Goal: Task Accomplishment & Management: Use online tool/utility

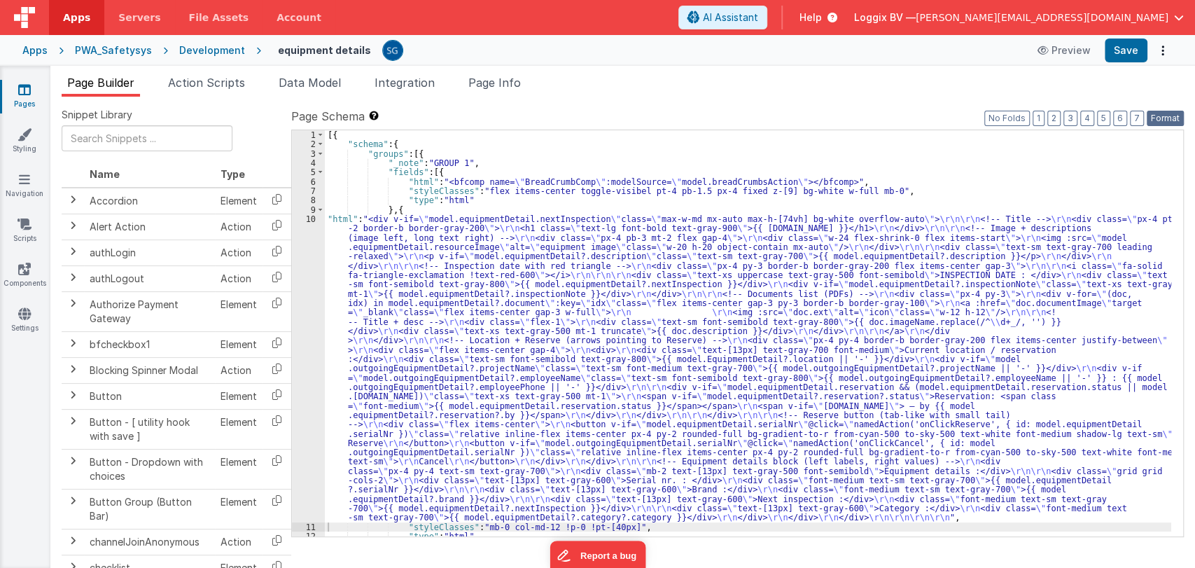
click at [1158, 118] on button "Format" at bounding box center [1165, 118] width 37 height 15
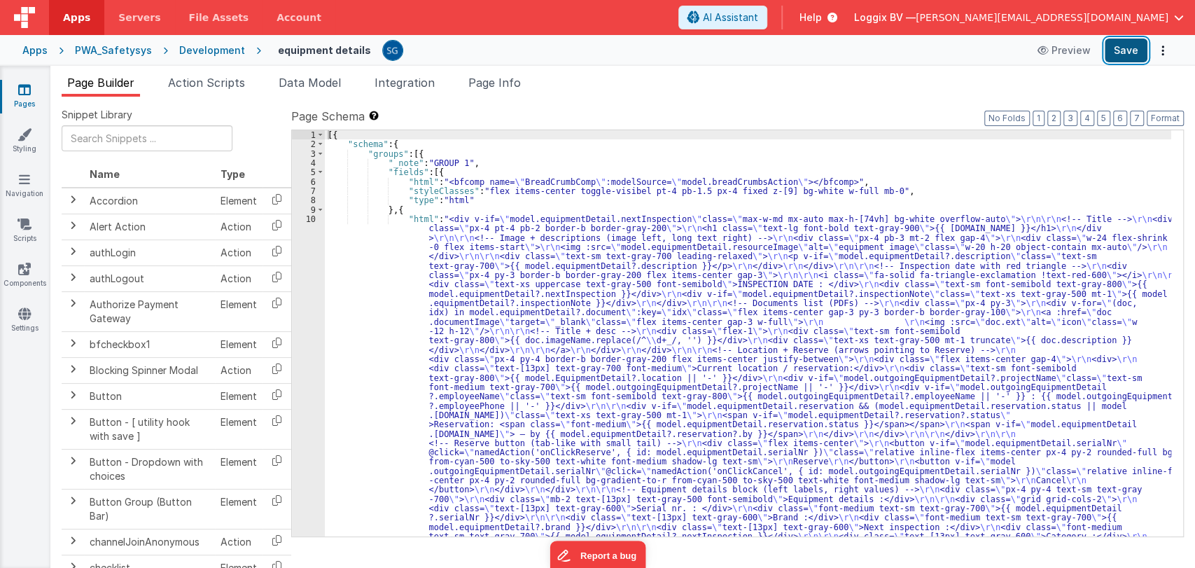
click at [1131, 45] on button "Save" at bounding box center [1126, 50] width 43 height 24
click at [403, 264] on div "[{ "schema" : { "groups" : [{ "_note" : "GROUP 1" , "fields" : [{ "html" : "<bf…" at bounding box center [748, 510] width 846 height 761
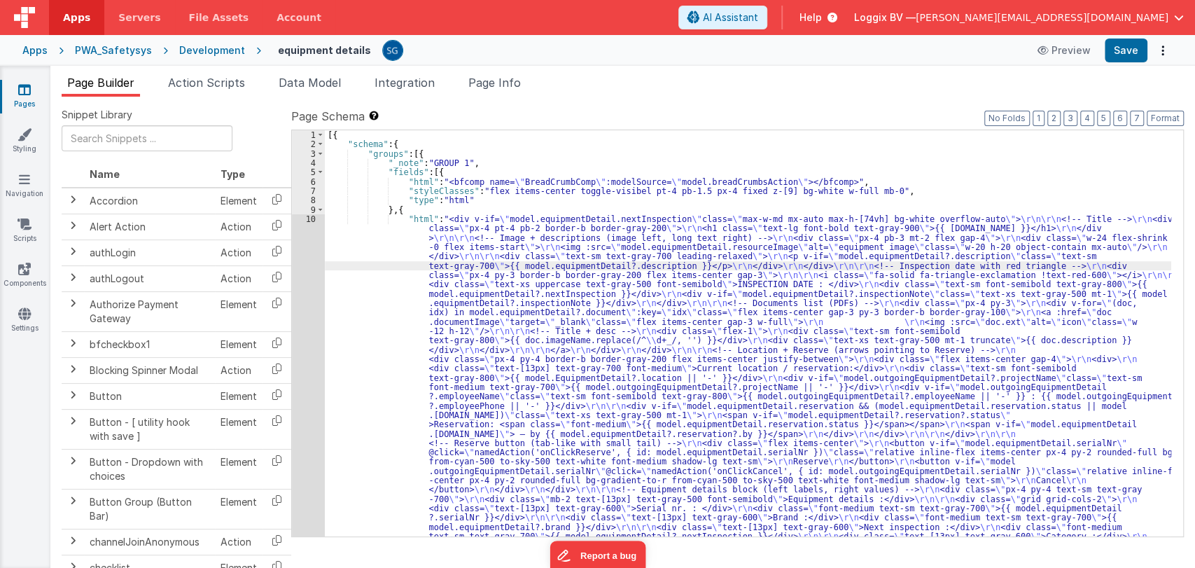
click at [311, 220] on div "10" at bounding box center [308, 386] width 33 height 345
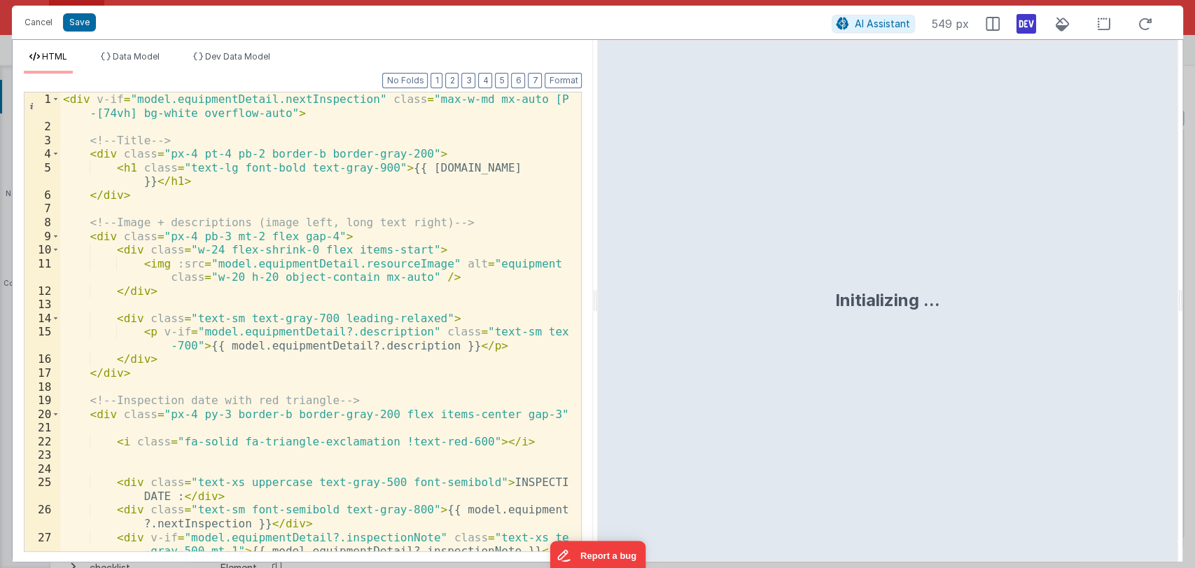
drag, startPoint x: 594, startPoint y: 293, endPoint x: 972, endPoint y: 314, distance: 378.6
click at [972, 314] on html "Cancel Save AI Assistant 549 px HTML Data Model Dev Data Model Format 7 6 5 4 3…" at bounding box center [597, 284] width 1195 height 568
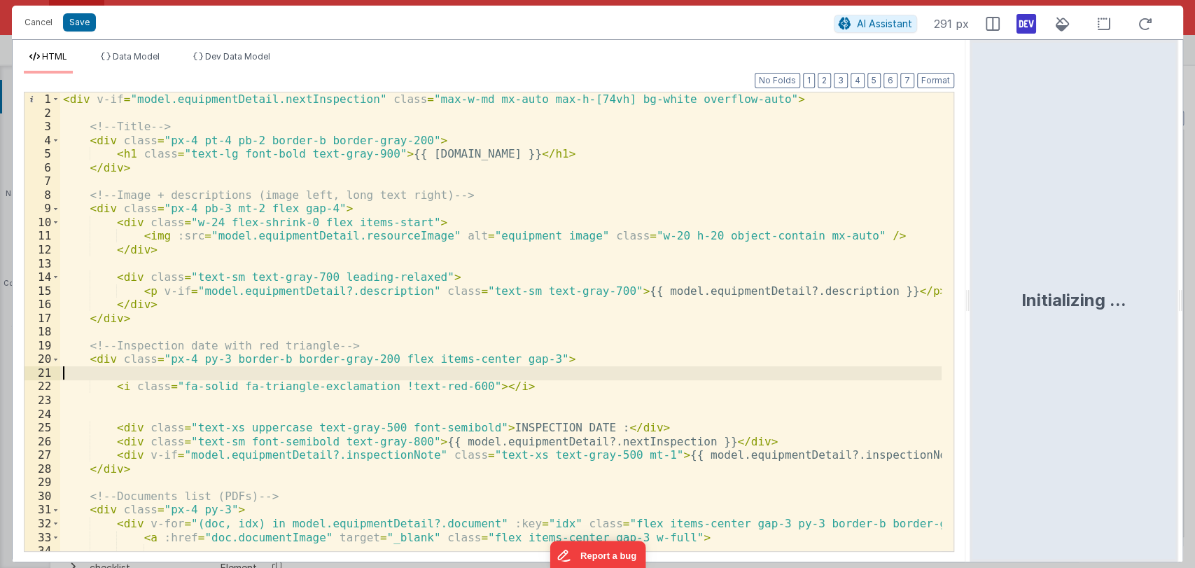
click at [641, 379] on div "< div v-if = "model.equipmentDetail.nextInspection" class = "max-w-md mx-auto m…" at bounding box center [500, 335] width 881 height 486
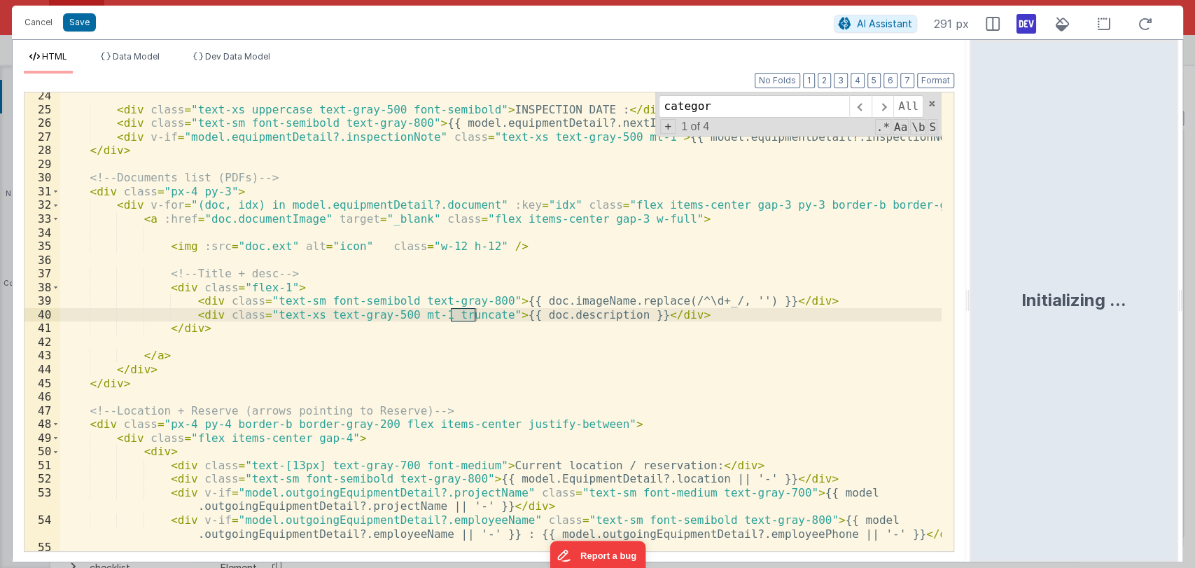
scroll to position [979, 0]
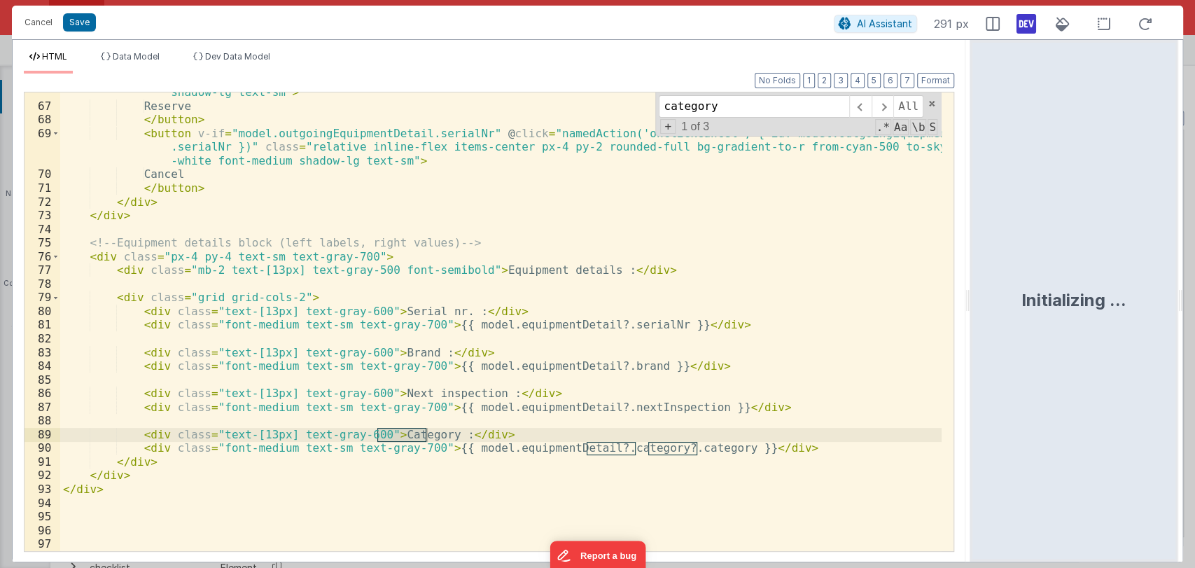
type input "category"
click at [675, 449] on div "< button v-if = "model.equipmentDetail.serialNr" @ click = "namedAction('onClic…" at bounding box center [500, 314] width 881 height 513
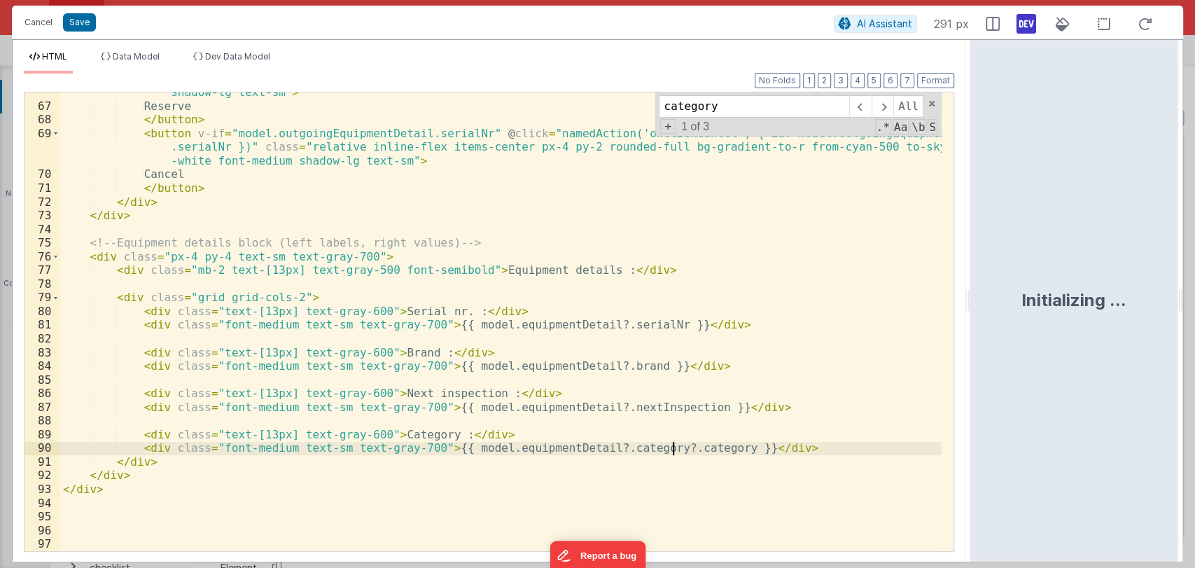
click at [675, 449] on div "< button v-if = "model.equipmentDetail.serialNr" @ click = "namedAction('onClic…" at bounding box center [500, 314] width 881 height 513
click at [932, 101] on span at bounding box center [932, 104] width 10 height 10
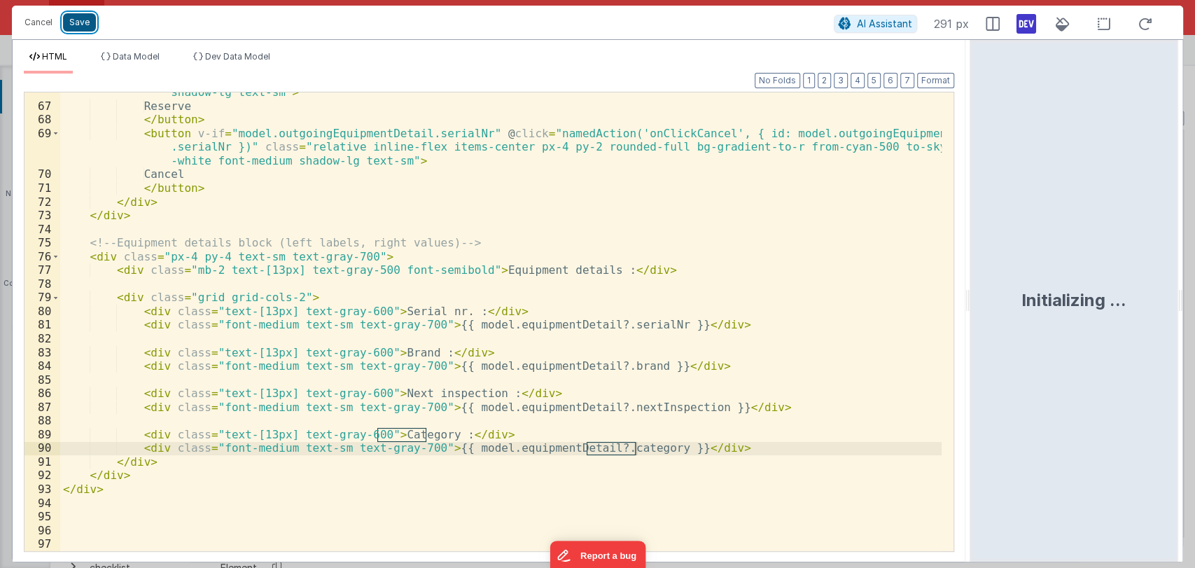
click at [78, 27] on button "Save" at bounding box center [79, 22] width 33 height 18
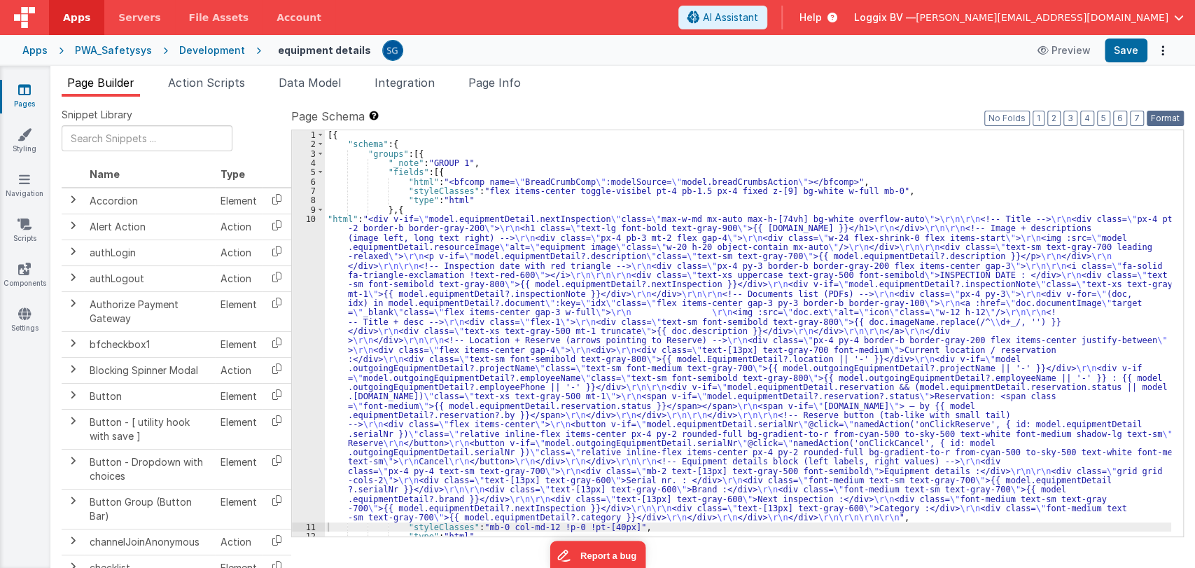
click at [1159, 120] on button "Format" at bounding box center [1165, 118] width 37 height 15
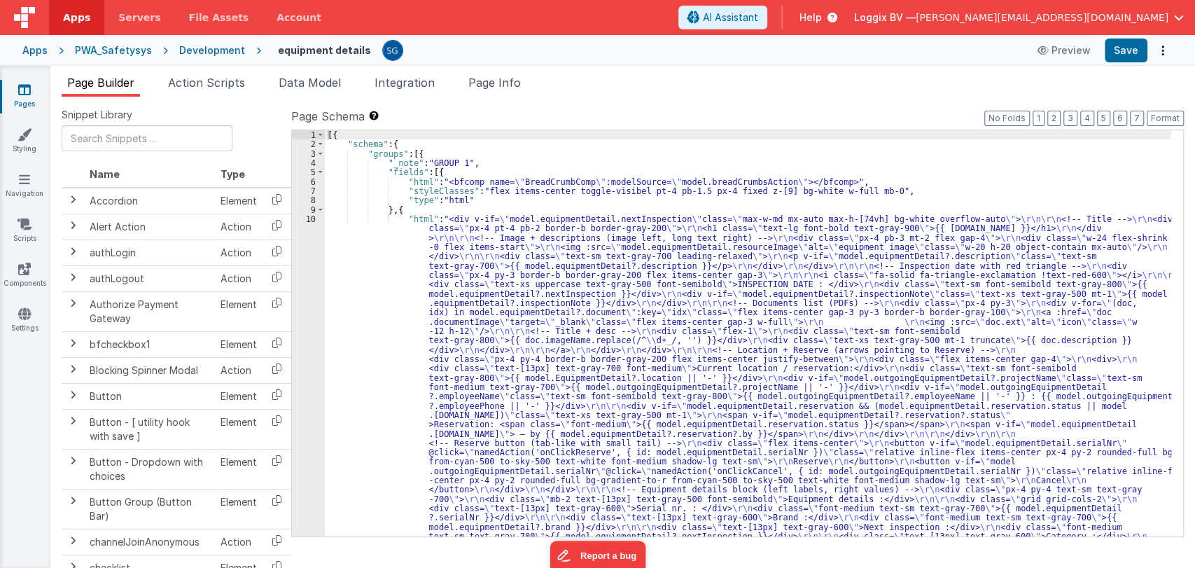
click at [352, 269] on div "[{ "schema" : { "groups" : [{ "_note" : "GROUP 1" , "fields" : [{ "html" : "<bf…" at bounding box center [748, 505] width 846 height 751
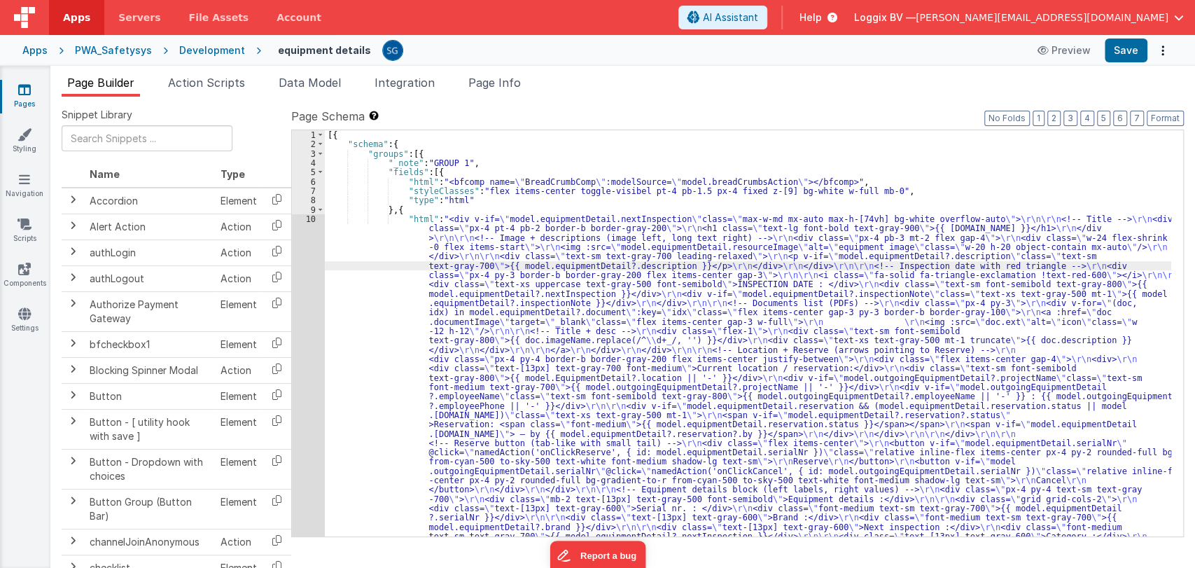
click at [308, 214] on div "10" at bounding box center [308, 382] width 33 height 336
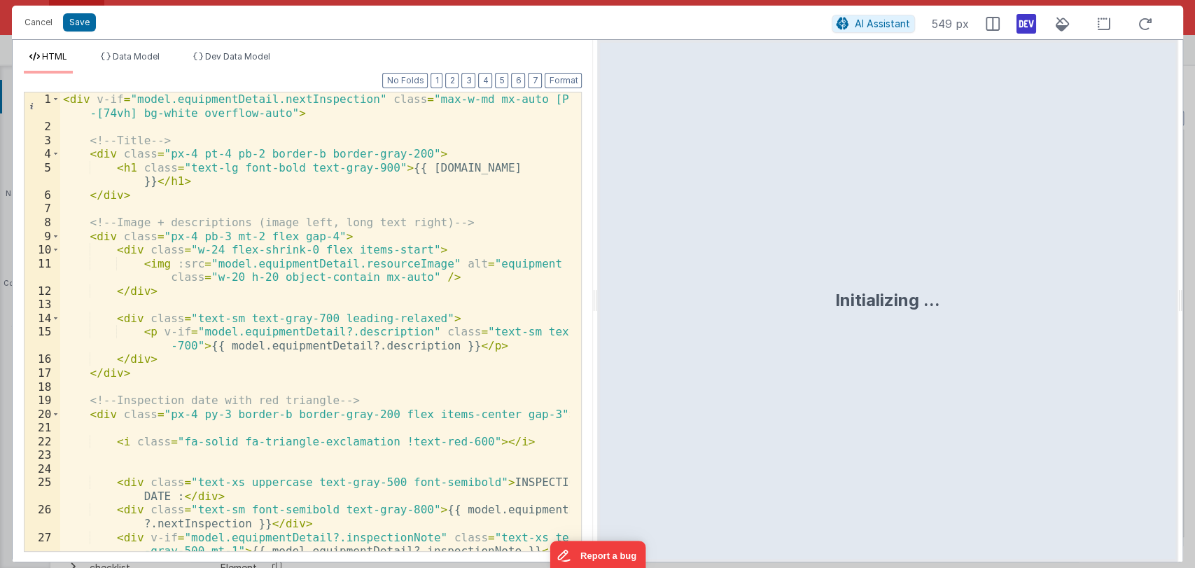
drag, startPoint x: 594, startPoint y: 299, endPoint x: 1042, endPoint y: 309, distance: 448.1
click at [1042, 309] on html "Cancel Save AI Assistant 549 px HTML Data Model Dev Data Model Format 7 6 5 4 3…" at bounding box center [597, 284] width 1195 height 568
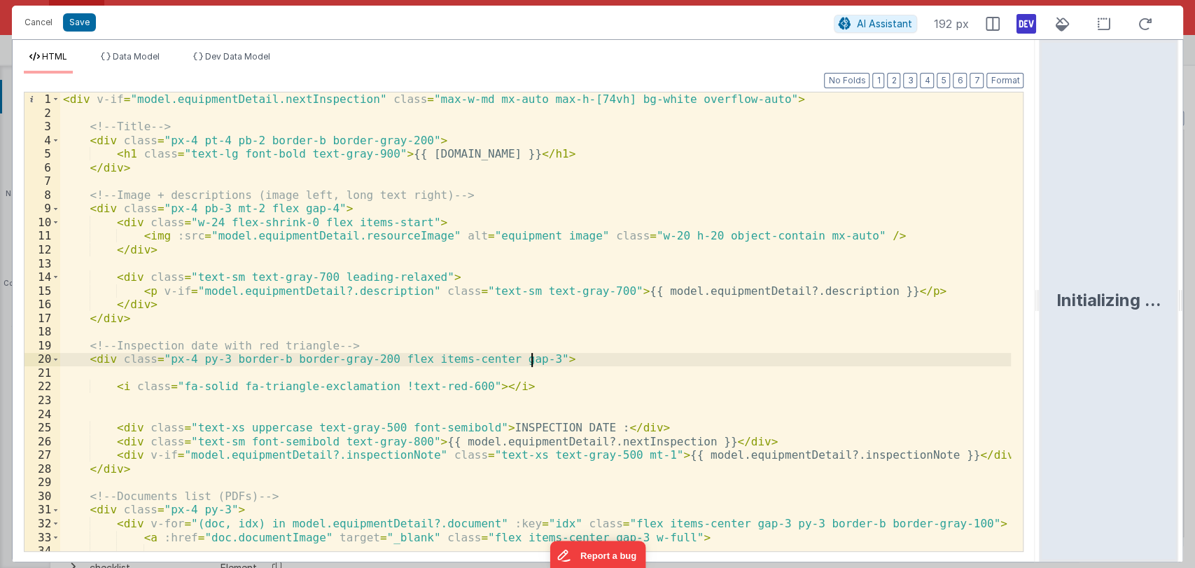
click at [650, 360] on div "< div v-if = "model.equipmentDetail.nextInspection" class = "max-w-md mx-auto m…" at bounding box center [535, 335] width 951 height 486
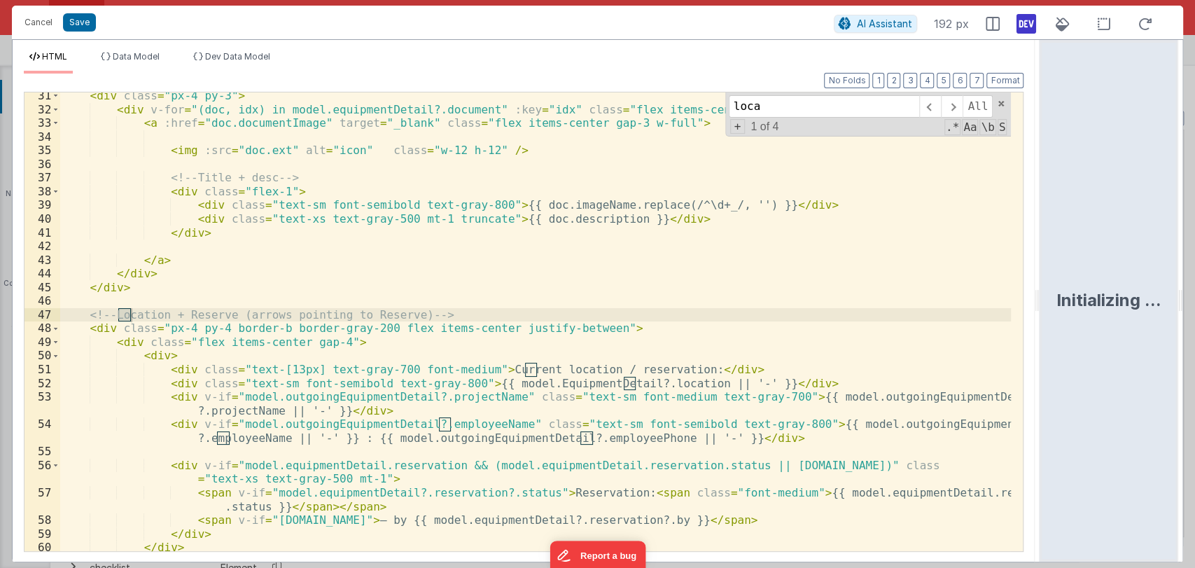
scroll to position [414, 0]
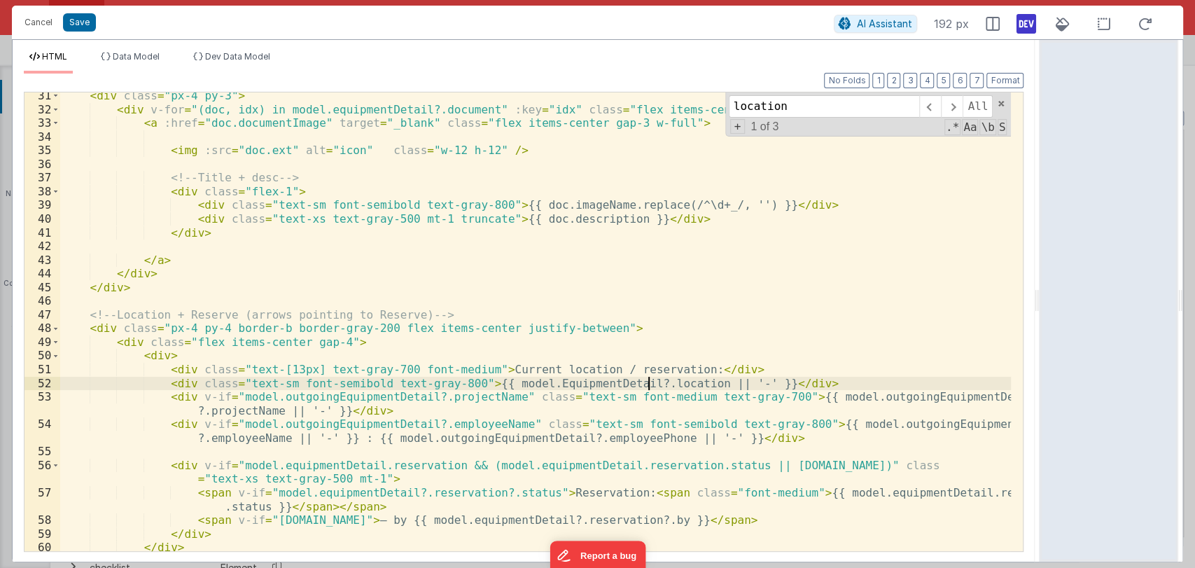
click at [648, 387] on div "< div class = "px-4 py-3" > < div v-for = "(doc, idx) in model.equipmentDetail?…" at bounding box center [535, 332] width 951 height 486
click at [127, 55] on span "Data Model" at bounding box center [136, 56] width 47 height 10
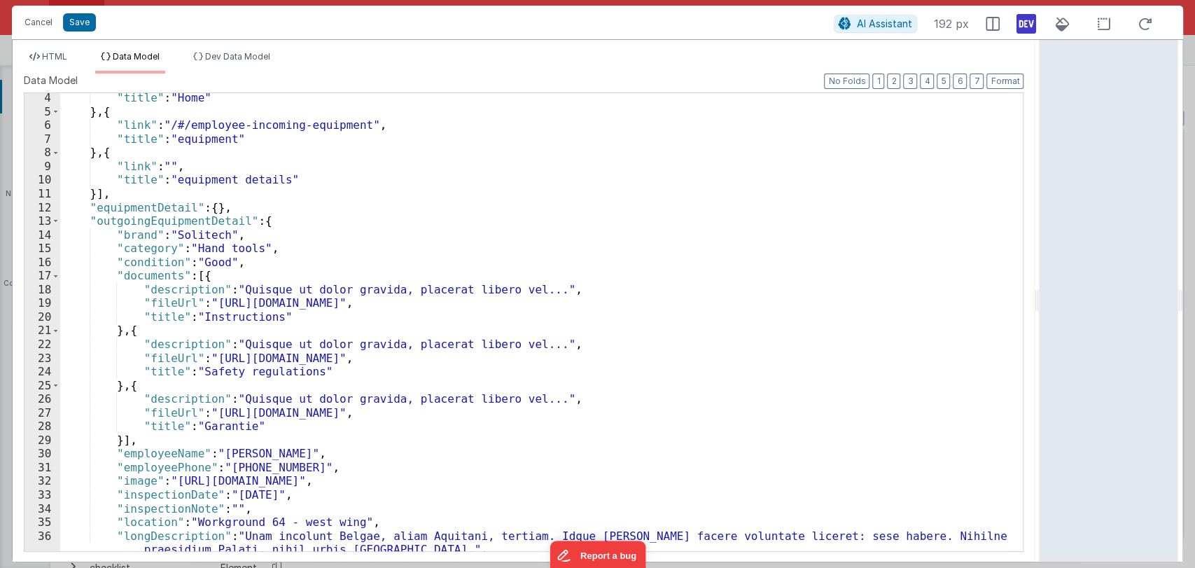
scroll to position [44, 0]
click at [54, 220] on span at bounding box center [56, 220] width 8 height 14
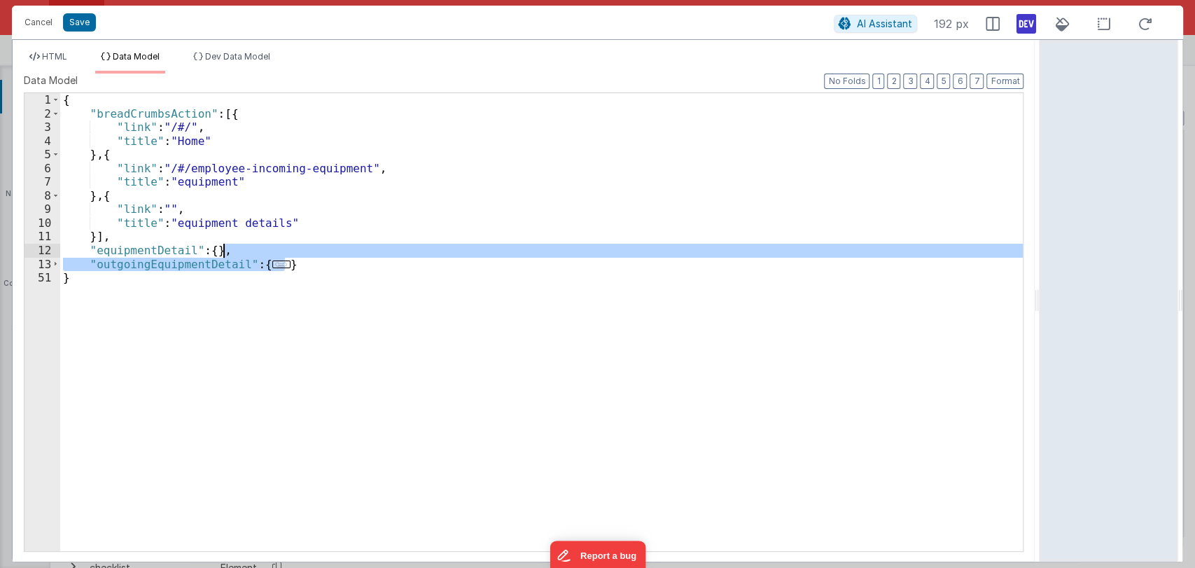
drag, startPoint x: 307, startPoint y: 262, endPoint x: 309, endPoint y: 253, distance: 8.7
click at [309, 253] on div "{ "breadCrumbsAction" : [{ "link" : "/#/" , "title" : "Home" } , { "link" : "/#…" at bounding box center [541, 335] width 963 height 485
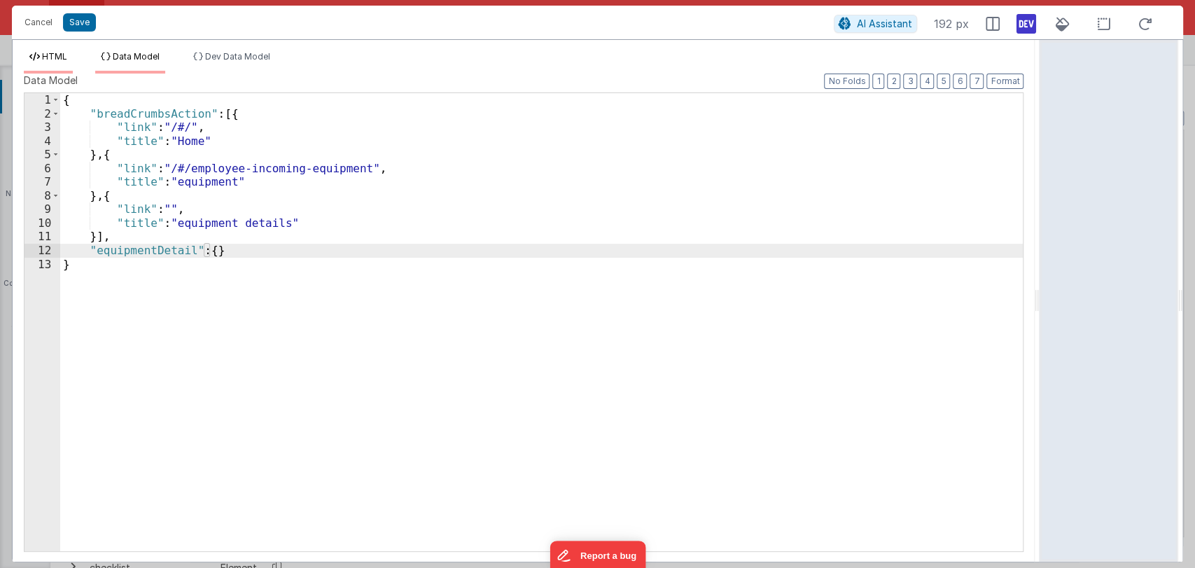
click at [65, 51] on span "HTML" at bounding box center [54, 56] width 25 height 10
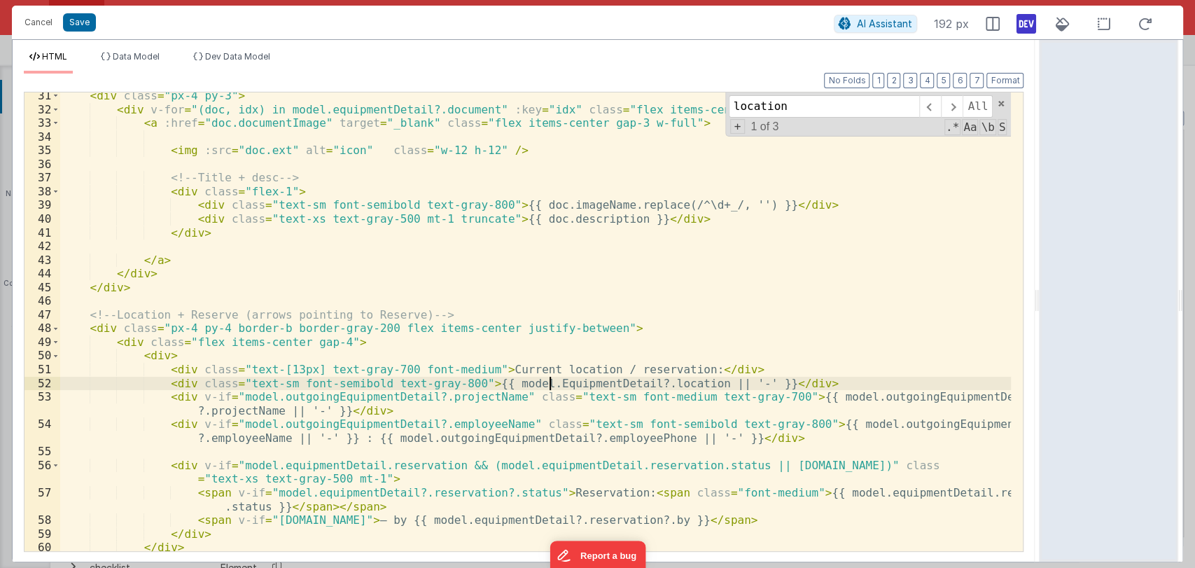
click at [552, 387] on div "< div class = "px-4 py-3" > < div v-for = "(doc, idx) in model.equipmentDetail?…" at bounding box center [535, 332] width 951 height 486
click at [883, 399] on div "< div class = "px-4 py-3" > < div v-for = "(doc, idx) in model.equipmentDetail?…" at bounding box center [535, 332] width 951 height 486
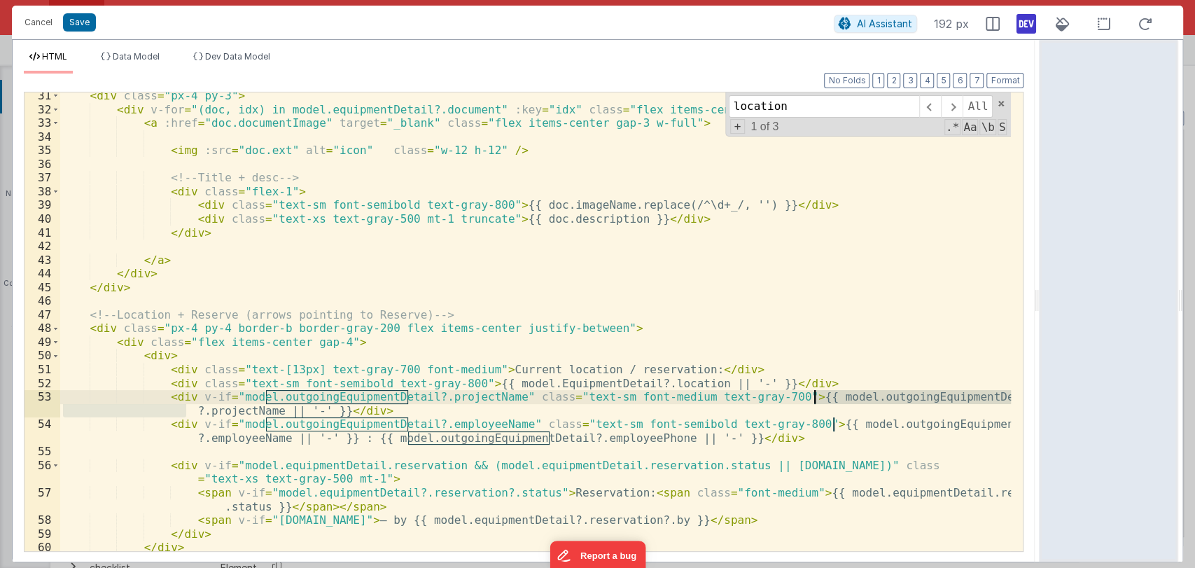
click at [883, 399] on div "< div class = "px-4 py-3" > < div v-for = "(doc, idx) in model.equipmentDetail?…" at bounding box center [535, 332] width 951 height 486
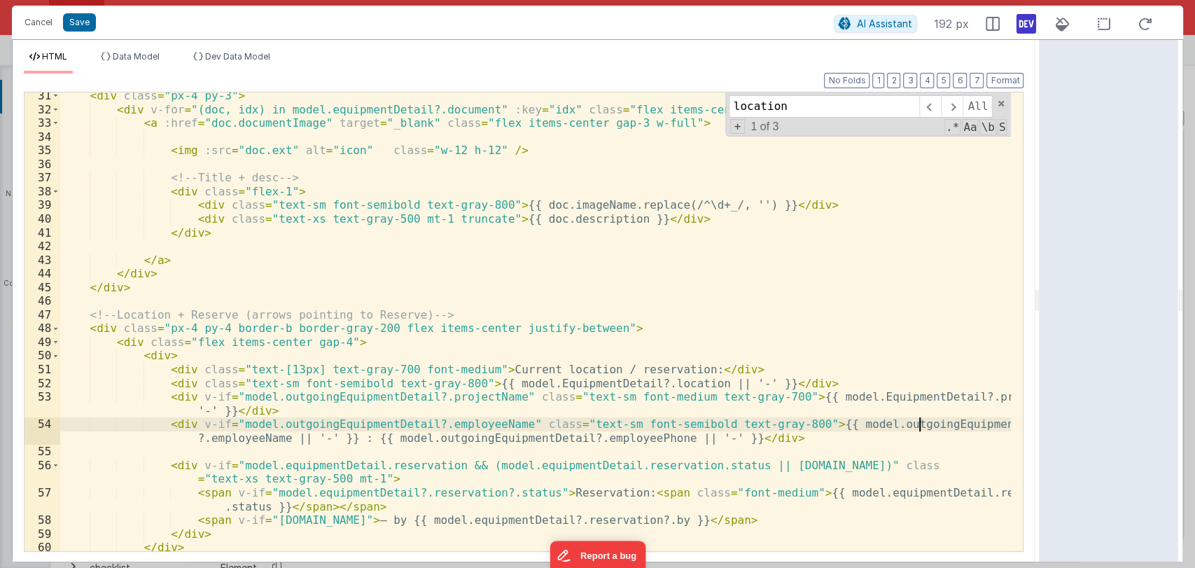
click at [920, 426] on div "< div class = "px-4 py-3" > < div v-for = "(doc, idx) in model.equipmentDetail?…" at bounding box center [535, 332] width 951 height 486
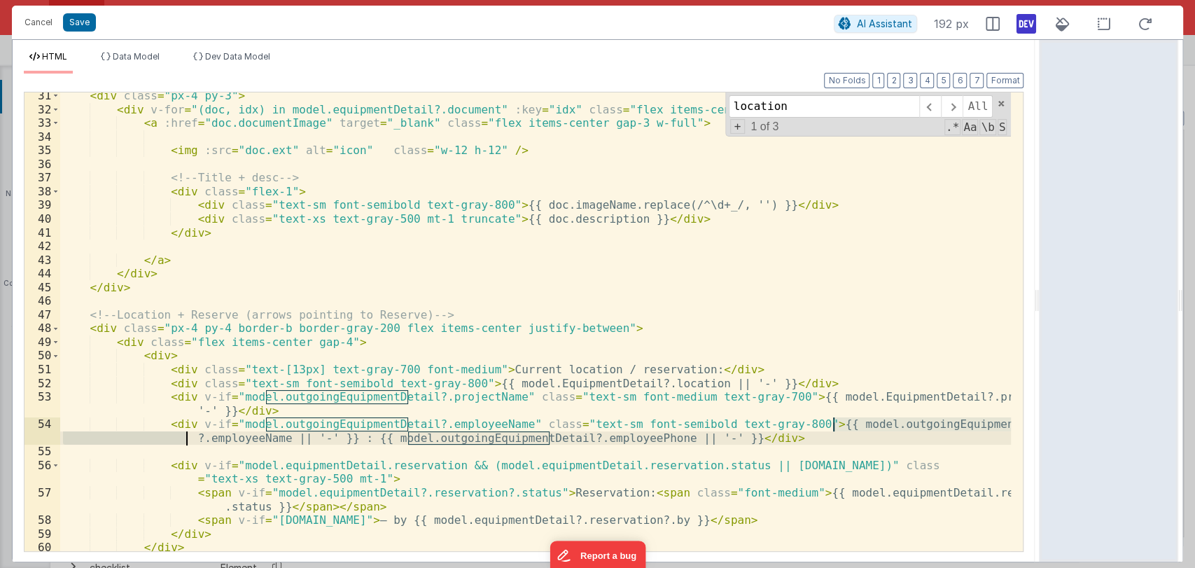
click at [920, 426] on div "< div class = "px-4 py-3" > < div v-for = "(doc, idx) in model.equipmentDetail?…" at bounding box center [535, 332] width 951 height 486
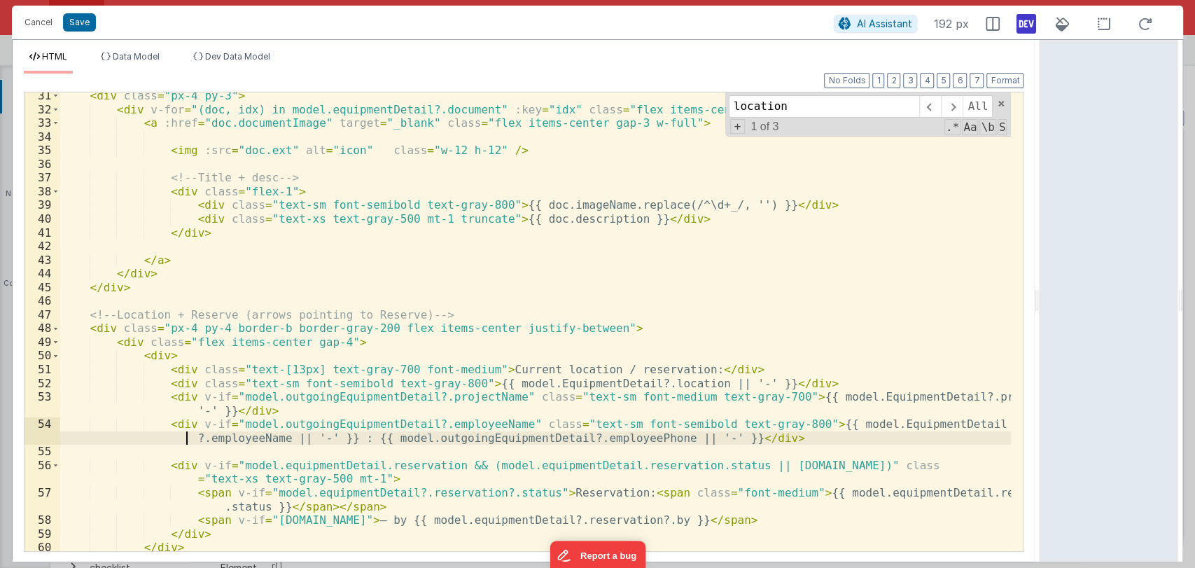
click at [466, 440] on div "< div class = "px-4 py-3" > < div v-for = "(doc, idx) in model.equipmentDetail?…" at bounding box center [535, 332] width 951 height 486
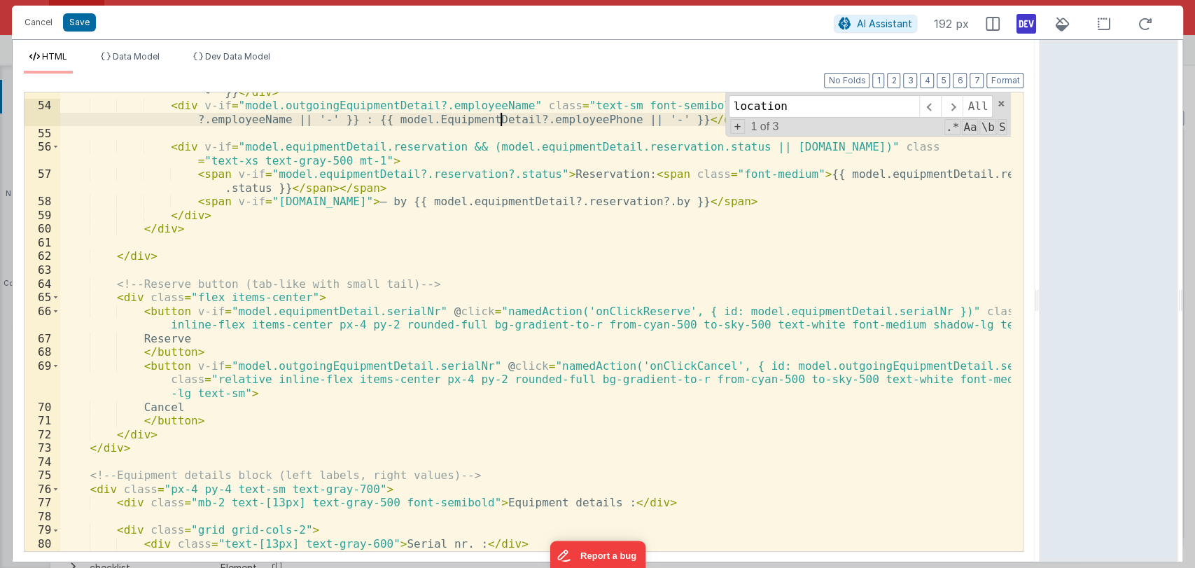
scroll to position [735, 0]
click at [331, 360] on div "< div v-if = "model.outgoingEquipmentDetail?.projectName" class = "text-sm font…" at bounding box center [535, 319] width 951 height 500
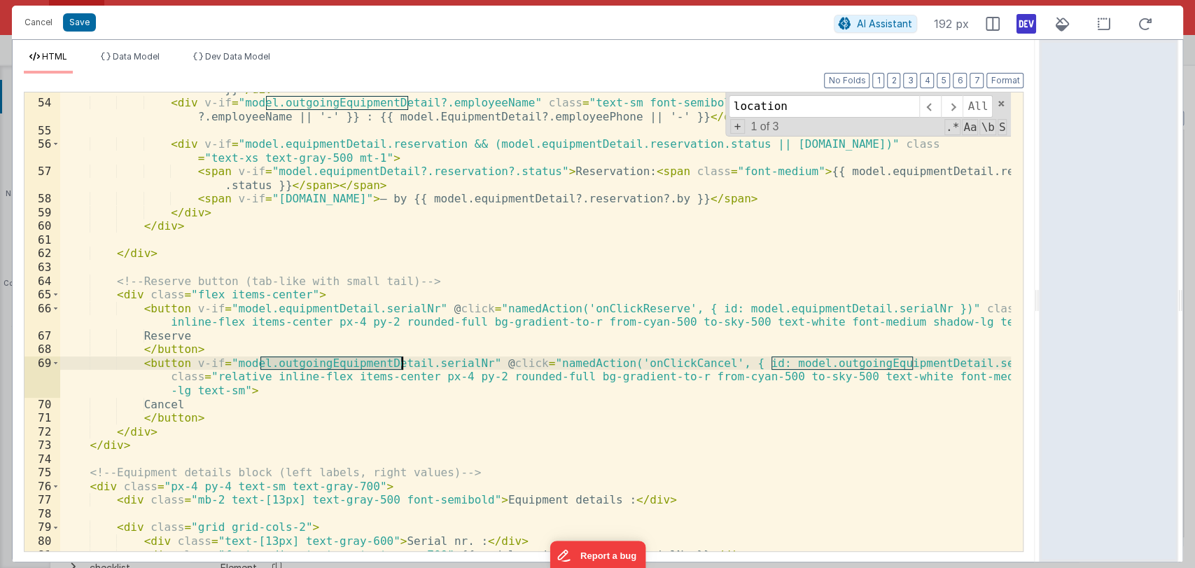
click at [331, 360] on div "< div v-if = "model.outgoingEquipmentDetail?.projectName" class = "text-sm font…" at bounding box center [535, 319] width 951 height 500
type input "outgoingEquipmentDetail"
click at [927, 106] on span at bounding box center [930, 106] width 22 height 22
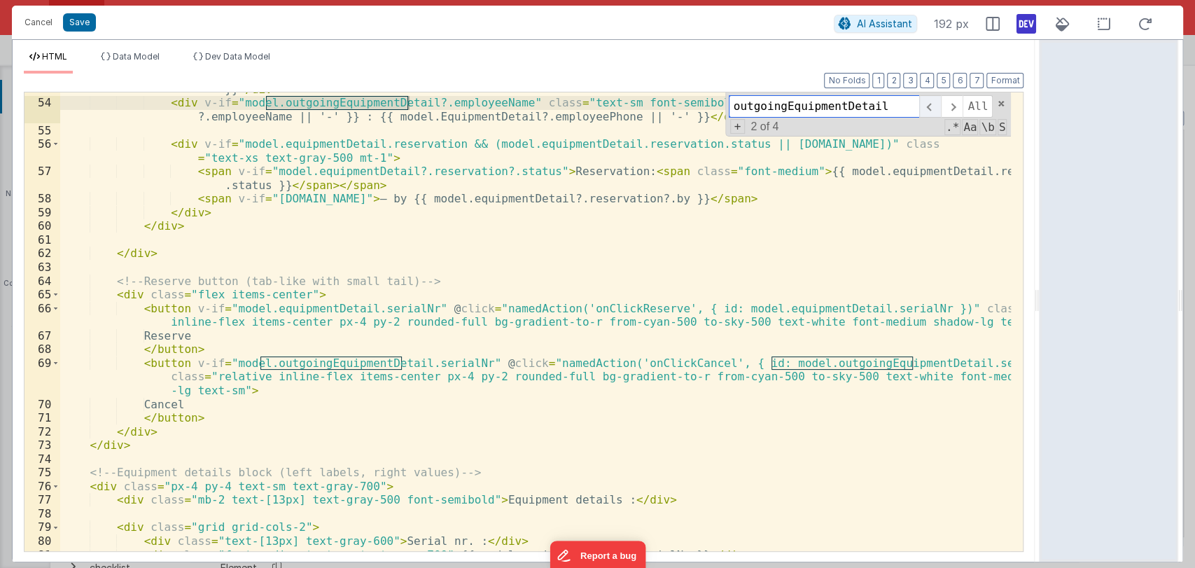
click at [927, 106] on span at bounding box center [930, 106] width 22 height 22
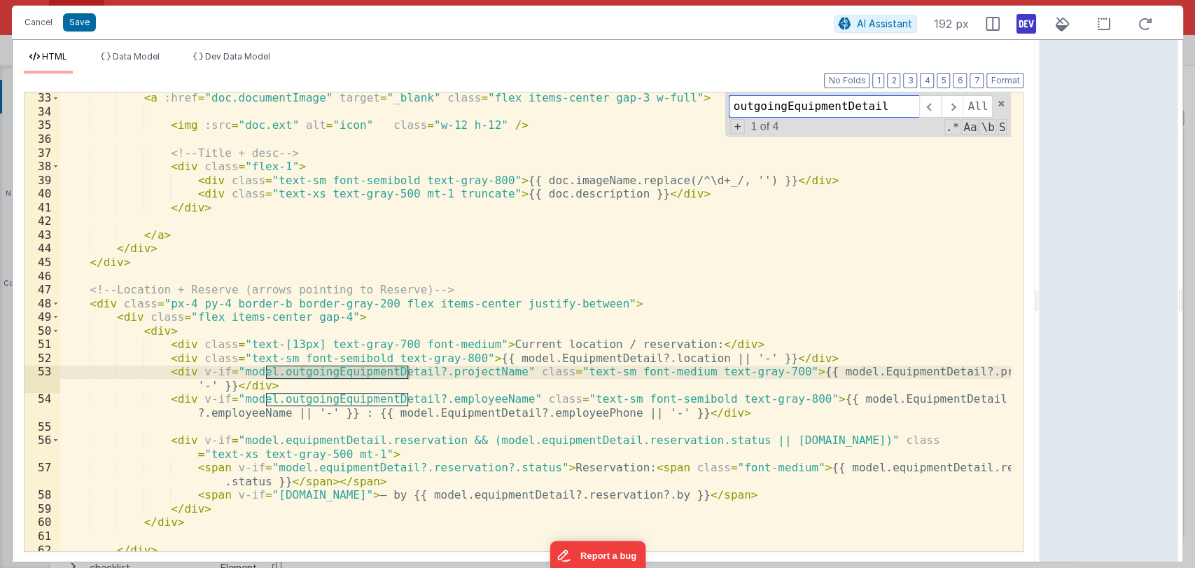
scroll to position [414, 0]
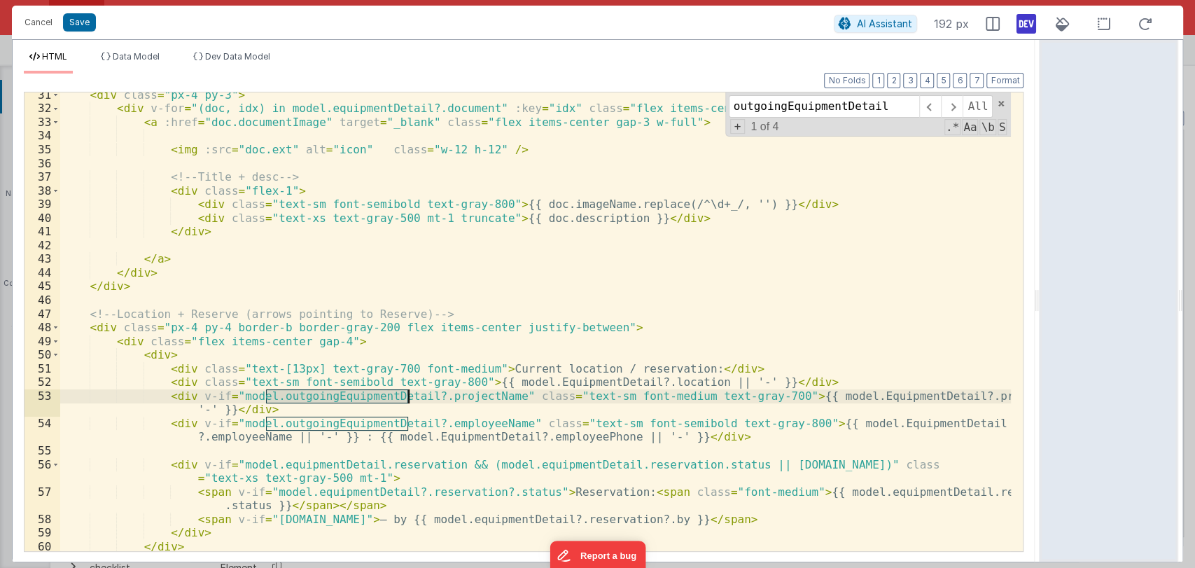
click at [323, 396] on div "< div class = "px-4 py-3" > < div v-for = "(doc, idx) in model.equipmentDetail?…" at bounding box center [535, 321] width 951 height 458
click at [323, 396] on div "< div class = "px-4 py-3" > < div v-for = "(doc, idx) in model.equipmentDetail?…" at bounding box center [535, 331] width 951 height 486
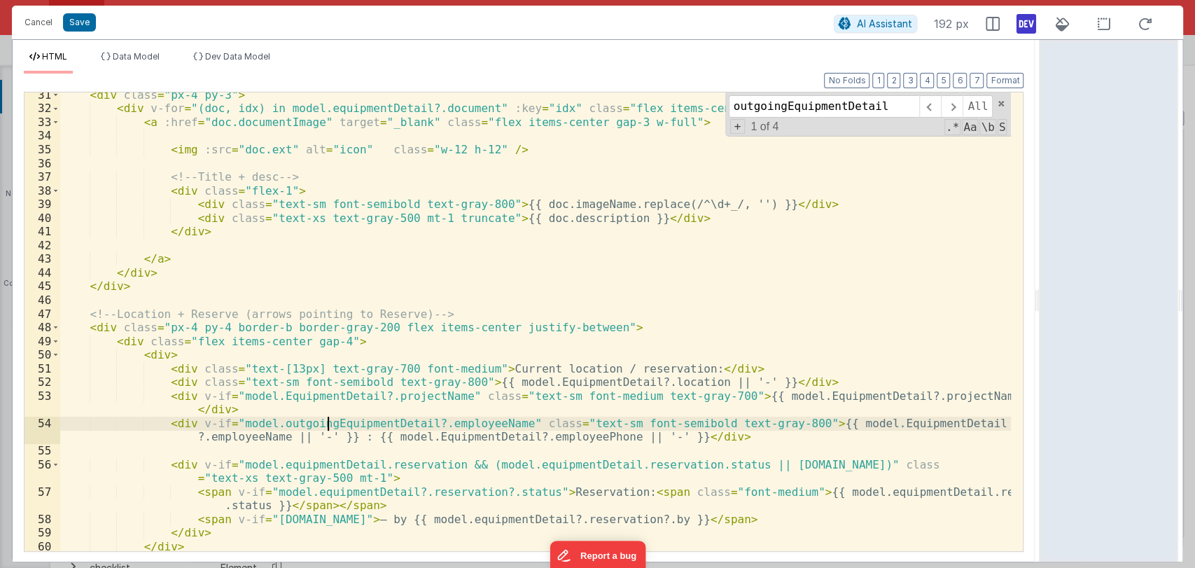
click at [330, 425] on div "< div class = "px-4 py-3" > < div v-for = "(doc, idx) in model.equipmentDetail?…" at bounding box center [535, 331] width 951 height 486
click at [951, 106] on span at bounding box center [952, 106] width 22 height 22
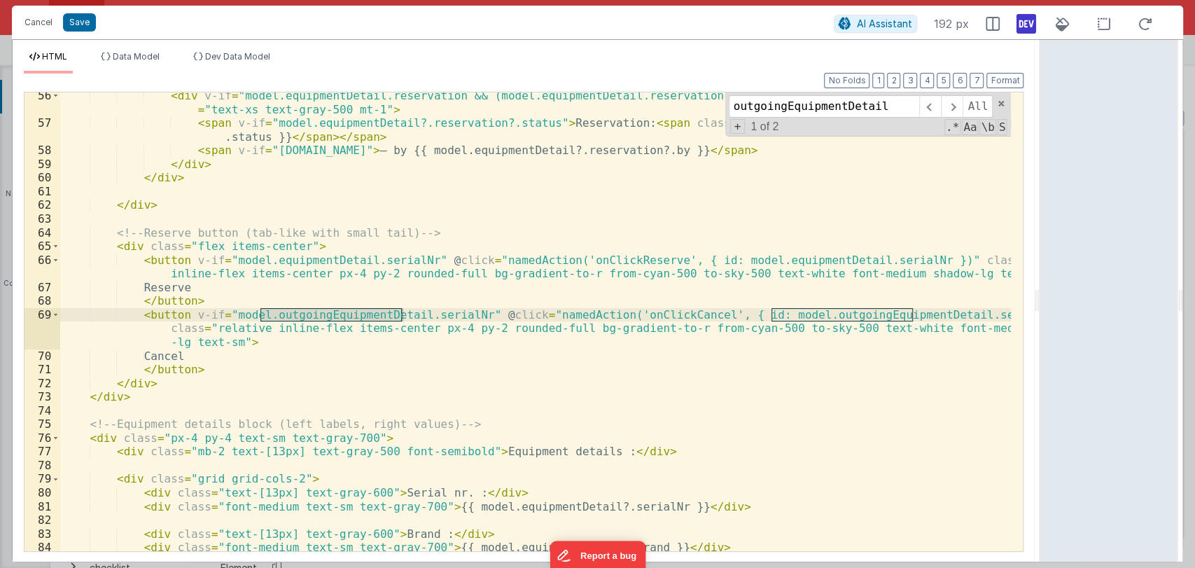
click at [337, 307] on div "< div v-if = "model.equipmentDetail.reservation && (model.equipmentDetail.reser…" at bounding box center [535, 339] width 951 height 500
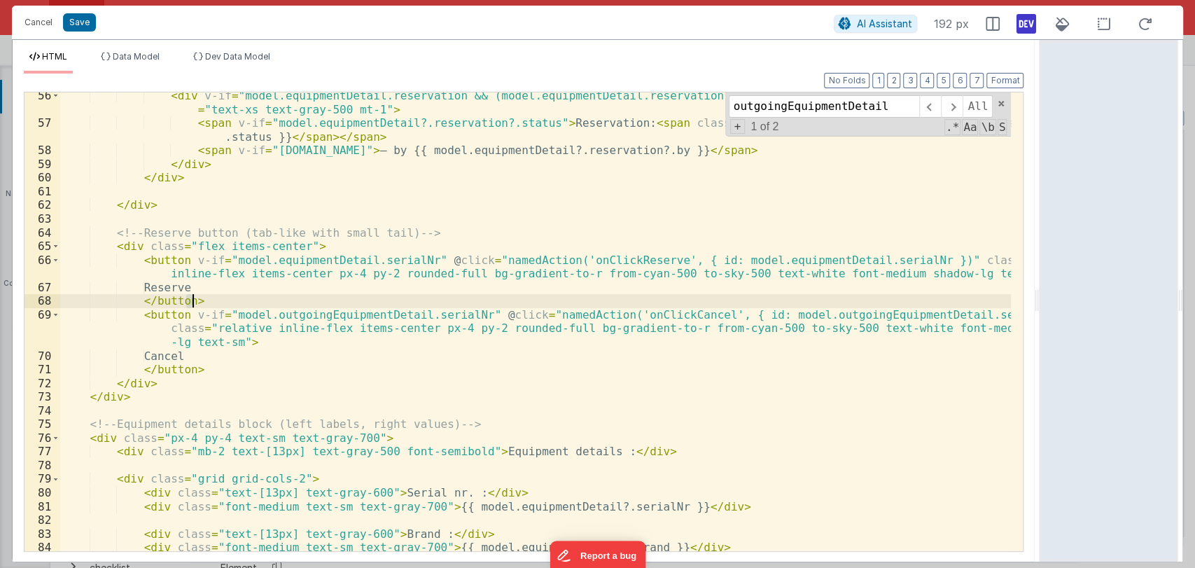
click at [337, 307] on div "< div v-if = "model.equipmentDetail.reservation && (model.equipmentDetail.reser…" at bounding box center [535, 339] width 951 height 500
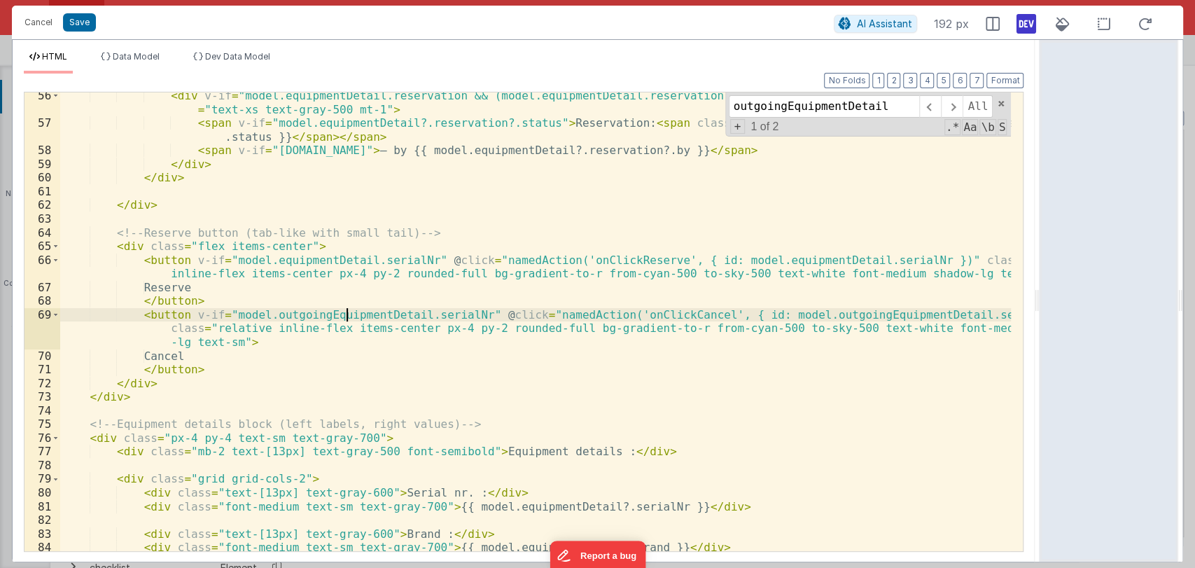
click at [344, 313] on div "< div v-if = "model.equipmentDetail.reservation && (model.equipmentDetail.reser…" at bounding box center [535, 339] width 951 height 500
click at [784, 316] on div "< div v-if = "model.equipmentDetail.reservation && (model.equipmentDetail.reser…" at bounding box center [535, 339] width 951 height 500
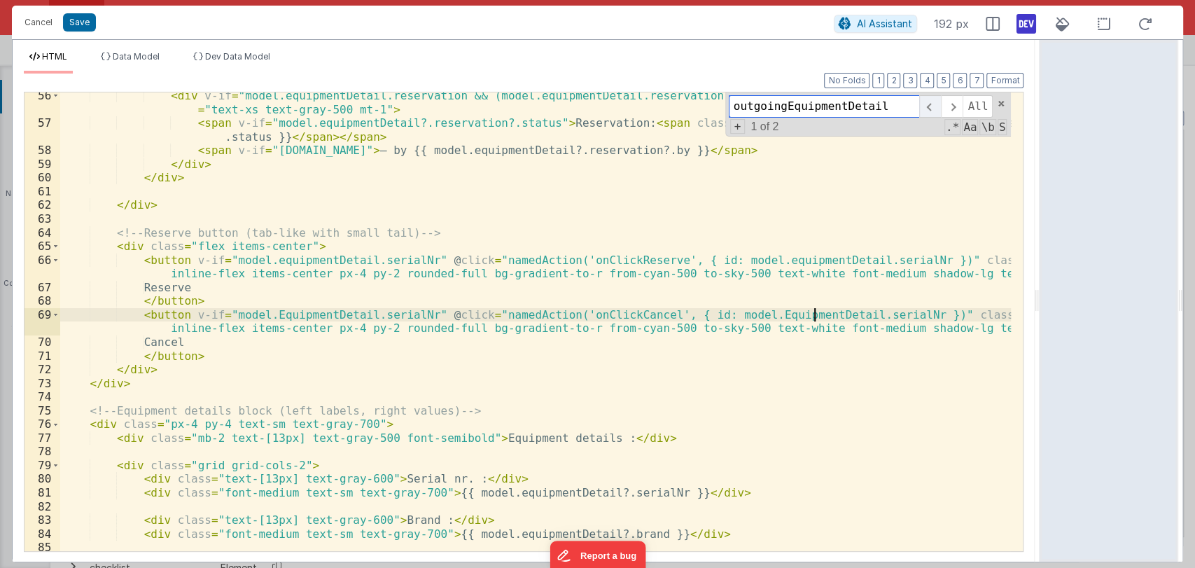
click at [927, 108] on span at bounding box center [930, 106] width 22 height 22
click at [75, 17] on button "Save" at bounding box center [79, 22] width 33 height 18
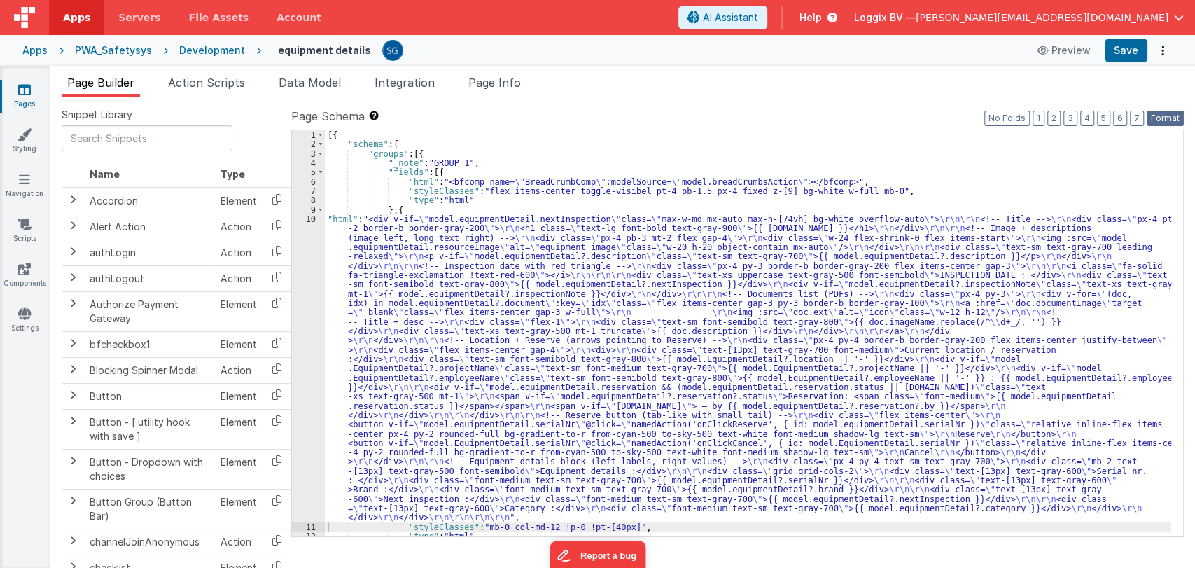
click at [1163, 118] on button "Format" at bounding box center [1165, 118] width 37 height 15
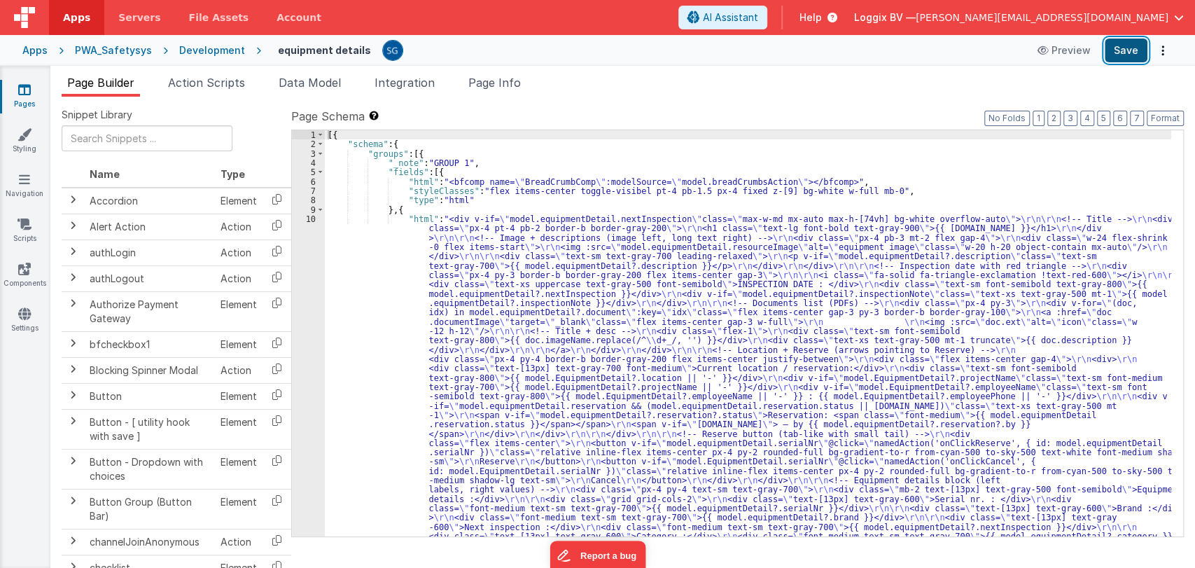
click at [1121, 52] on button "Save" at bounding box center [1126, 50] width 43 height 24
click at [390, 259] on div "[{ "schema" : { "groups" : [{ "_note" : "GROUP 1" , "fields" : [{ "html" : "<bf…" at bounding box center [748, 505] width 846 height 751
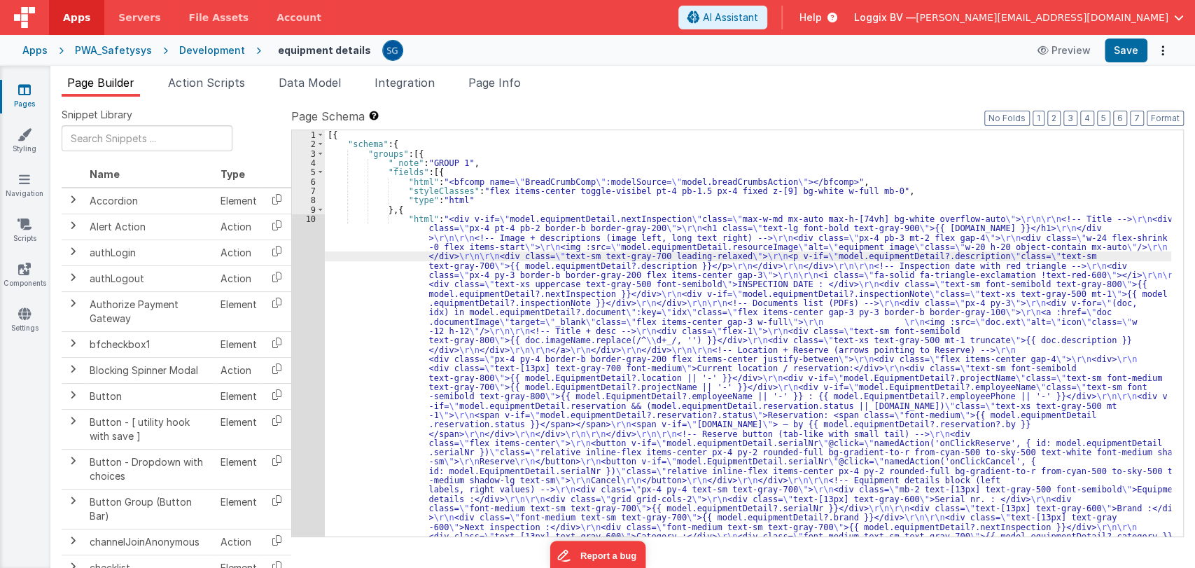
click at [307, 220] on div "10" at bounding box center [308, 382] width 33 height 336
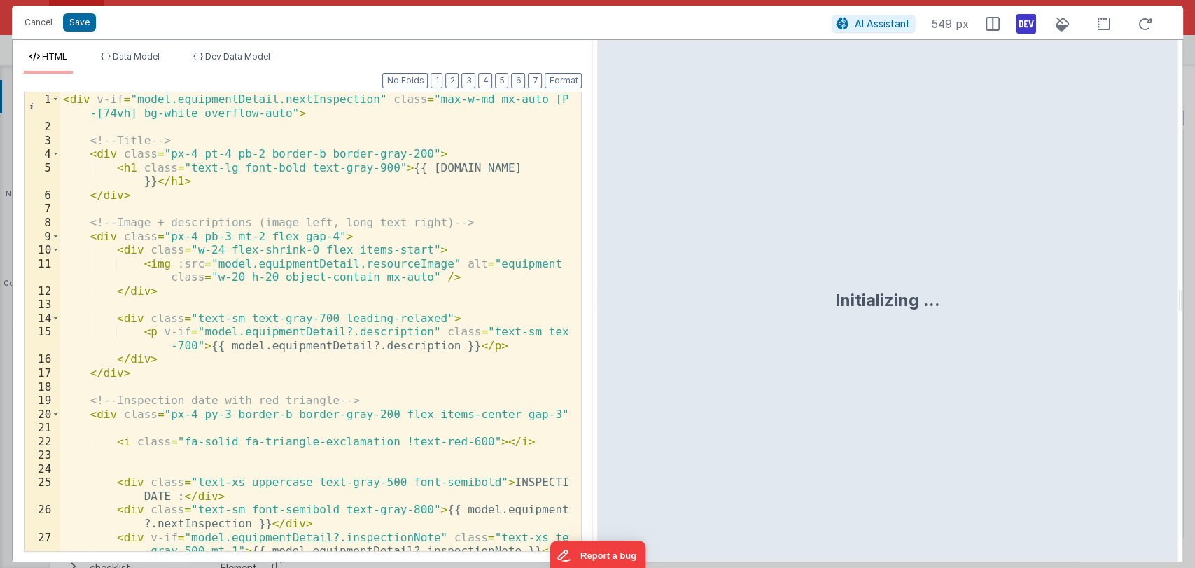
drag, startPoint x: 594, startPoint y: 298, endPoint x: 1193, endPoint y: 223, distance: 604.6
click at [1193, 223] on html "Cancel Save AI Assistant 549 px HTML Data Model Dev Data Model Format 7 6 5 4 3…" at bounding box center [597, 284] width 1195 height 568
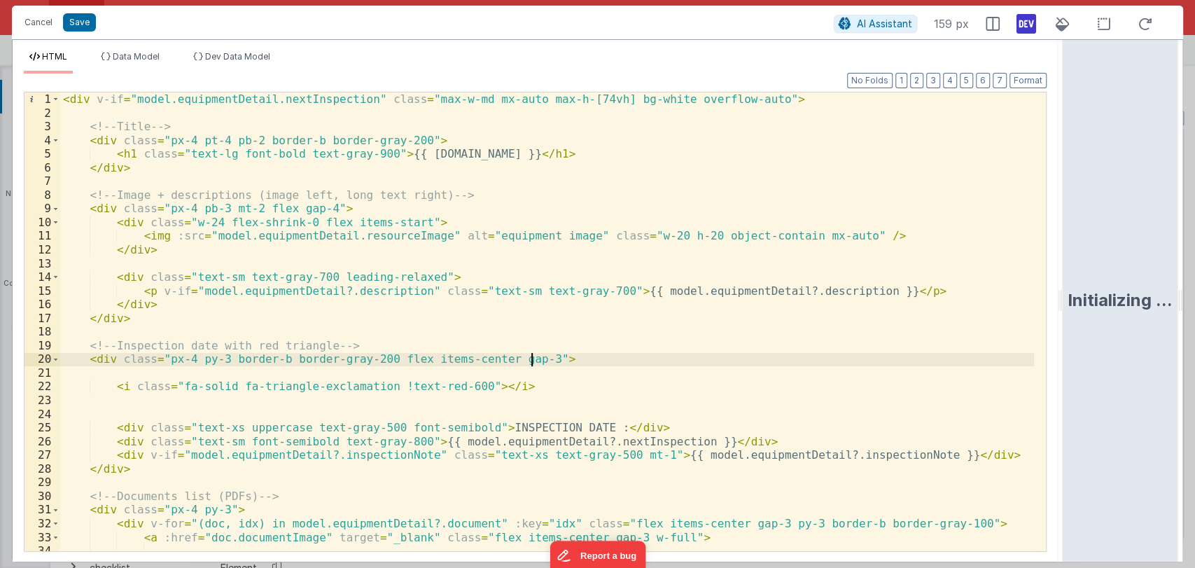
click at [622, 360] on div "< div v-if = "model.equipmentDetail.nextInspection" class = "max-w-md mx-auto m…" at bounding box center [547, 335] width 974 height 486
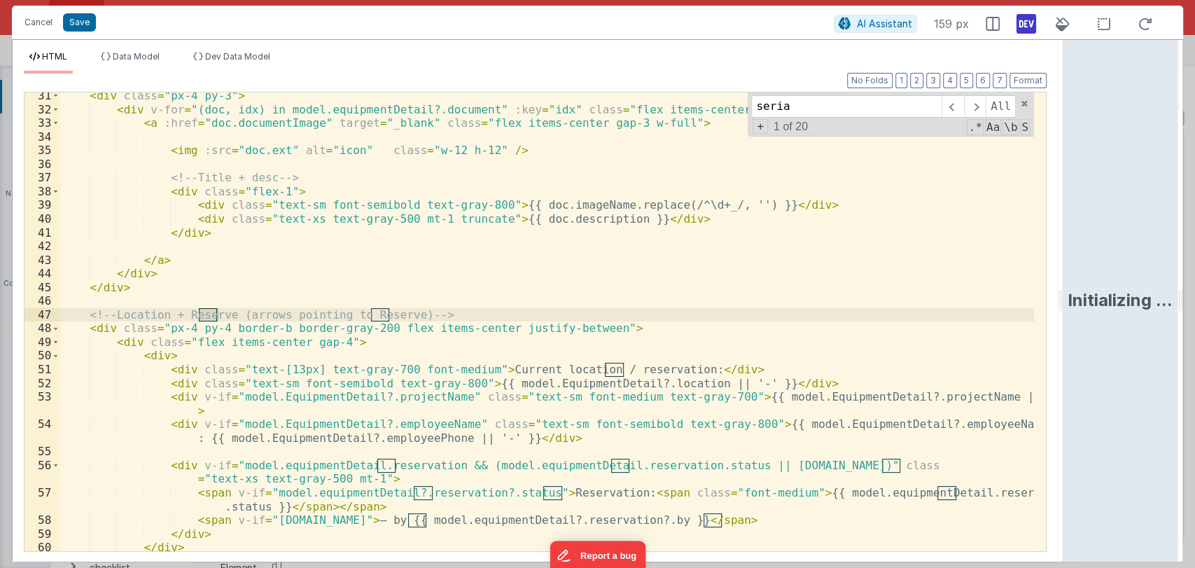
scroll to position [729, 0]
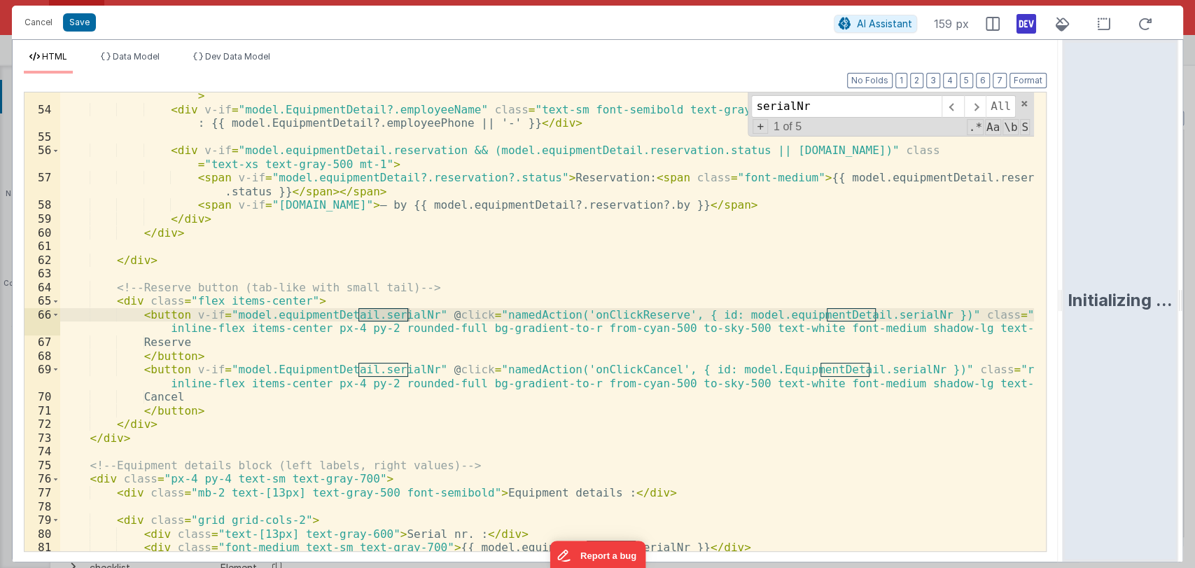
type input "serialNr"
click at [349, 316] on div "< div v-if = "model.EquipmentDetail?.projectName" class = "text-sm font-medium …" at bounding box center [547, 326] width 974 height 500
click at [979, 101] on span at bounding box center [975, 106] width 22 height 22
click at [827, 311] on div "< div v-if = "model.EquipmentDetail?.projectName" class = "text-sm font-medium …" at bounding box center [547, 326] width 974 height 500
click at [984, 101] on span at bounding box center [975, 106] width 22 height 22
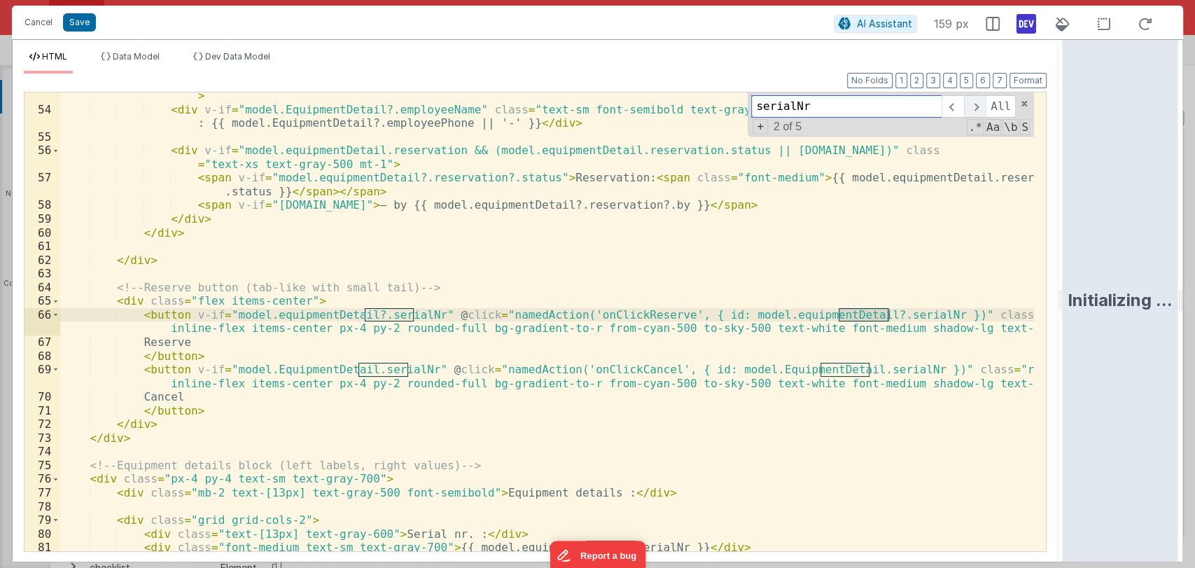
click at [977, 104] on span at bounding box center [975, 106] width 22 height 22
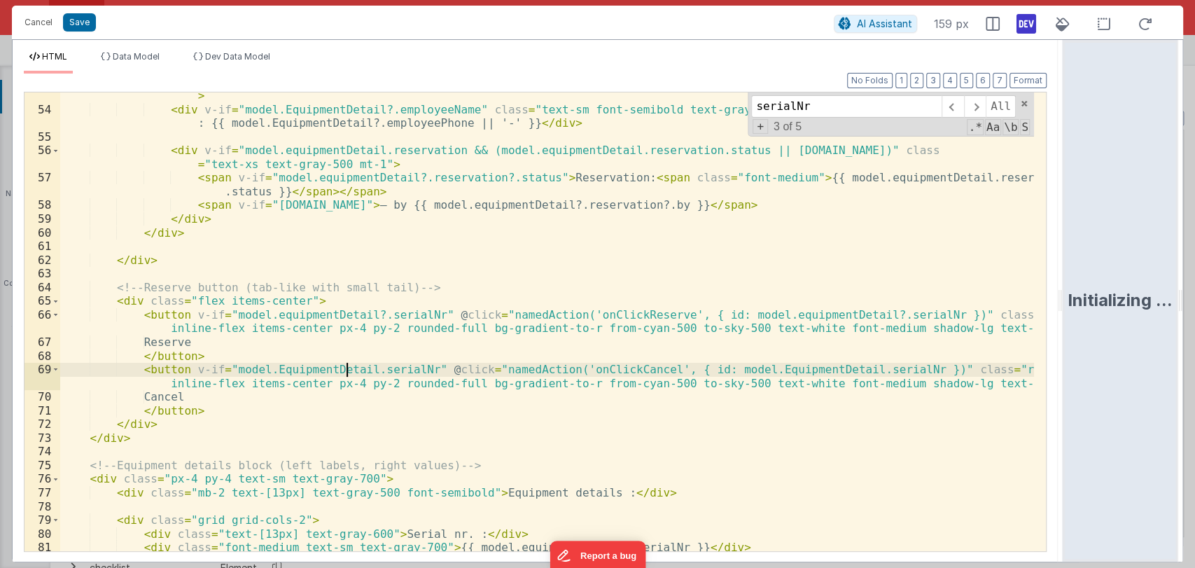
click at [349, 369] on div "< div v-if = "model.EquipmentDetail?.projectName" class = "text-sm font-medium …" at bounding box center [547, 326] width 974 height 500
click at [972, 106] on span at bounding box center [975, 106] width 22 height 22
click at [818, 369] on div "< div v-if = "model.EquipmentDetail?.projectName" class = "text-sm font-medium …" at bounding box center [547, 326] width 974 height 500
click at [977, 106] on span at bounding box center [975, 106] width 22 height 22
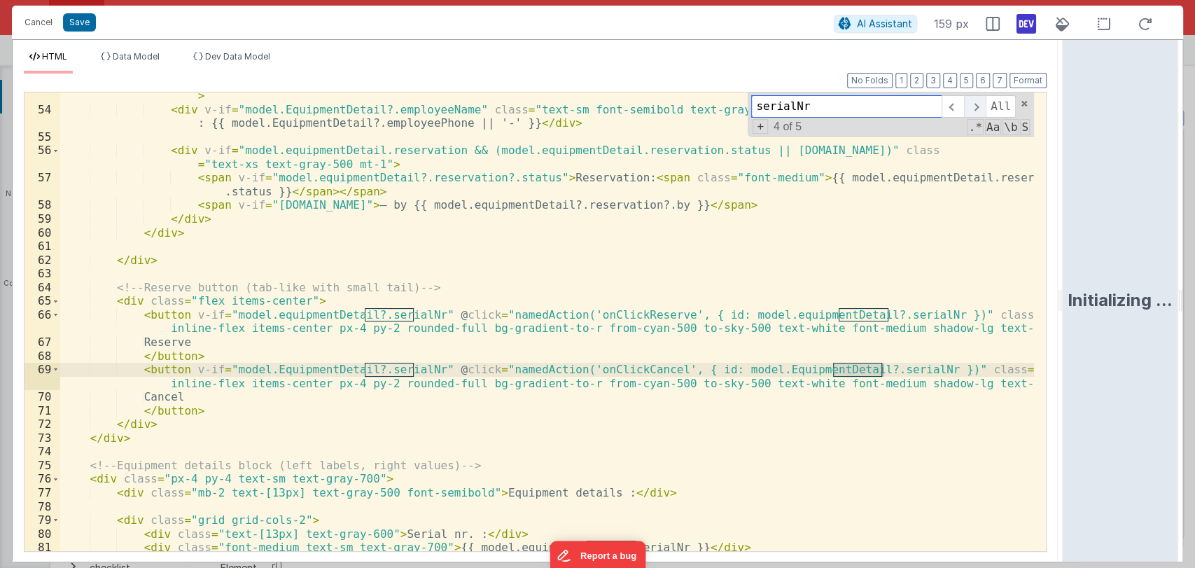
click at [977, 106] on span at bounding box center [975, 106] width 22 height 22
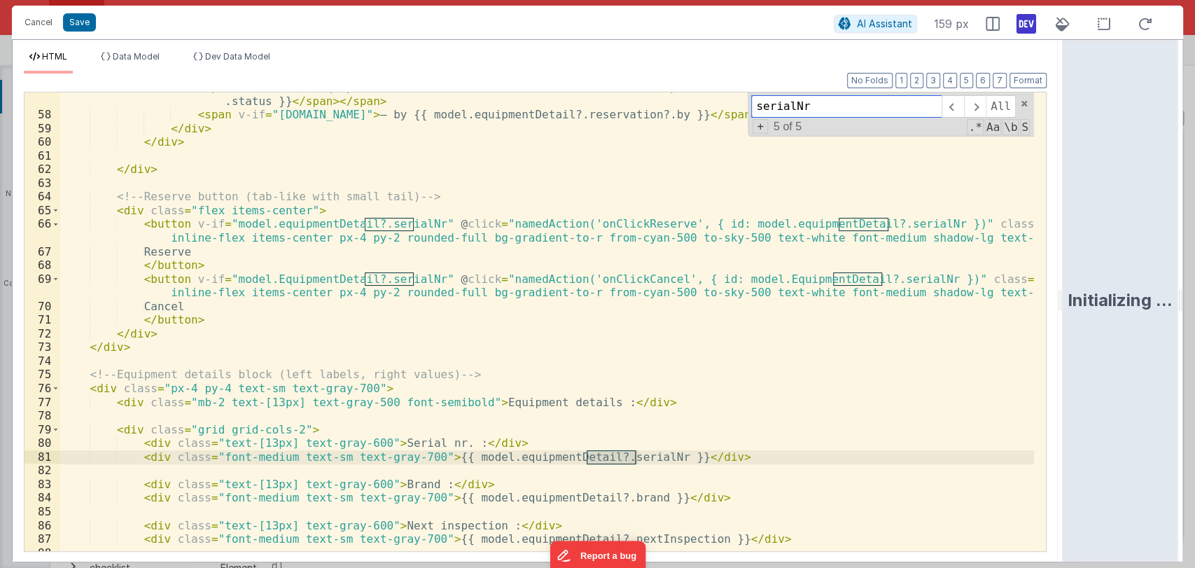
scroll to position [819, 0]
click at [73, 21] on button "Save" at bounding box center [79, 22] width 33 height 18
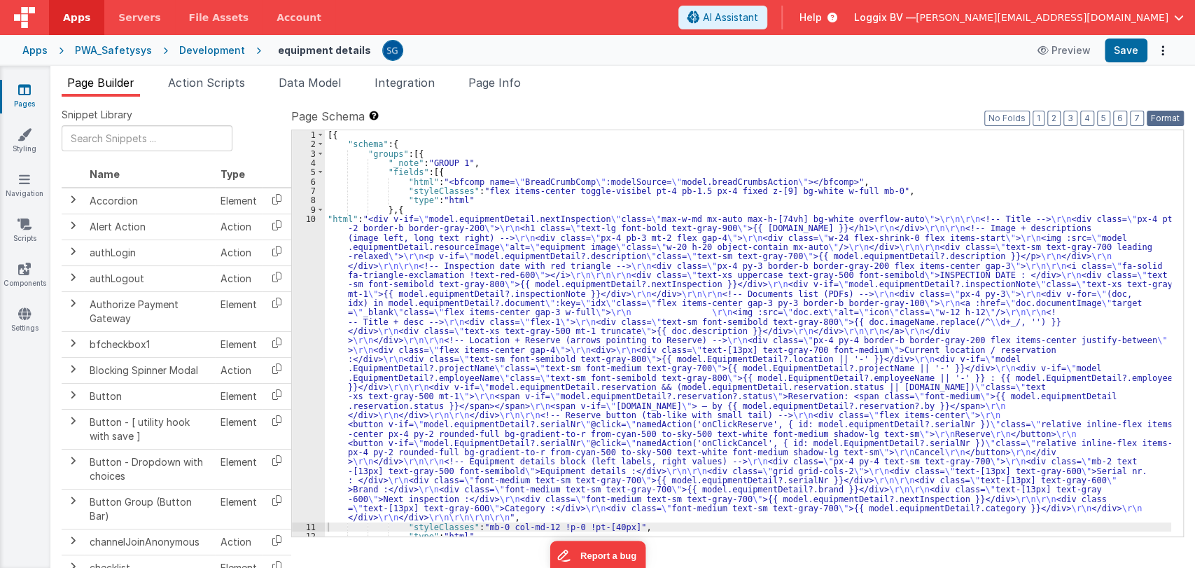
click at [1165, 117] on button "Format" at bounding box center [1165, 118] width 37 height 15
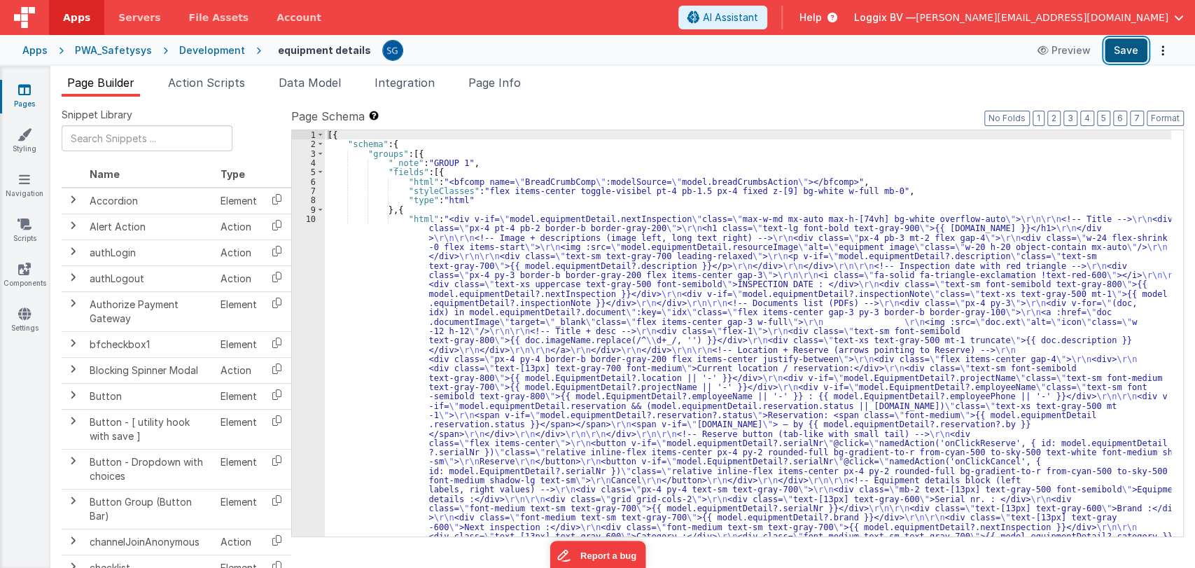
click at [1114, 49] on button "Save" at bounding box center [1126, 50] width 43 height 24
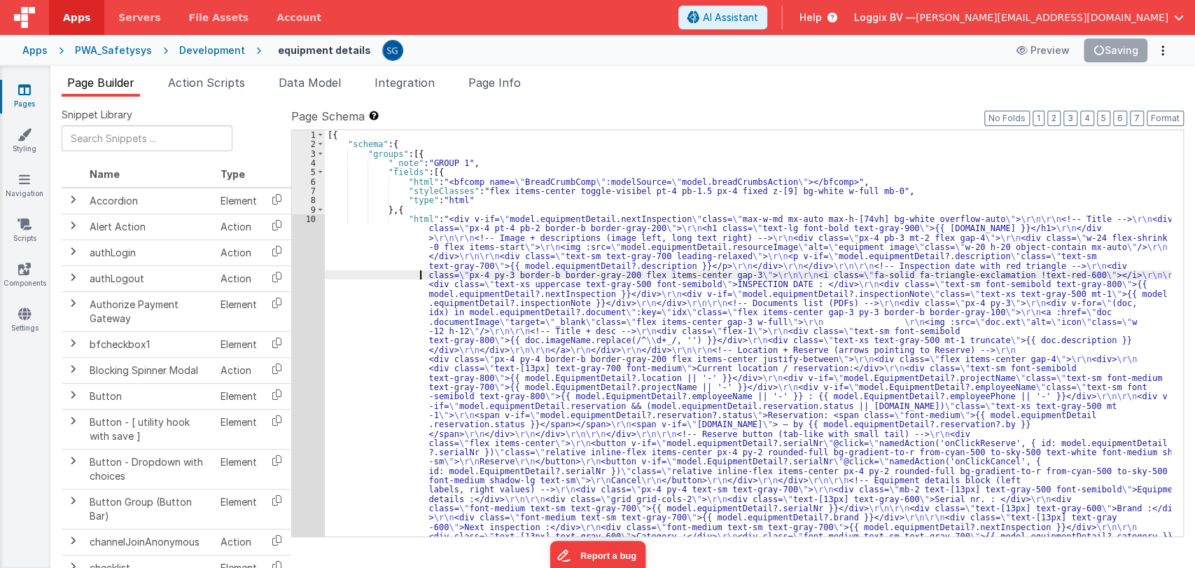
click at [373, 274] on div "[{ "schema" : { "groups" : [{ "_note" : "GROUP 1" , "fields" : [{ "html" : "<bf…" at bounding box center [748, 505] width 846 height 751
click at [311, 218] on div "10" at bounding box center [308, 382] width 33 height 336
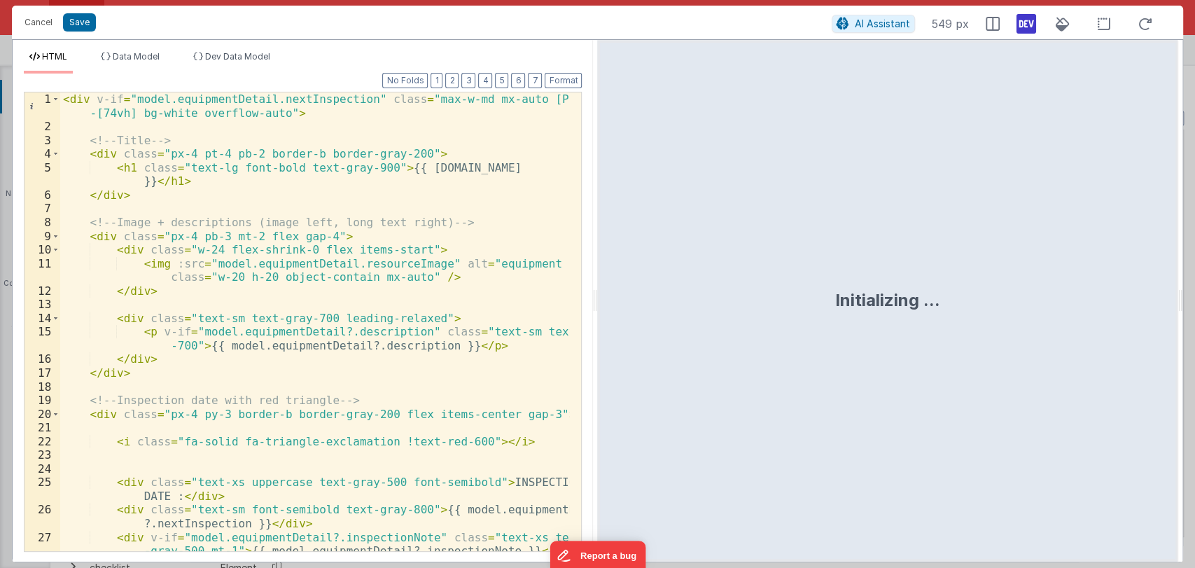
drag, startPoint x: 594, startPoint y: 298, endPoint x: 895, endPoint y: 316, distance: 301.5
click at [895, 316] on html "Cancel Save AI Assistant 549 px HTML Data Model Dev Data Model Format 7 6 5 4 3…" at bounding box center [597, 284] width 1195 height 568
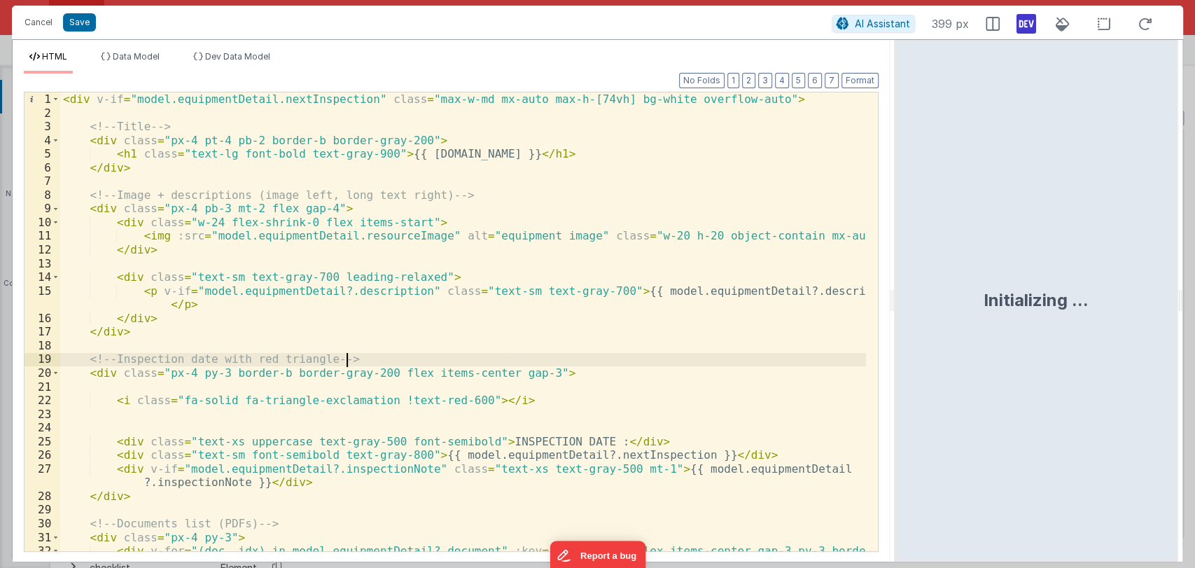
click at [640, 365] on div "< div v-if = "model.equipmentDetail.nextInspection" class = "max-w-md mx-auto m…" at bounding box center [463, 342] width 806 height 500
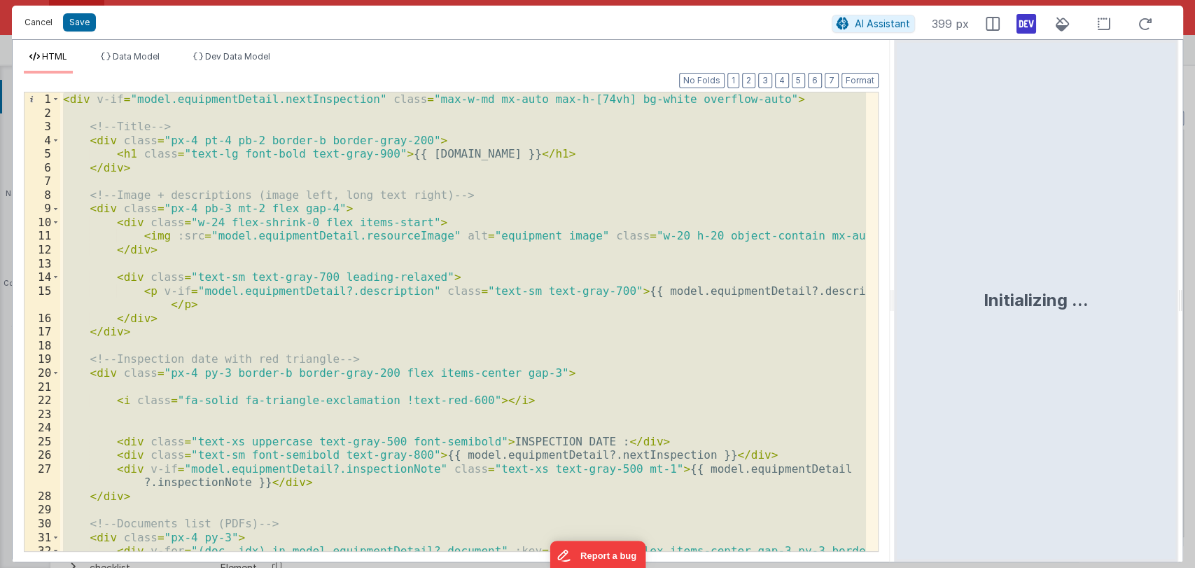
click at [36, 17] on button "Cancel" at bounding box center [38, 23] width 42 height 20
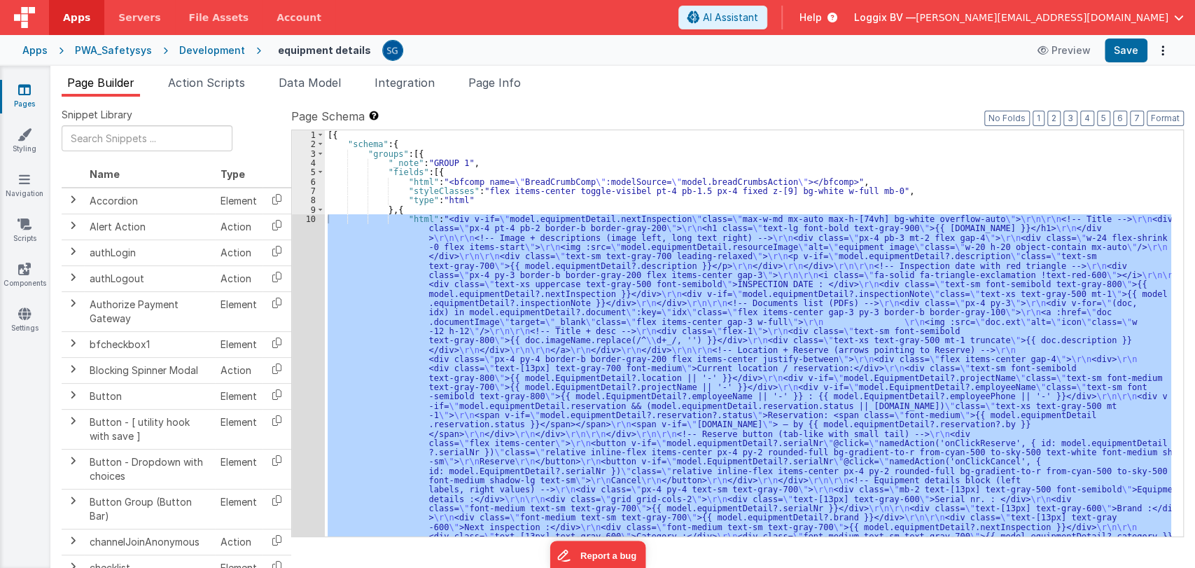
click at [888, 177] on div "[{ "schema" : { "groups" : [{ "_note" : "GROUP 1" , "fields" : [{ "html" : "<bf…" at bounding box center [748, 505] width 846 height 751
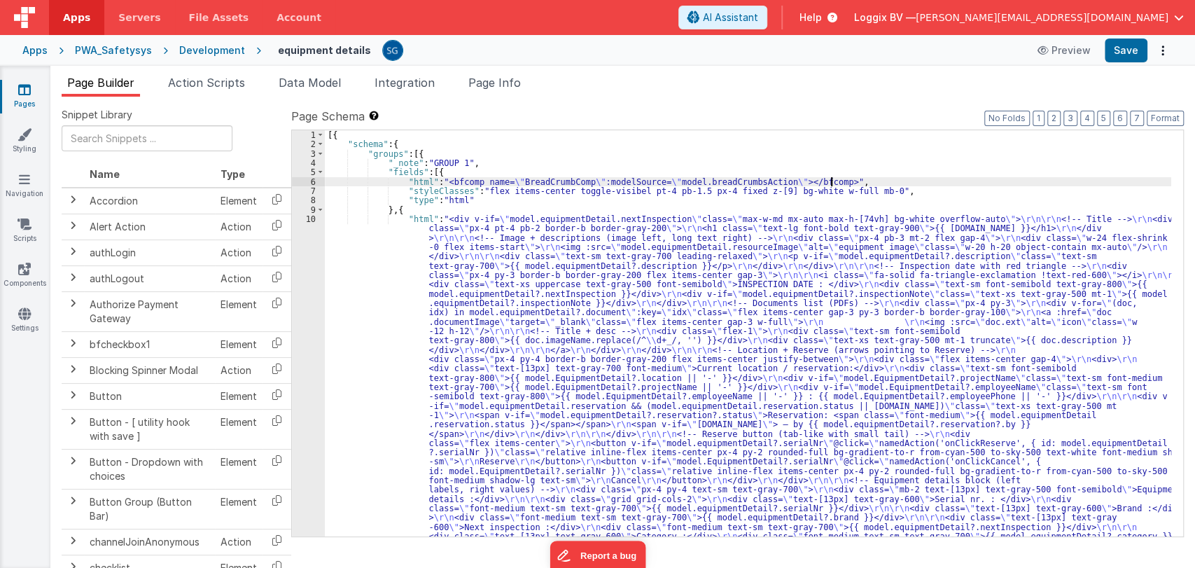
click at [881, 192] on div "[{ "schema" : { "groups" : [{ "_note" : "GROUP 1" , "fields" : [{ "html" : "<bf…" at bounding box center [748, 505] width 846 height 751
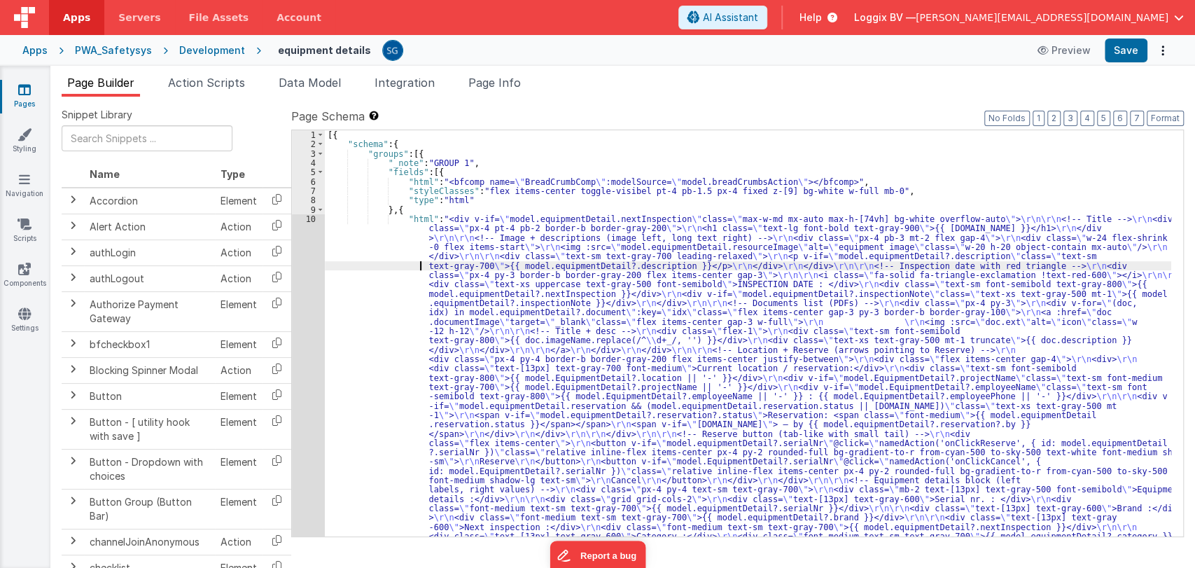
click at [367, 269] on div "[{ "schema" : { "groups" : [{ "_note" : "GROUP 1" , "fields" : [{ "html" : "<bf…" at bounding box center [748, 505] width 846 height 751
click at [309, 220] on div "10" at bounding box center [308, 382] width 33 height 336
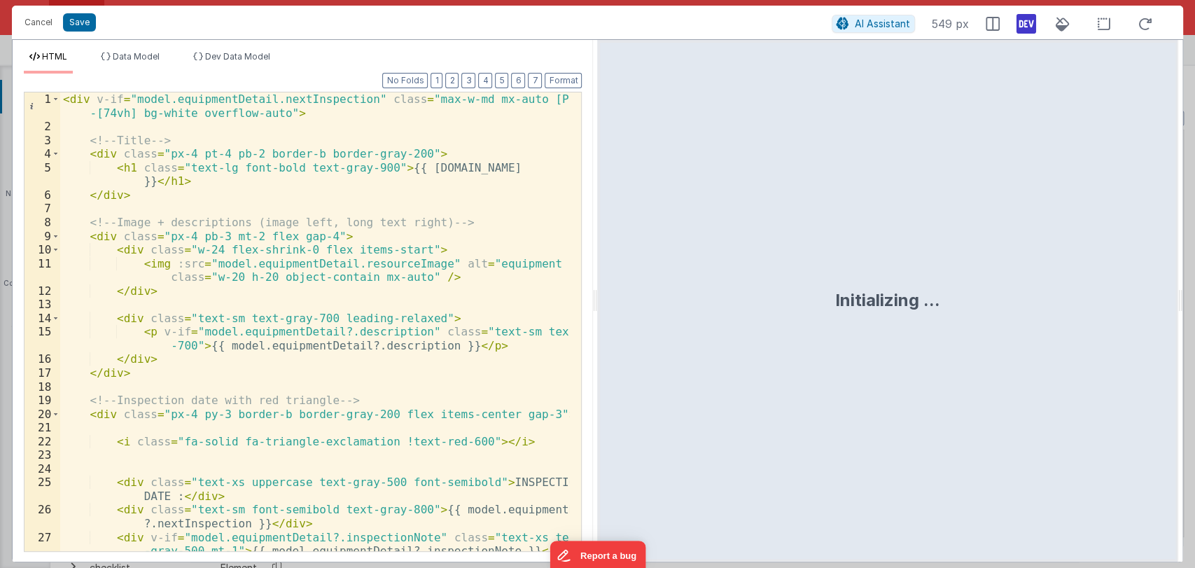
drag, startPoint x: 594, startPoint y: 295, endPoint x: 1193, endPoint y: 338, distance: 601.4
click at [1193, 338] on html "Cancel Save AI Assistant 549 px HTML Data Model Dev Data Model Format 7 6 5 4 3…" at bounding box center [597, 284] width 1195 height 568
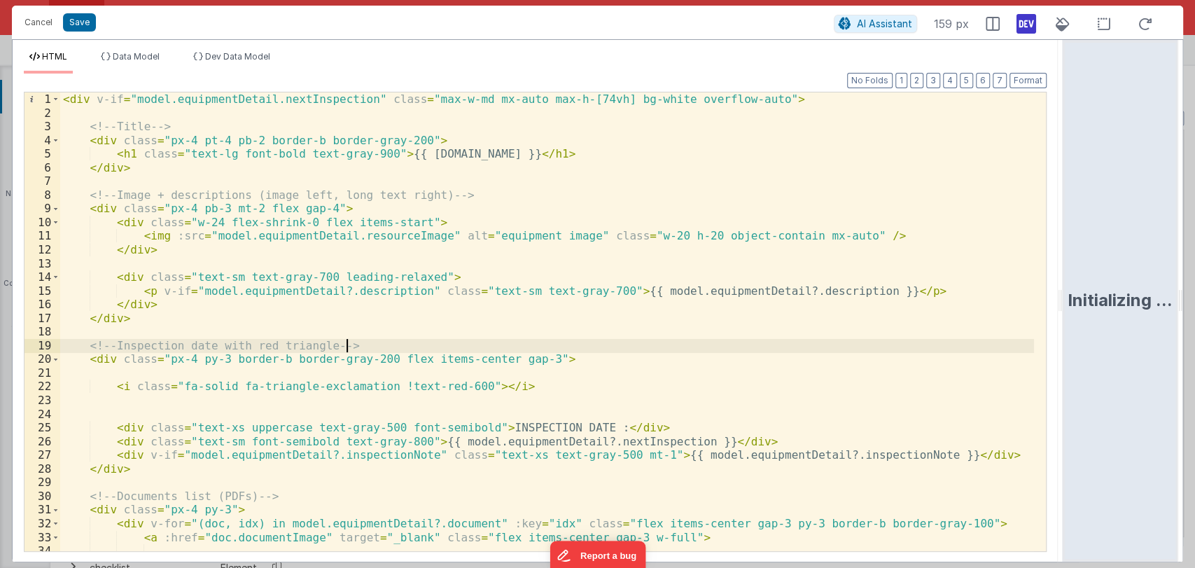
click at [712, 351] on div "< div v-if = "model.equipmentDetail.nextInspection" class = "max-w-md mx-auto m…" at bounding box center [547, 335] width 974 height 486
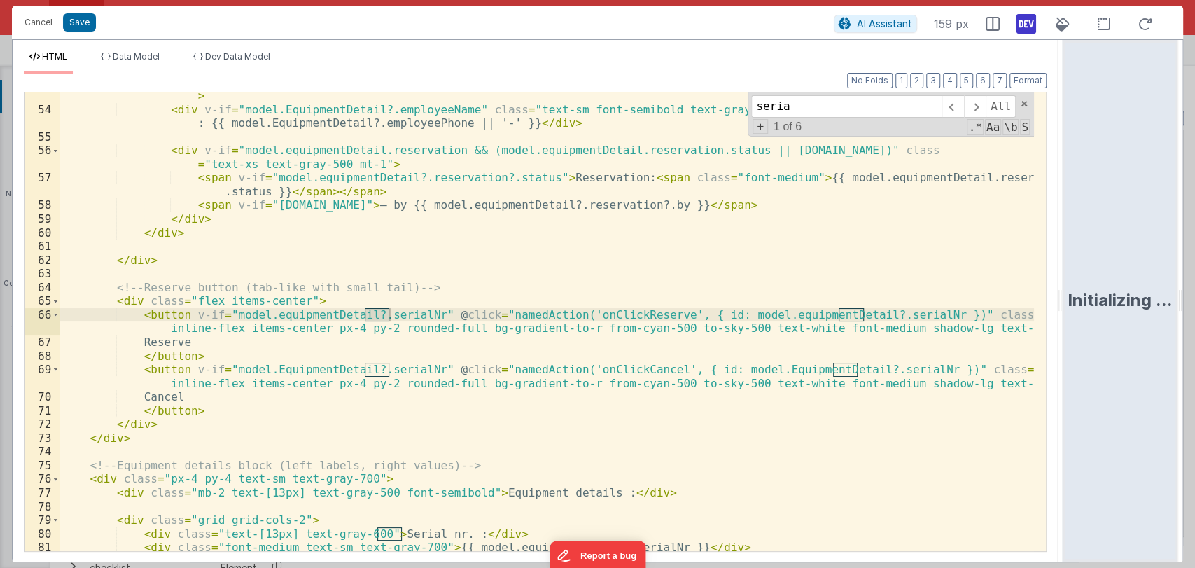
scroll to position [729, 0]
click at [533, 304] on div "< div v-if = "model.EquipmentDetail?.projectName" class = "text-sm font-medium …" at bounding box center [547, 326] width 974 height 500
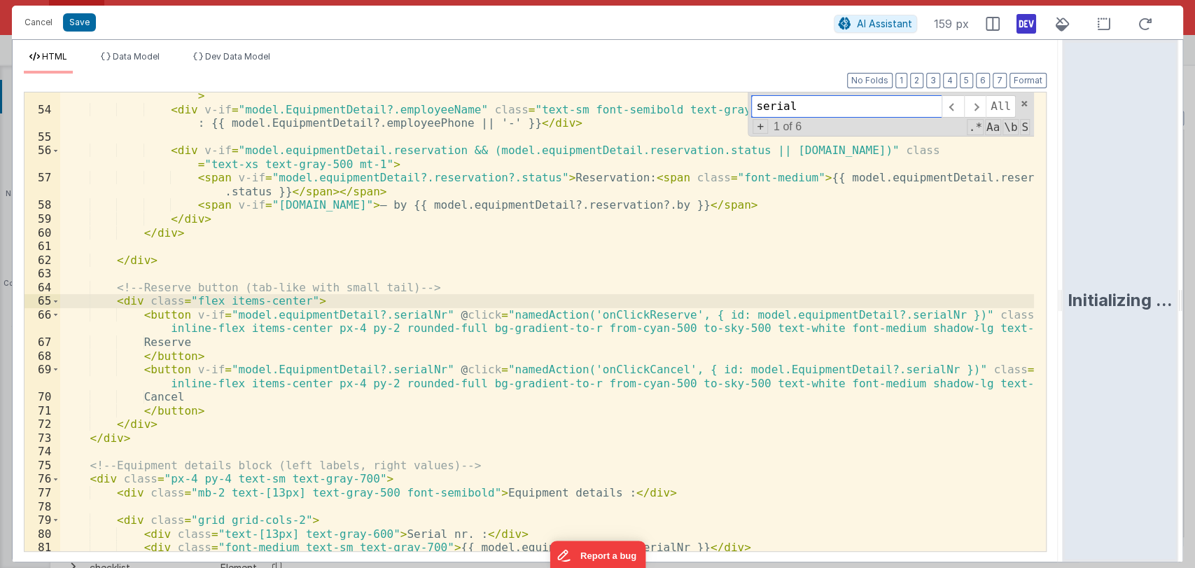
paste input "Nr"
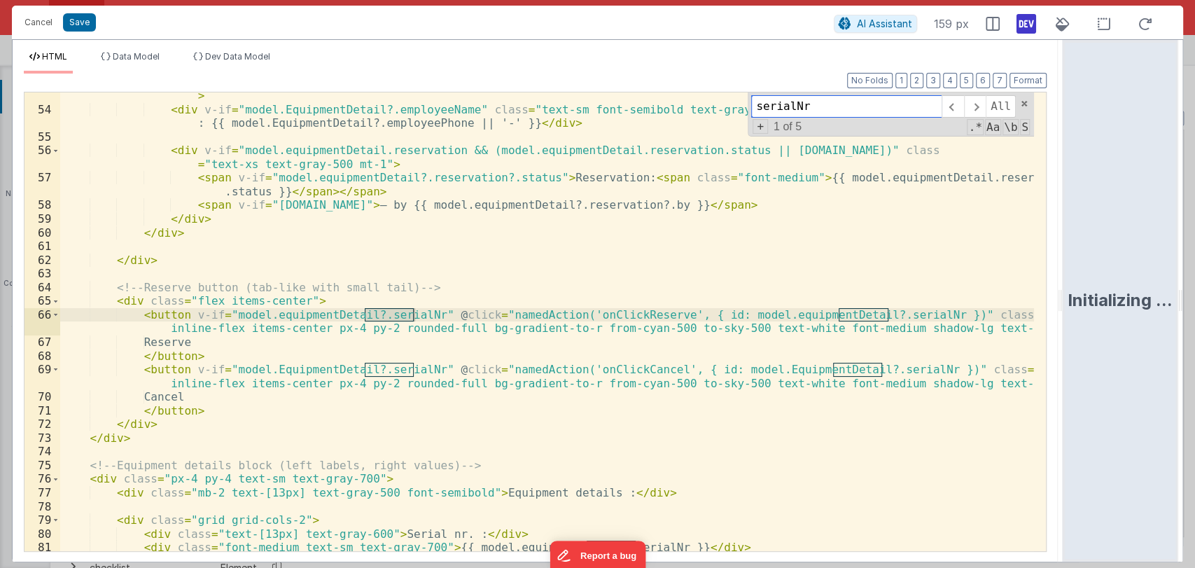
type input "serialNr"
click at [419, 309] on div "< div v-if = "model.EquipmentDetail?.projectName" class = "text-sm font-medium …" at bounding box center [547, 326] width 974 height 500
drag, startPoint x: 419, startPoint y: 309, endPoint x: 183, endPoint y: 313, distance: 235.2
click at [183, 313] on div "< div v-if = "model.EquipmentDetail?.projectName" class = "text-sm font-medium …" at bounding box center [547, 326] width 974 height 500
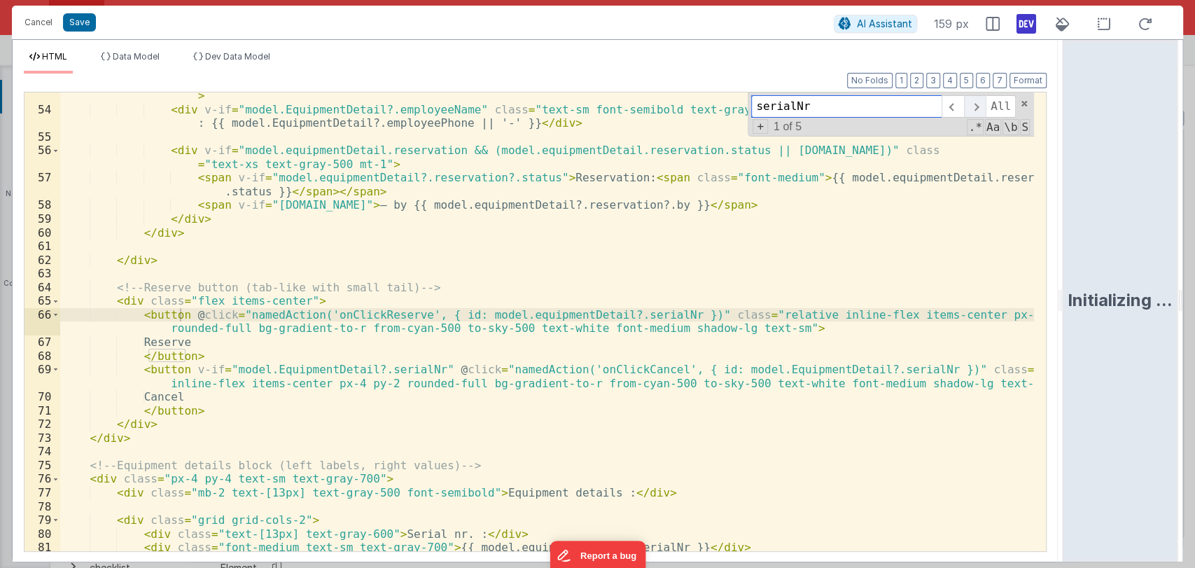
click at [977, 111] on span at bounding box center [975, 106] width 22 height 22
click at [632, 316] on div "< div v-if = "model.EquipmentDetail?.projectName" class = "text-sm font-medium …" at bounding box center [547, 321] width 974 height 458
click at [632, 316] on div "< div v-if = "model.EquipmentDetail?.projectName" class = "text-sm font-medium …" at bounding box center [547, 326] width 974 height 500
click at [601, 314] on div "< div v-if = "model.EquipmentDetail?.projectName" class = "text-sm font-medium …" at bounding box center [547, 326] width 974 height 500
click at [977, 103] on span at bounding box center [975, 106] width 22 height 22
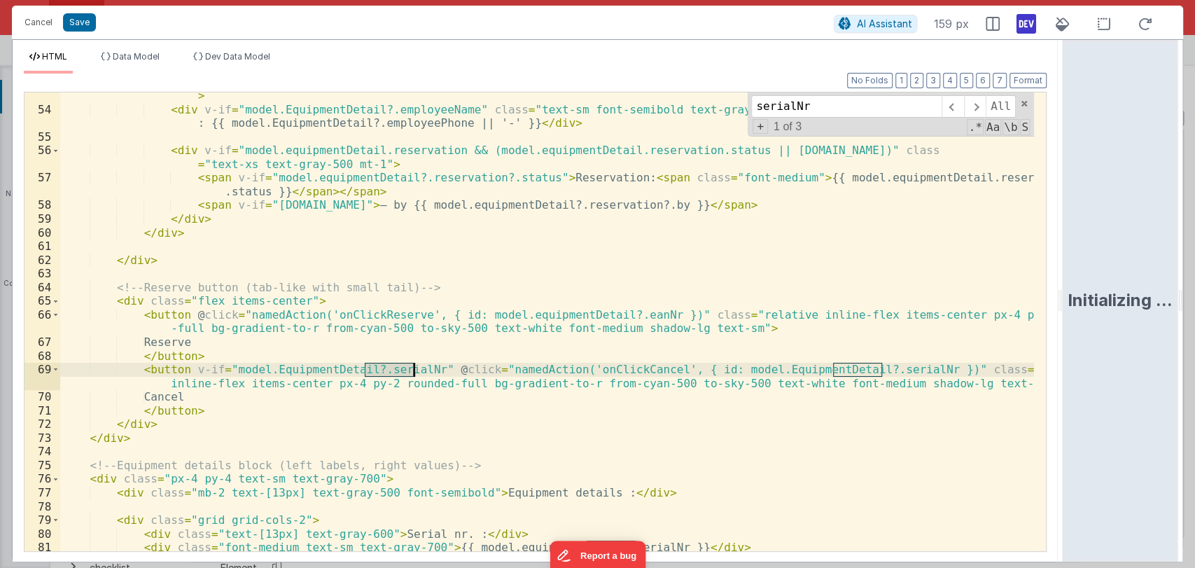
click at [386, 373] on div "< div v-if = "model.EquipmentDetail?.projectName" class = "text-sm font-medium …" at bounding box center [547, 321] width 974 height 458
click at [386, 373] on div "< div v-if = "model.EquipmentDetail?.projectName" class = "text-sm font-medium …" at bounding box center [547, 326] width 974 height 500
click at [980, 103] on span at bounding box center [975, 106] width 22 height 22
click at [834, 372] on div "< div v-if = "model.EquipmentDetail?.projectName" class = "text-sm font-medium …" at bounding box center [547, 321] width 974 height 458
click at [834, 372] on div "< div v-if = "model.EquipmentDetail?.projectName" class = "text-sm font-medium …" at bounding box center [547, 326] width 974 height 500
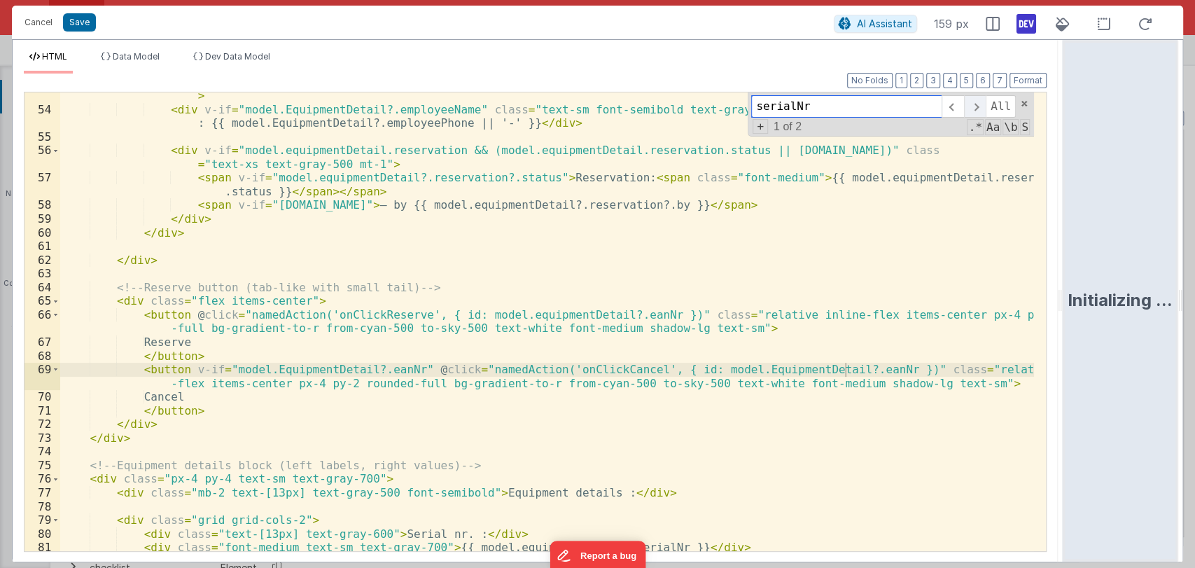
click at [980, 108] on span at bounding box center [975, 106] width 22 height 22
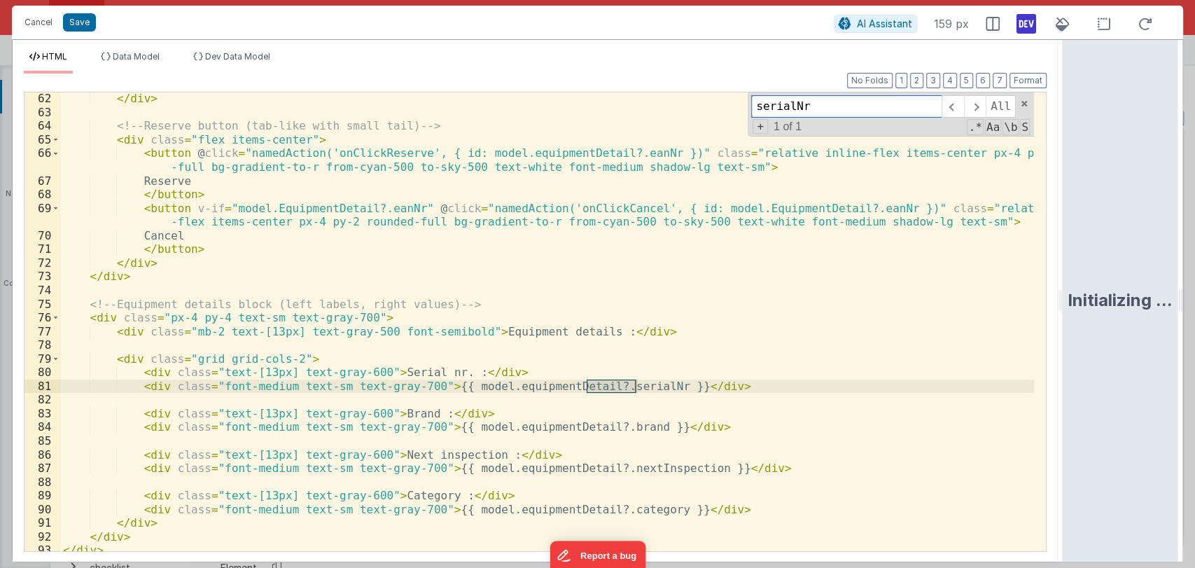
scroll to position [890, 0]
click at [703, 389] on div "</ div > <!-- Reserve button (tab-like with small tail) --> < div class = "flex…" at bounding box center [547, 335] width 974 height 486
click at [625, 387] on div "</ div > <!-- Reserve button (tab-like with small tail) --> < div class = "flex…" at bounding box center [547, 335] width 974 height 486
click at [402, 371] on div "</ div > <!-- Reserve button (tab-like with small tail) --> < div class = "flex…" at bounding box center [547, 335] width 974 height 486
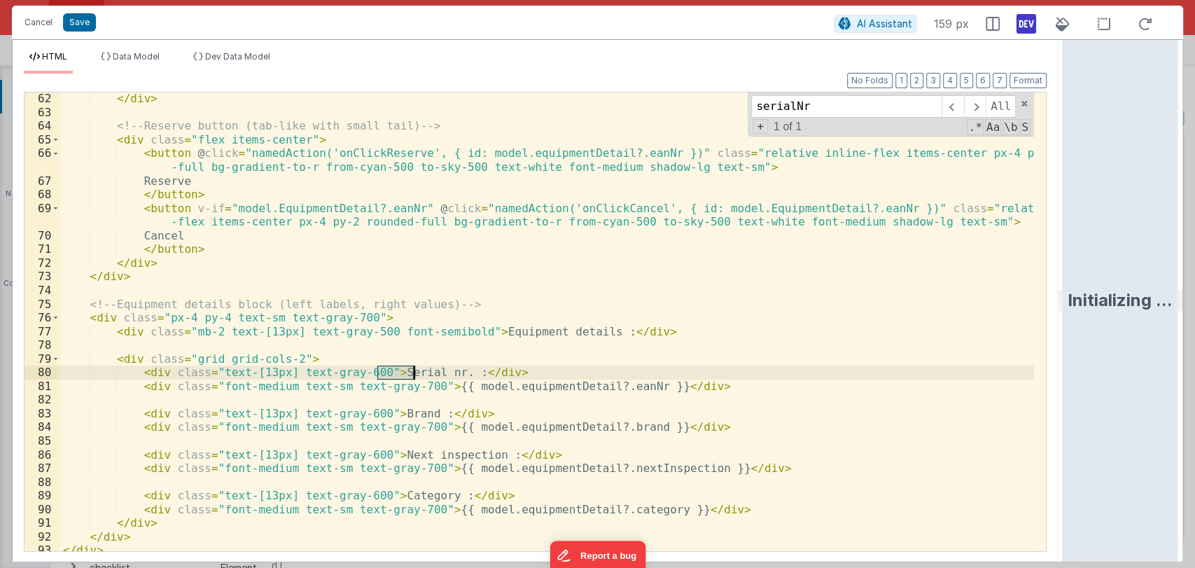
click at [402, 371] on div "</ div > <!-- Reserve button (tab-like with small tail) --> < div class = "flex…" at bounding box center [547, 335] width 974 height 486
click at [76, 22] on button "Save" at bounding box center [79, 22] width 33 height 18
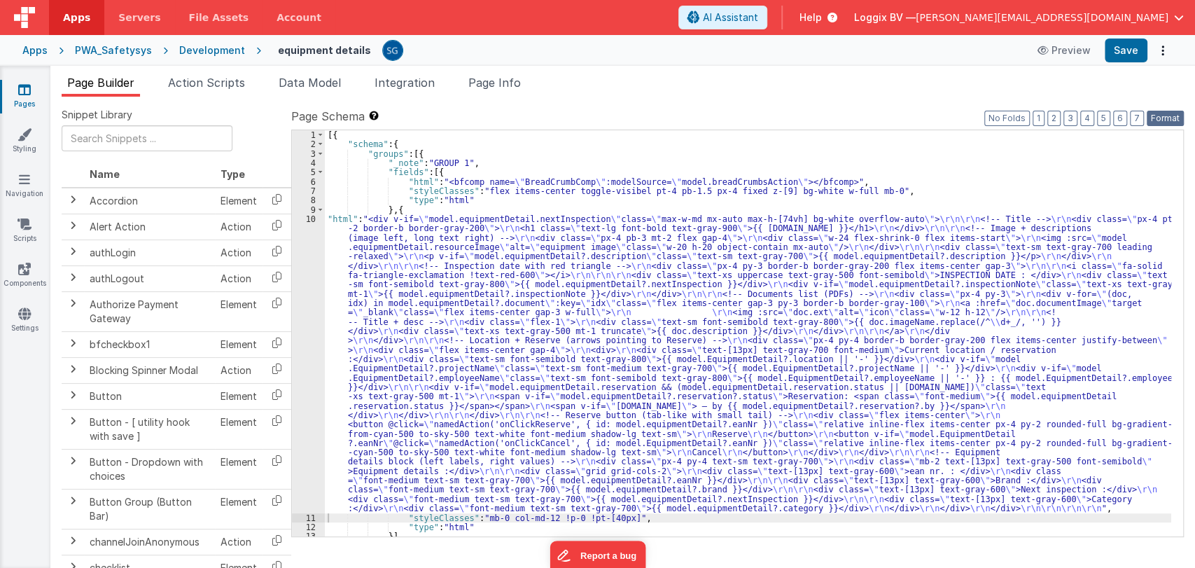
click at [1172, 113] on button "Format" at bounding box center [1165, 118] width 37 height 15
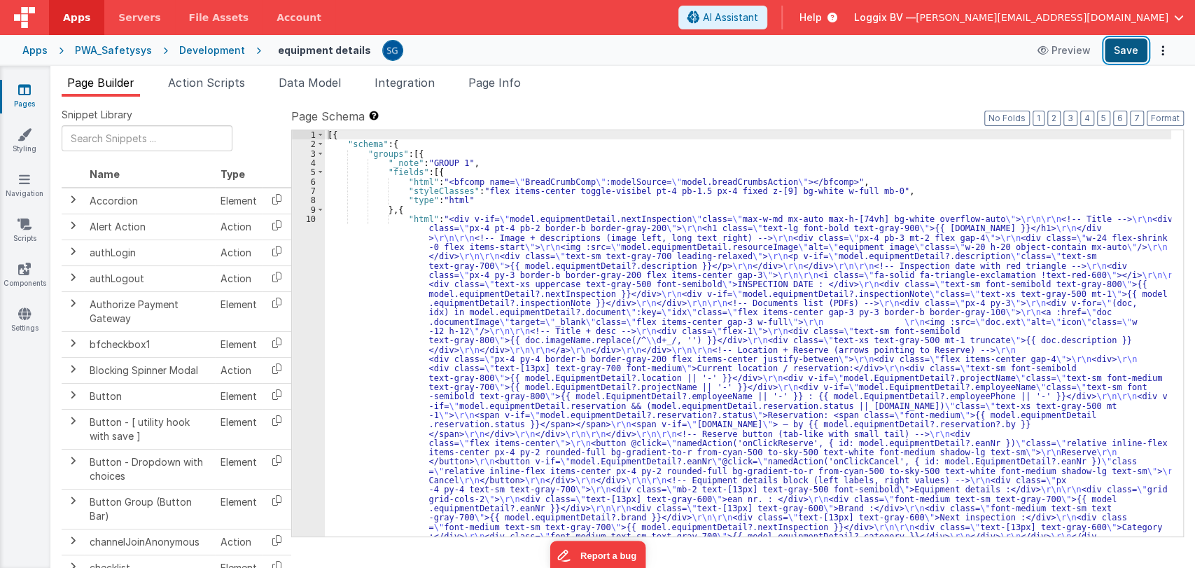
click at [1126, 48] on button "Save" at bounding box center [1126, 50] width 43 height 24
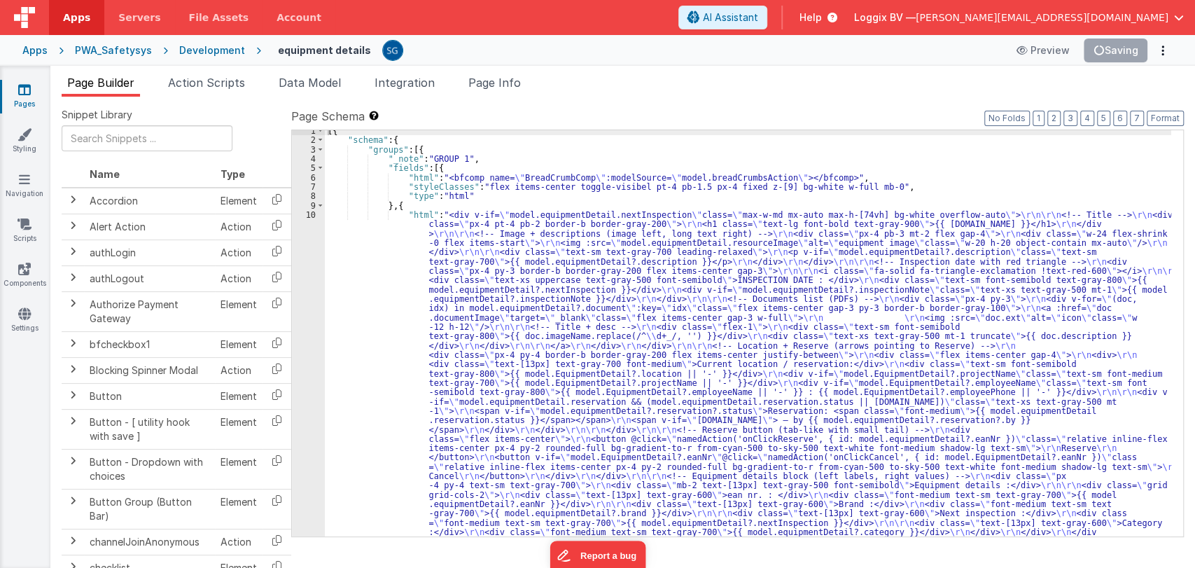
scroll to position [1, 0]
click at [626, 347] on div "[{ "schema" : { "groups" : [{ "_note" : "GROUP 1" , "fields" : [{ "html" : "<bf…" at bounding box center [748, 504] width 846 height 751
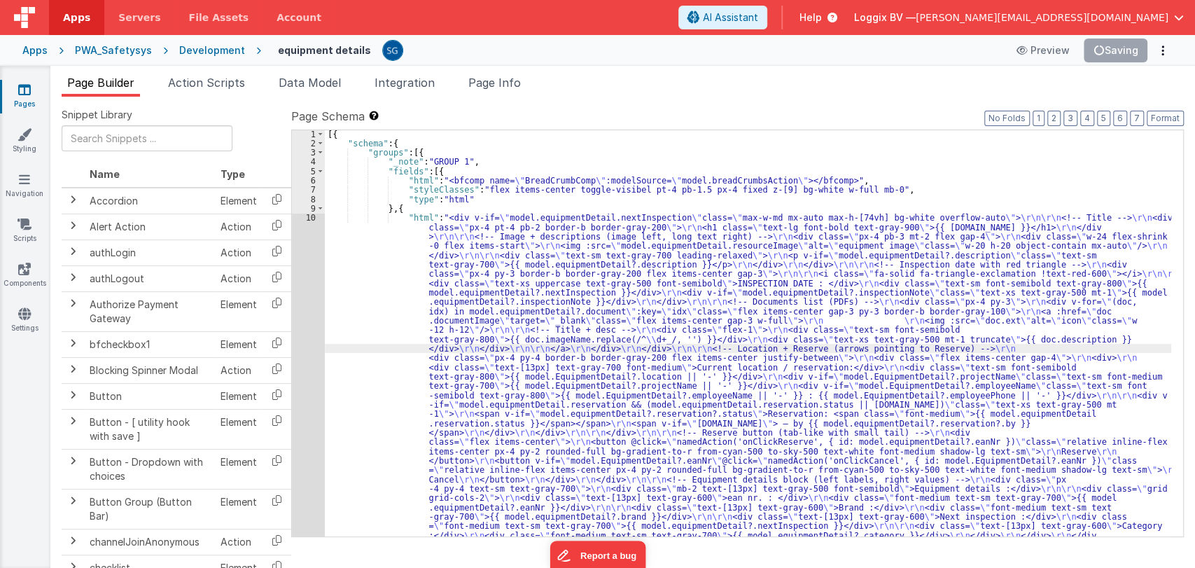
click at [310, 216] on div "10" at bounding box center [308, 381] width 33 height 336
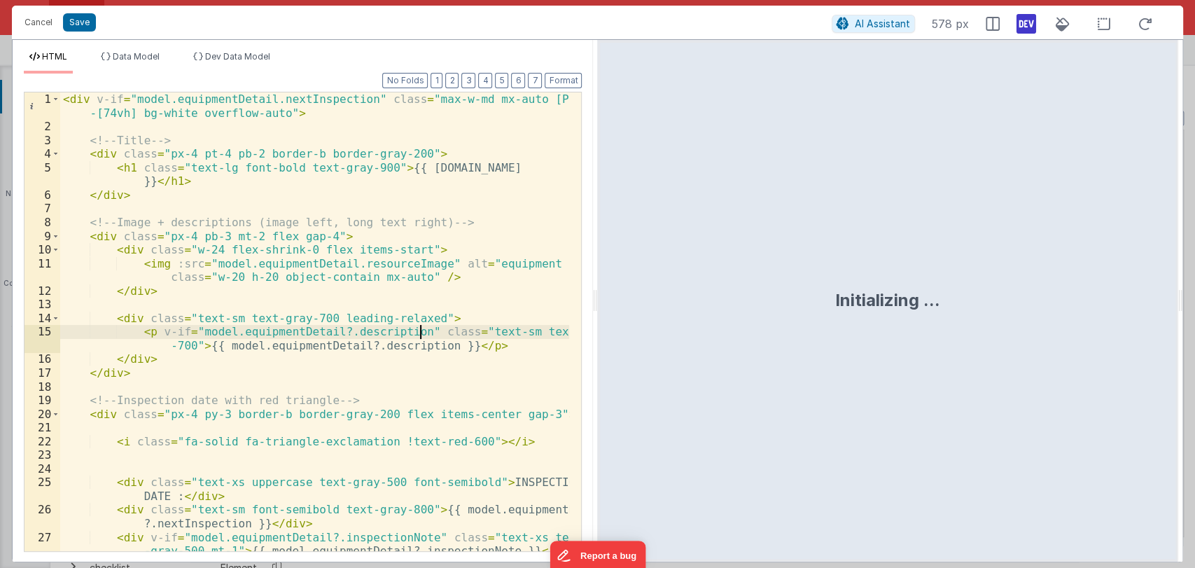
click at [421, 328] on div "< div v-if = "model.equipmentDetail.nextInspection" class = "max-w-md mx-auto m…" at bounding box center [315, 342] width 510 height 500
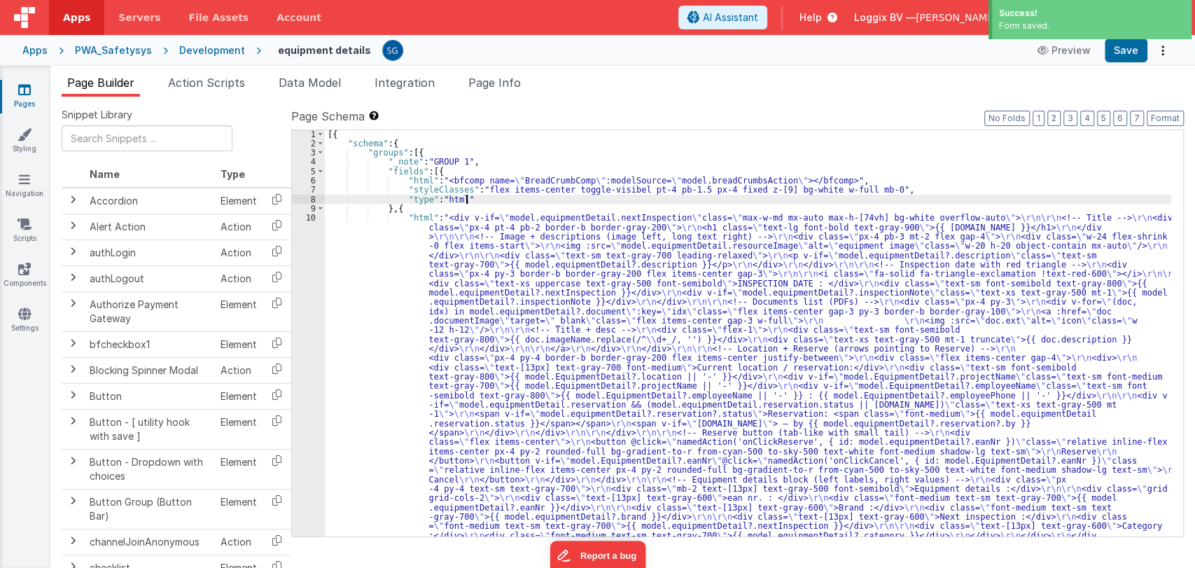
click at [502, 197] on div "[{ "schema" : { "groups" : [{ "_note" : "GROUP 1" , "fields" : [{ "html" : "<bf…" at bounding box center [748, 504] width 846 height 751
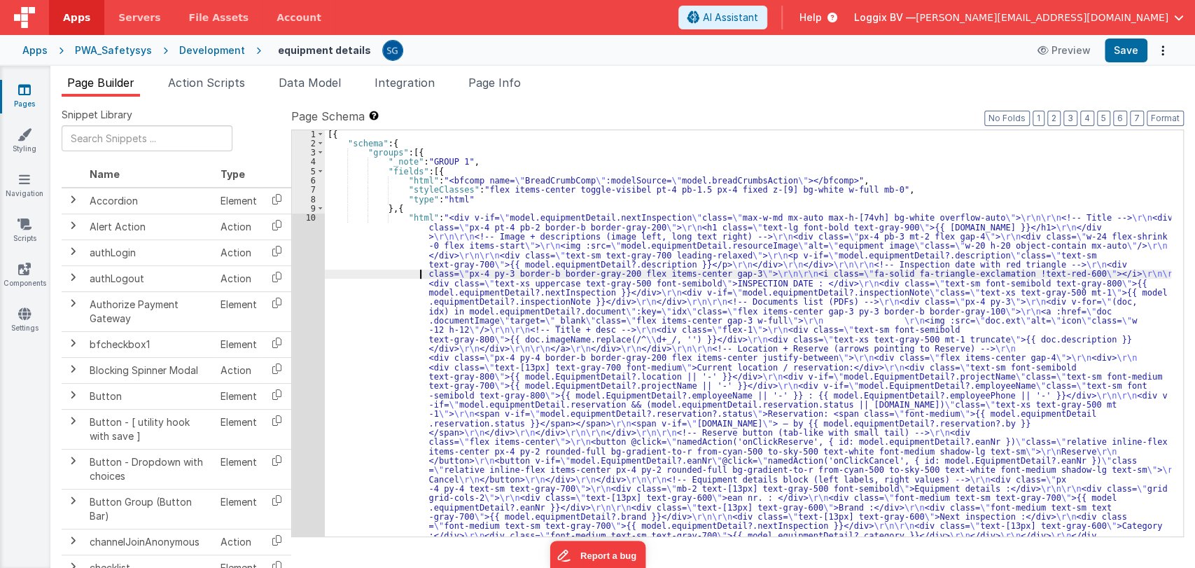
click at [375, 276] on div "[{ "schema" : { "groups" : [{ "_note" : "GROUP 1" , "fields" : [{ "html" : "<bf…" at bounding box center [748, 504] width 846 height 751
click at [312, 221] on div "10" at bounding box center [308, 381] width 33 height 336
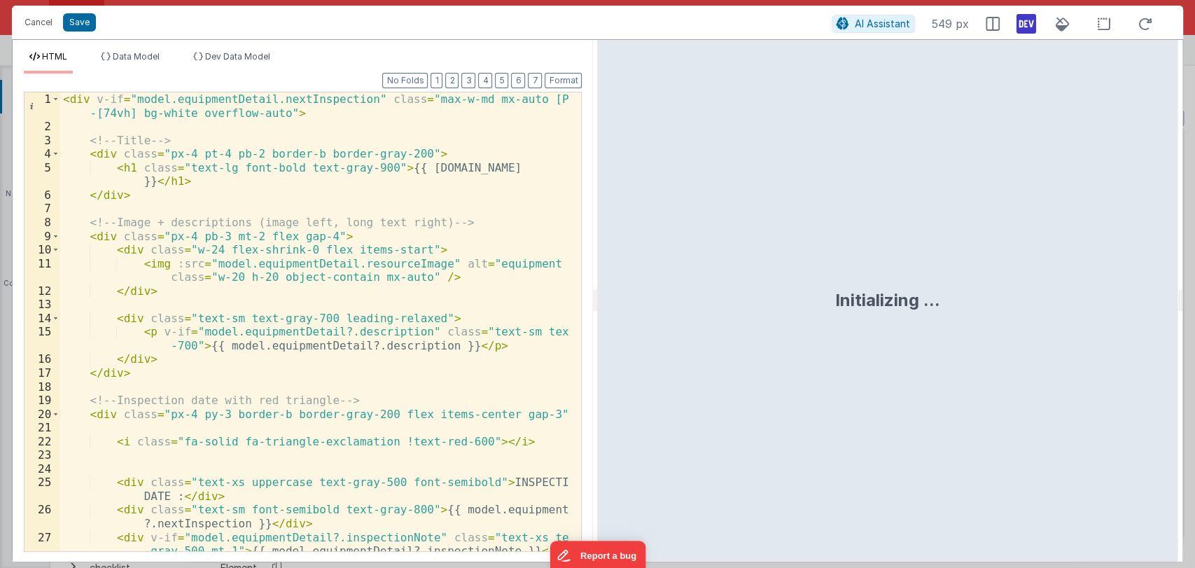
drag, startPoint x: 597, startPoint y: 304, endPoint x: 1193, endPoint y: 406, distance: 605.1
click at [1193, 406] on html "Cancel Save AI Assistant 549 px HTML Data Model Dev Data Model Format 7 6 5 4 3…" at bounding box center [597, 284] width 1195 height 568
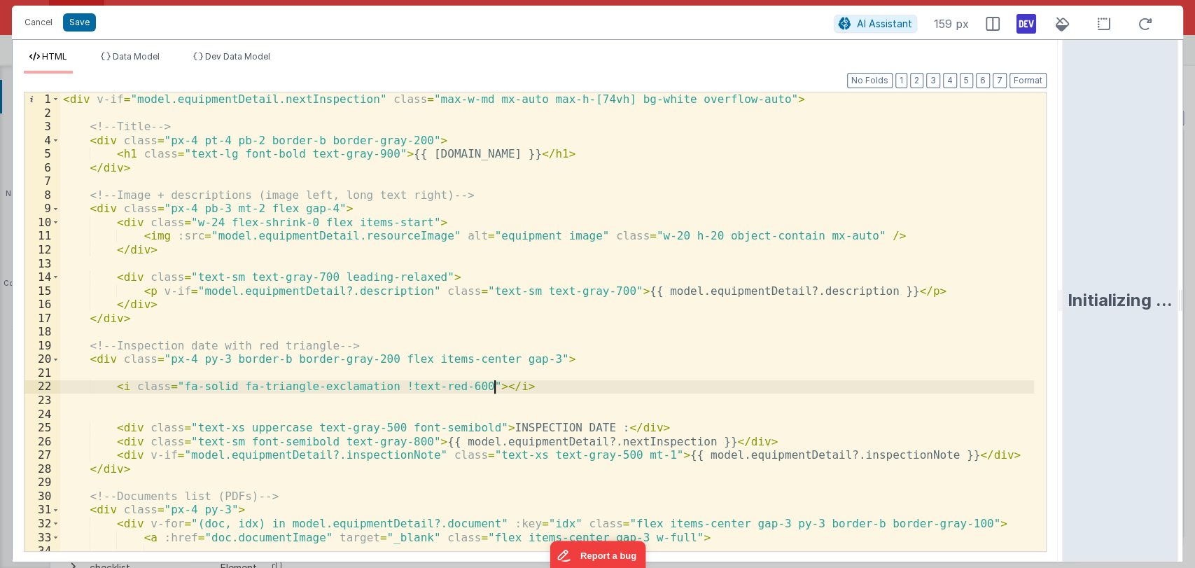
click at [687, 383] on div "< div v-if = "model.equipmentDetail.nextInspection" class = "max-w-md mx-auto m…" at bounding box center [547, 335] width 974 height 486
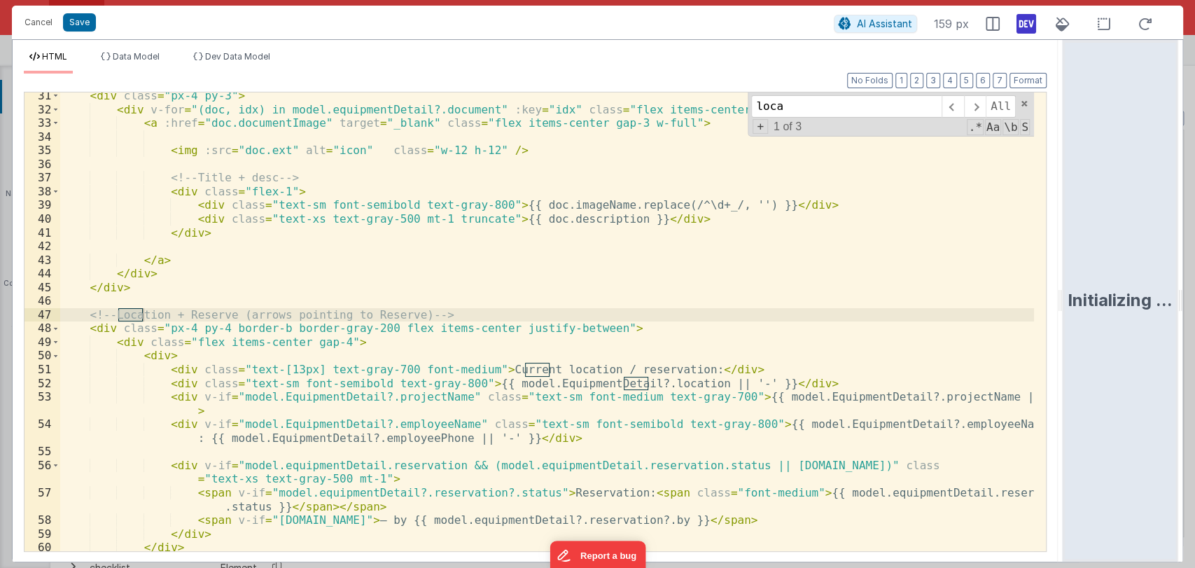
scroll to position [414, 0]
click at [531, 383] on div "< div class = "px-4 py-3" > < div v-for = "(doc, idx) in model.equipmentDetail?…" at bounding box center [547, 332] width 974 height 486
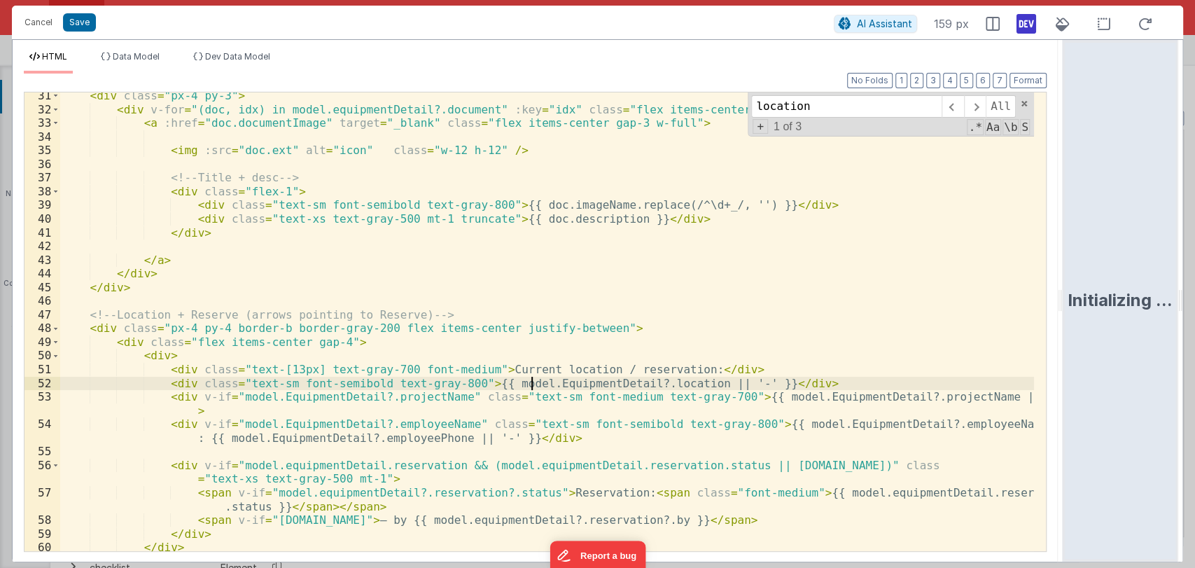
click at [531, 383] on div "< div class = "px-4 py-3" > < div v-for = "(doc, idx) in model.equipmentDetail?…" at bounding box center [547, 332] width 974 height 486
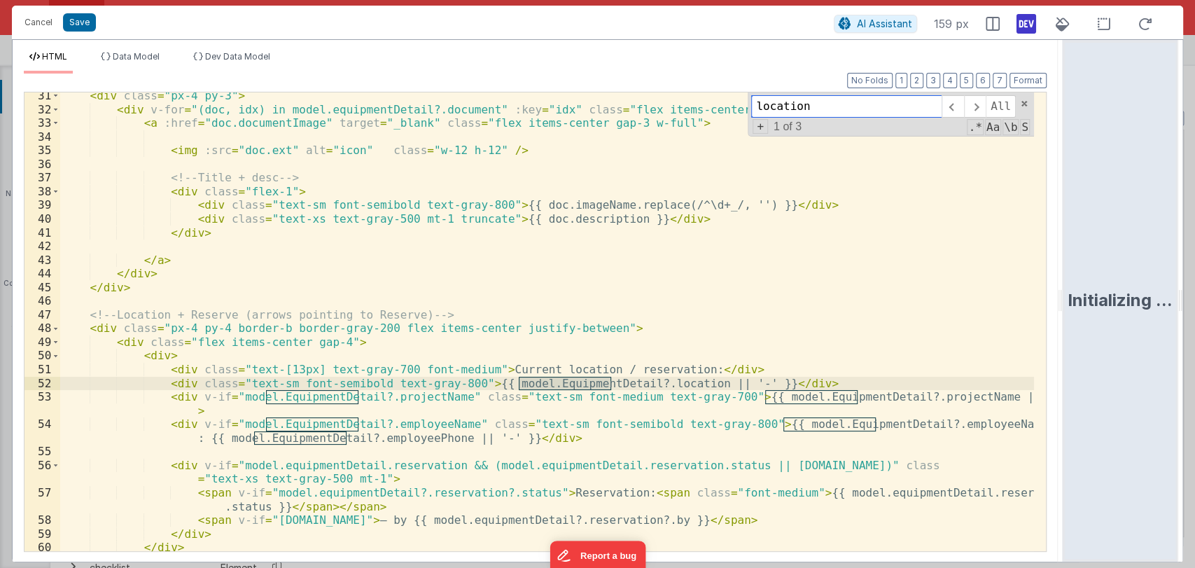
type input "EquipmentDetail"
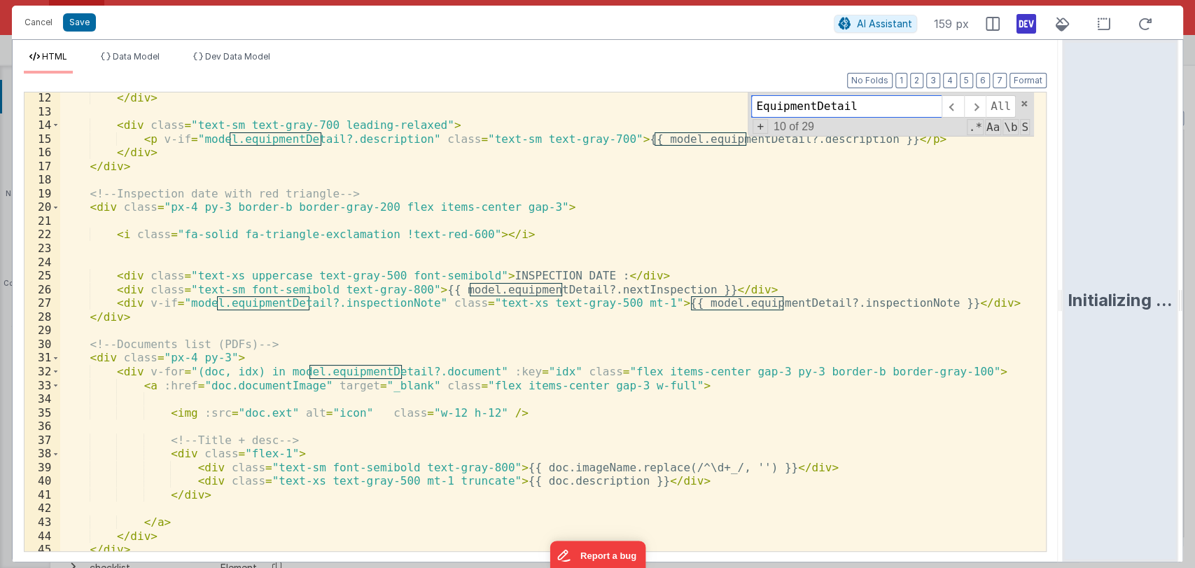
scroll to position [0, 0]
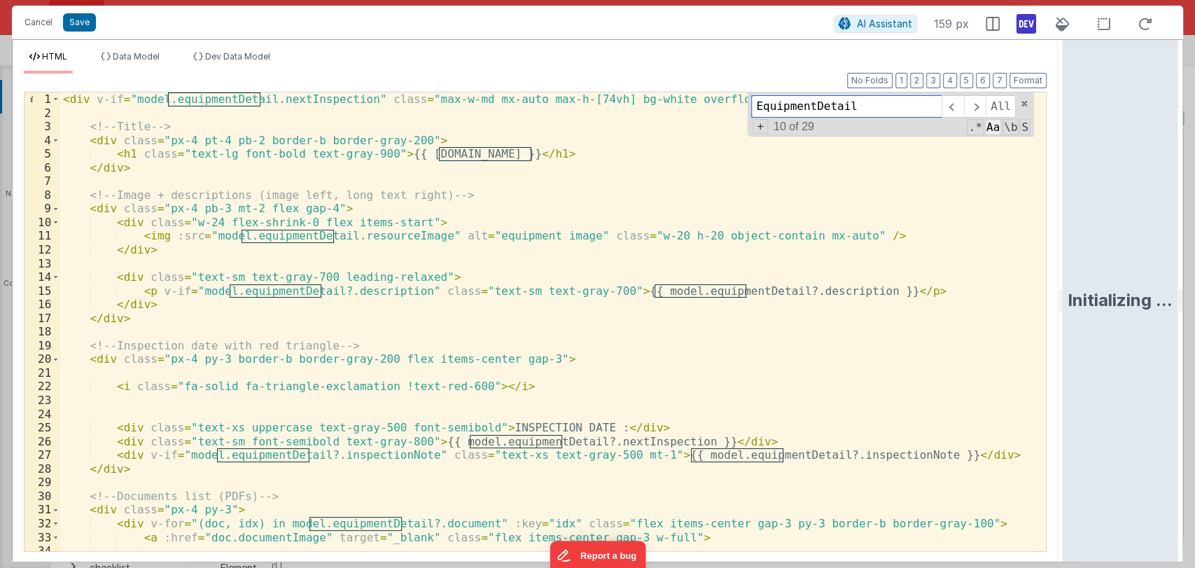
click at [997, 128] on span "Aa" at bounding box center [993, 127] width 16 height 16
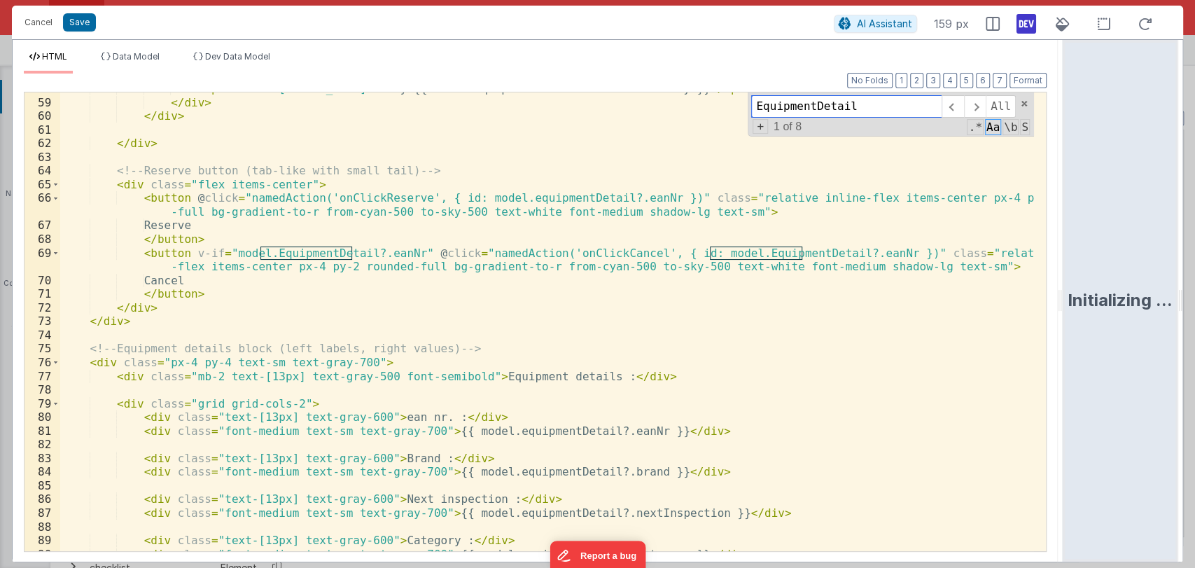
scroll to position [845, 0]
click at [760, 125] on span "+" at bounding box center [759, 126] width 15 height 15
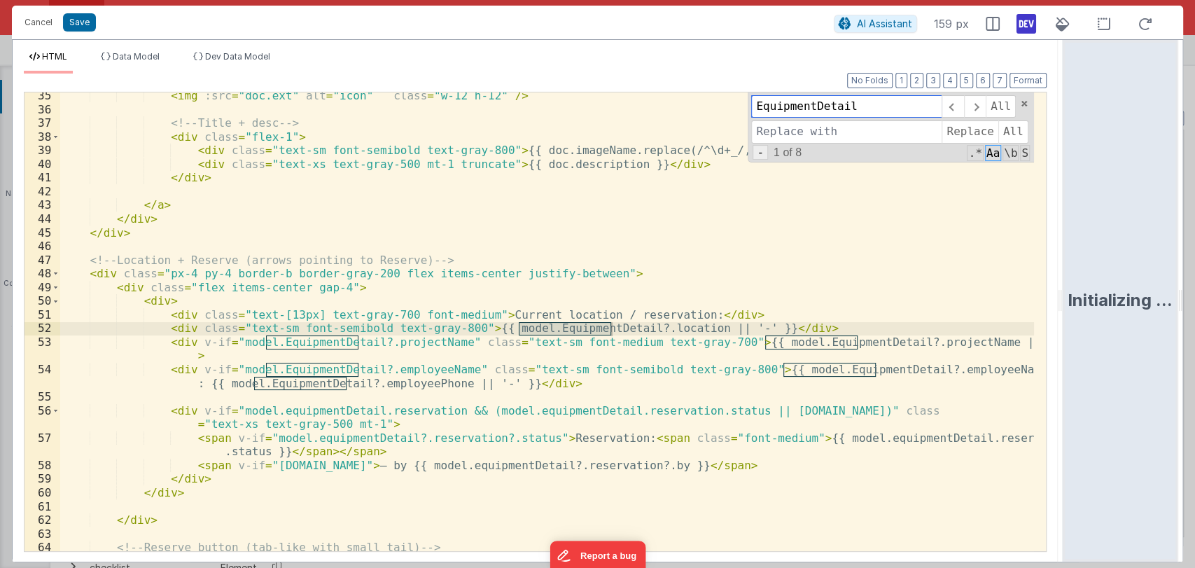
scroll to position [469, 0]
click at [789, 132] on input at bounding box center [846, 131] width 190 height 22
click at [834, 132] on input at bounding box center [846, 131] width 190 height 22
paste input "equipmentDetail"
type input "equipmentDetail"
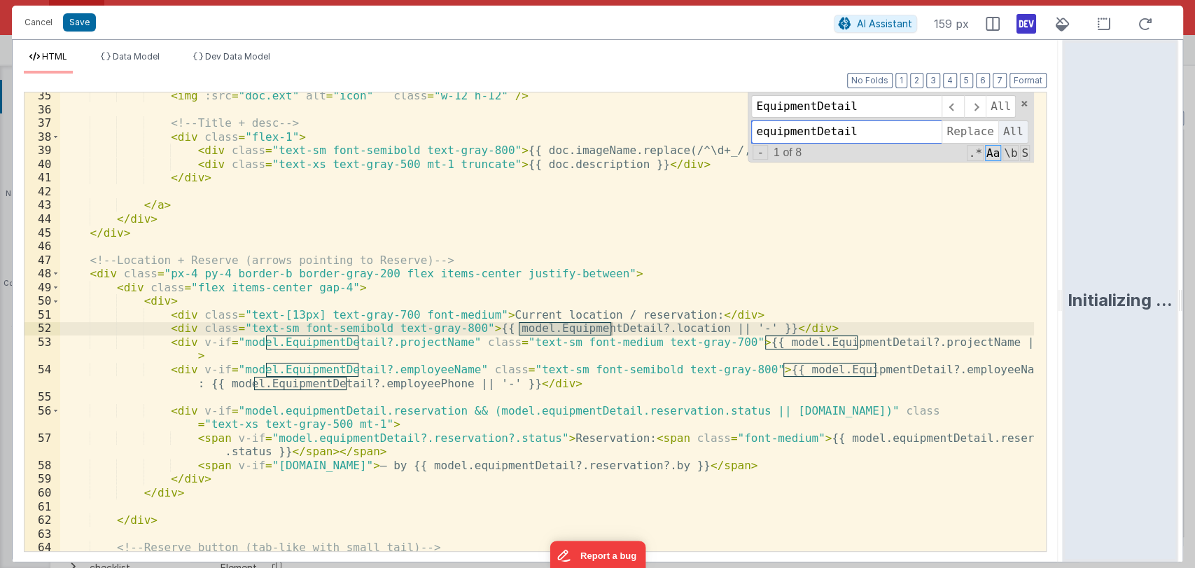
click at [1015, 129] on span "All" at bounding box center [1013, 131] width 30 height 22
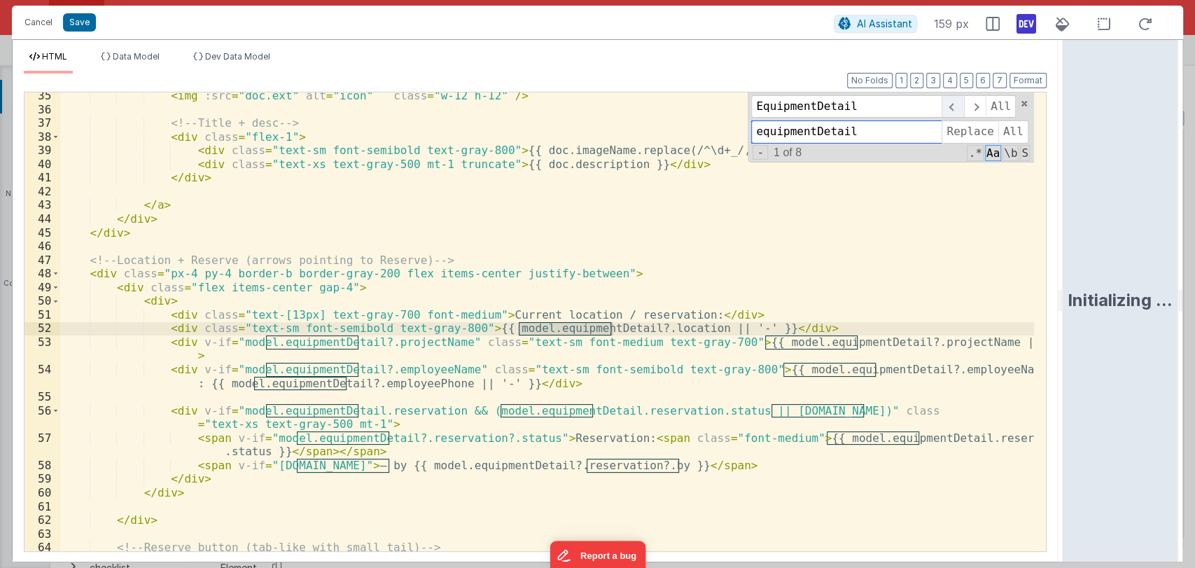
click at [953, 106] on span at bounding box center [952, 106] width 22 height 22
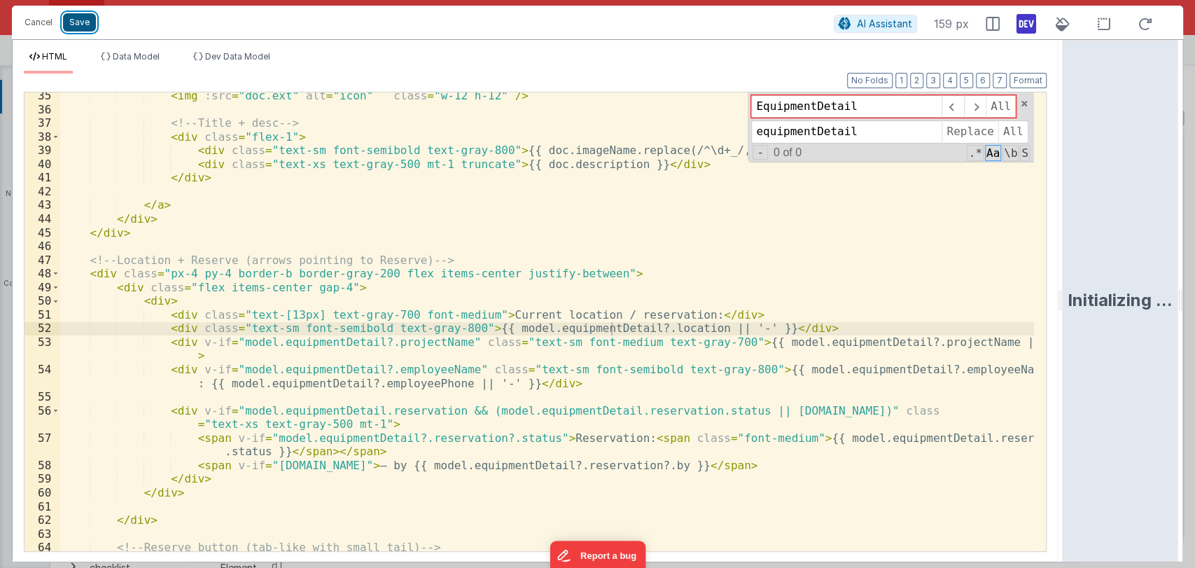
click at [78, 18] on button "Save" at bounding box center [79, 22] width 33 height 18
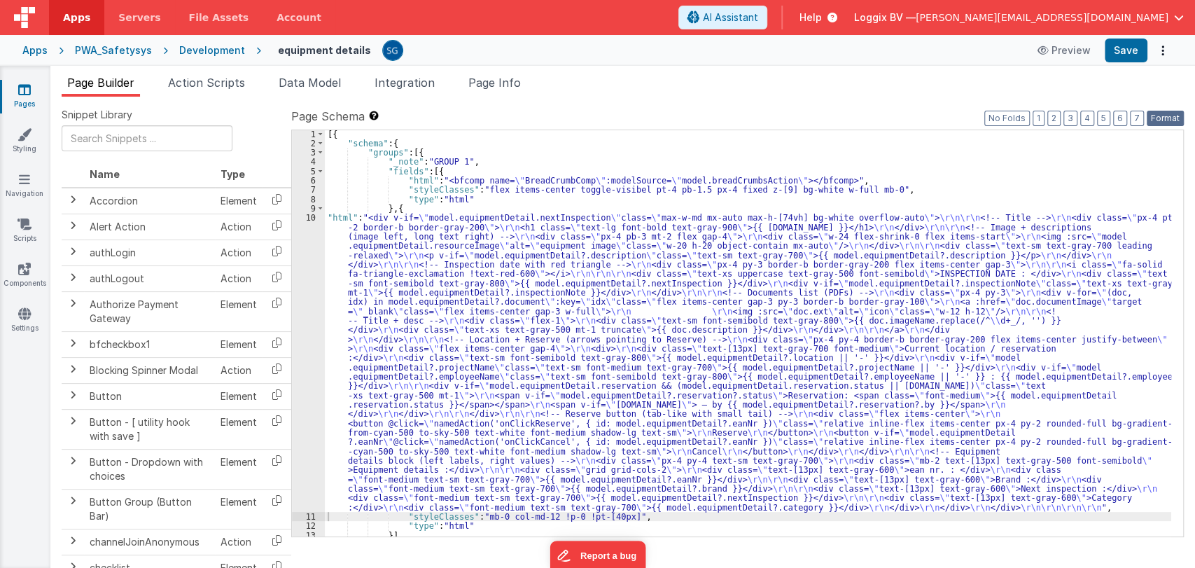
click at [1176, 113] on button "Format" at bounding box center [1165, 118] width 37 height 15
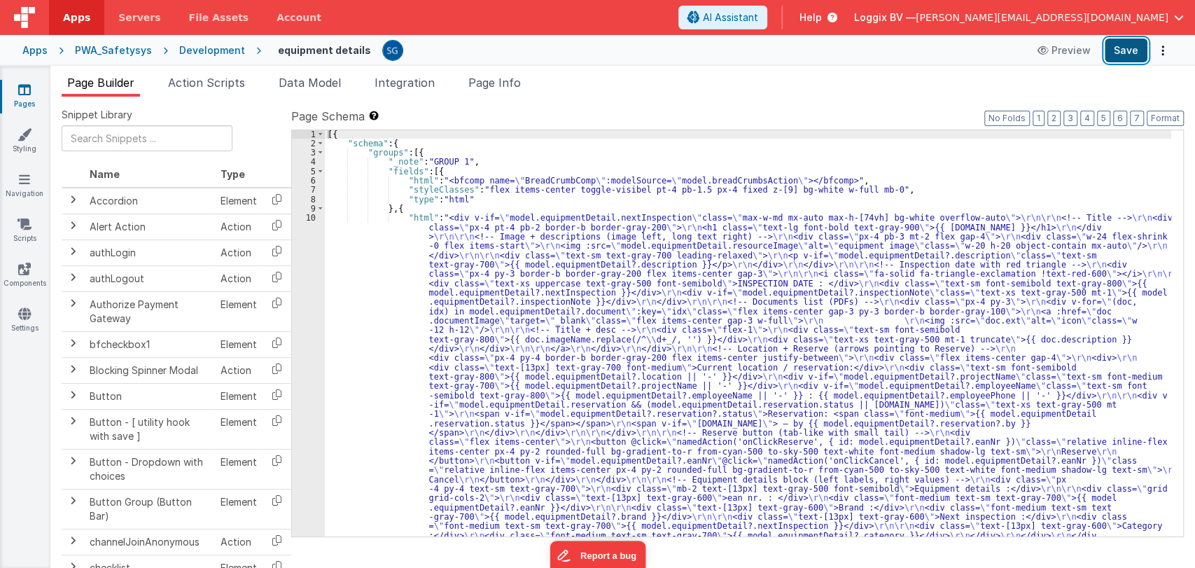
click at [1109, 40] on button "Save" at bounding box center [1126, 50] width 43 height 24
click at [379, 246] on div "[{ "schema" : { "groups" : [{ "_note" : "GROUP 1" , "fields" : [{ "html" : "<bf…" at bounding box center [748, 504] width 846 height 751
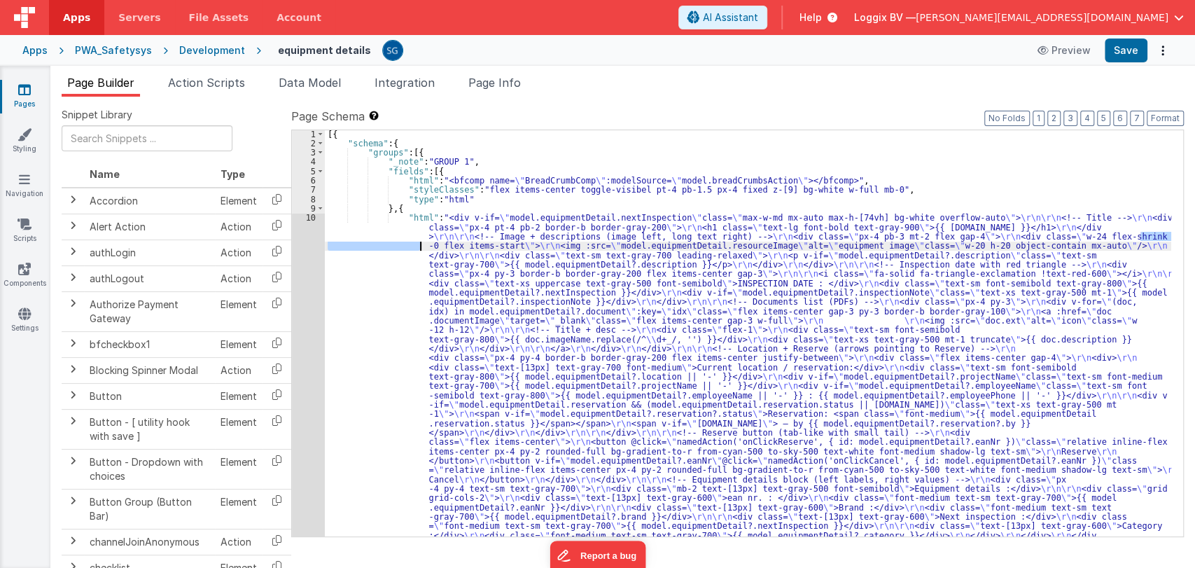
click at [379, 246] on div "[{ "schema" : { "groups" : [{ "_note" : "GROUP 1" , "fields" : [{ "html" : "<bf…" at bounding box center [748, 504] width 846 height 751
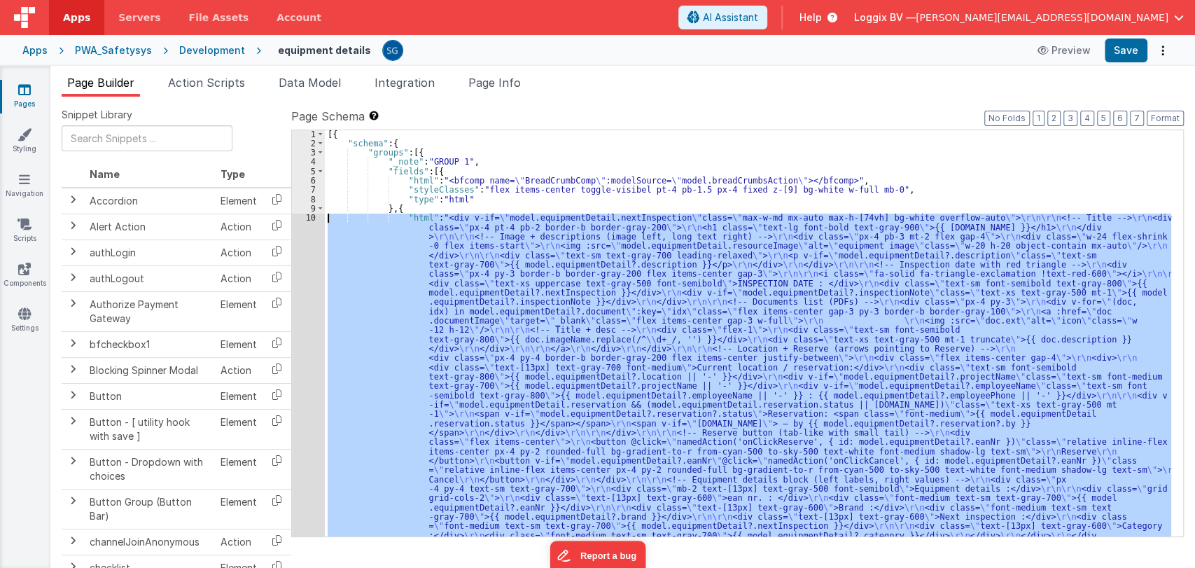
click at [308, 216] on div "10" at bounding box center [308, 381] width 33 height 336
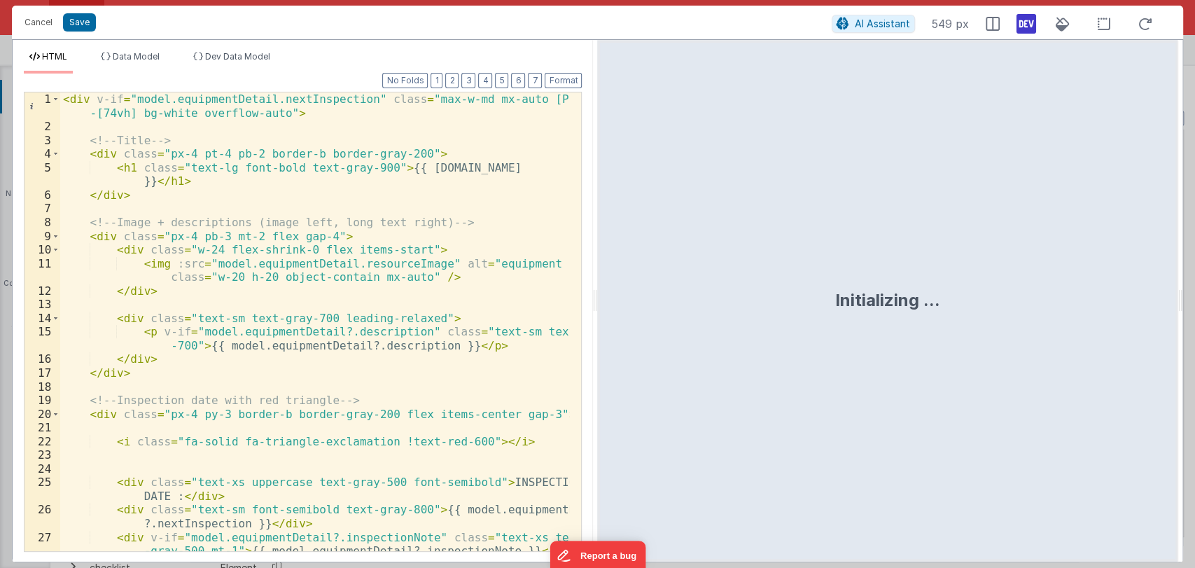
drag, startPoint x: 594, startPoint y: 302, endPoint x: 1086, endPoint y: 368, distance: 496.5
click at [1086, 368] on html "Cancel Save AI Assistant 549 px HTML Data Model Dev Data Model Format 7 6 5 4 3…" at bounding box center [597, 284] width 1195 height 568
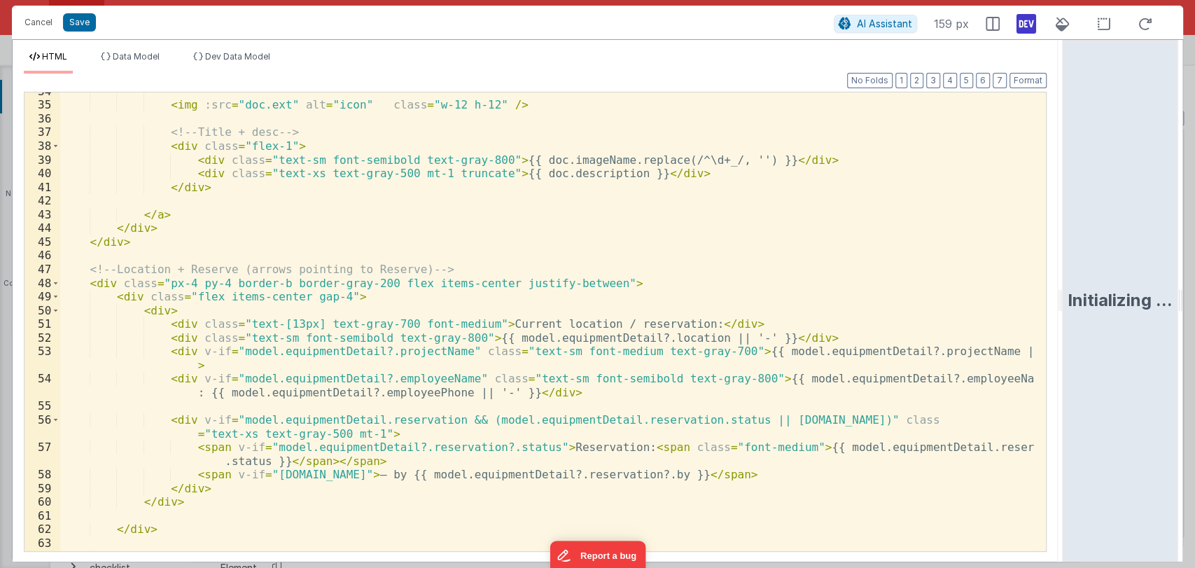
scroll to position [459, 0]
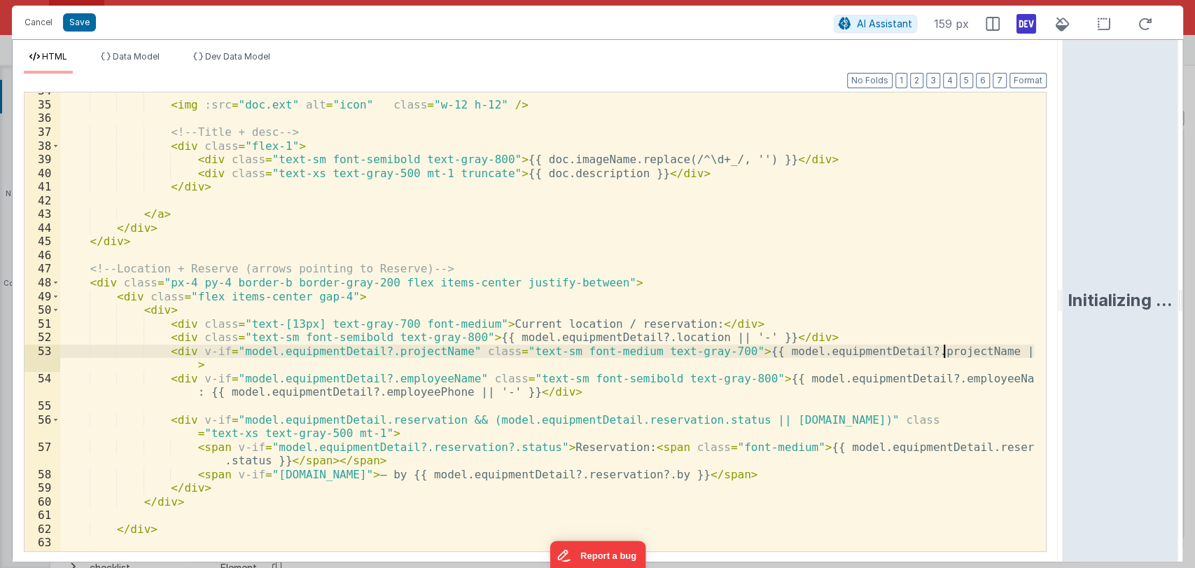
click at [942, 346] on div "< img :src = "doc.ext" alt = "icon" class = "w-12 h-12" /> <!-- Title + desc --…" at bounding box center [547, 327] width 974 height 486
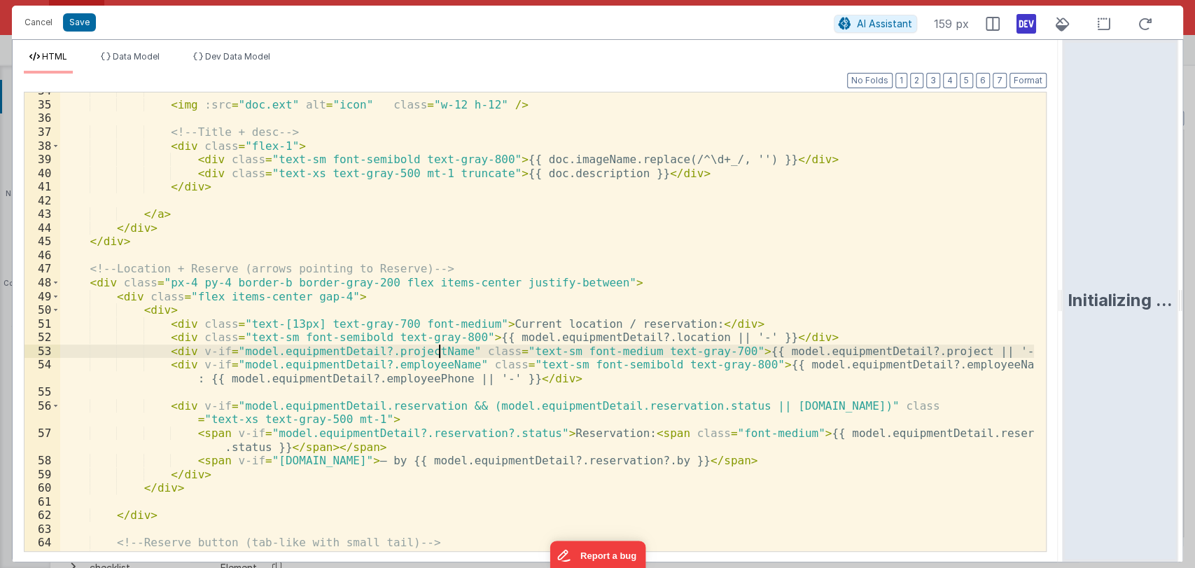
click at [437, 349] on div "< img :src = "doc.ext" alt = "icon" class = "w-12 h-12" /> <!-- Title + desc --…" at bounding box center [547, 327] width 974 height 486
click at [80, 20] on button "Save" at bounding box center [79, 22] width 33 height 18
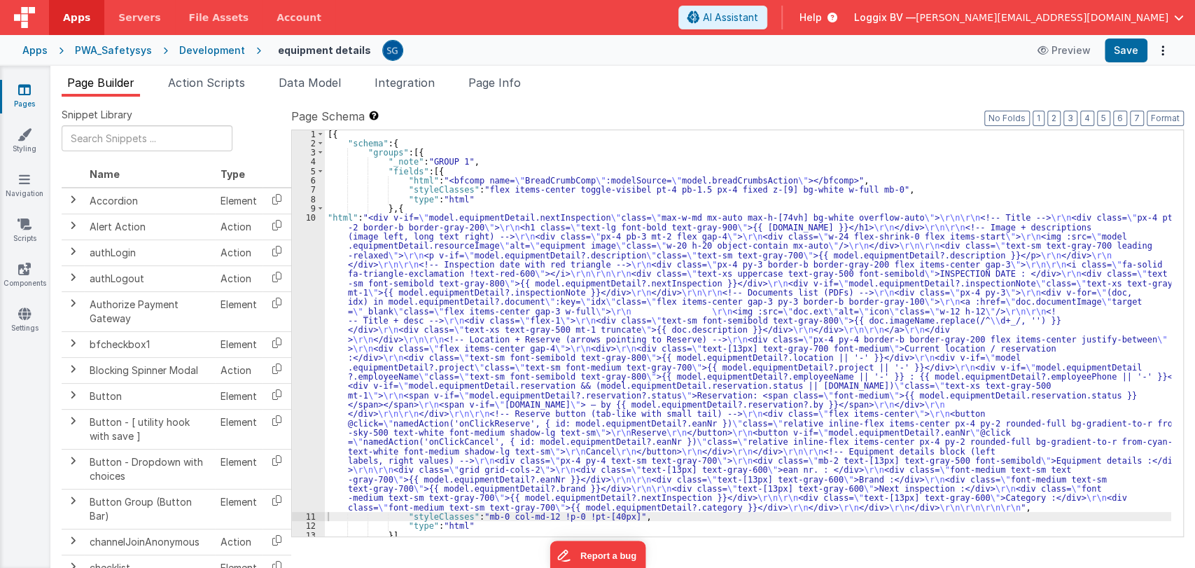
click at [336, 248] on div "[{ "schema" : { "groups" : [{ "_note" : "GROUP 1" , "fields" : [{ "html" : "<bf…" at bounding box center [748, 341] width 846 height 425
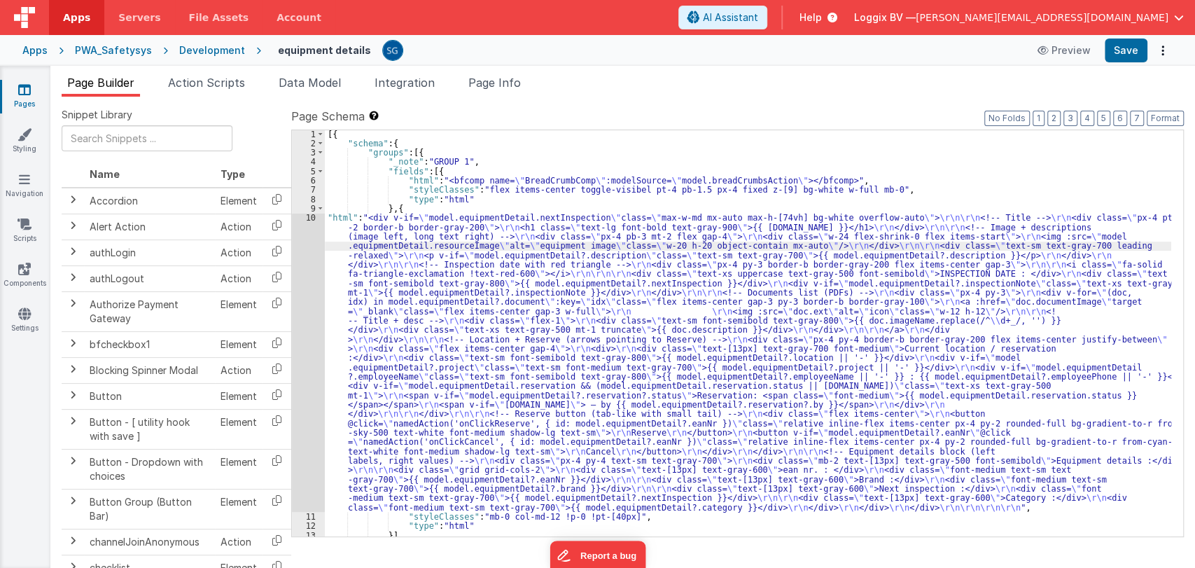
click at [309, 220] on div "10" at bounding box center [308, 362] width 33 height 299
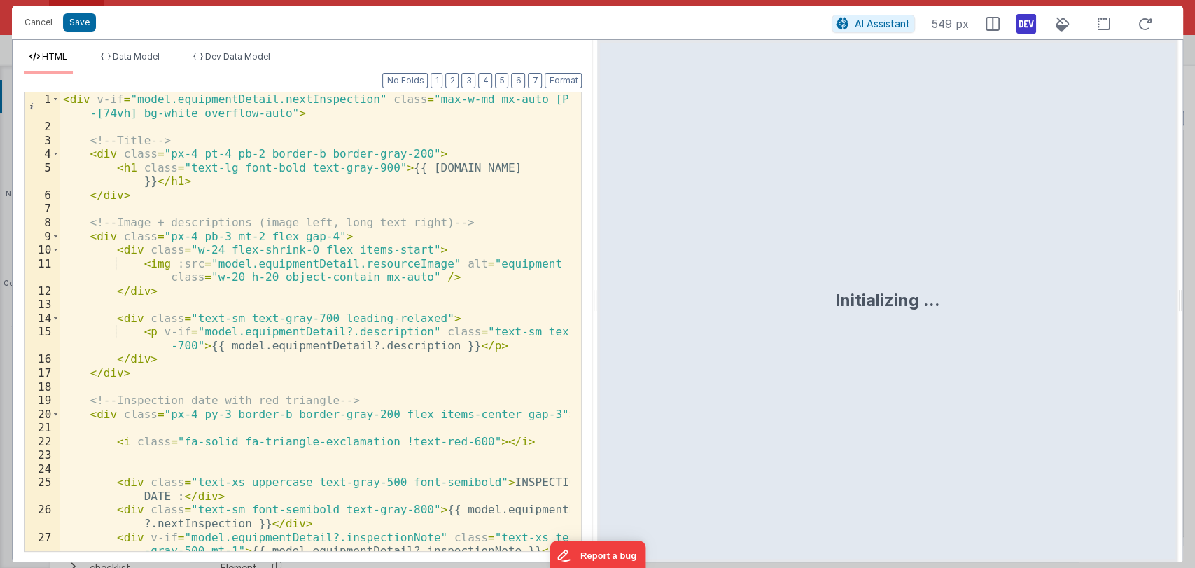
drag, startPoint x: 594, startPoint y: 297, endPoint x: 1067, endPoint y: 293, distance: 473.2
click at [1067, 293] on html "Cancel Save AI Assistant 549 px HTML Data Model Dev Data Model Format 7 6 5 4 3…" at bounding box center [597, 284] width 1195 height 568
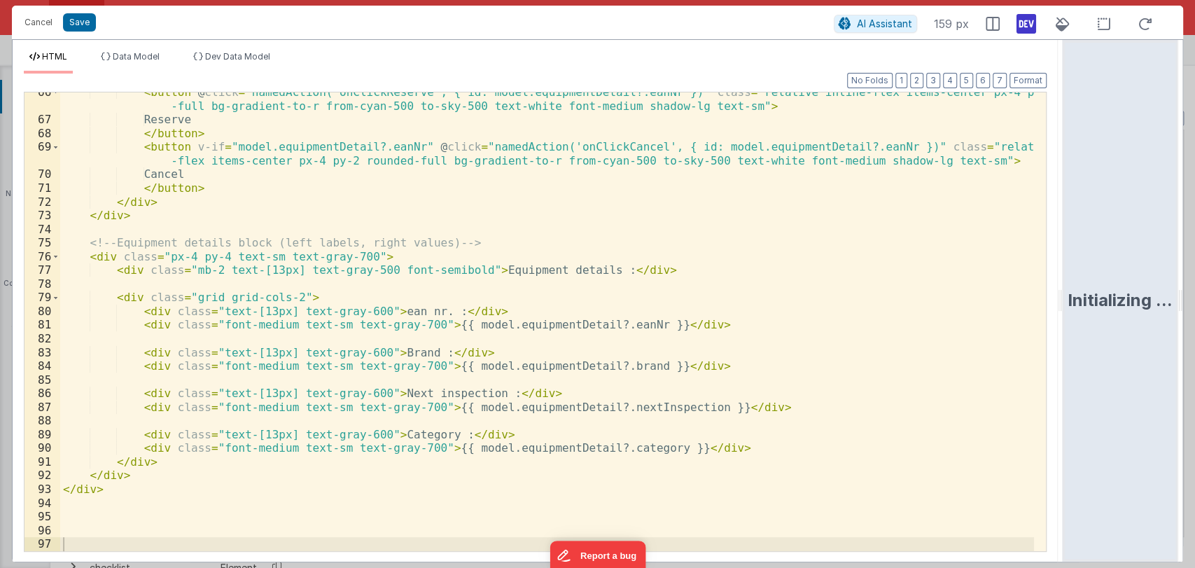
scroll to position [937, 0]
click at [395, 308] on div "< button @ click = "namedAction('onClickReserve', { id: model.equipmentDetail?.…" at bounding box center [547, 335] width 974 height 500
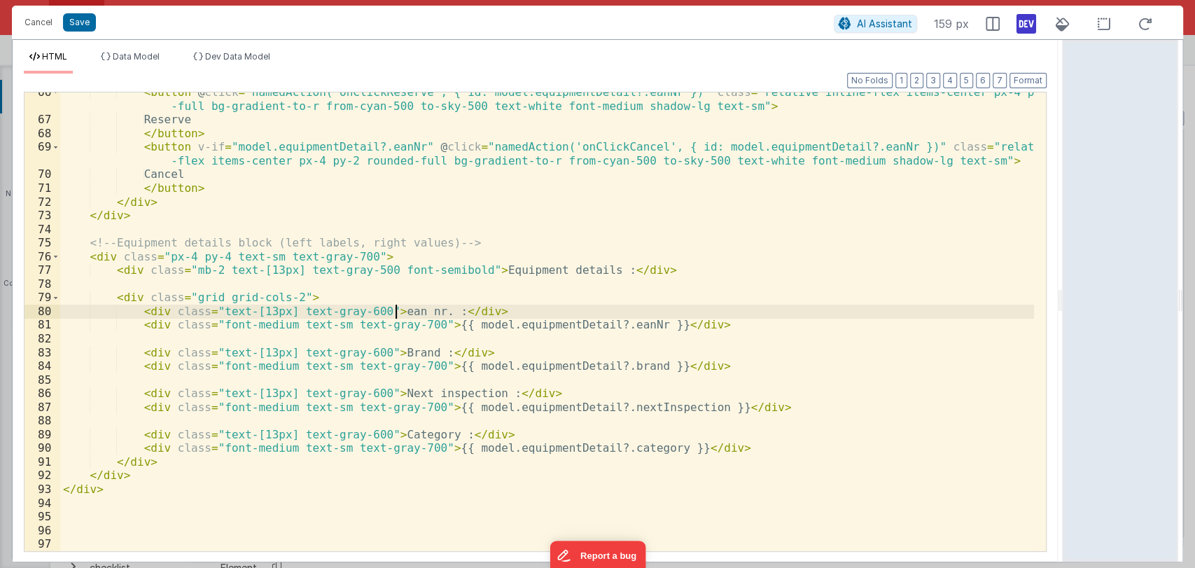
click at [397, 313] on div "< button @ click = "namedAction('onClickReserve', { id: model.equipmentDetail?.…" at bounding box center [547, 335] width 974 height 500
click at [397, 309] on div "< button @ click = "namedAction('onClickReserve', { id: model.equipmentDetail?.…" at bounding box center [547, 321] width 974 height 458
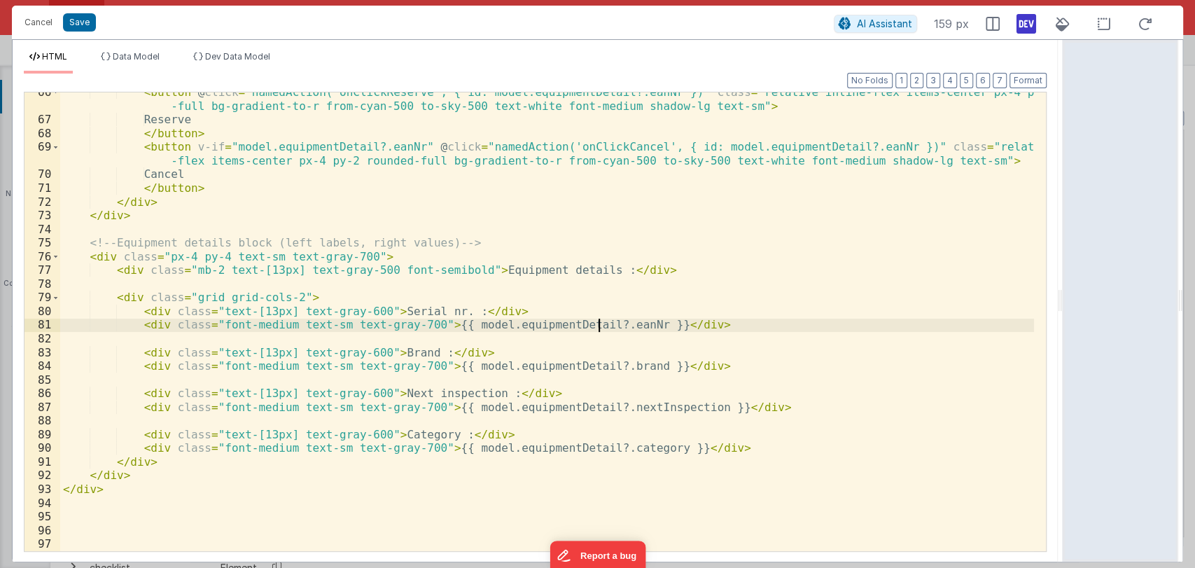
click at [598, 322] on div "< button @ click = "namedAction('onClickReserve', { id: model.equipmentDetail?.…" at bounding box center [547, 335] width 974 height 500
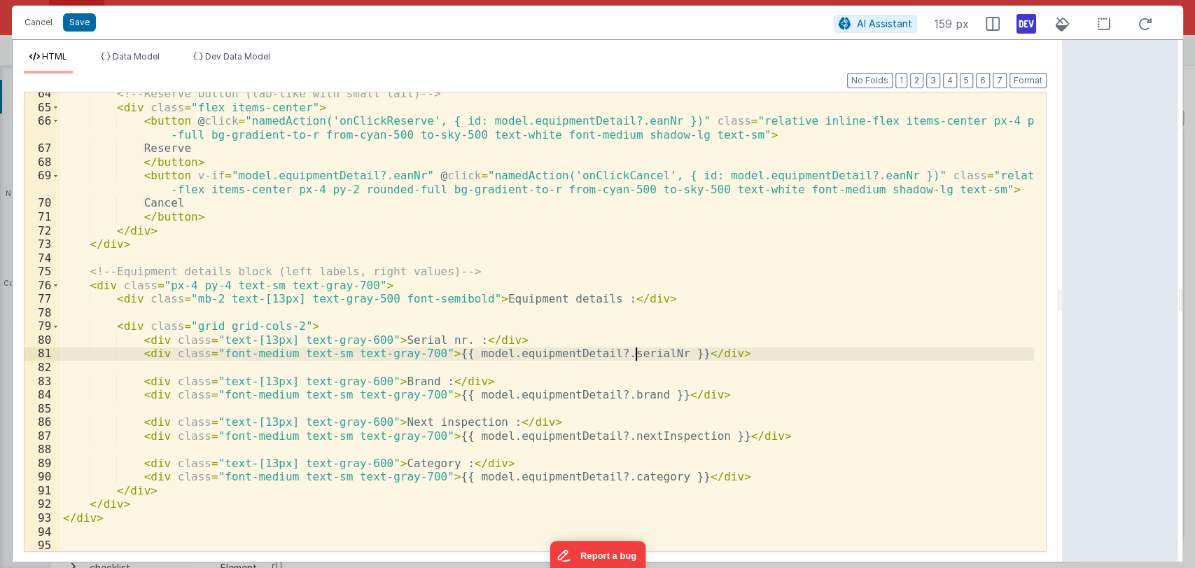
scroll to position [898, 0]
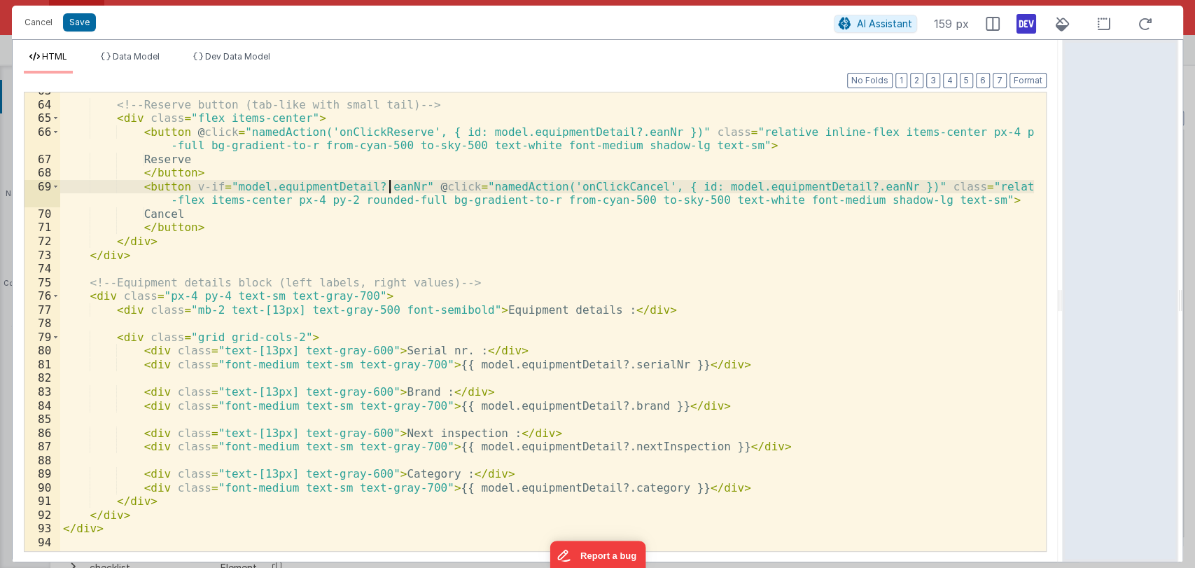
click at [386, 182] on div "<!-- Reserve button (tab-like with small tail) --> < div class = "flex items-ce…" at bounding box center [547, 327] width 974 height 486
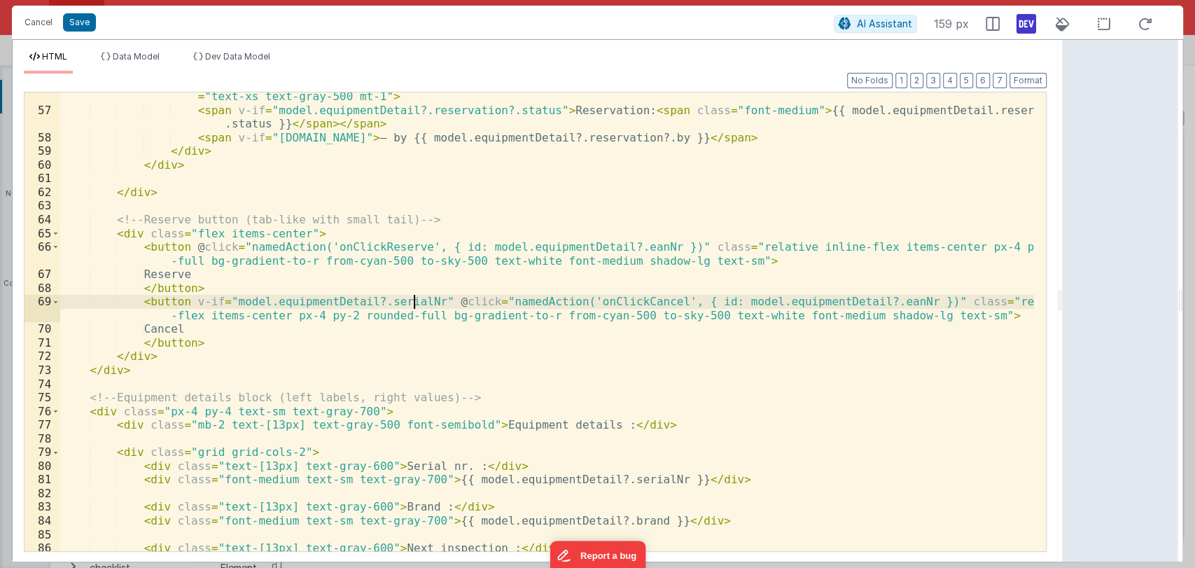
scroll to position [775, 0]
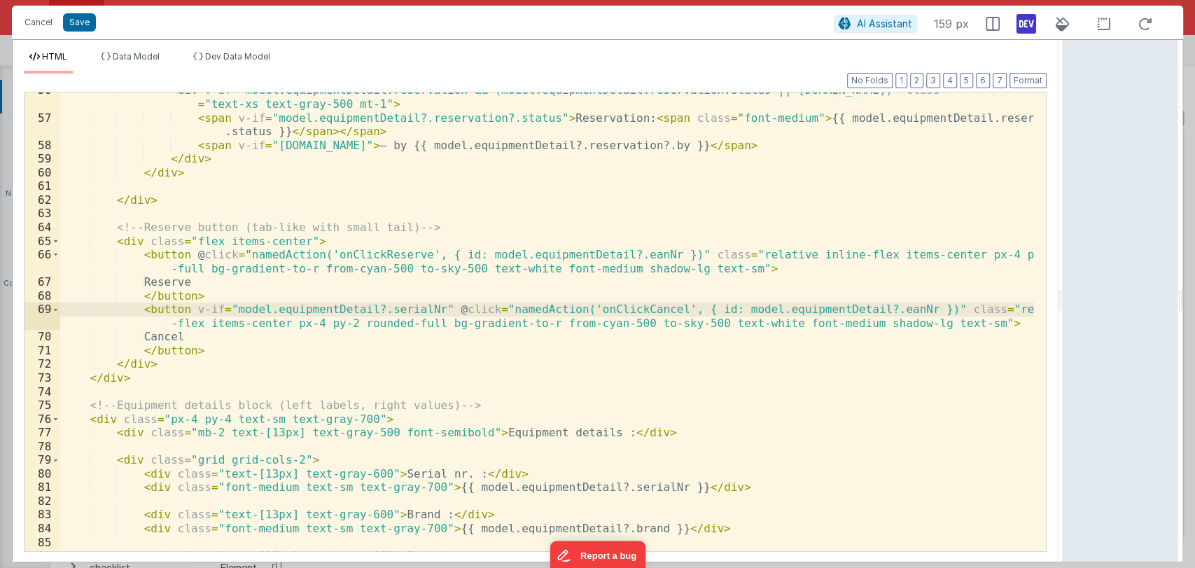
click at [848, 309] on div "< div v-if = "model.equipmentDetail.reservation && (model.equipmentDetail.reser…" at bounding box center [547, 333] width 974 height 500
click at [610, 254] on div "< div v-if = "model.equipmentDetail.reservation && (model.equipmentDetail.reser…" at bounding box center [547, 333] width 974 height 500
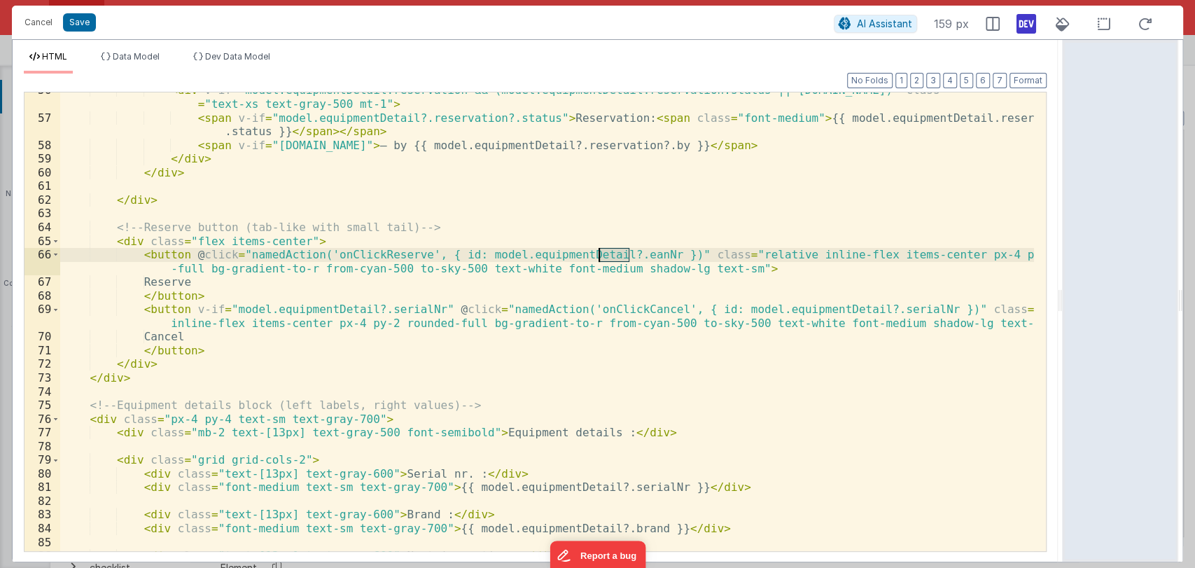
click at [610, 254] on div "< div v-if = "model.equipmentDetail.reservation && (model.equipmentDetail.reser…" at bounding box center [547, 333] width 974 height 500
click at [521, 360] on div "< div v-if = "model.equipmentDetail.reservation && (model.equipmentDetail.reser…" at bounding box center [547, 333] width 974 height 500
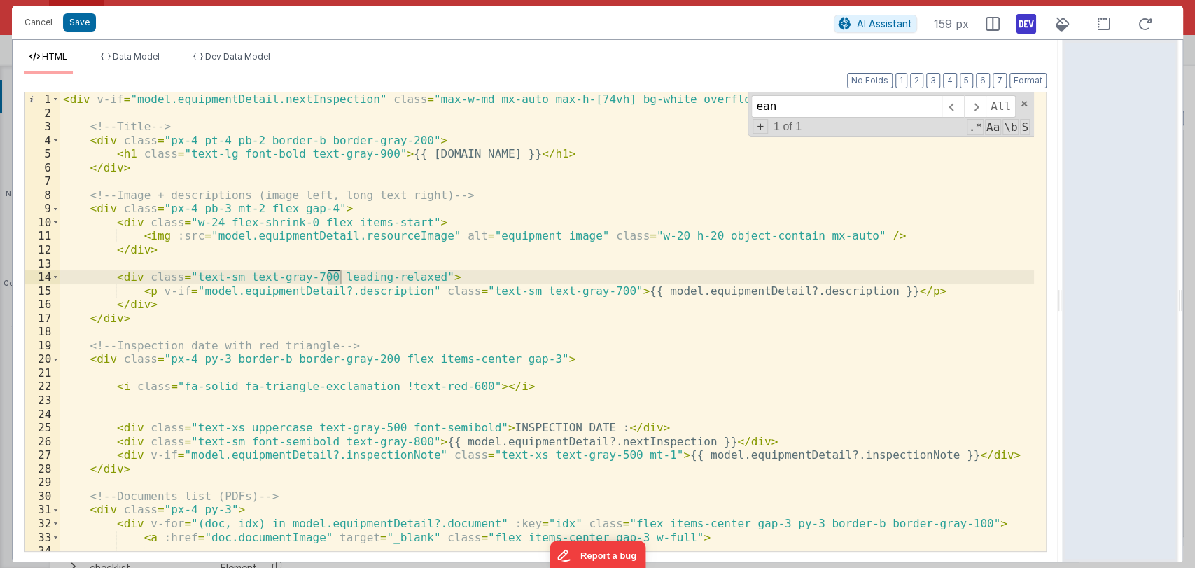
scroll to position [0, 0]
type input "e"
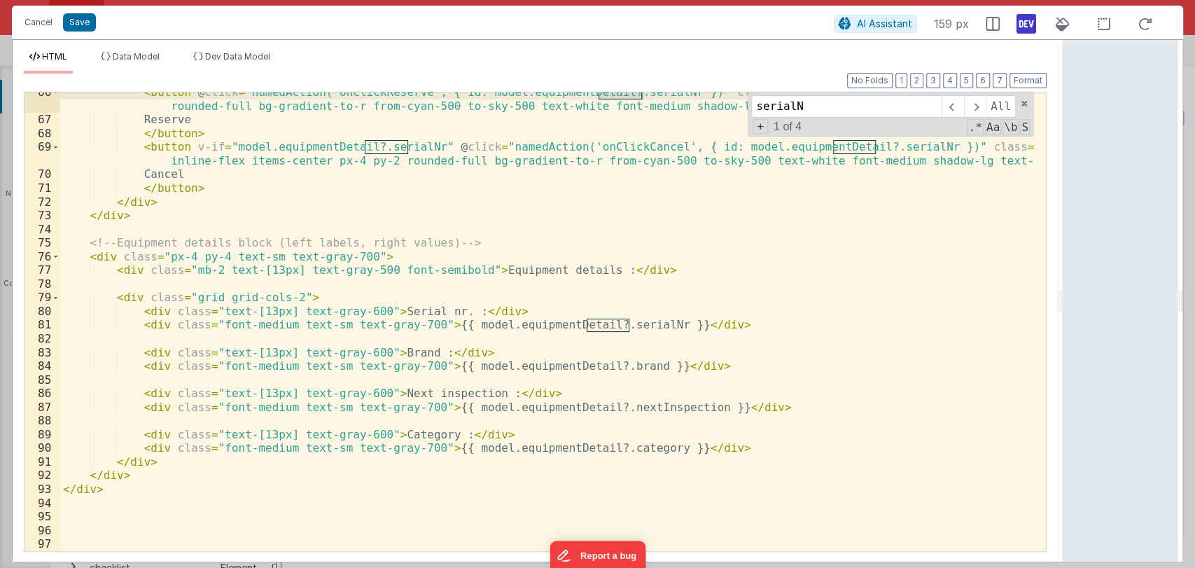
scroll to position [937, 0]
type input "serialN"
click at [1026, 104] on span at bounding box center [1024, 104] width 10 height 10
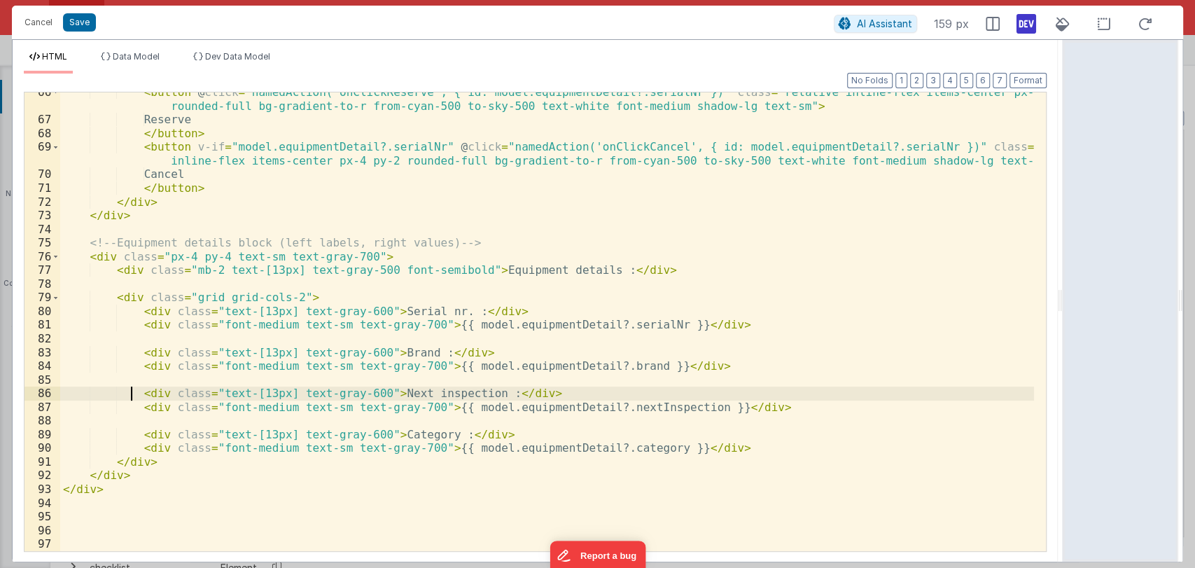
click at [133, 391] on div "< button @ click = "namedAction('onClickReserve', { id: model.equipmentDetail?.…" at bounding box center [547, 335] width 974 height 500
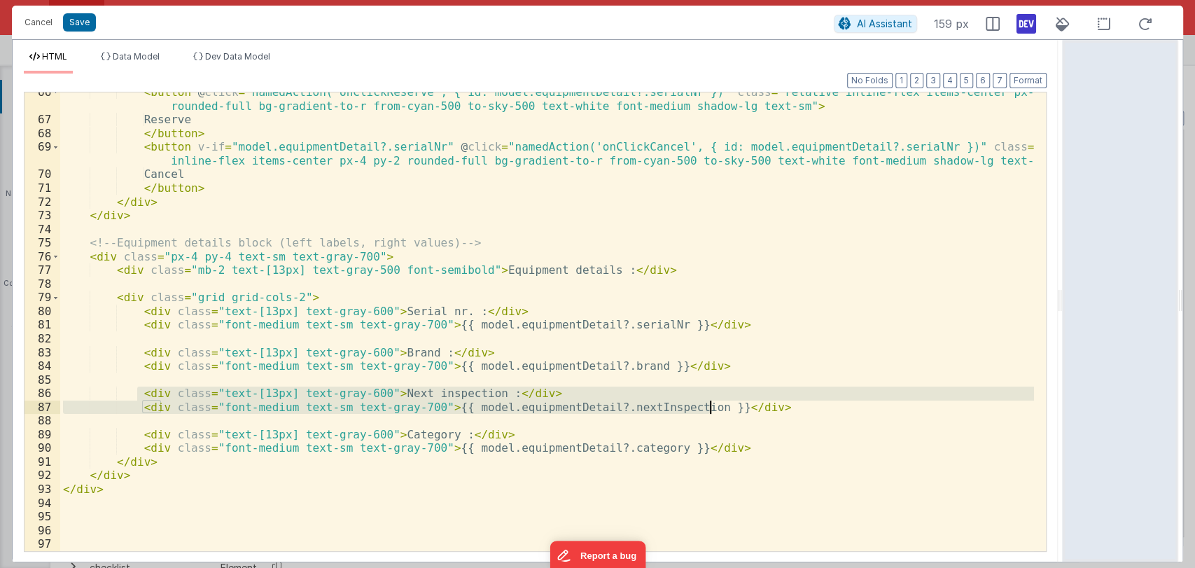
drag, startPoint x: 135, startPoint y: 394, endPoint x: 708, endPoint y: 403, distance: 572.6
click at [708, 403] on div "< button @ click = "namedAction('onClickReserve', { id: model.equipmentDetail?.…" at bounding box center [547, 335] width 974 height 500
click at [739, 410] on div "< button @ click = "namedAction('onClickReserve', { id: model.equipmentDetail?.…" at bounding box center [547, 335] width 974 height 500
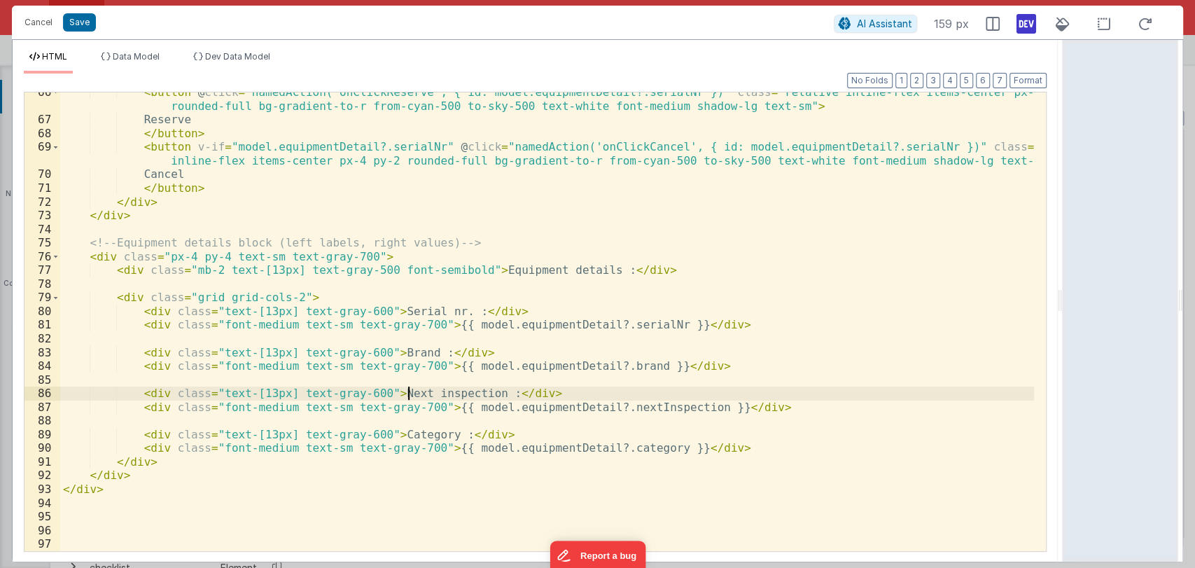
click at [408, 388] on div "< button @ click = "namedAction('onClickReserve', { id: model.equipmentDetail?.…" at bounding box center [547, 335] width 974 height 500
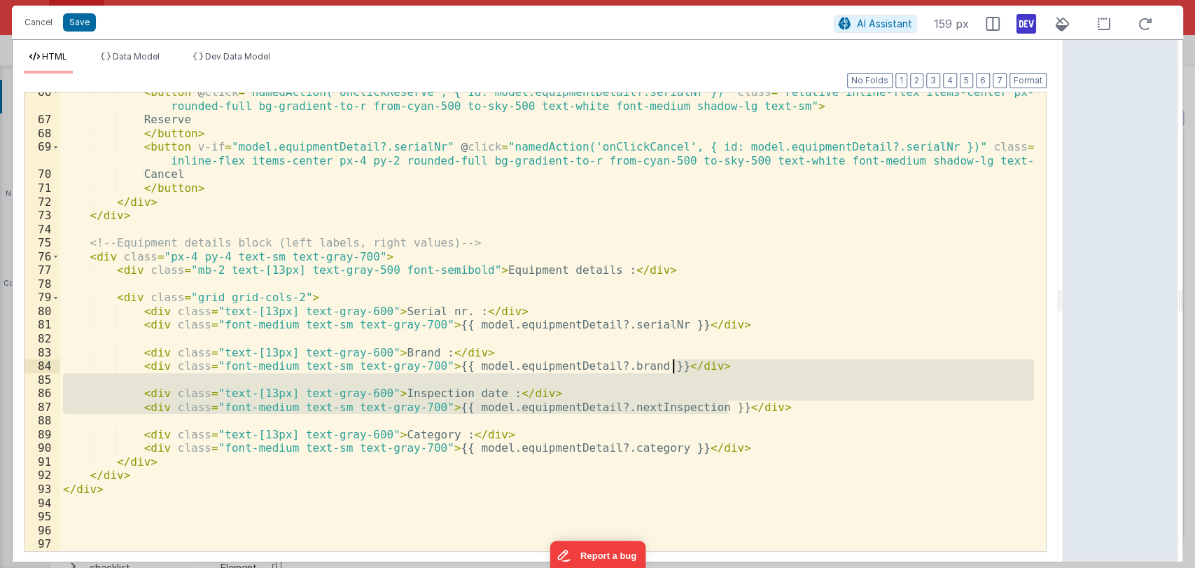
drag, startPoint x: 761, startPoint y: 408, endPoint x: 773, endPoint y: 370, distance: 40.3
click at [773, 370] on div "< button @ click = "namedAction('onClickReserve', { id: model.equipmentDetail?.…" at bounding box center [547, 335] width 974 height 500
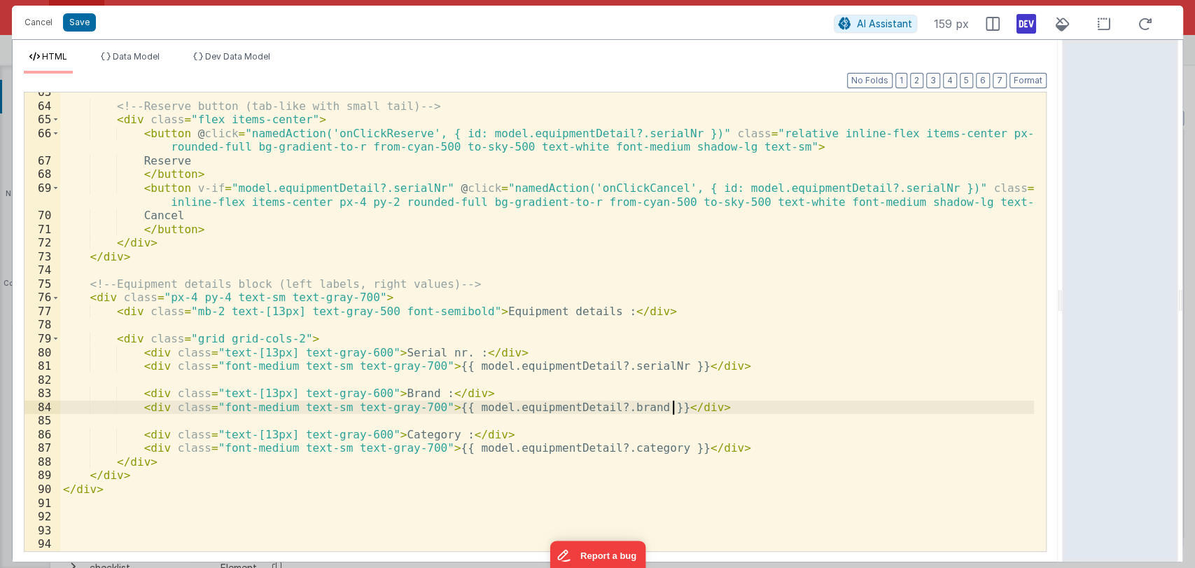
scroll to position [896, 0]
click at [88, 25] on button "Save" at bounding box center [79, 22] width 33 height 18
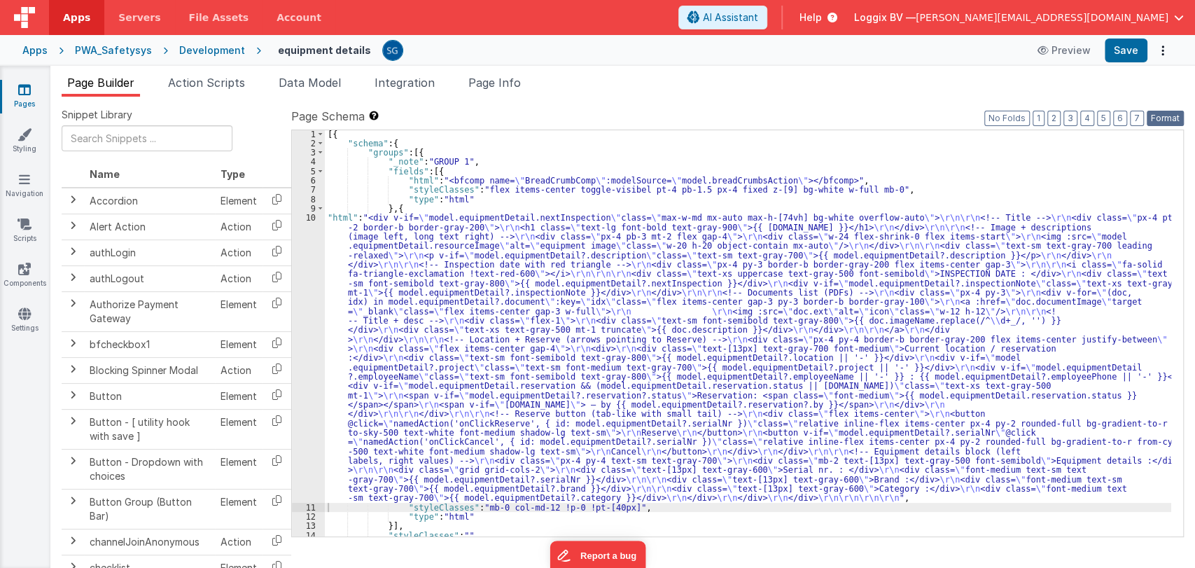
click at [1163, 113] on button "Format" at bounding box center [1165, 118] width 37 height 15
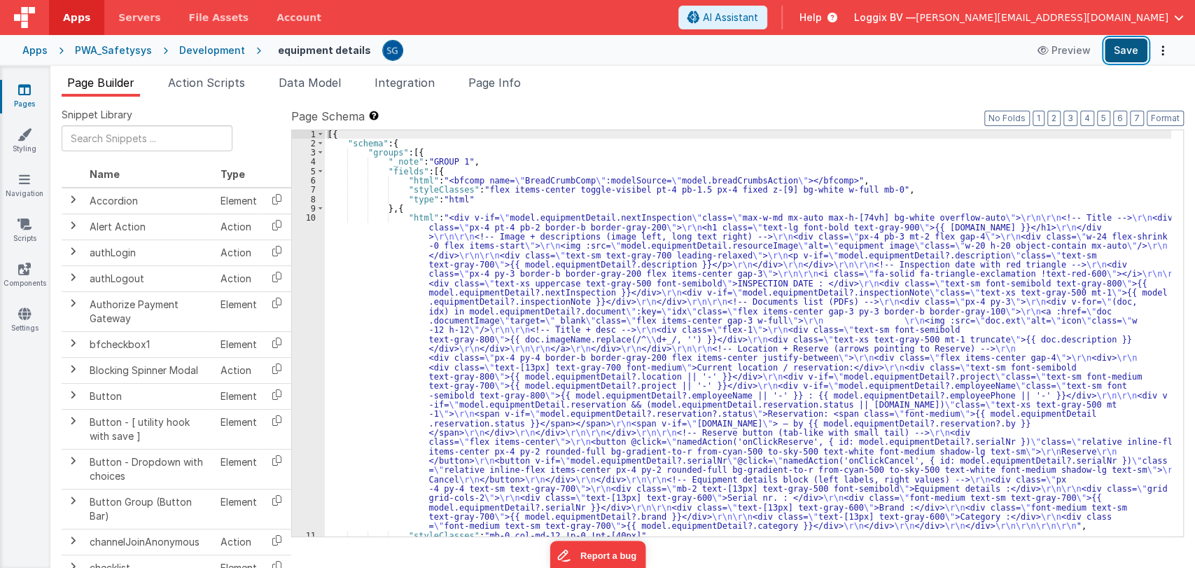
click at [1123, 55] on button "Save" at bounding box center [1126, 50] width 43 height 24
click at [353, 309] on div "[{ "schema" : { "groups" : [{ "_note" : "GROUP 1" , "fields" : [{ "html" : "<bf…" at bounding box center [748, 341] width 846 height 425
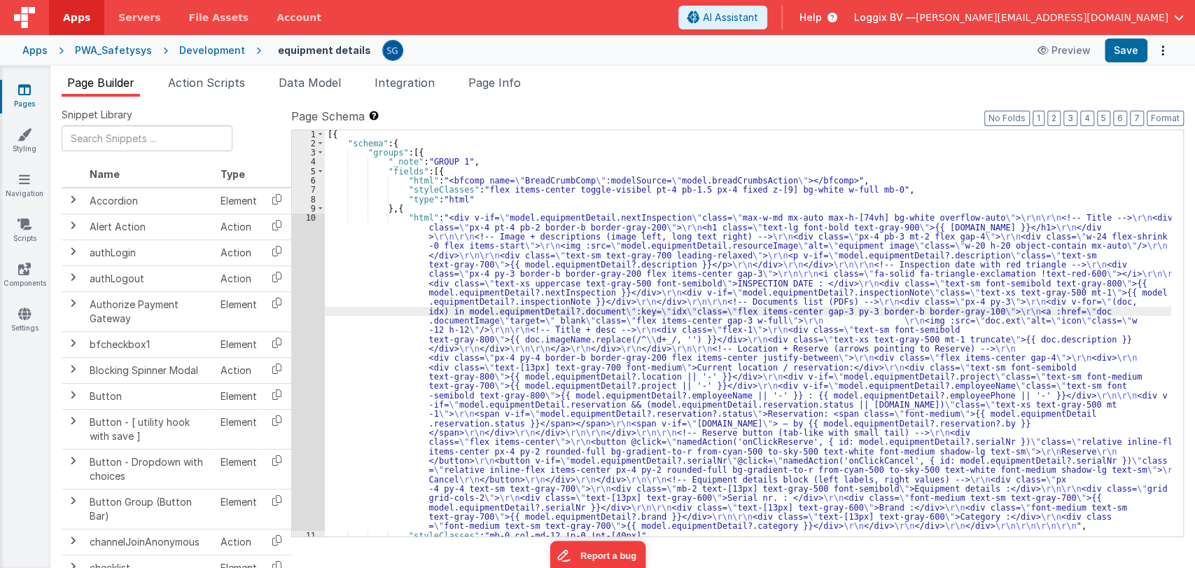
click at [309, 216] on div "10" at bounding box center [308, 371] width 33 height 317
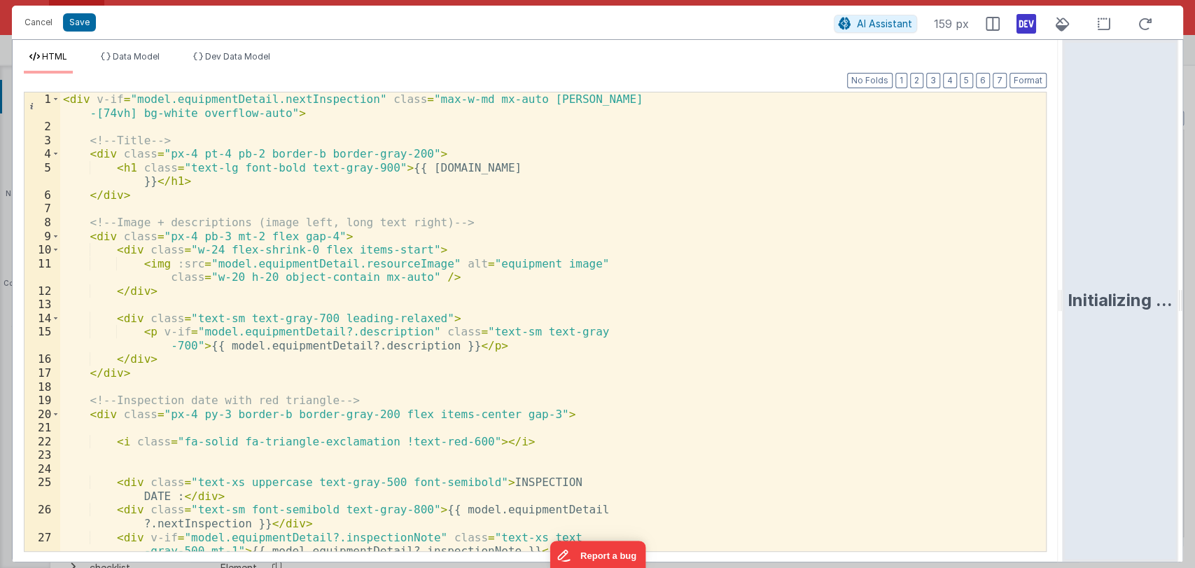
drag, startPoint x: 594, startPoint y: 302, endPoint x: 1091, endPoint y: 309, distance: 496.3
click at [1091, 309] on html "Cancel Save AI Assistant 159 px HTML Data Model Dev Data Model Format 7 6 5 4 3…" at bounding box center [597, 284] width 1195 height 568
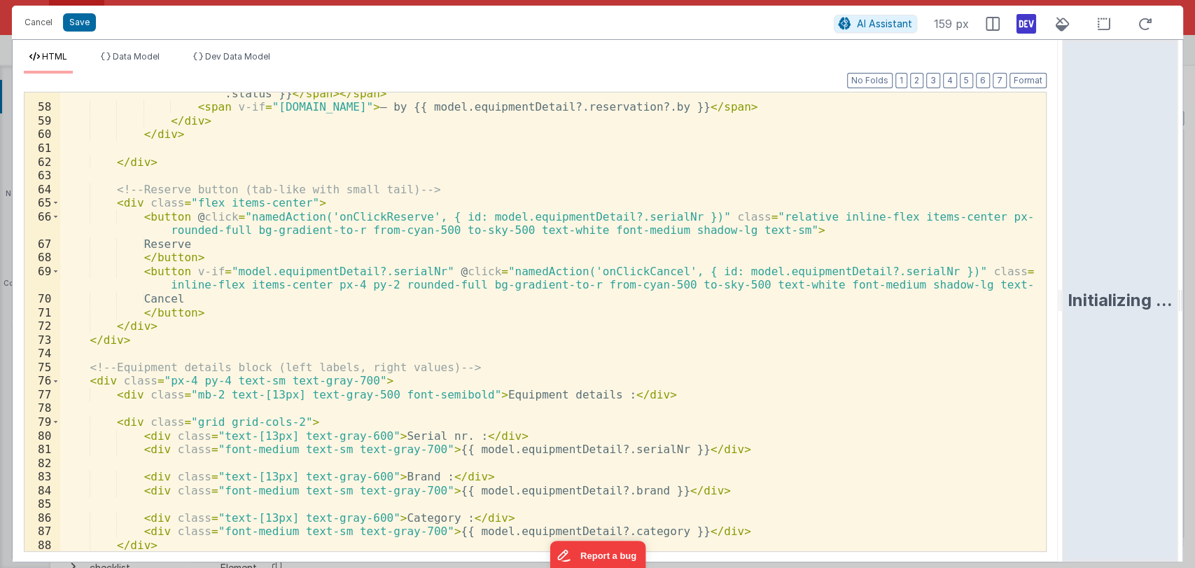
scroll to position [813, 0]
click at [177, 216] on div "< span v-if = "model.equipmentDetail?.reservation?.status" > Reservation: < spa…" at bounding box center [547, 323] width 974 height 500
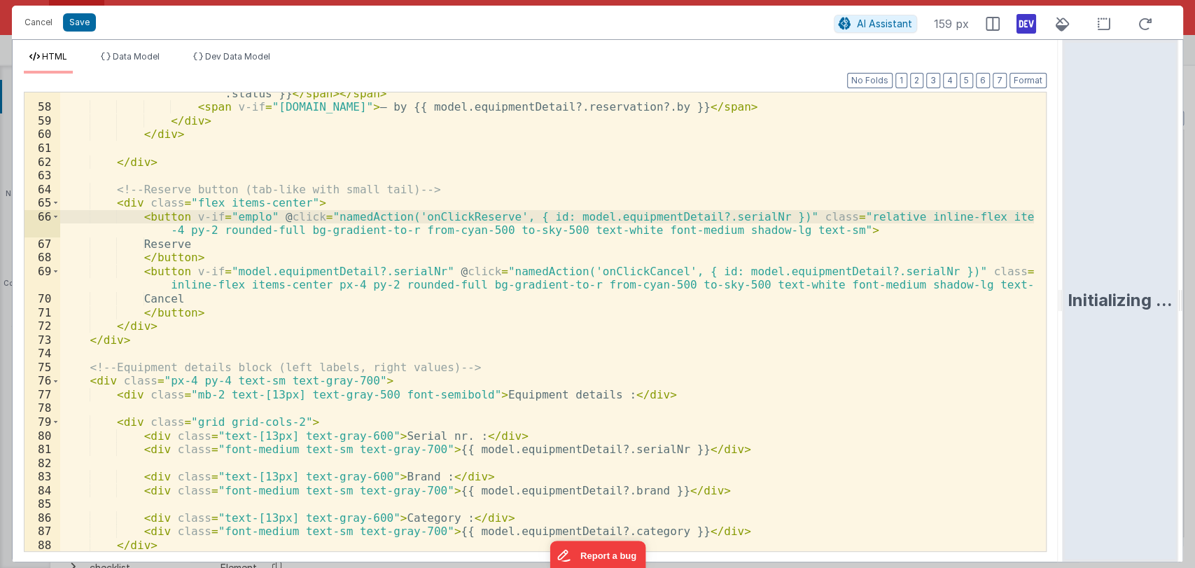
click at [622, 213] on div "< span v-if = "model.equipmentDetail?.reservation?.status" > Reservation: < spa…" at bounding box center [547, 323] width 974 height 500
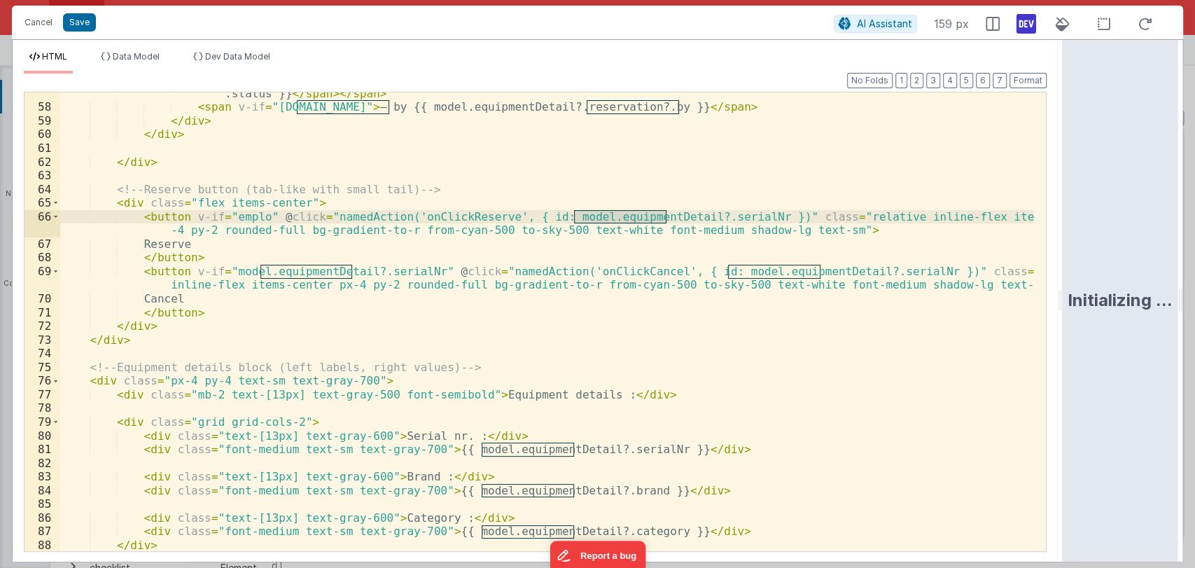
click at [232, 216] on div "< span v-if = "model.equipmentDetail?.reservation?.status" > Reservation: < spa…" at bounding box center [547, 323] width 974 height 500
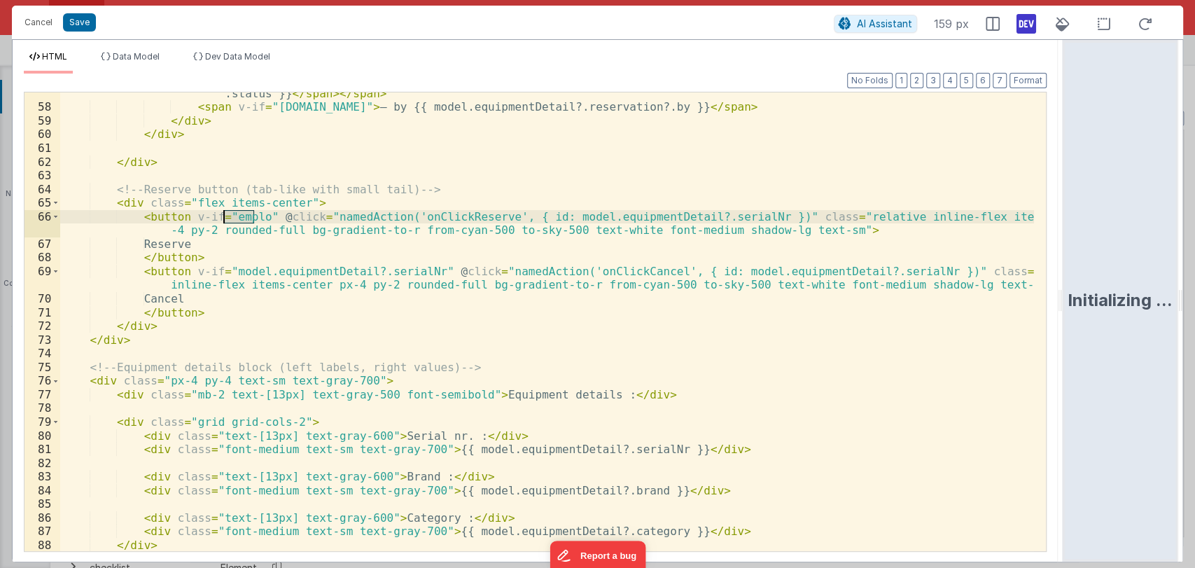
click at [232, 216] on div "< span v-if = "model.equipmentDetail?.reservation?.status" > Reservation: < spa…" at bounding box center [547, 323] width 974 height 500
paste textarea
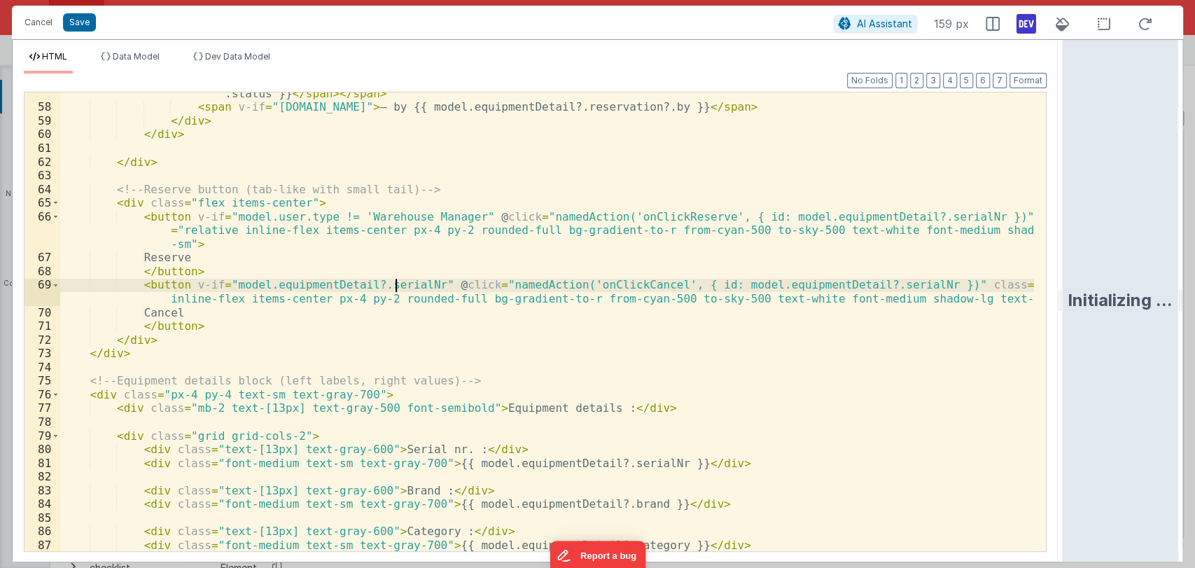
click at [395, 285] on div "< span v-if = "model.equipmentDetail?.reservation?.status" > Reservation: < spa…" at bounding box center [547, 323] width 974 height 500
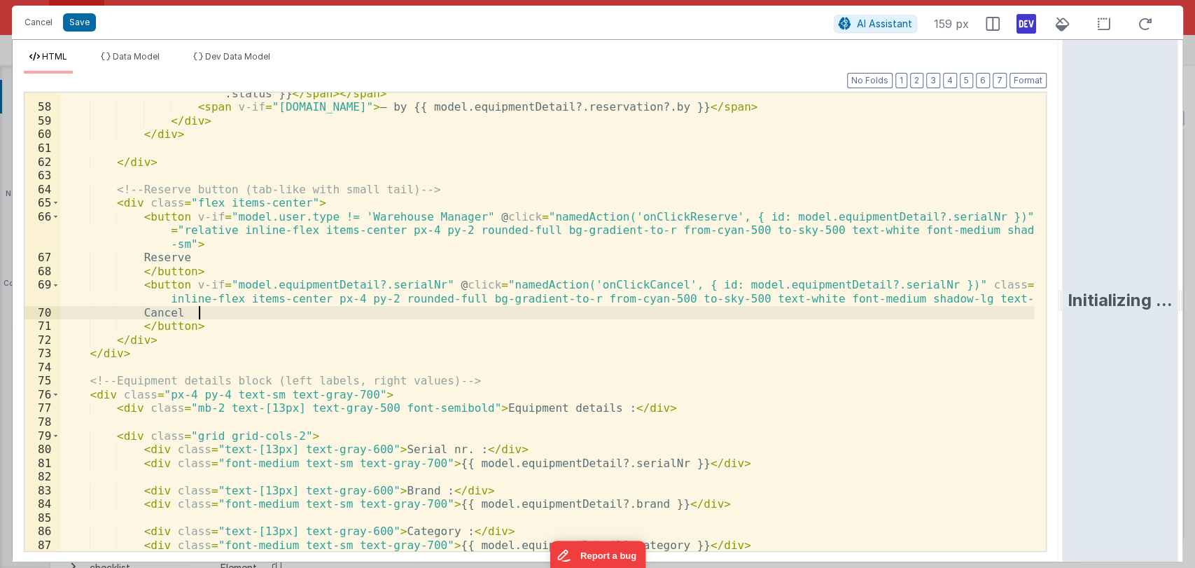
click at [261, 311] on div "< span v-if = "model.equipmentDetail?.reservation?.status" > Reservation: < spa…" at bounding box center [547, 323] width 974 height 500
click at [228, 322] on div "< span v-if = "model.equipmentDetail?.reservation?.status" > Reservation: < spa…" at bounding box center [547, 323] width 974 height 500
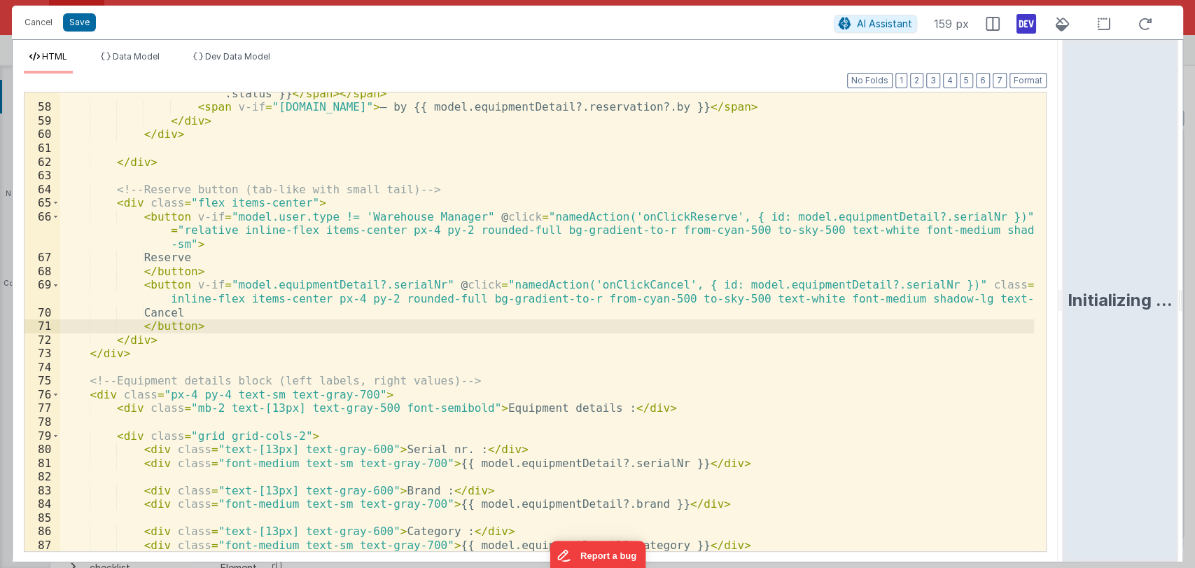
click at [386, 276] on div "< span v-if = "model.equipmentDetail?.reservation?.status" > Reservation: < spa…" at bounding box center [547, 323] width 974 height 500
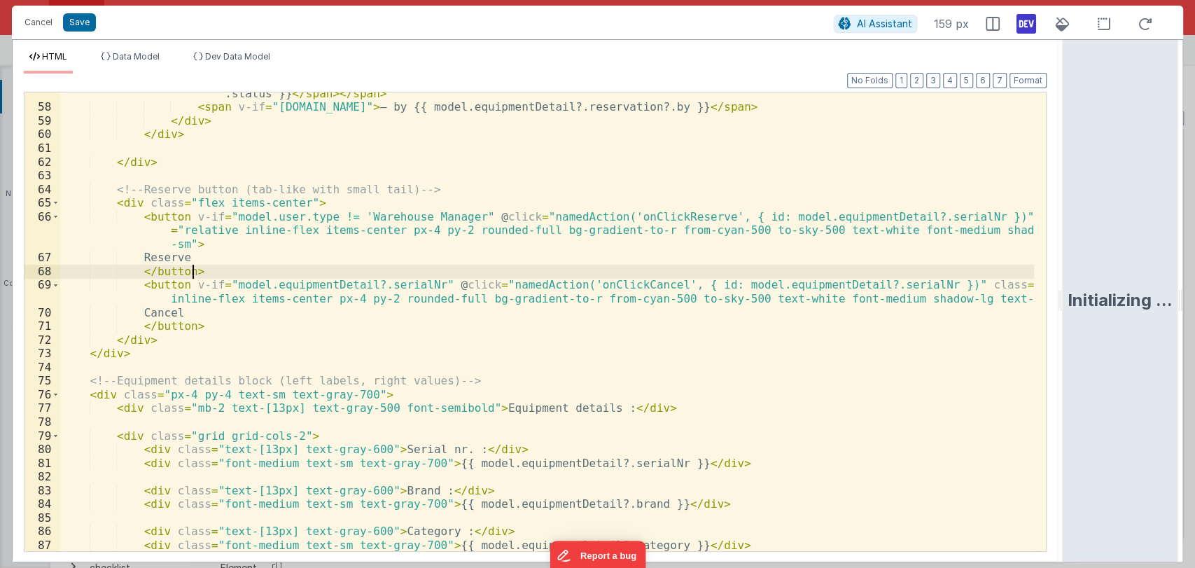
click at [386, 276] on div "< span v-if = "model.equipmentDetail?.reservation?.status" > Reservation: < spa…" at bounding box center [547, 323] width 974 height 500
click at [389, 283] on div "< span v-if = "model.equipmentDetail?.reservation?.status" > Reservation: < spa…" at bounding box center [547, 323] width 974 height 500
click at [391, 281] on div "< span v-if = "model.equipmentDetail?.reservation?.status" > Reservation: < spa…" at bounding box center [547, 321] width 974 height 458
click at [391, 281] on div "< span v-if = "model.equipmentDetail?.reservation?.status" > Reservation: < spa…" at bounding box center [547, 323] width 974 height 500
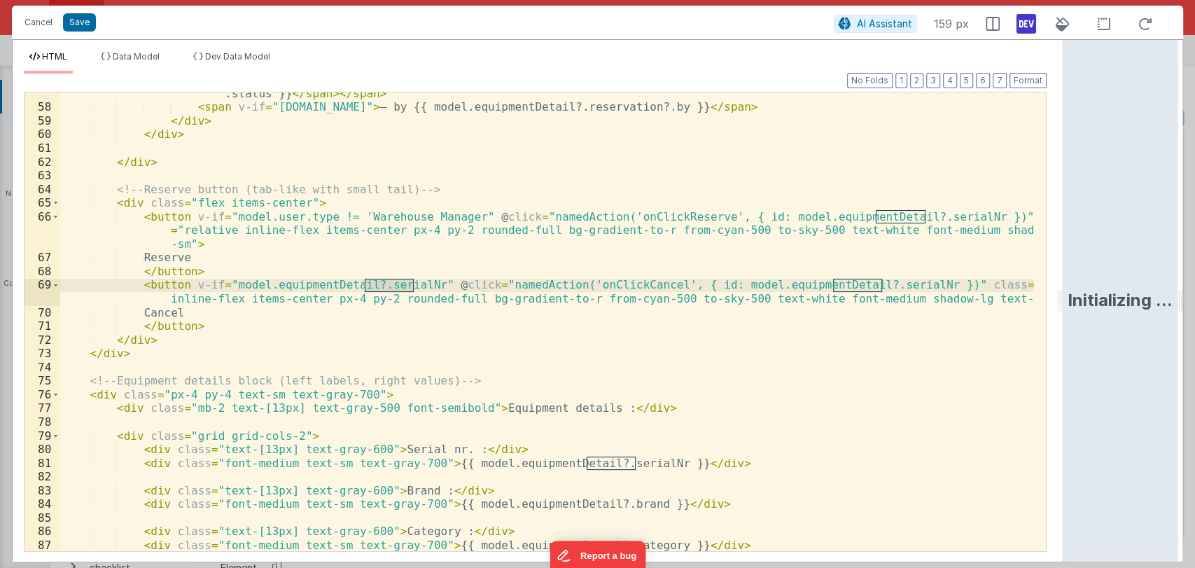
click at [394, 281] on div "< span v-if = "model.equipmentDetail?.reservation?.status" > Reservation: < spa…" at bounding box center [547, 321] width 974 height 458
click at [396, 285] on div "< span v-if = "model.equipmentDetail?.reservation?.status" > Reservation: < spa…" at bounding box center [547, 323] width 974 height 500
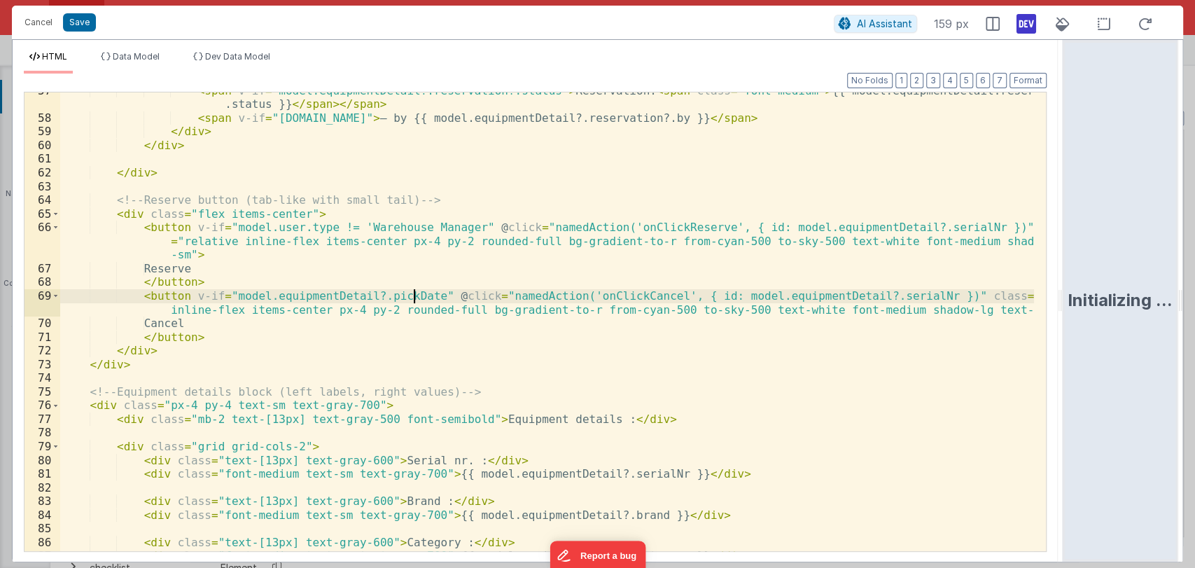
scroll to position [800, 0]
click at [386, 298] on div "< span v-if = "model.equipmentDetail?.reservation?.status" > Reservation: < spa…" at bounding box center [547, 336] width 974 height 500
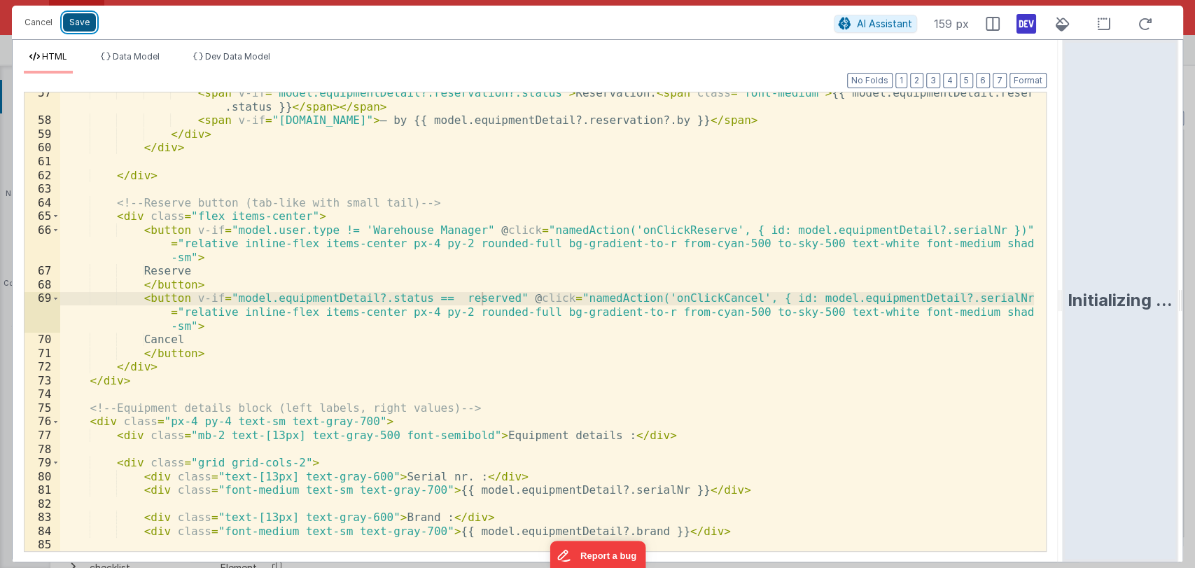
click at [78, 19] on button "Save" at bounding box center [79, 22] width 33 height 18
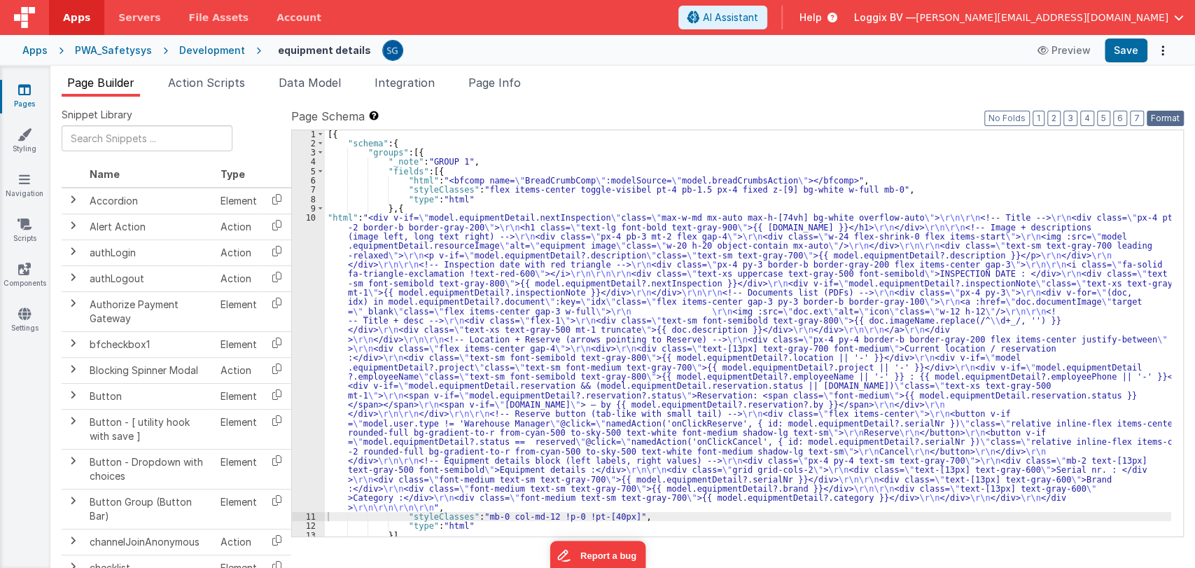
click at [1165, 120] on button "Format" at bounding box center [1165, 118] width 37 height 15
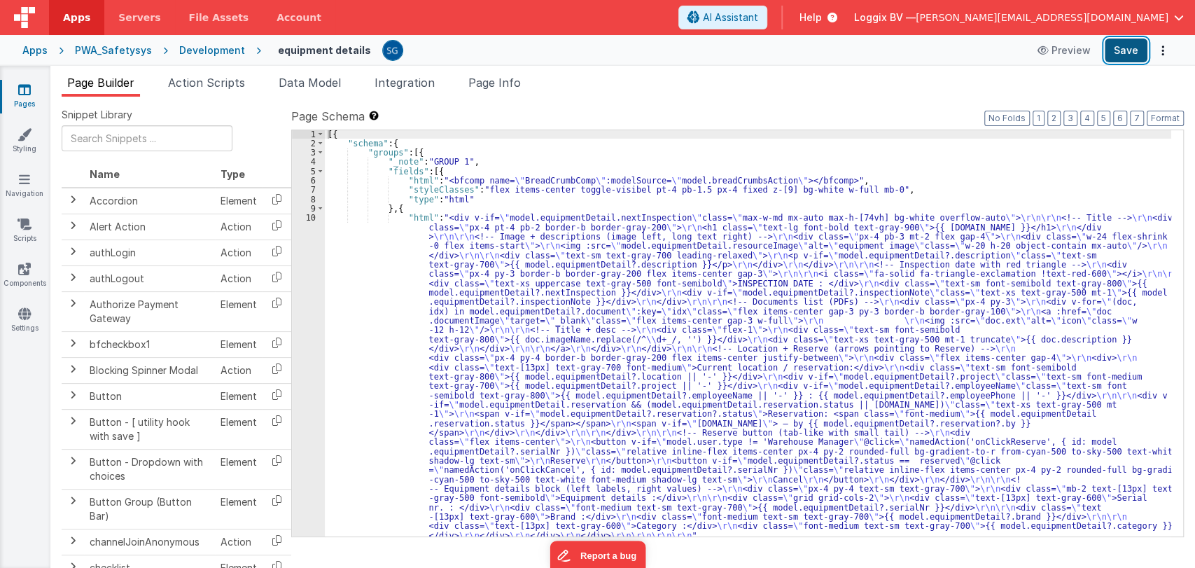
click at [1124, 61] on button "Save" at bounding box center [1126, 50] width 43 height 24
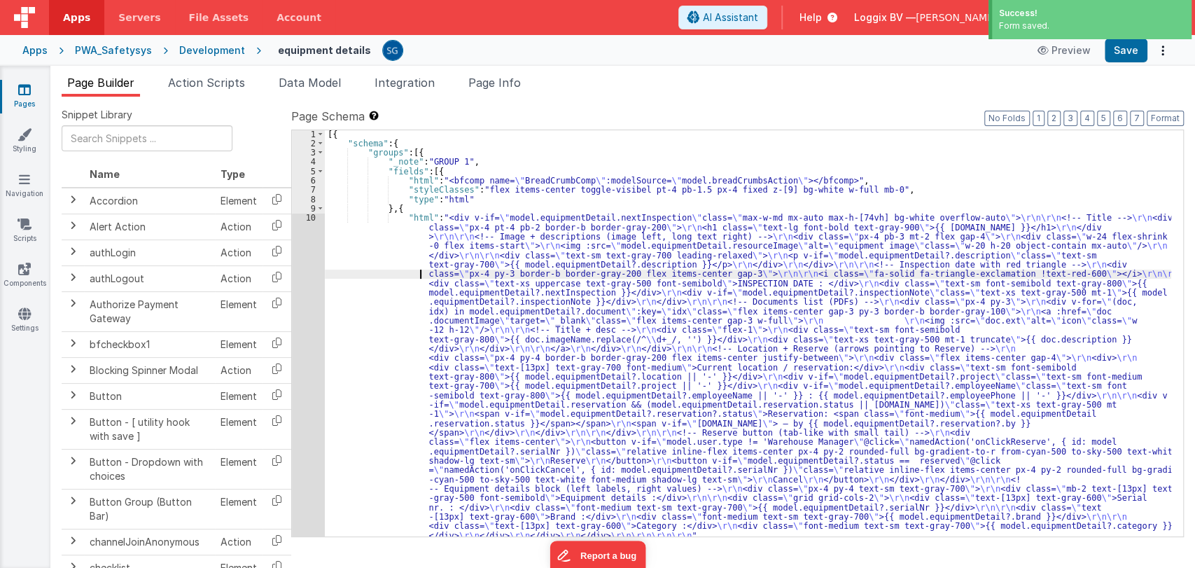
click at [374, 269] on div "[{ "schema" : { "groups" : [{ "_note" : "GROUP 1" , "fields" : [{ "html" : "<bf…" at bounding box center [748, 341] width 846 height 425
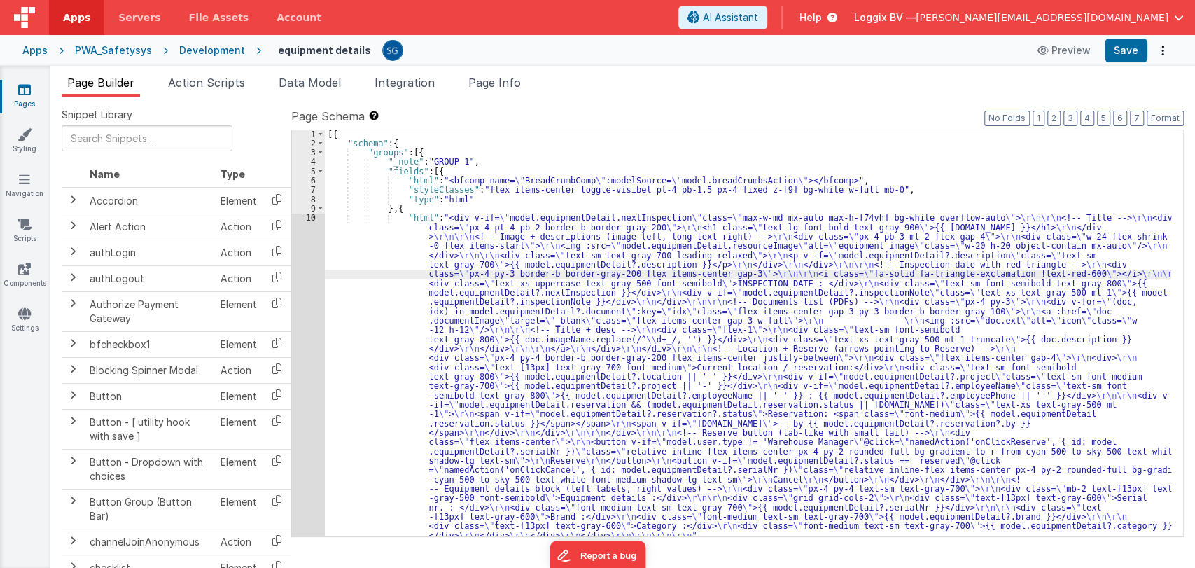
click at [374, 281] on div "[{ "schema" : { "groups" : [{ "_note" : "GROUP 1" , "fields" : [{ "html" : "<bf…" at bounding box center [748, 341] width 846 height 425
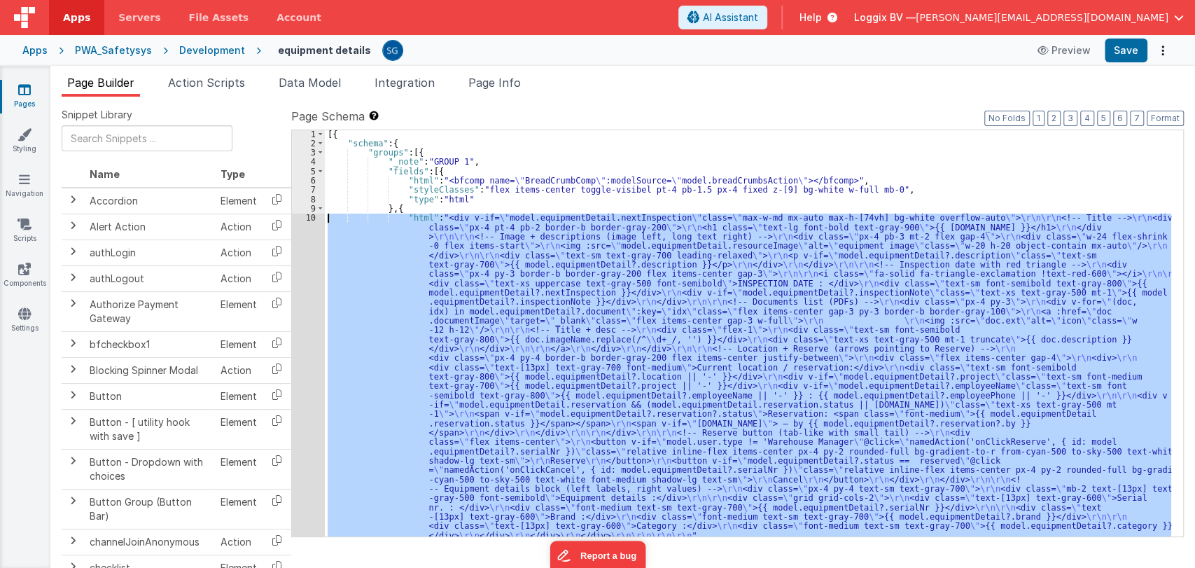
click at [307, 222] on div "10" at bounding box center [308, 376] width 33 height 327
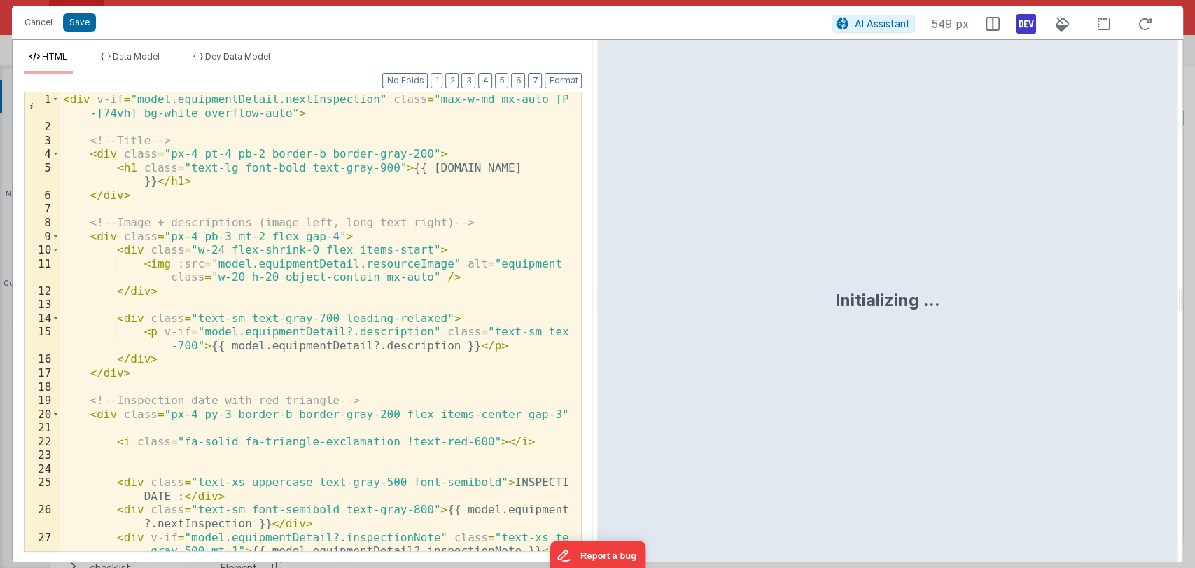
drag, startPoint x: 596, startPoint y: 307, endPoint x: 1023, endPoint y: 317, distance: 427.1
click at [1023, 317] on html "Cancel Save AI Assistant 549 px HTML Data Model Dev Data Model Format 7 6 5 4 3…" at bounding box center [597, 284] width 1195 height 568
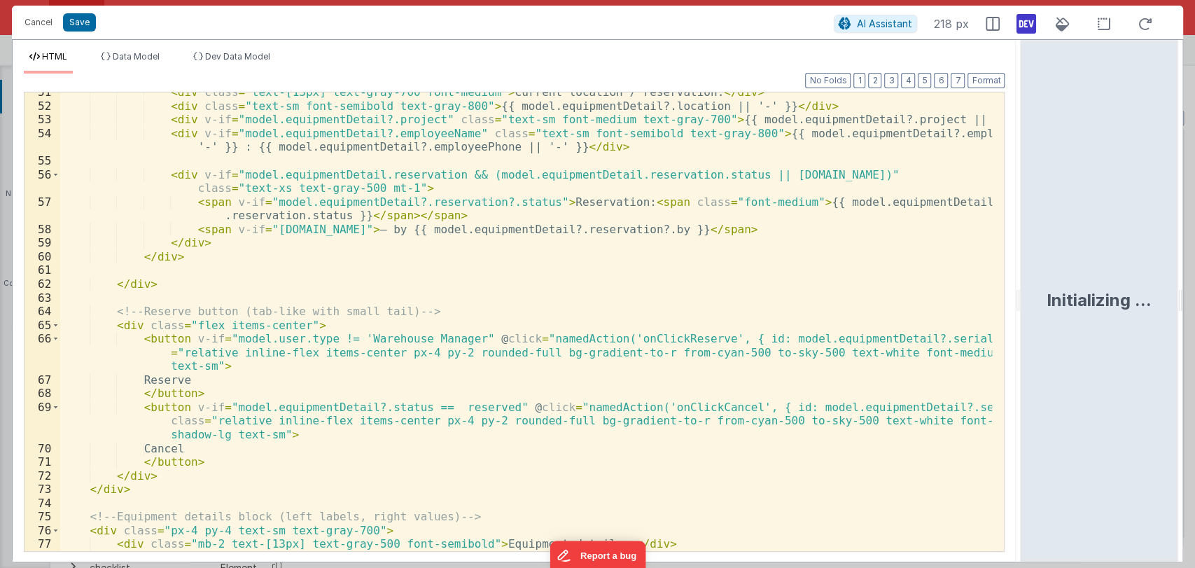
scroll to position [692, 0]
click at [431, 407] on div "< div class = "text-[13px] text-gray-700 font-medium" > Current location / rese…" at bounding box center [526, 328] width 932 height 486
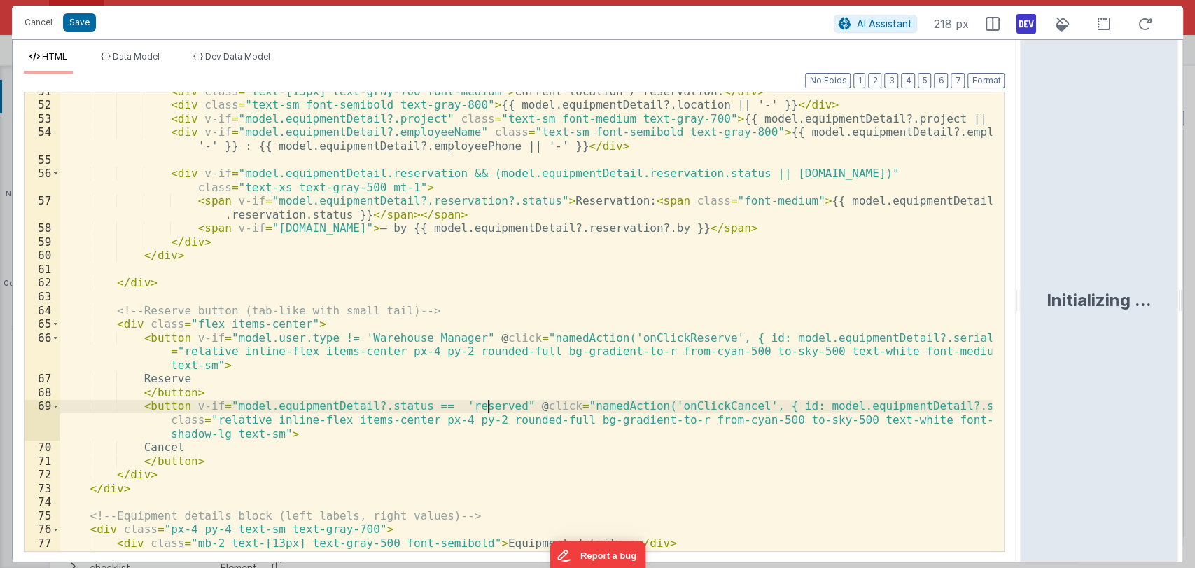
click at [487, 407] on div "< div class = "text-[13px] text-gray-700 font-medium" > Current location / rese…" at bounding box center [526, 328] width 932 height 486
click at [89, 16] on button "Save" at bounding box center [79, 22] width 33 height 18
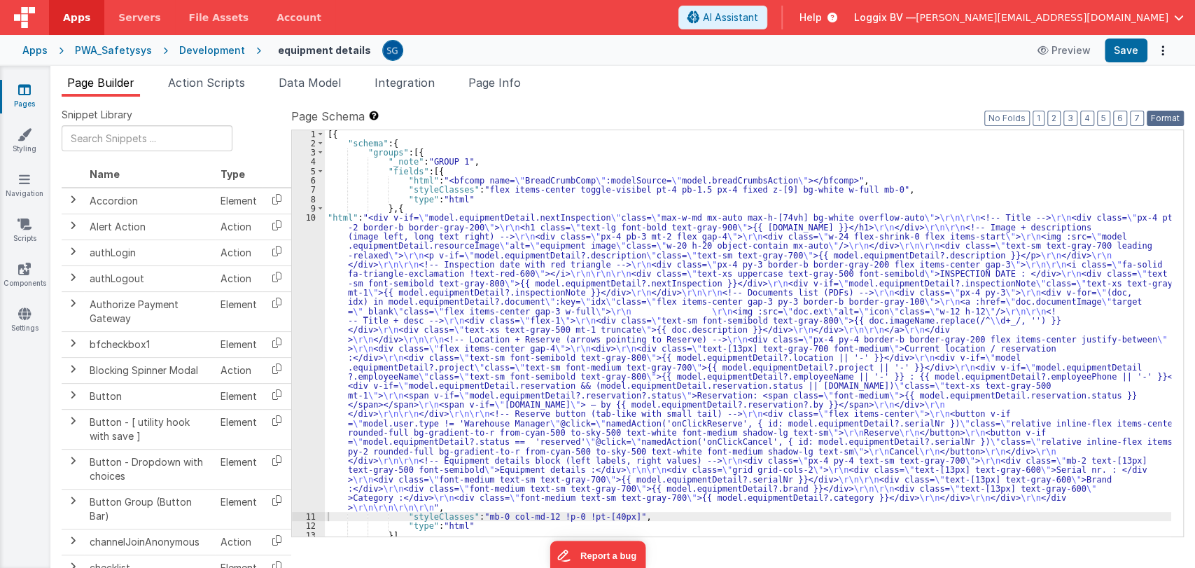
click at [1177, 117] on button "Format" at bounding box center [1165, 118] width 37 height 15
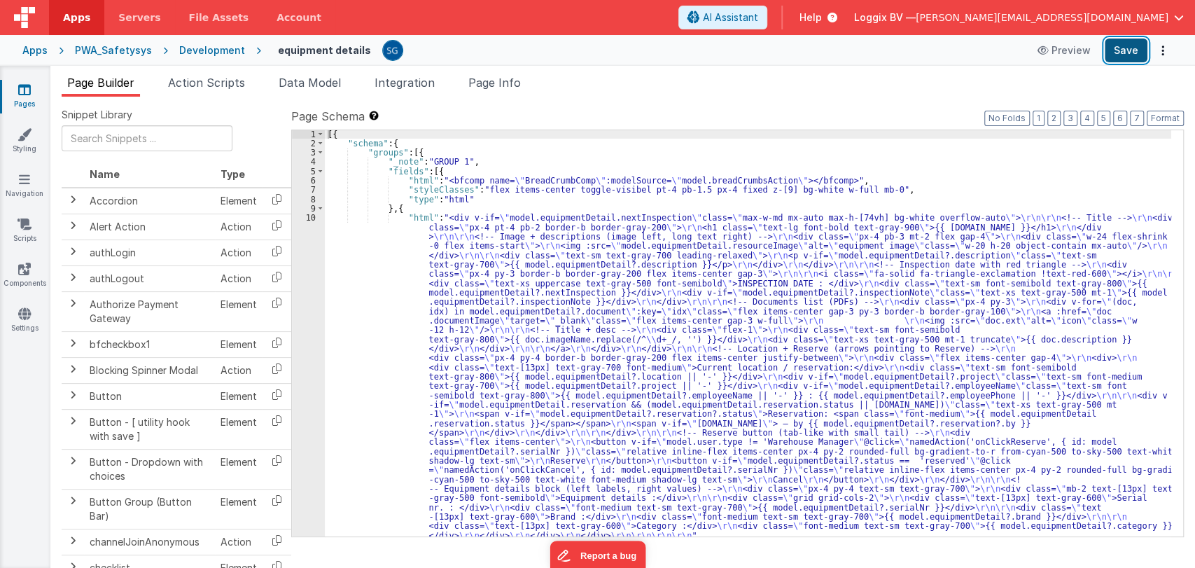
click at [1123, 48] on button "Save" at bounding box center [1126, 50] width 43 height 24
click at [381, 302] on div "[{ "schema" : { "groups" : [{ "_note" : "GROUP 1" , "fields" : [{ "html" : "<bf…" at bounding box center [748, 341] width 846 height 425
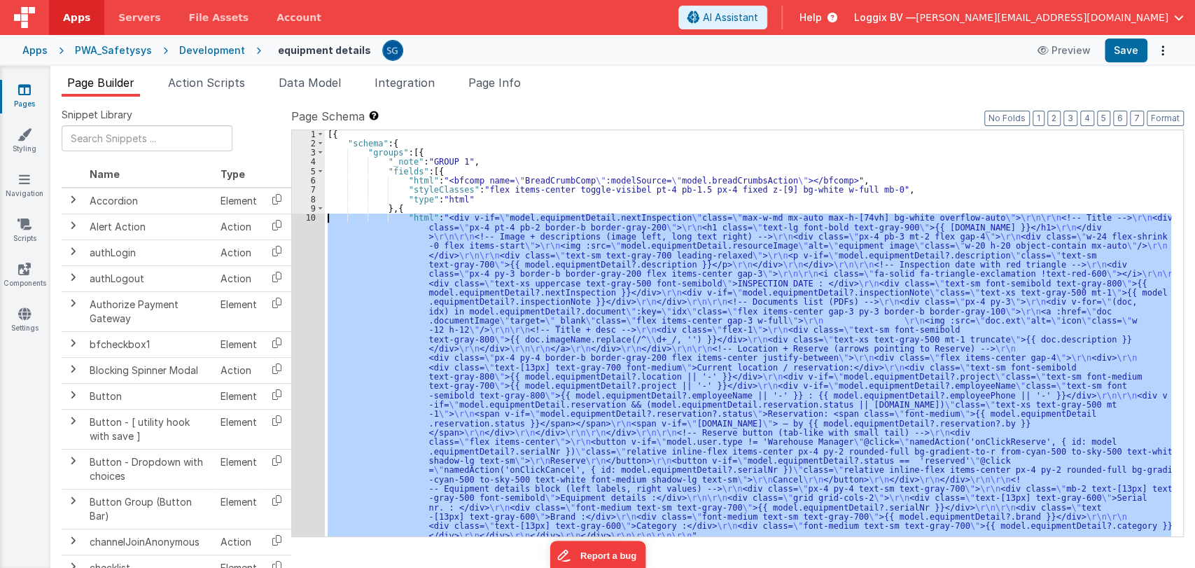
click at [313, 220] on div "10" at bounding box center [308, 376] width 33 height 327
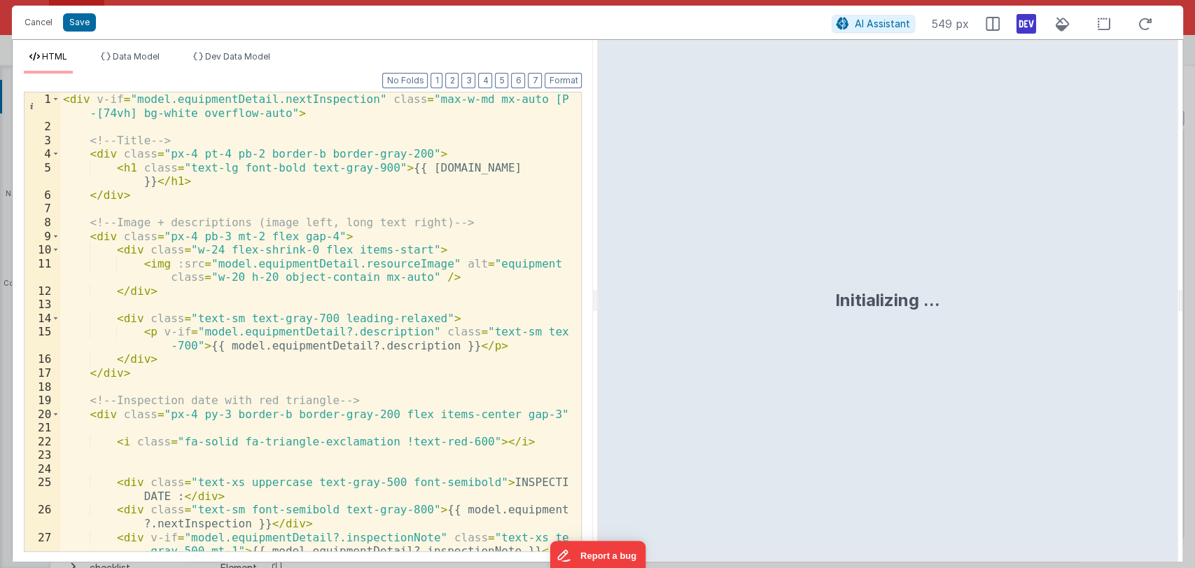
drag, startPoint x: 594, startPoint y: 302, endPoint x: 1176, endPoint y: 400, distance: 589.9
click at [1176, 400] on html "Cancel Save AI Assistant 549 px HTML Data Model Dev Data Model Format 7 6 5 4 3…" at bounding box center [597, 284] width 1195 height 568
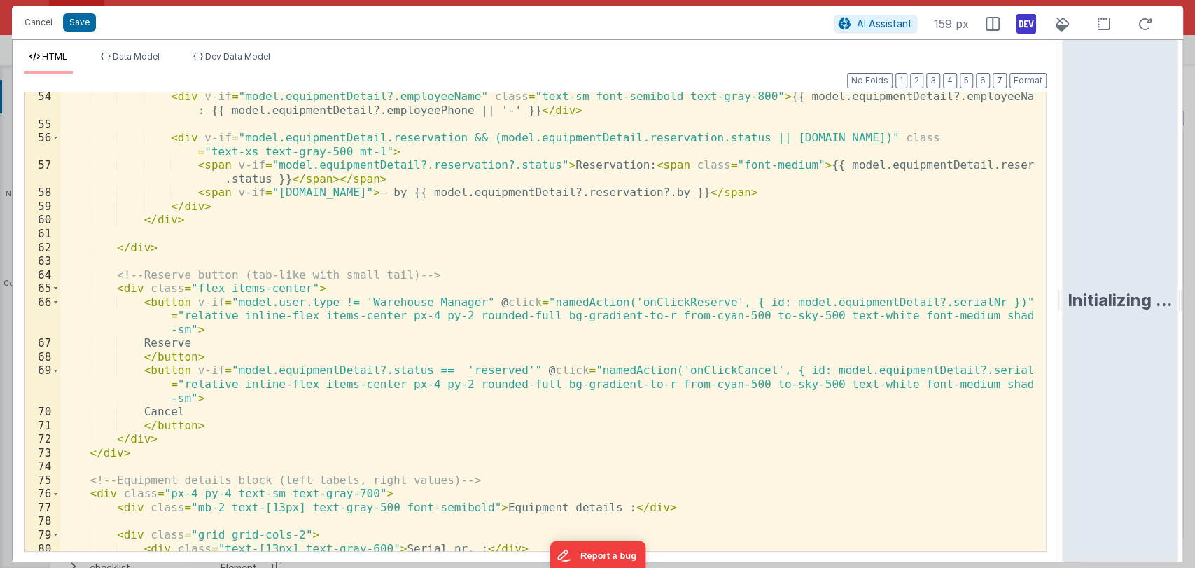
scroll to position [728, 0]
click at [128, 304] on div "< div v-if = "model.equipmentDetail?.employeeName" class = "text-sm font-semibo…" at bounding box center [547, 340] width 974 height 500
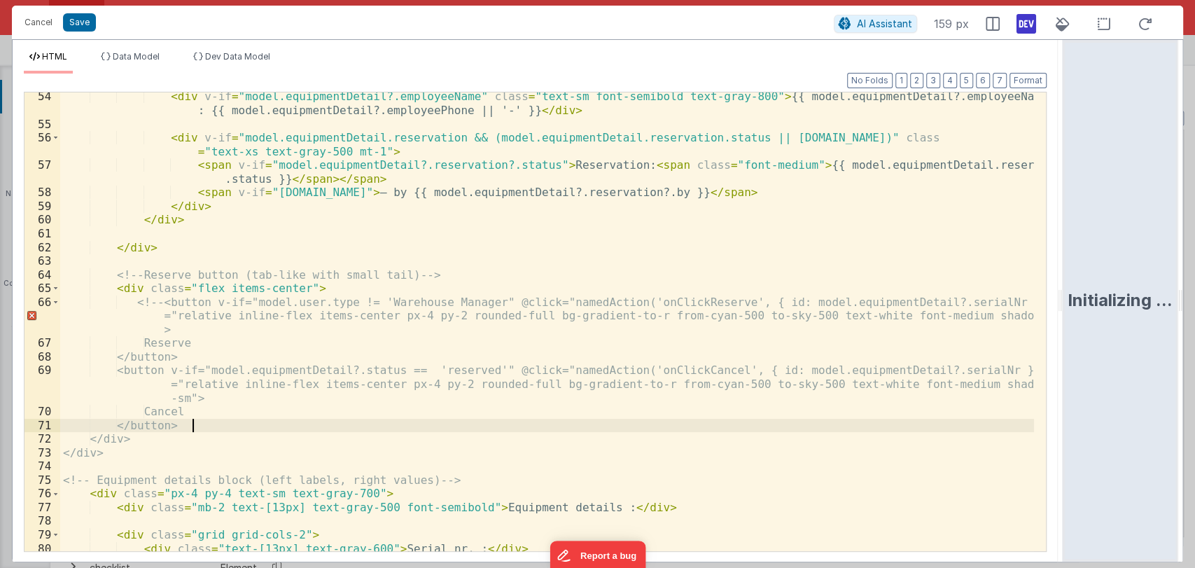
click at [213, 426] on div "< div v-if = "model.equipmentDetail?.employeeName" class = "text-sm font-semibo…" at bounding box center [547, 340] width 974 height 500
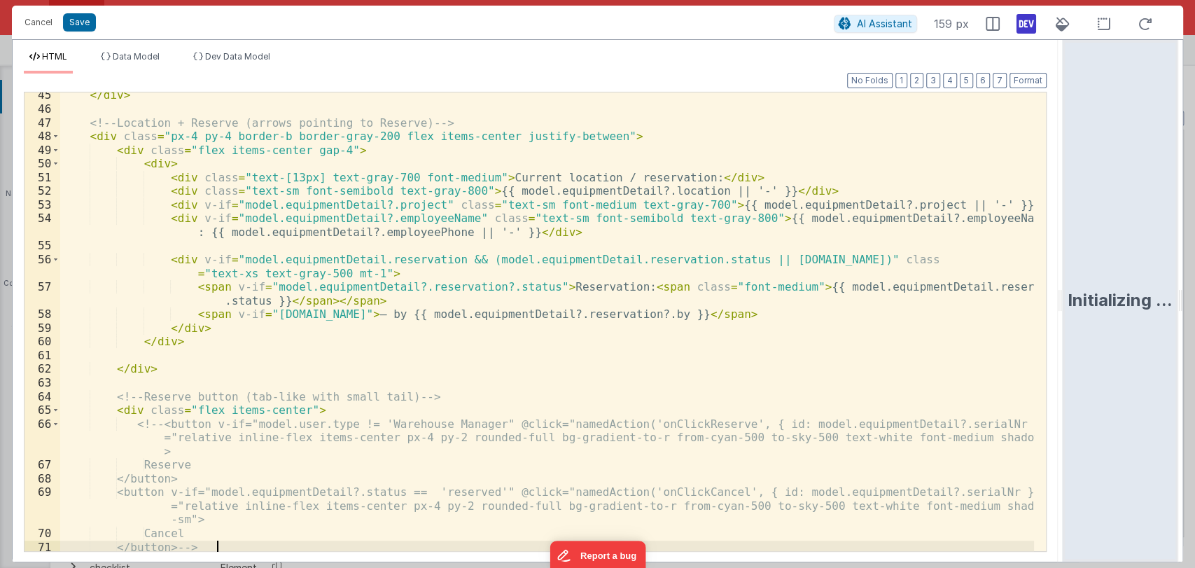
scroll to position [600, 0]
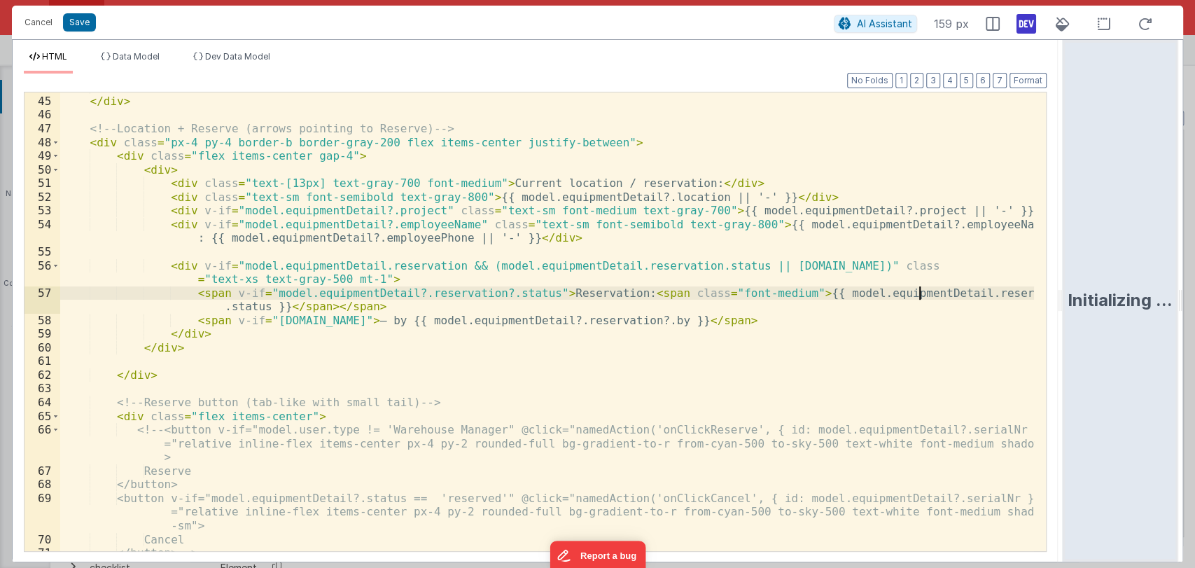
click at [918, 293] on div "</ div > </ div > <!-- Location + Reserve (arrows pointing to Reserve) --> < di…" at bounding box center [547, 323] width 974 height 486
click at [1009, 300] on div "</ div > </ div > <!-- Location + Reserve (arrows pointing to Reserve) --> < di…" at bounding box center [547, 323] width 974 height 486
click at [1002, 295] on div "</ div > </ div > <!-- Location + Reserve (arrows pointing to Reserve) --> < di…" at bounding box center [547, 323] width 974 height 486
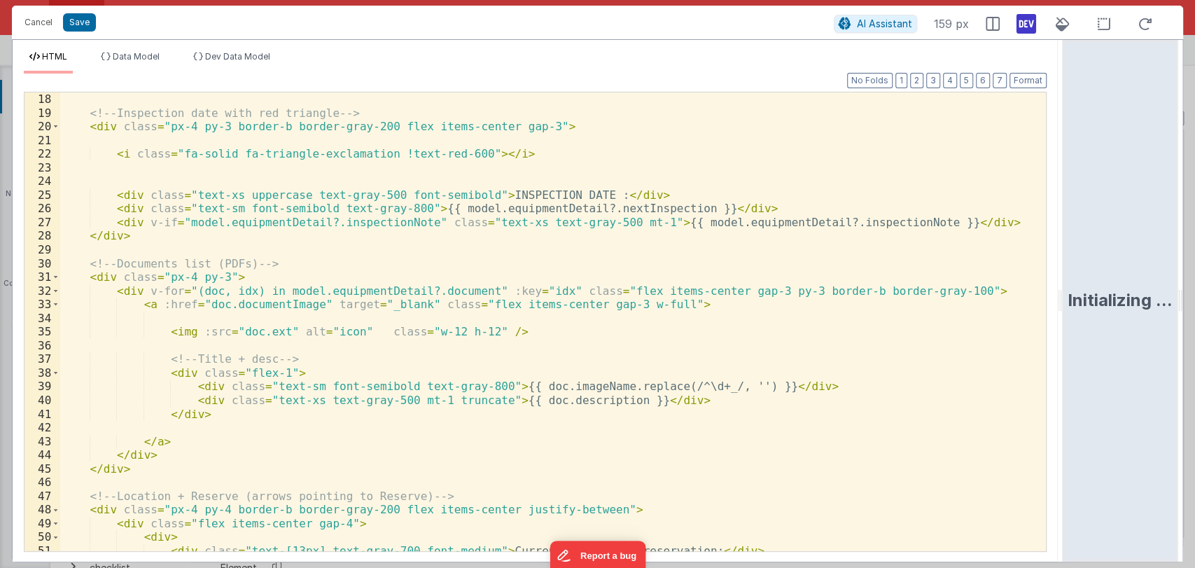
scroll to position [0, 0]
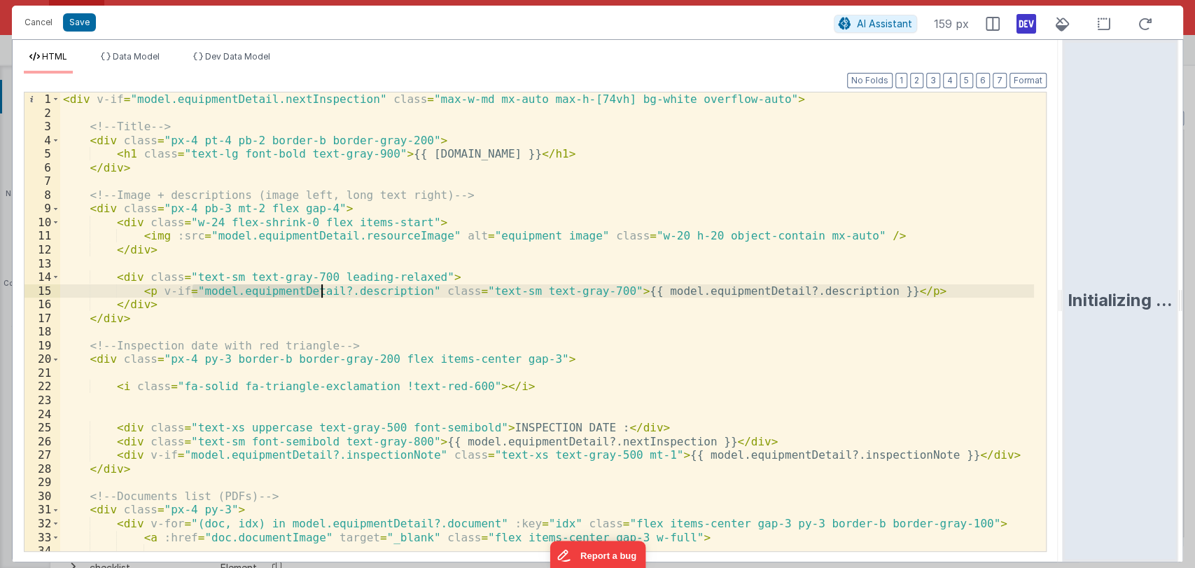
drag, startPoint x: 192, startPoint y: 291, endPoint x: 321, endPoint y: 293, distance: 128.8
click at [321, 293] on div "< div v-if = "model.equipmentDetail.nextInspection" class = "max-w-md mx-auto m…" at bounding box center [547, 335] width 974 height 486
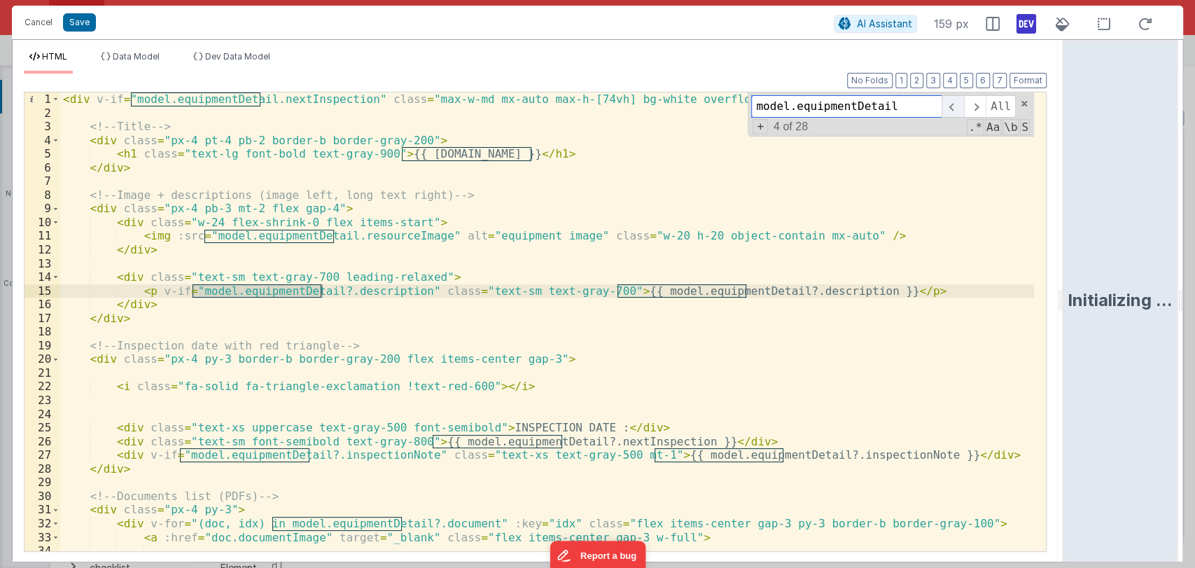
click at [953, 110] on span at bounding box center [952, 106] width 22 height 22
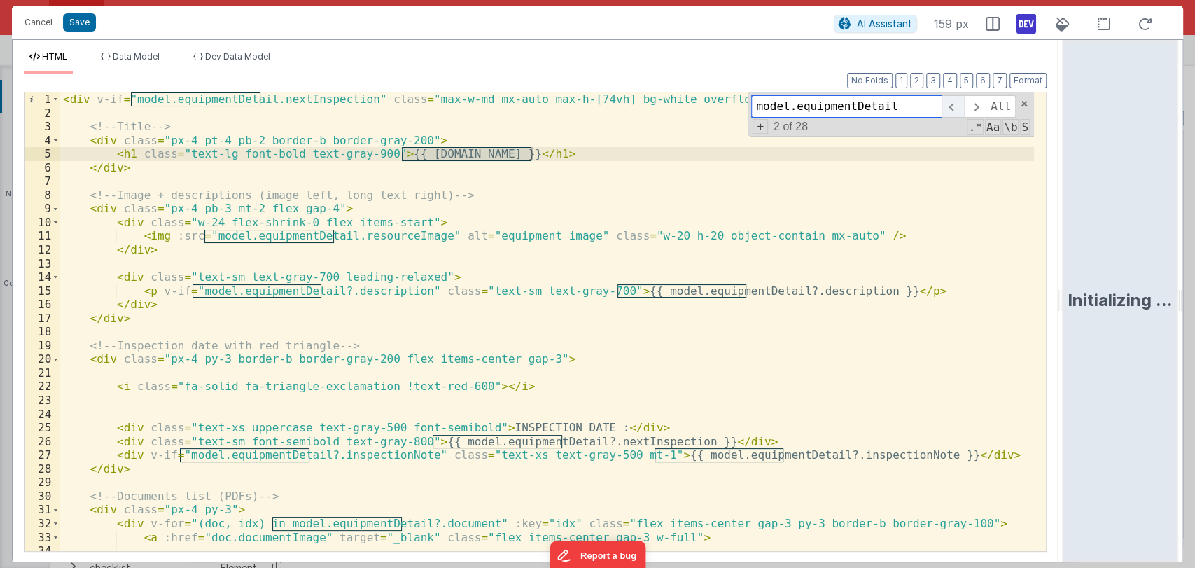
click at [953, 110] on span at bounding box center [952, 106] width 22 height 22
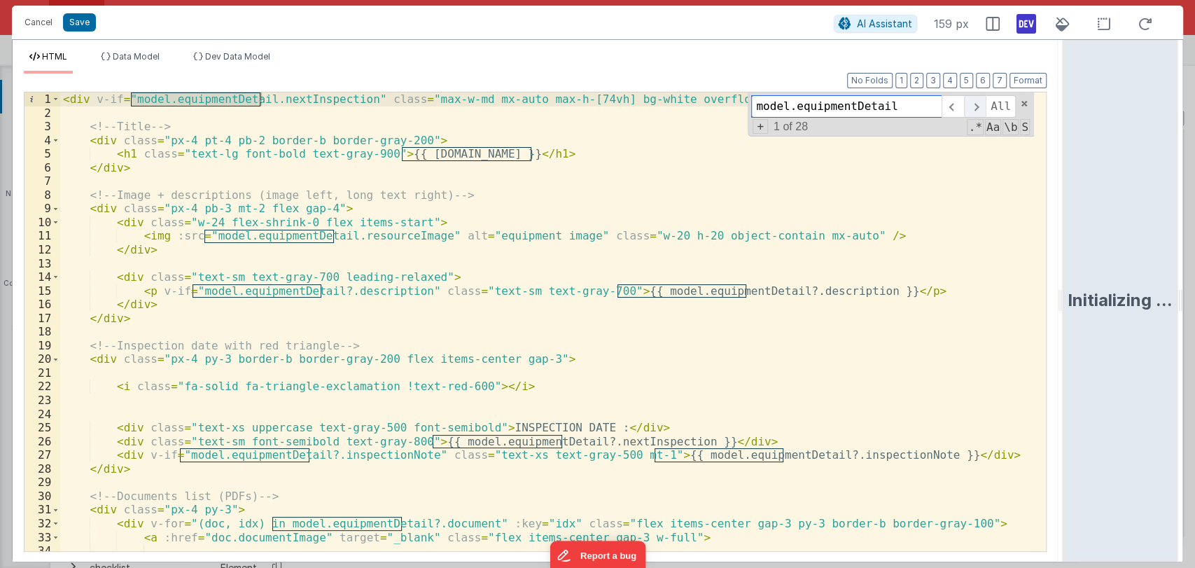
click at [979, 106] on span at bounding box center [975, 106] width 22 height 22
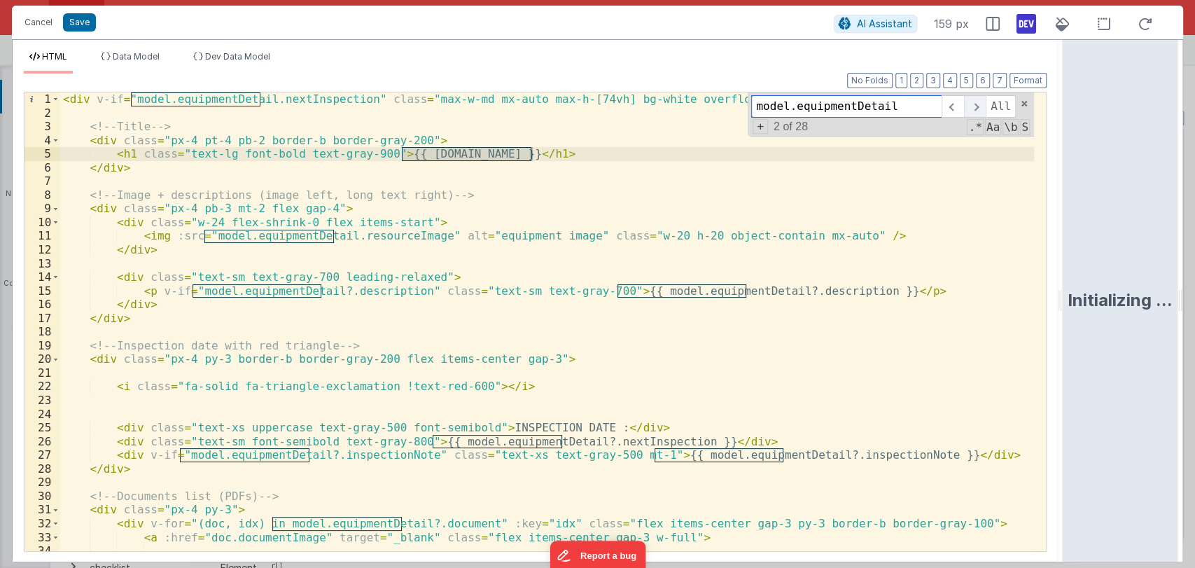
click at [979, 106] on span at bounding box center [975, 106] width 22 height 22
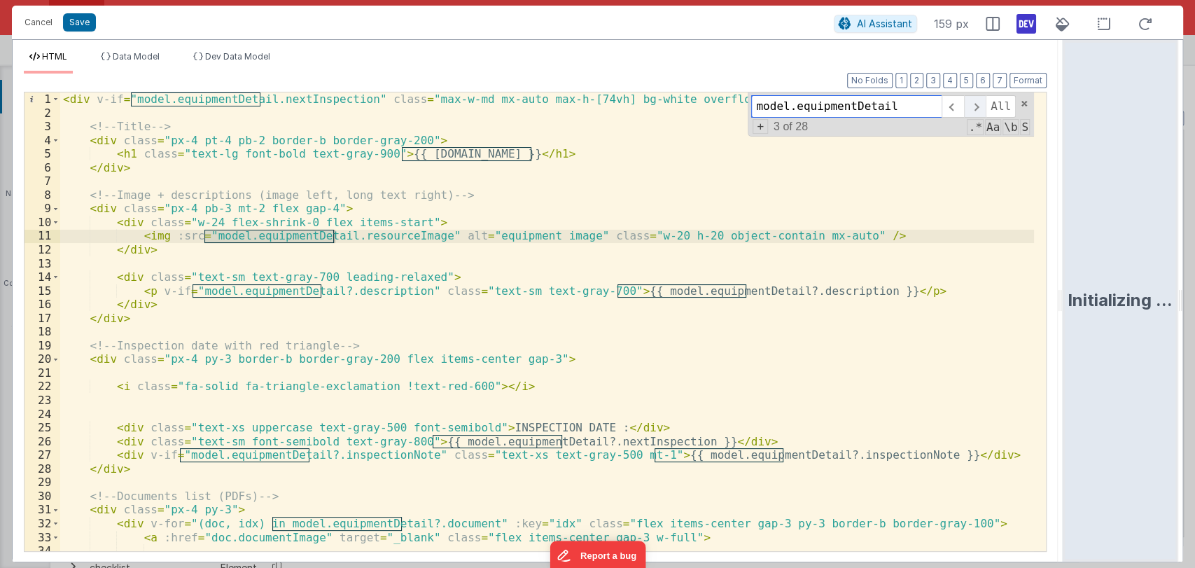
click at [975, 107] on span at bounding box center [975, 106] width 22 height 22
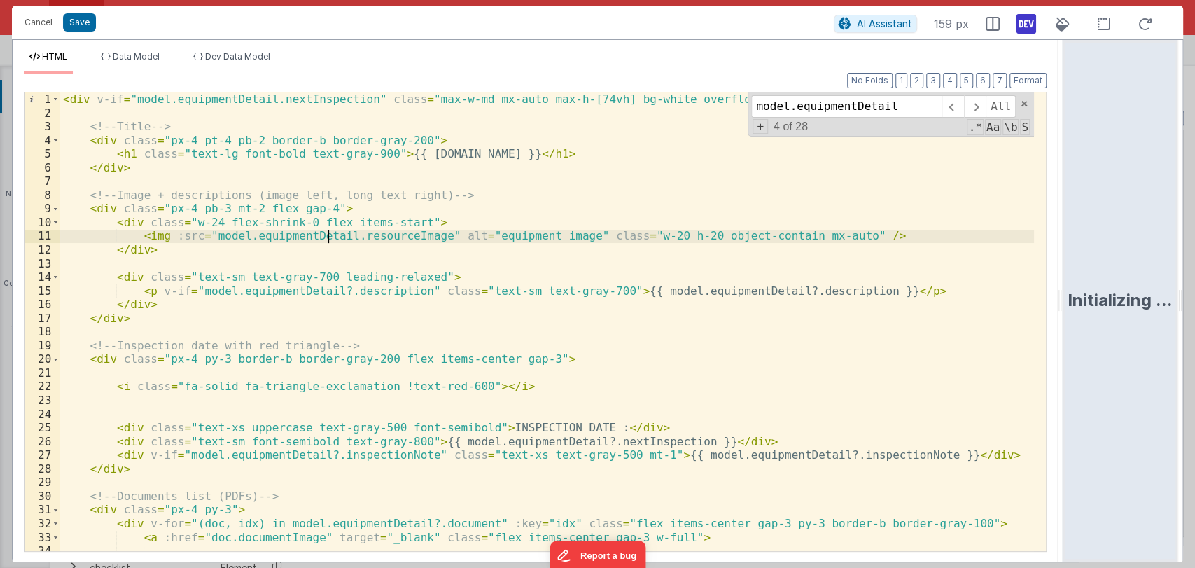
click at [330, 236] on div "< div v-if = "model.equipmentDetail.nextInspection" class = "max-w-md mx-auto m…" at bounding box center [547, 335] width 974 height 486
click at [974, 107] on span at bounding box center [975, 106] width 22 height 22
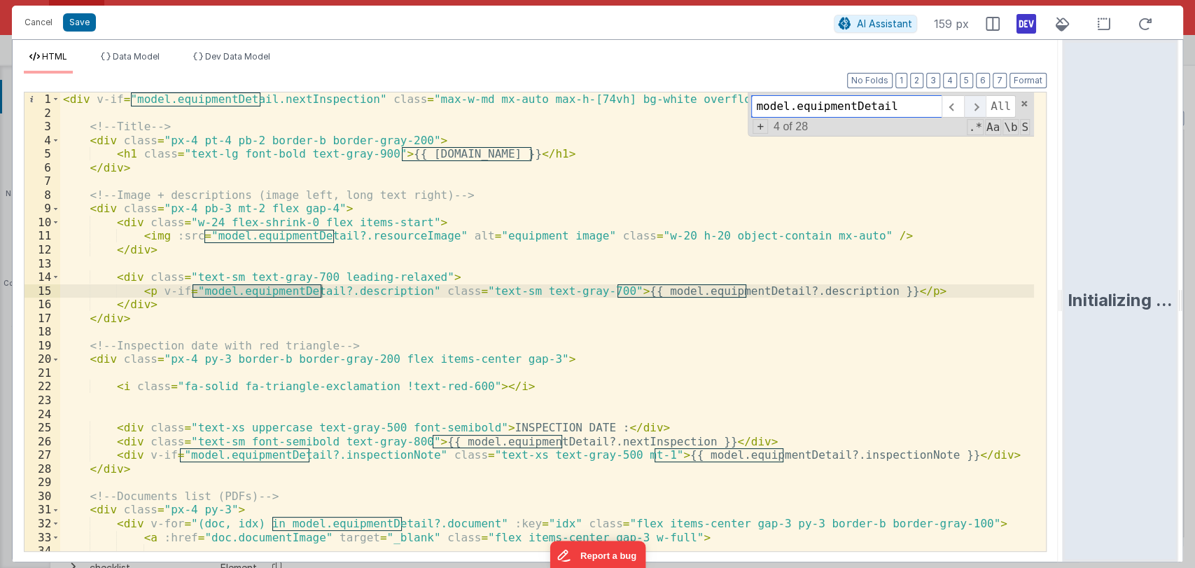
click at [974, 107] on span at bounding box center [975, 106] width 22 height 22
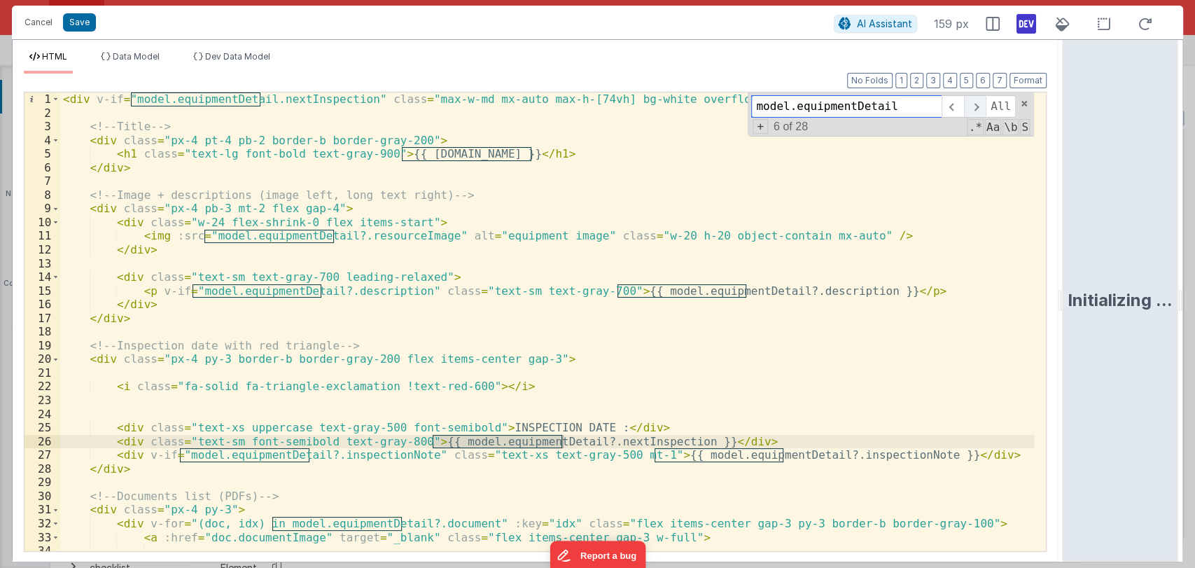
click at [974, 107] on span at bounding box center [975, 106] width 22 height 22
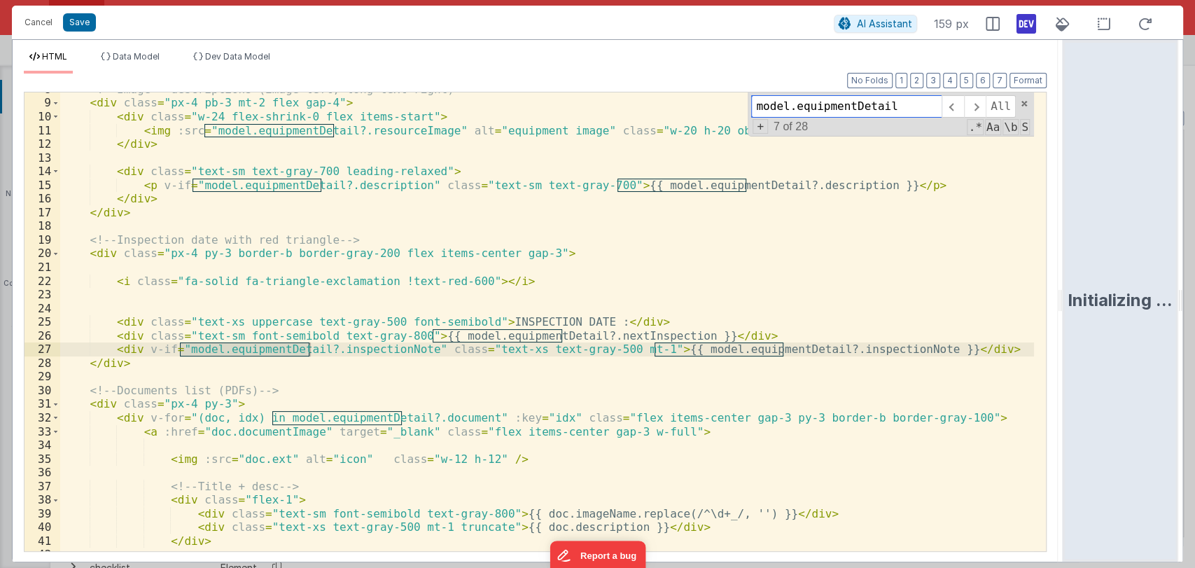
scroll to position [108, 0]
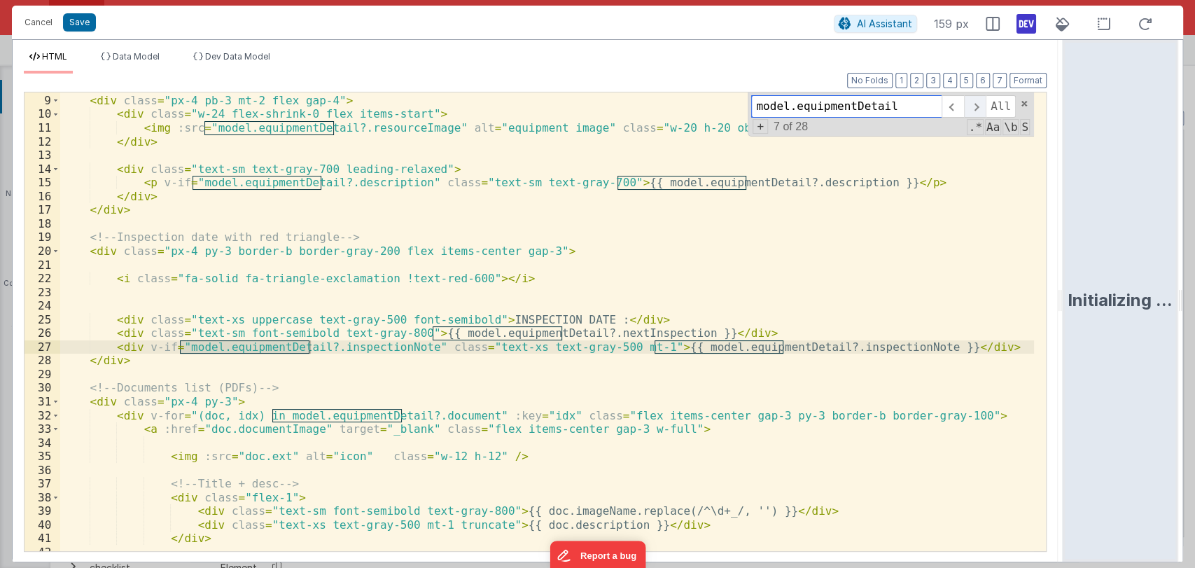
click at [976, 106] on span at bounding box center [975, 106] width 22 height 22
click at [979, 104] on span at bounding box center [975, 106] width 22 height 22
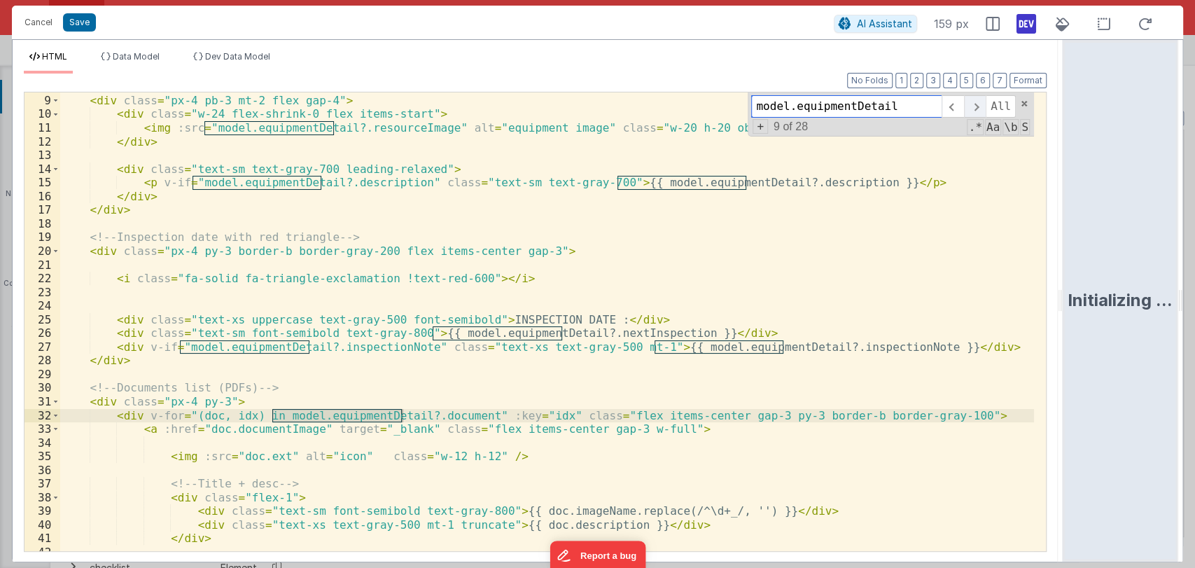
click at [979, 104] on span at bounding box center [975, 106] width 22 height 22
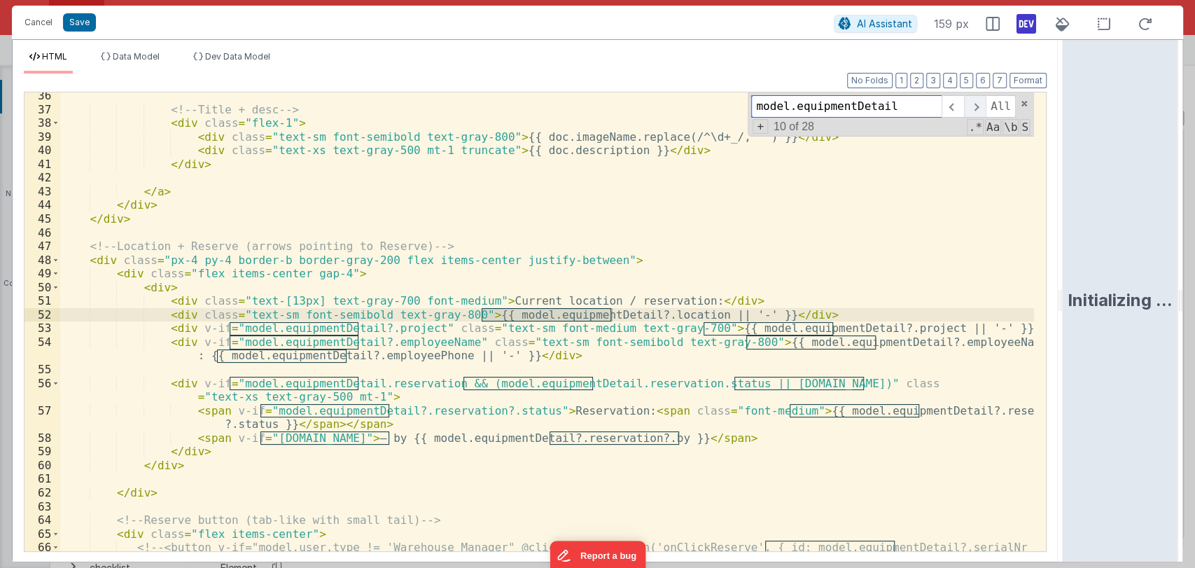
scroll to position [482, 0]
click at [979, 104] on span at bounding box center [975, 106] width 22 height 22
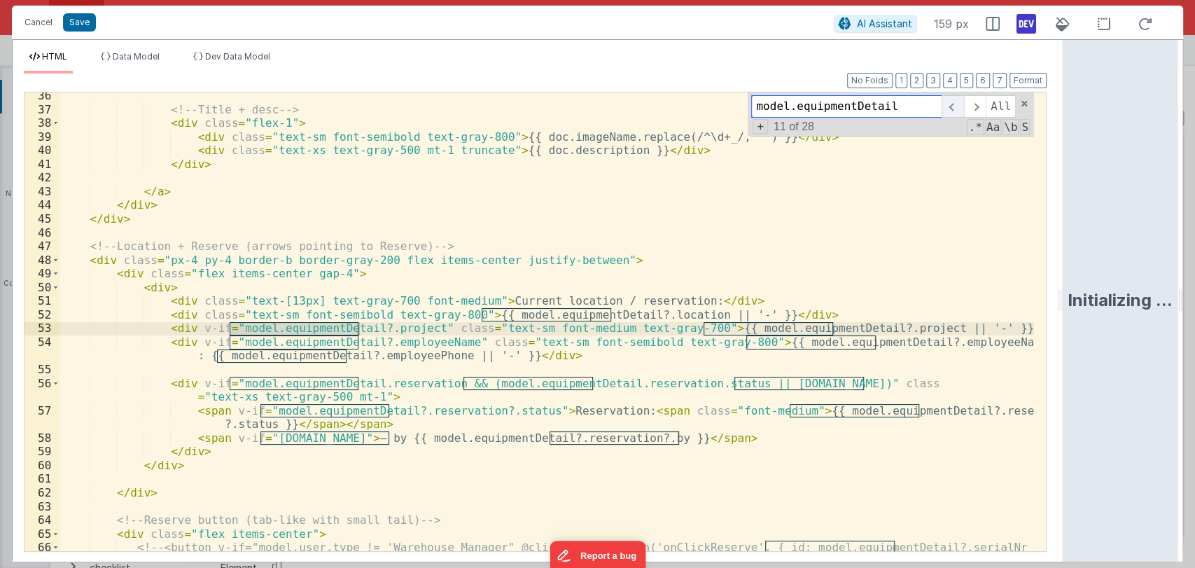
click at [951, 105] on span at bounding box center [952, 106] width 22 height 22
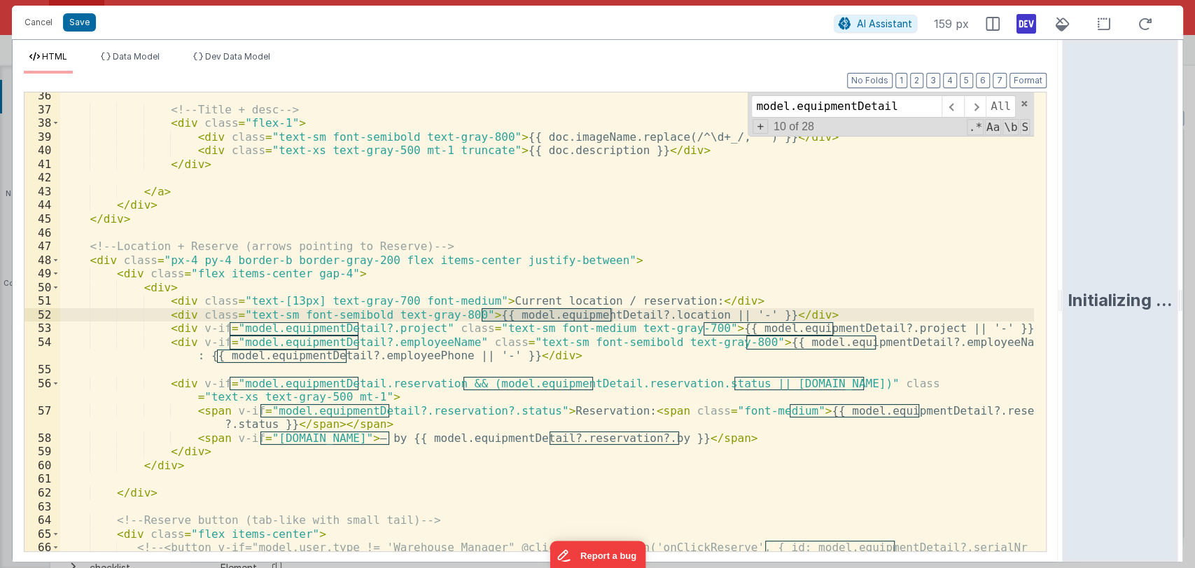
click at [357, 388] on div "<!-- Title + desc --> < div class = "flex-1" > < div class = "text-sm font-semi…" at bounding box center [547, 345] width 974 height 513
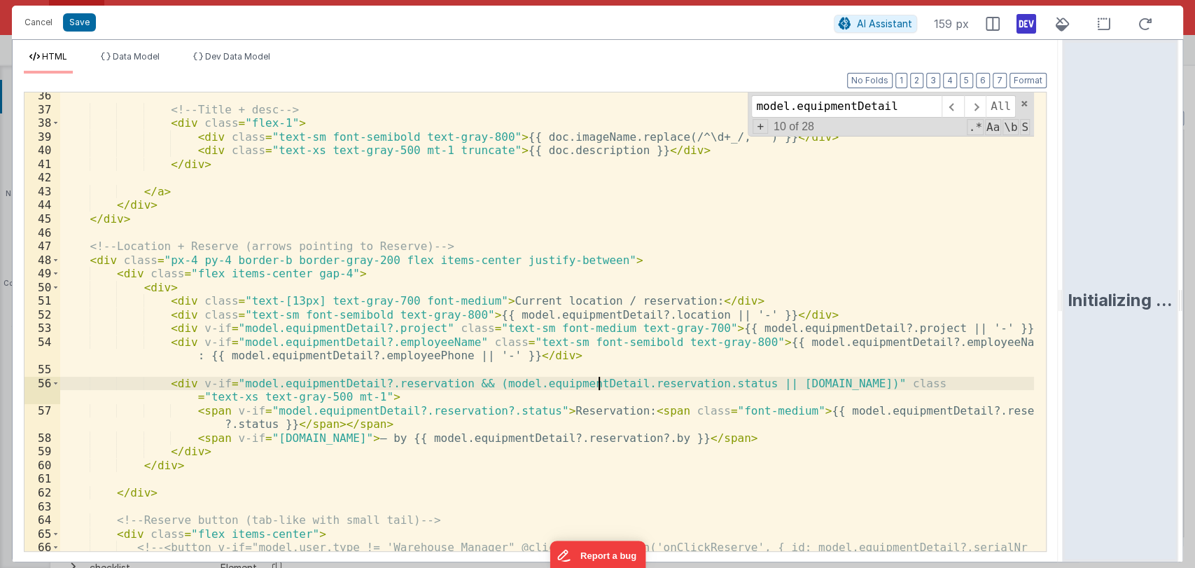
click at [600, 385] on div "<!-- Title + desc --> < div class = "flex-1" > < div class = "text-sm font-semi…" at bounding box center [547, 345] width 974 height 513
click at [682, 381] on div "<!-- Title + desc --> < div class = "flex-1" > < div class = "text-sm font-semi…" at bounding box center [547, 345] width 974 height 513
click at [879, 384] on div "<!-- Title + desc --> < div class = "flex-1" > < div class = "text-sm font-semi…" at bounding box center [547, 345] width 974 height 513
click at [962, 381] on div "<!-- Title + desc --> < div class = "flex-1" > < div class = "text-sm font-semi…" at bounding box center [547, 345] width 974 height 513
click at [948, 104] on span at bounding box center [952, 106] width 22 height 22
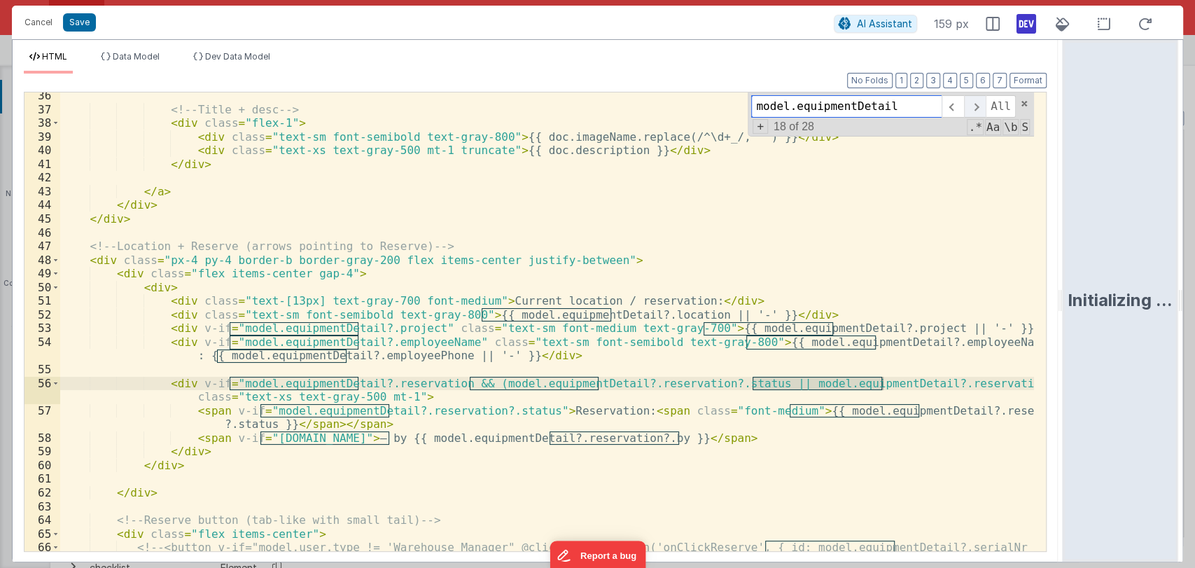
click at [975, 105] on span at bounding box center [975, 106] width 22 height 22
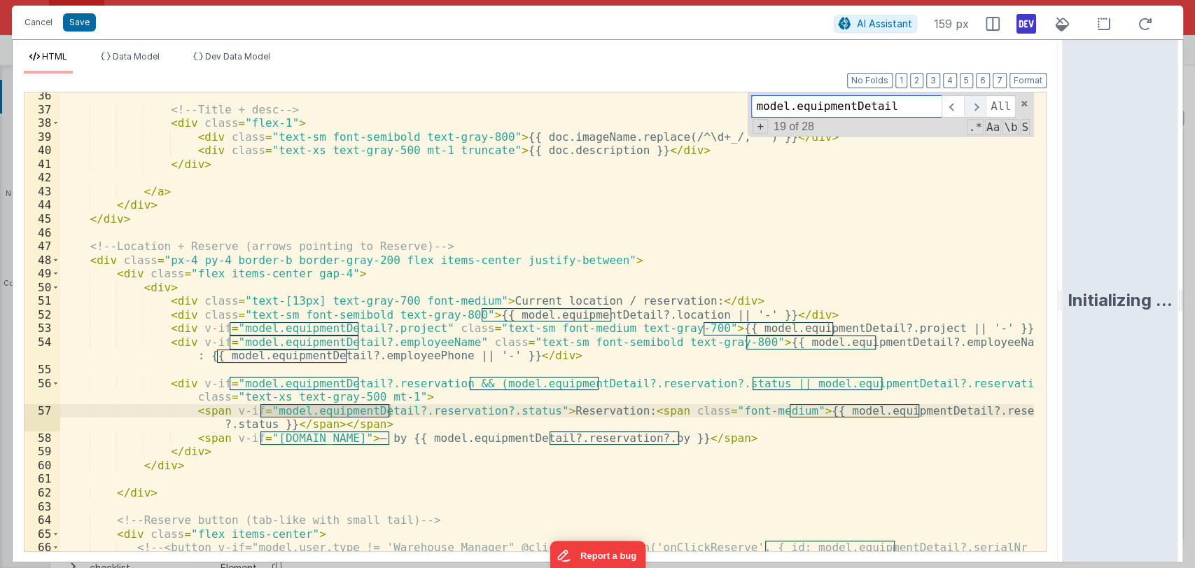
click at [978, 104] on span at bounding box center [975, 106] width 22 height 22
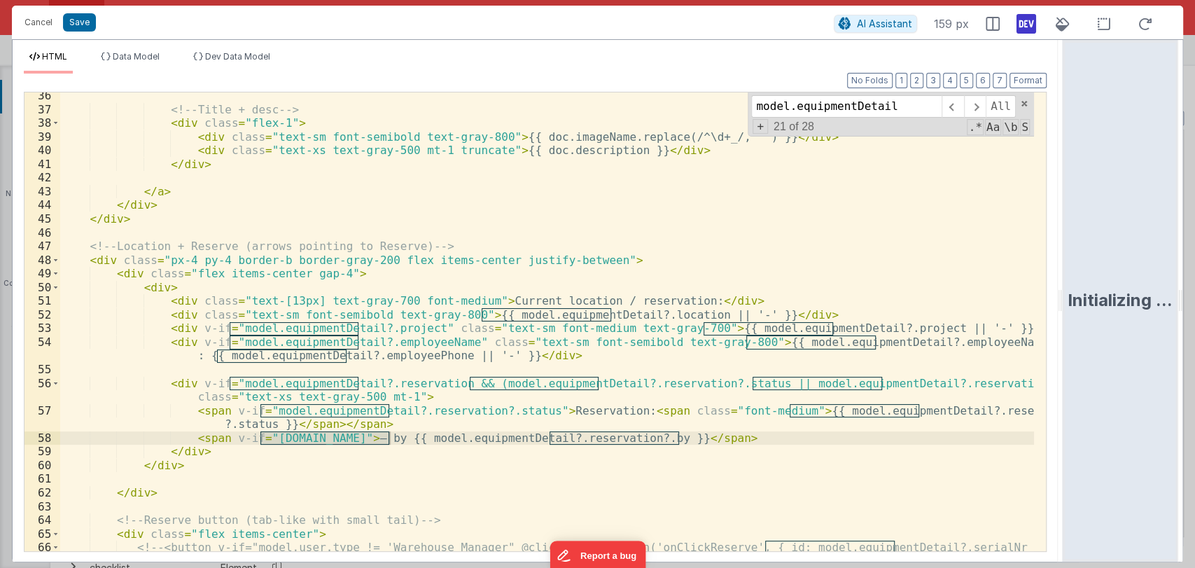
click at [391, 437] on div "<!-- Title + desc --> < div class = "flex-1" > < div class = "text-sm font-semi…" at bounding box center [547, 321] width 974 height 458
click at [978, 102] on span at bounding box center [975, 106] width 22 height 22
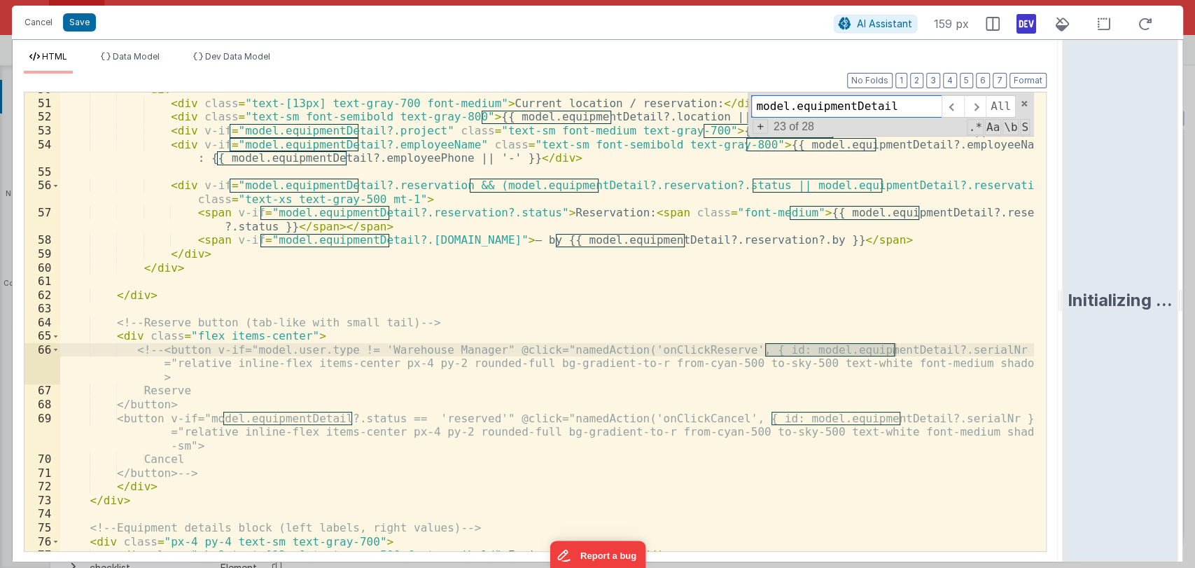
scroll to position [684, 0]
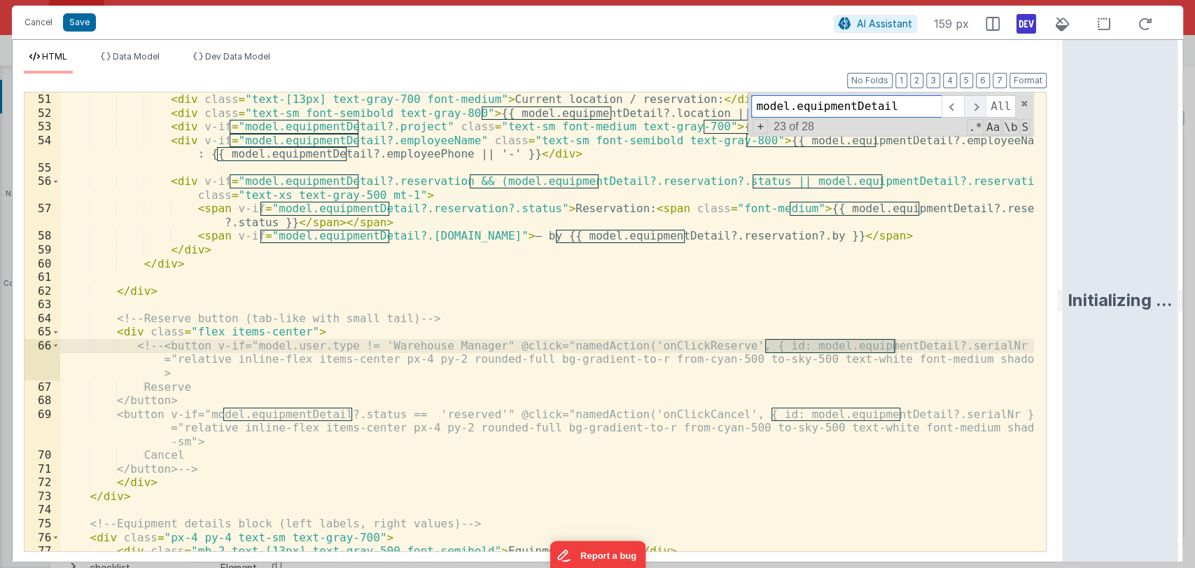
click at [977, 105] on span at bounding box center [975, 106] width 22 height 22
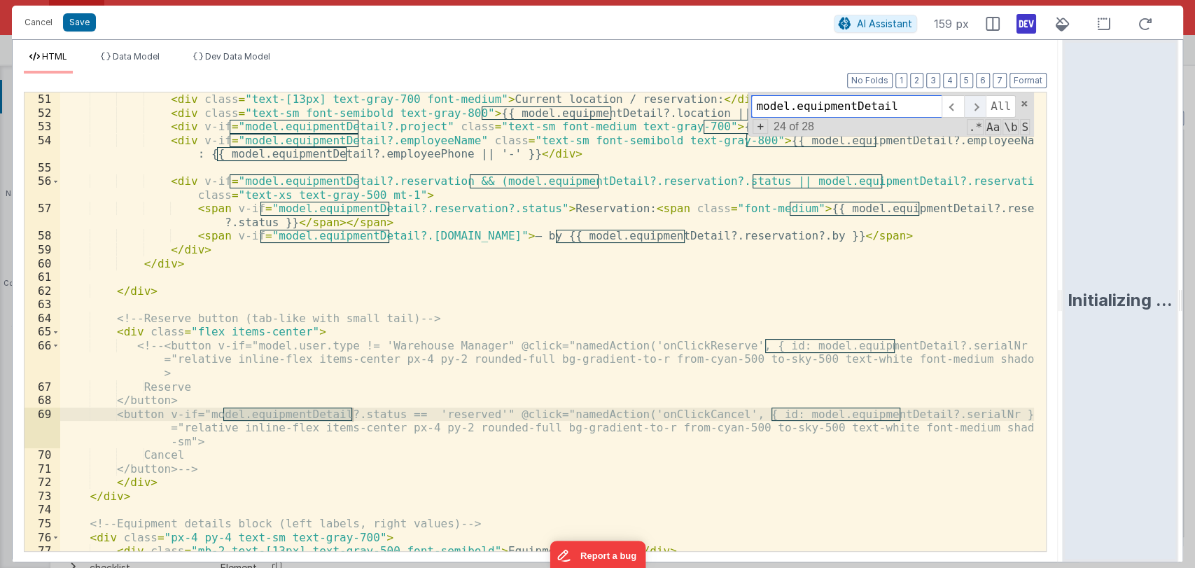
click at [977, 105] on span at bounding box center [975, 106] width 22 height 22
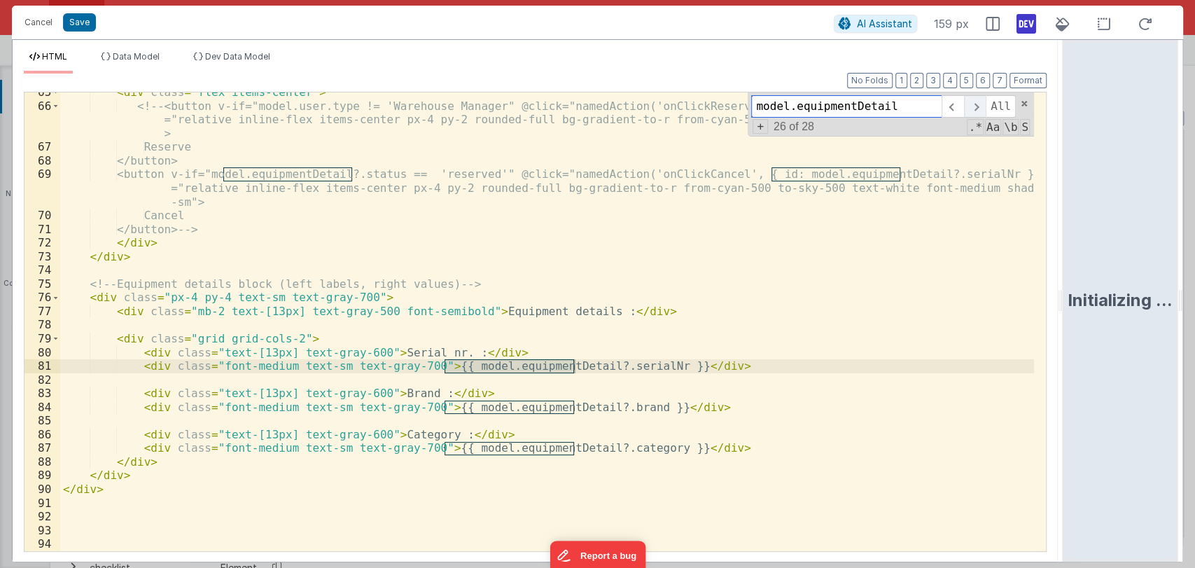
scroll to position [924, 0]
click at [83, 18] on button "Save" at bounding box center [79, 22] width 33 height 18
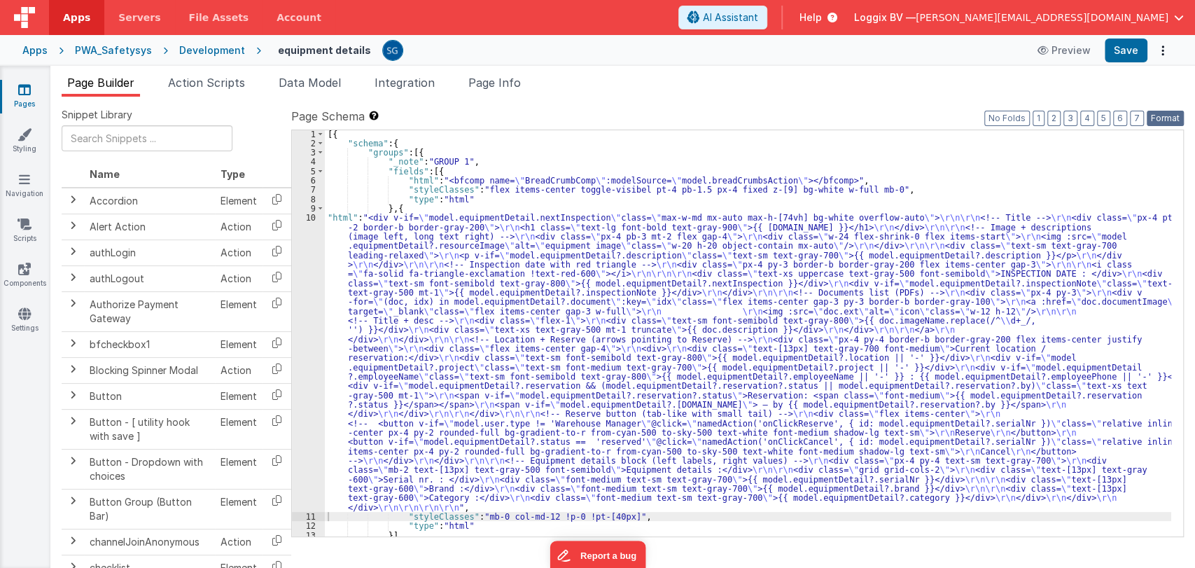
click at [1168, 114] on button "Format" at bounding box center [1165, 118] width 37 height 15
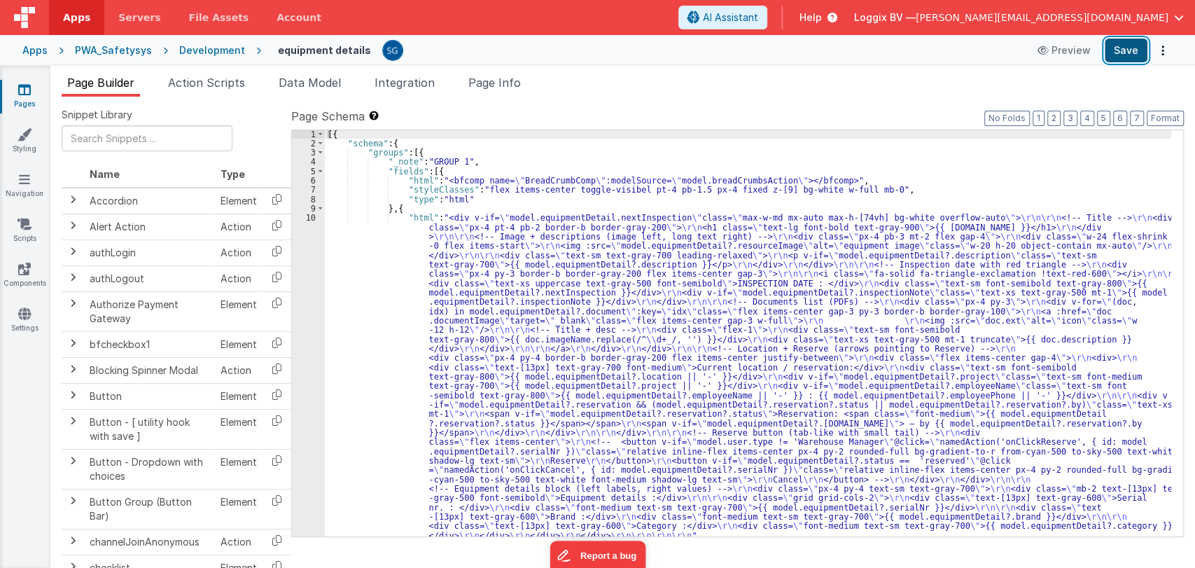
click at [1109, 55] on button "Save" at bounding box center [1126, 50] width 43 height 24
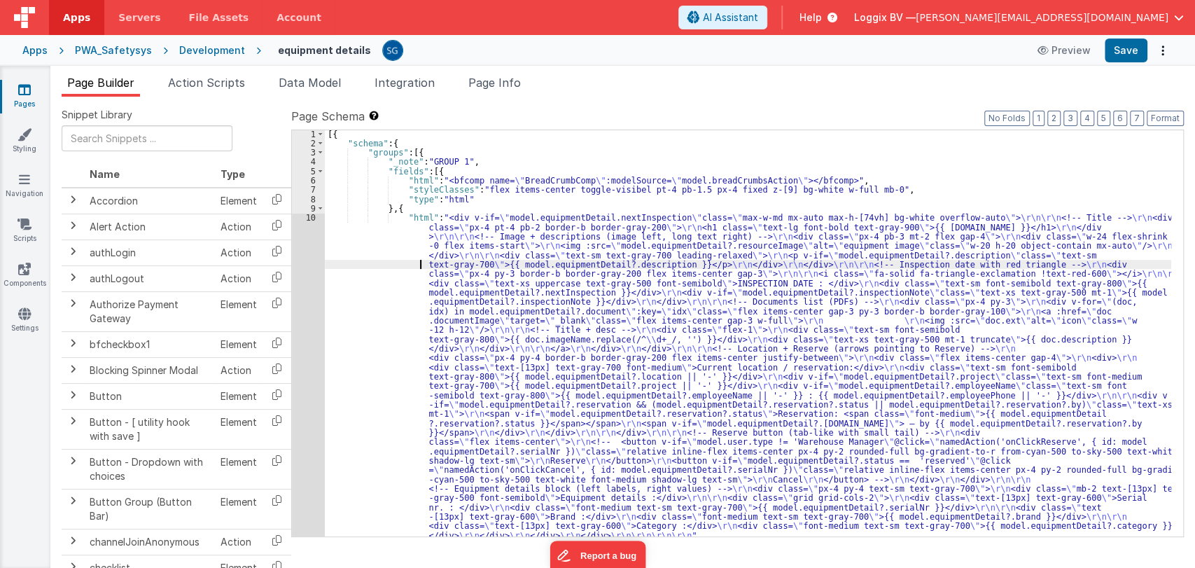
click at [363, 260] on div "[{ "schema" : { "groups" : [{ "_note" : "GROUP 1" , "fields" : [{ "html" : "<bf…" at bounding box center [748, 341] width 846 height 425
click at [378, 336] on div "[{ "schema" : { "groups" : [{ "_note" : "GROUP 1" , "fields" : [{ "html" : "<bf…" at bounding box center [748, 341] width 846 height 425
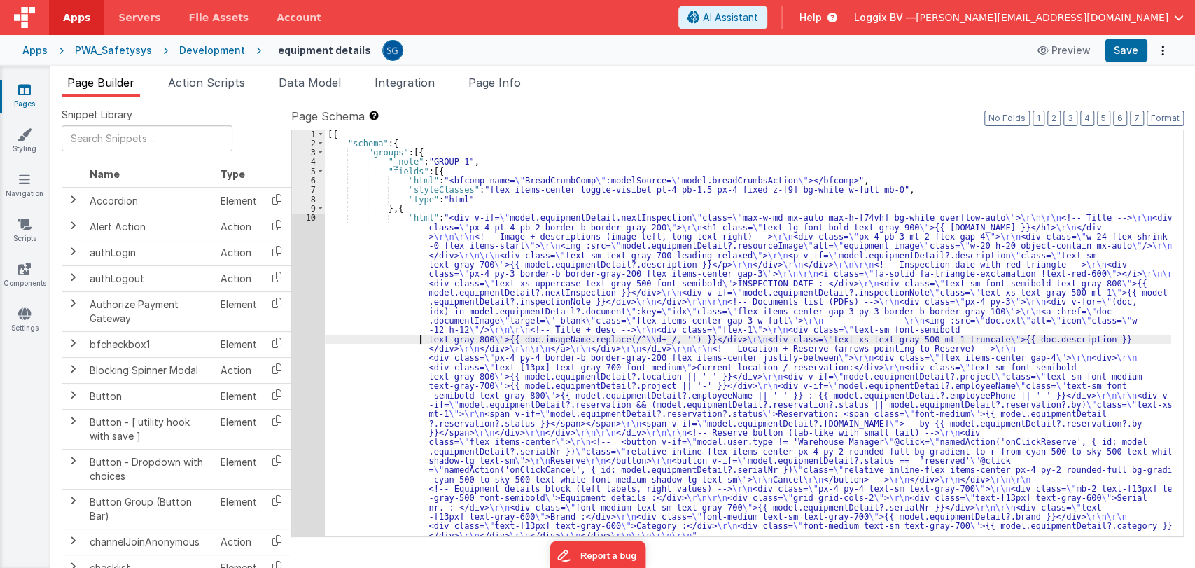
click at [311, 219] on div "10" at bounding box center [308, 376] width 33 height 327
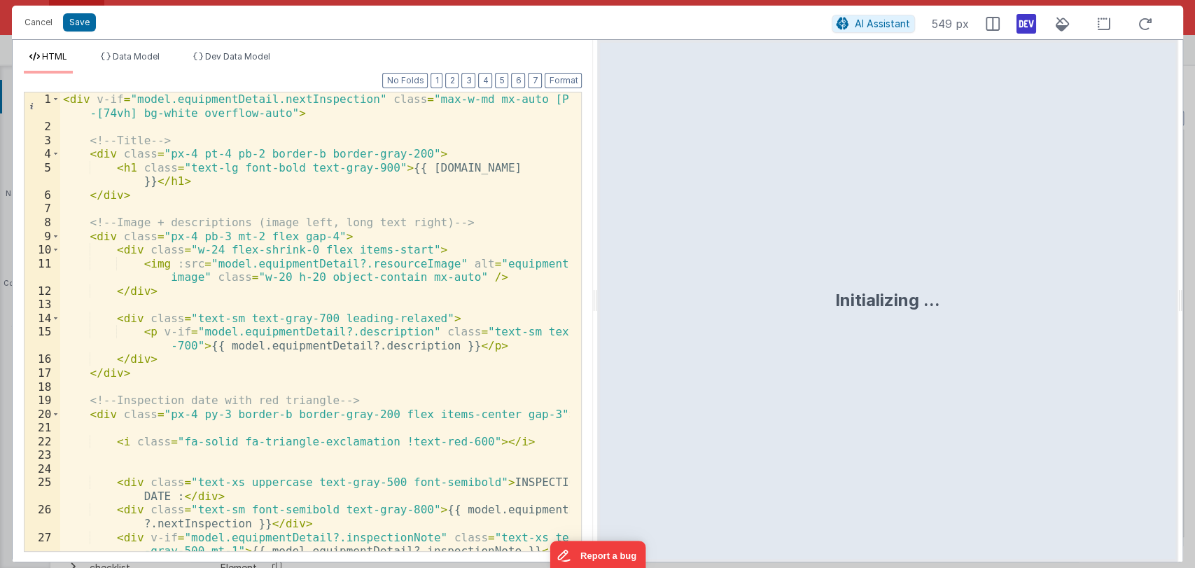
drag, startPoint x: 594, startPoint y: 300, endPoint x: 1079, endPoint y: 313, distance: 486.0
click at [1079, 313] on html "Cancel Save AI Assistant 549 px HTML Data Model Dev Data Model Format 7 6 5 4 3…" at bounding box center [597, 284] width 1195 height 568
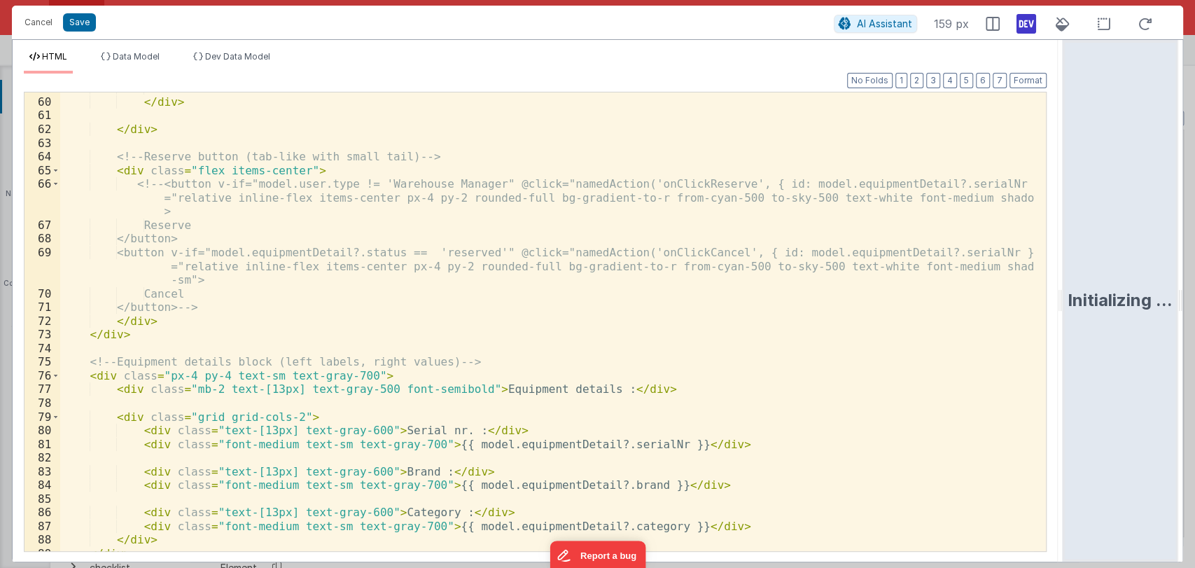
scroll to position [846, 0]
click at [156, 181] on div "</ div > </ div > </ div > <!-- Reserve button (tab-like with small tail) --> <…" at bounding box center [547, 324] width 974 height 486
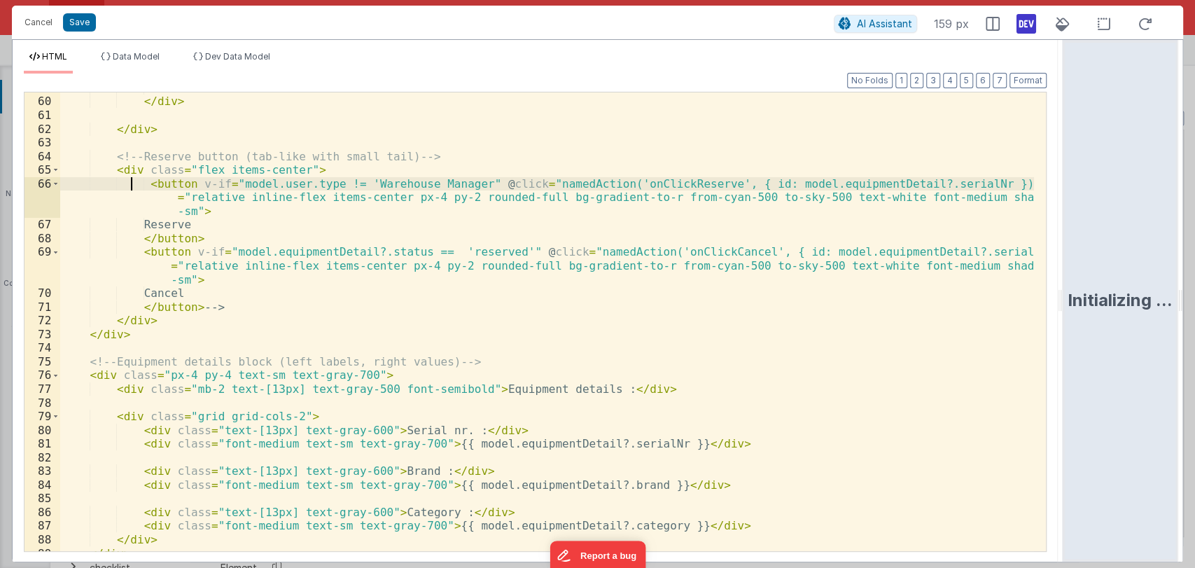
click at [241, 307] on div "</ div > </ div > </ div > <!-- Reserve button (tab-like with small tail) --> <…" at bounding box center [547, 324] width 974 height 486
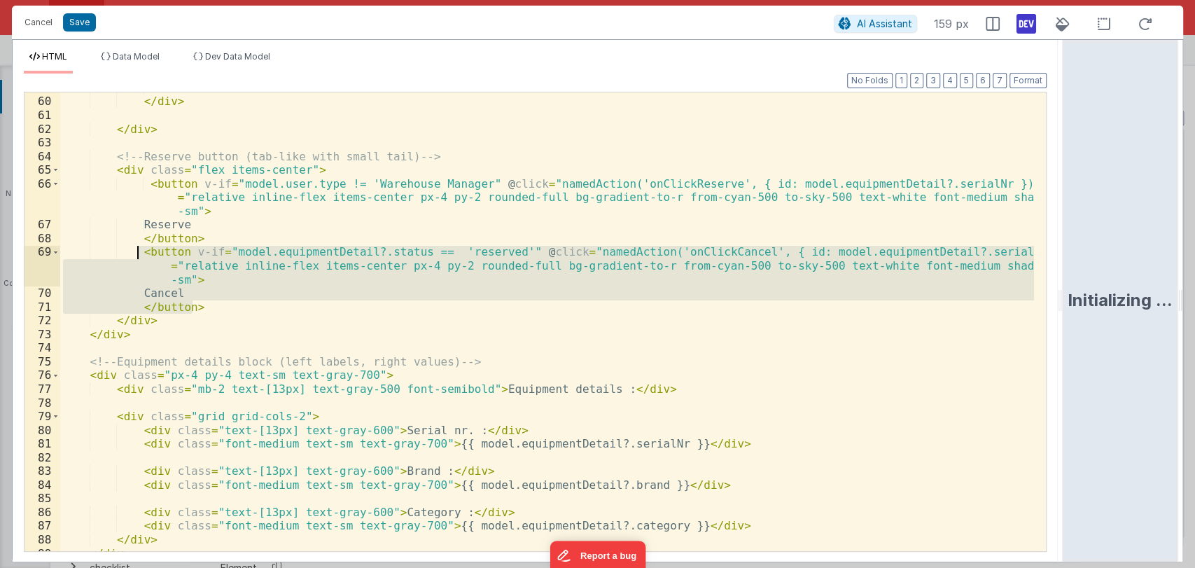
drag, startPoint x: 229, startPoint y: 308, endPoint x: 136, endPoint y: 255, distance: 106.6
click at [136, 255] on div "</ div > </ div > </ div > <!-- Reserve button (tab-like with small tail) --> <…" at bounding box center [547, 324] width 974 height 486
click at [212, 308] on div "</ div > </ div > </ div > <!-- Reserve button (tab-like with small tail) --> <…" at bounding box center [547, 321] width 974 height 458
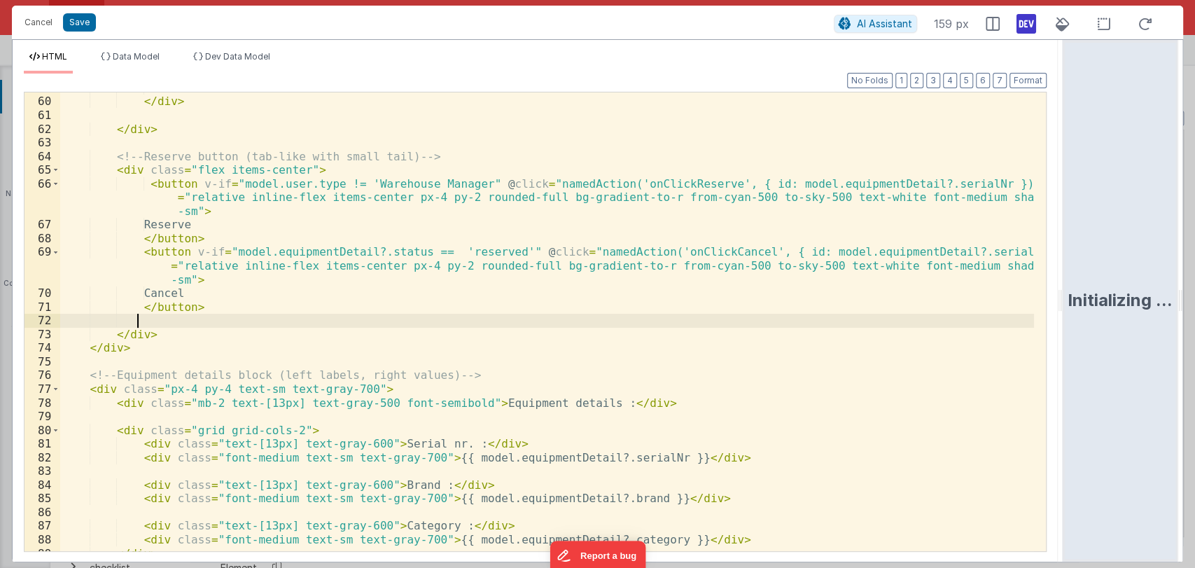
paste textarea
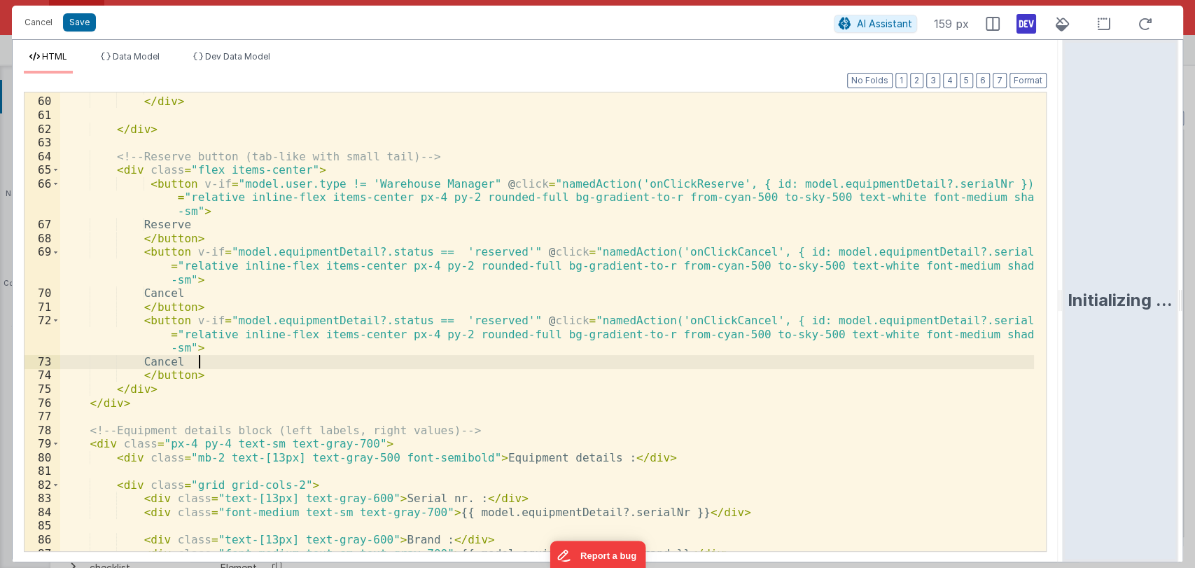
click at [204, 362] on div "</ div > </ div > </ div > <!-- Reserve button (tab-like with small tail) --> <…" at bounding box center [547, 324] width 974 height 486
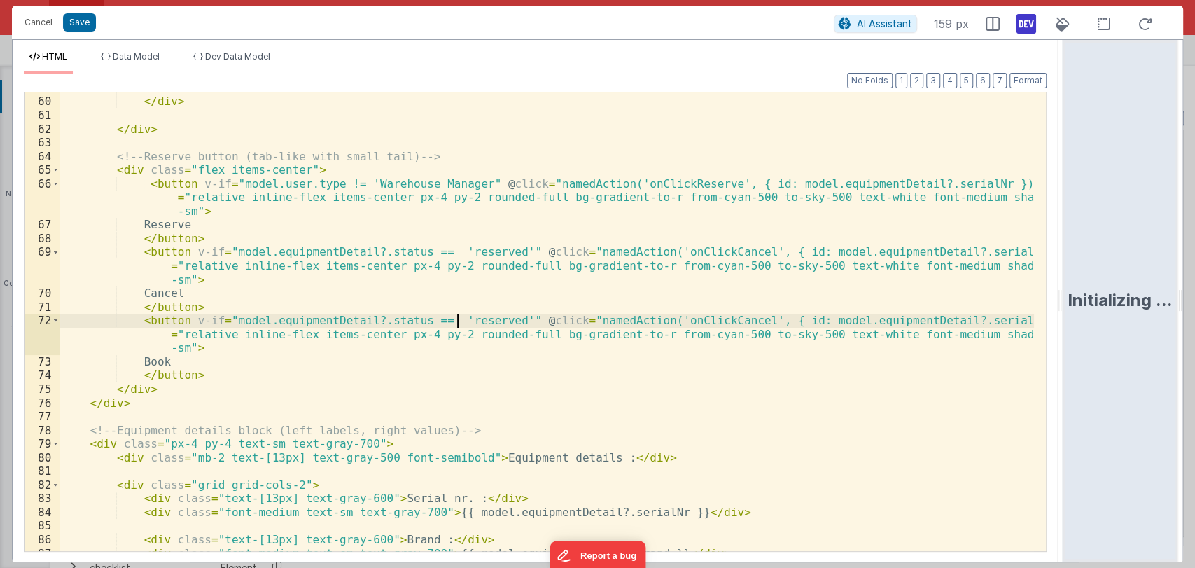
click at [457, 321] on div "</ div > </ div > </ div > <!-- Reserve button (tab-like with small tail) --> <…" at bounding box center [547, 324] width 974 height 486
click at [439, 323] on div "</ div > </ div > </ div > <!-- Reserve button (tab-like with small tail) --> <…" at bounding box center [547, 324] width 974 height 486
click at [433, 321] on div "</ div > </ div > </ div > <!-- Reserve button (tab-like with small tail) --> <…" at bounding box center [547, 324] width 974 height 486
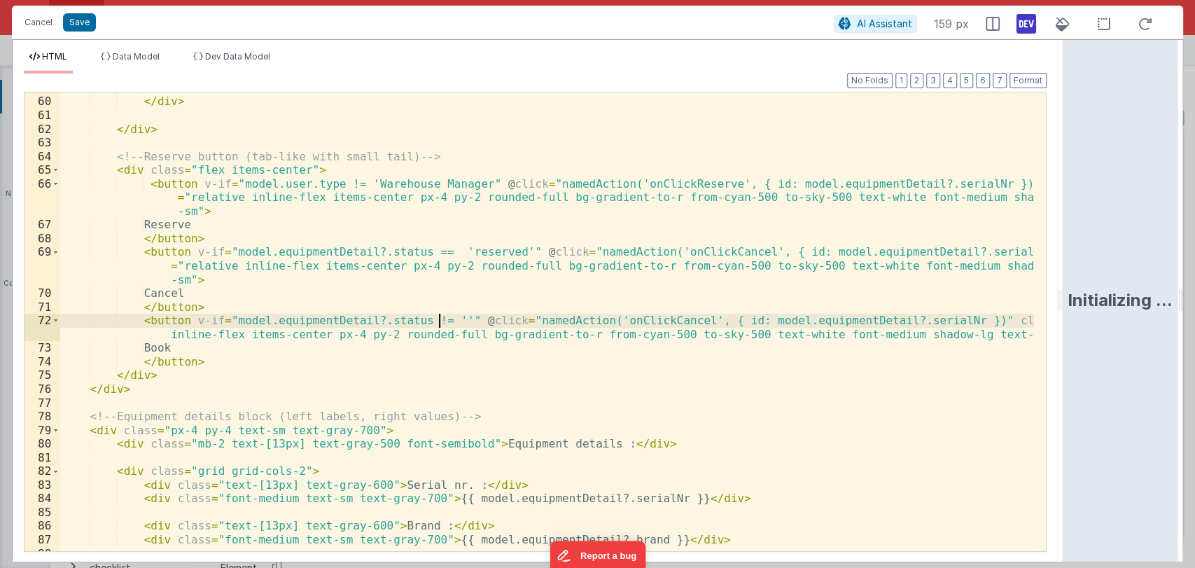
click at [437, 321] on div "</ div > </ div > </ div > <!-- Reserve button (tab-like with small tail) --> <…" at bounding box center [547, 324] width 974 height 486
click at [431, 321] on div "</ div > </ div > </ div > <!-- Reserve button (tab-like with small tail) --> <…" at bounding box center [547, 324] width 974 height 486
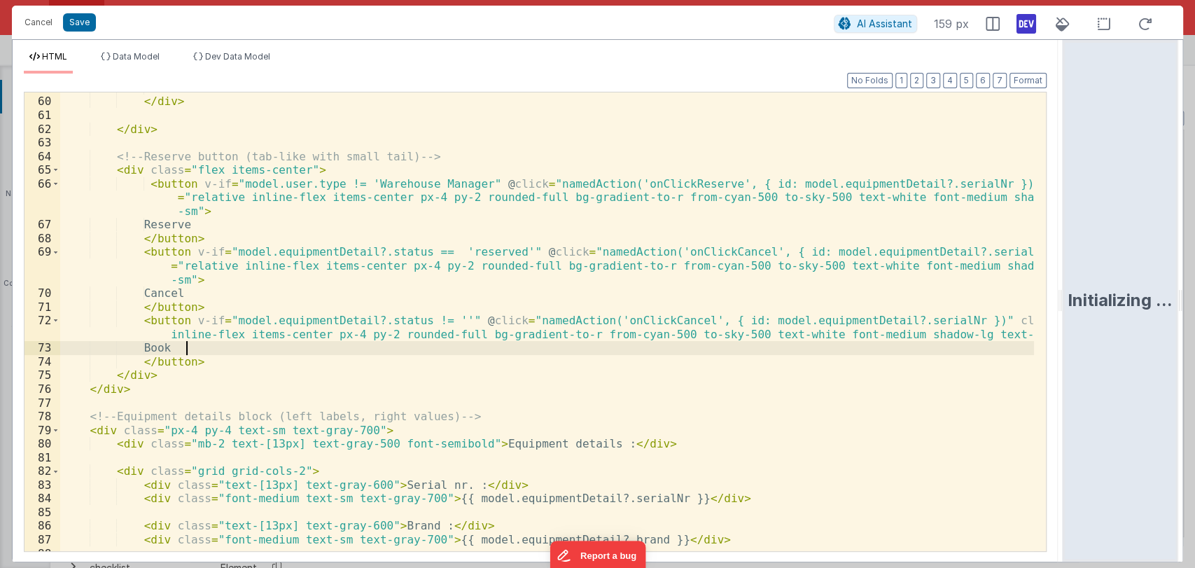
click at [202, 346] on div "</ div > </ div > </ div > <!-- Reserve button (tab-like with small tail) --> <…" at bounding box center [547, 324] width 974 height 486
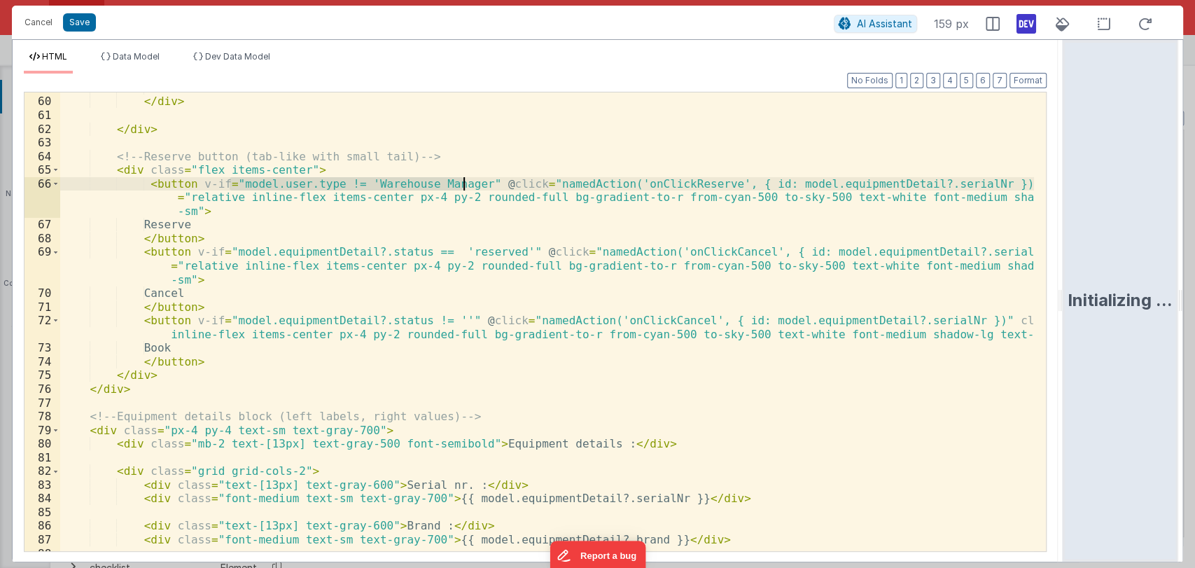
drag, startPoint x: 230, startPoint y: 182, endPoint x: 461, endPoint y: 182, distance: 231.0
click at [461, 182] on div "</ div > </ div > </ div > <!-- Reserve button (tab-like with small tail) --> <…" at bounding box center [547, 324] width 974 height 486
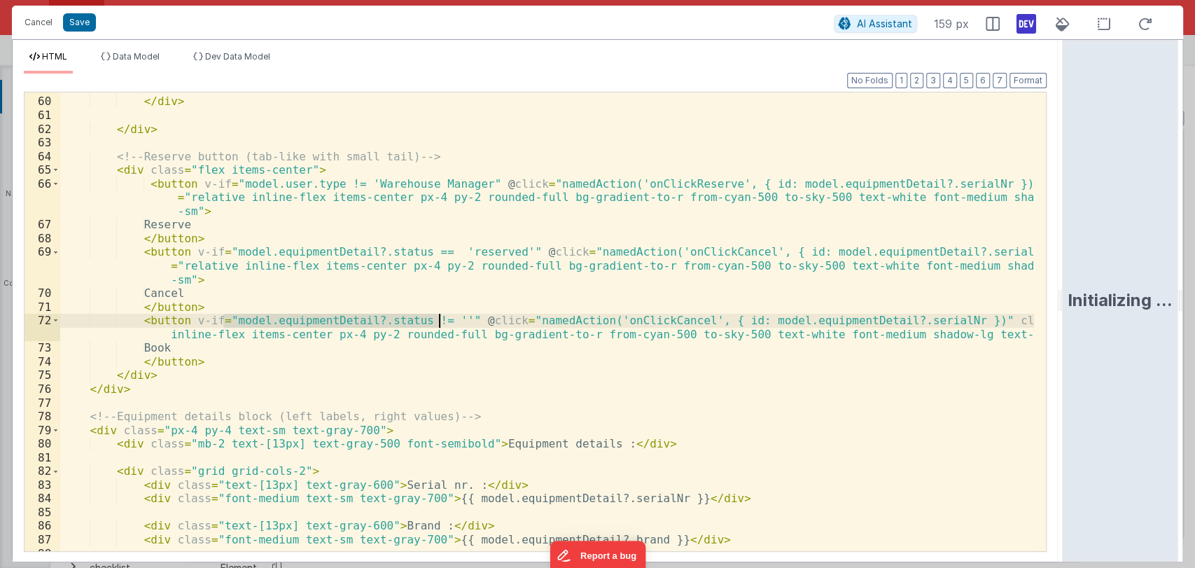
drag, startPoint x: 223, startPoint y: 318, endPoint x: 436, endPoint y: 316, distance: 212.8
click at [436, 316] on div "</ div > </ div > </ div > <!-- Reserve button (tab-like with small tail) --> <…" at bounding box center [547, 324] width 974 height 486
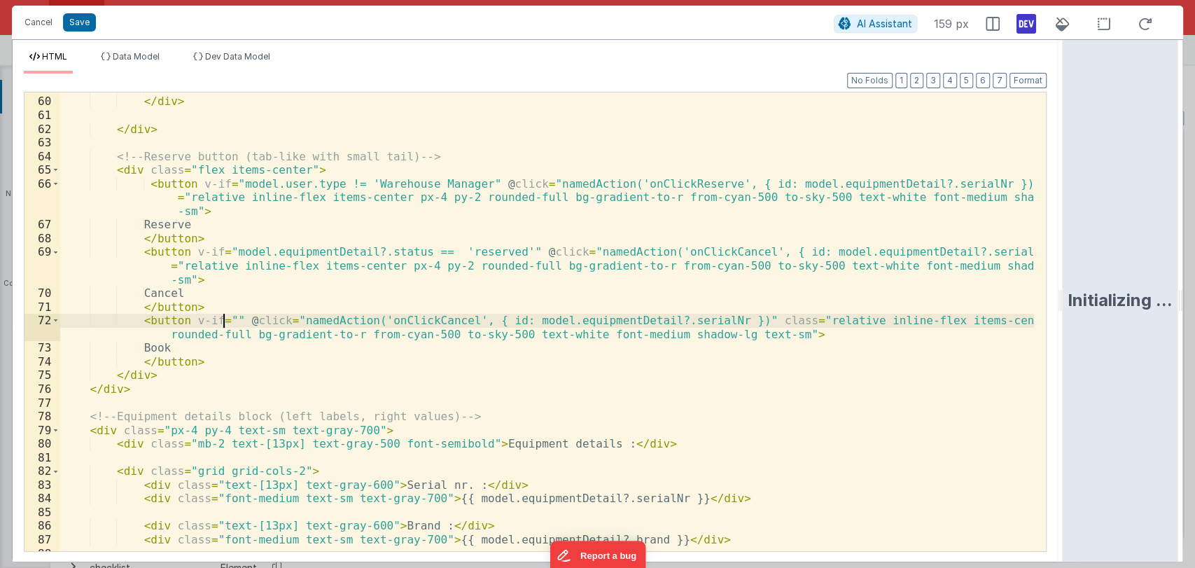
paste textarea
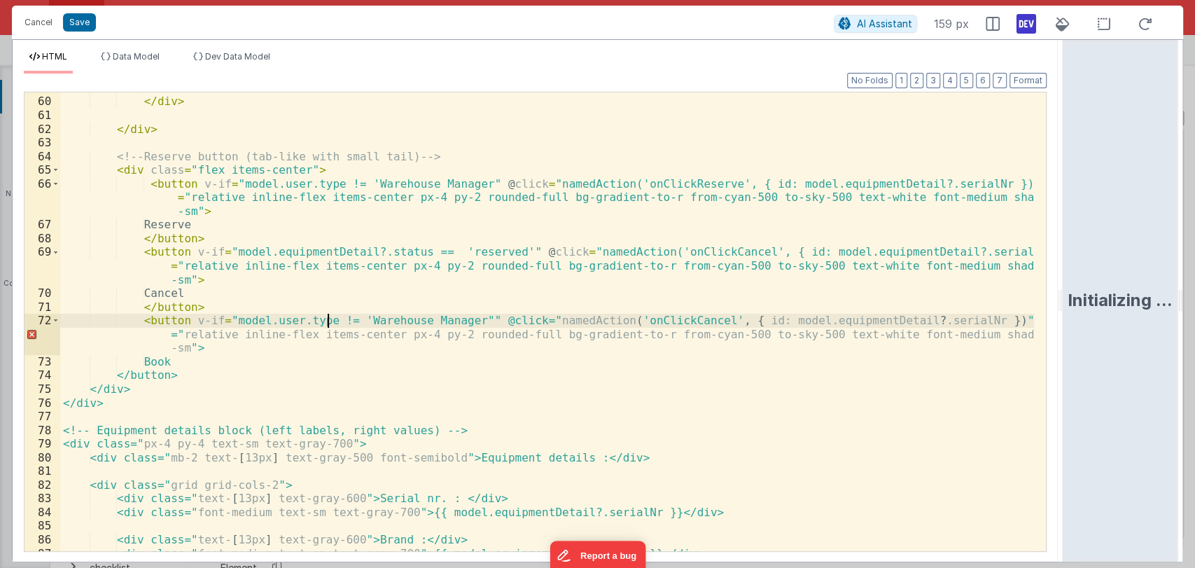
click at [330, 323] on div "</ div > </ div > </ div > <!-- Reserve button (tab-like with small tail) --> <…" at bounding box center [547, 324] width 974 height 486
click at [449, 321] on div "</ div > </ div > </ div > <!-- Reserve button (tab-like with small tail) --> <…" at bounding box center [547, 324] width 974 height 486
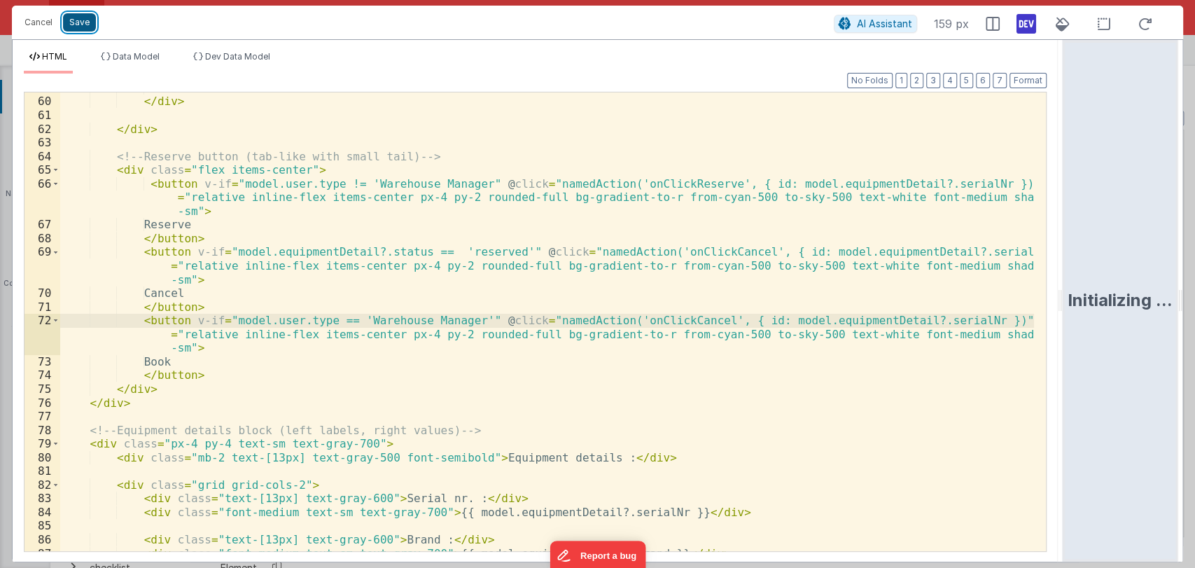
click at [74, 24] on button "Save" at bounding box center [79, 22] width 33 height 18
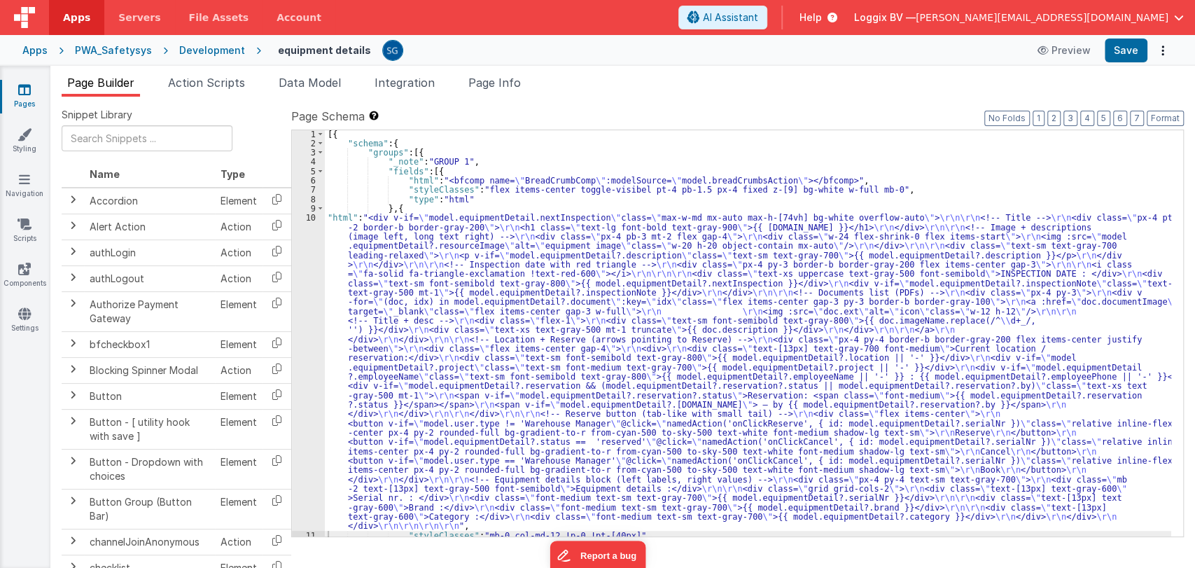
click at [1181, 108] on label "Page Schema Shortcuts: Find: command-f Fold: command-option-L Unfold: command-o…" at bounding box center [737, 116] width 892 height 17
click at [1165, 111] on button "Format" at bounding box center [1165, 118] width 37 height 15
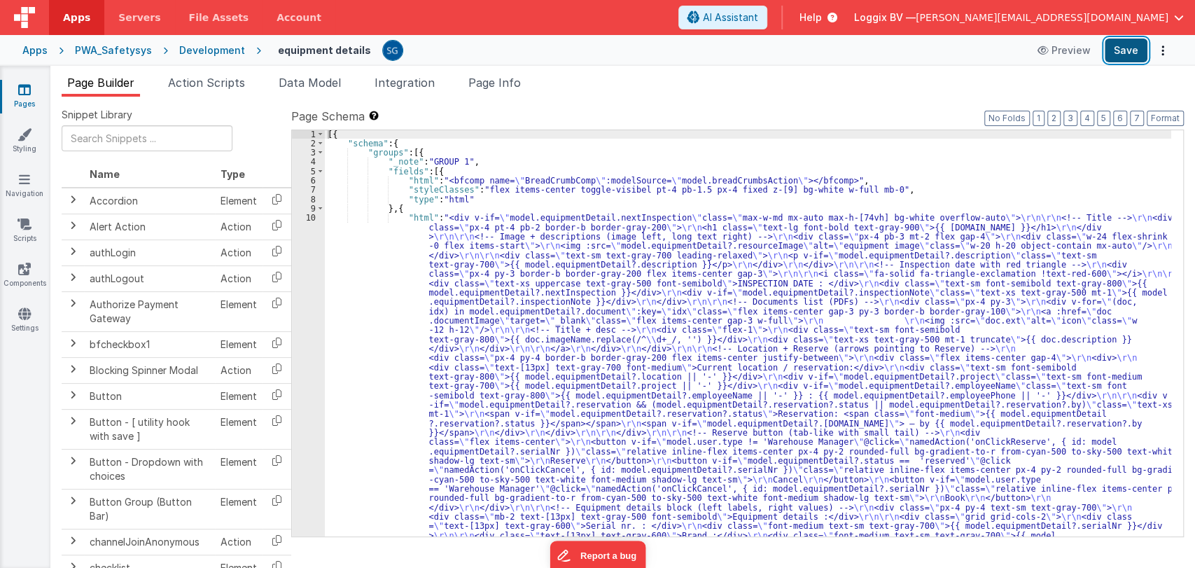
click at [1126, 46] on button "Save" at bounding box center [1126, 50] width 43 height 24
click at [365, 265] on div "[{ "schema" : { "groups" : [{ "_note" : "GROUP 1" , "fields" : [{ "html" : "<bf…" at bounding box center [748, 509] width 846 height 761
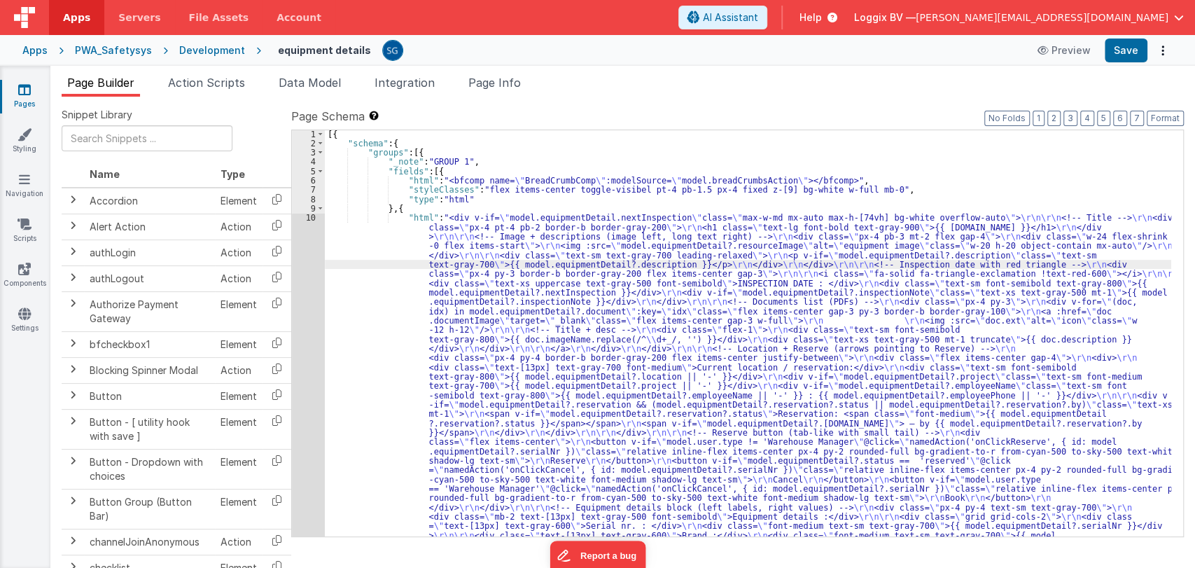
click at [309, 220] on div "10" at bounding box center [308, 385] width 33 height 345
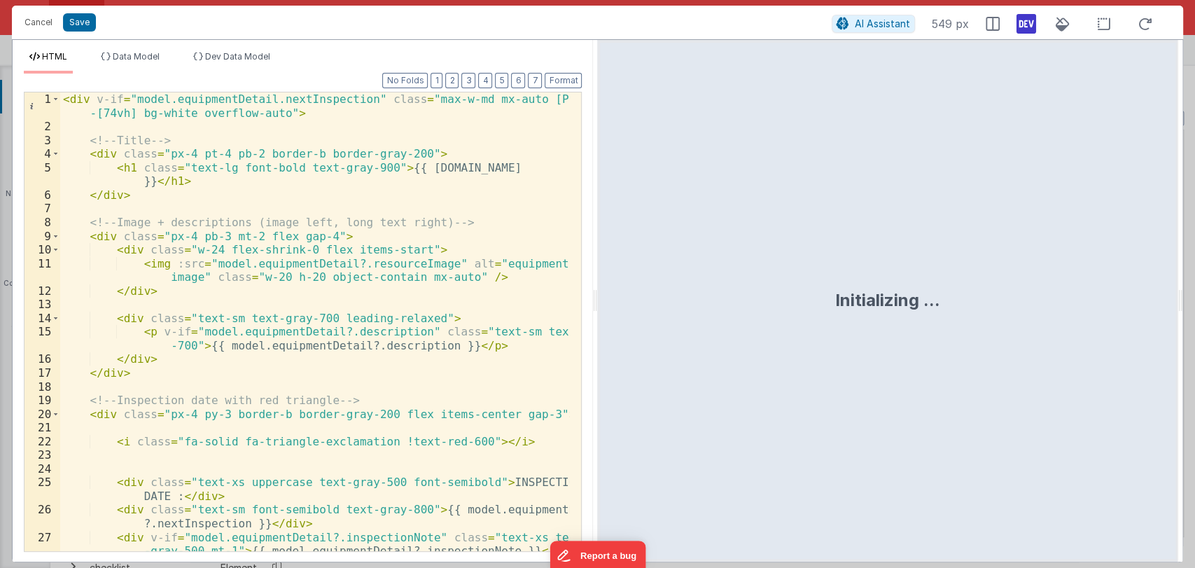
drag, startPoint x: 596, startPoint y: 305, endPoint x: 947, endPoint y: 308, distance: 350.7
click at [947, 308] on html "Cancel Save AI Assistant 549 px HTML Data Model Dev Data Model Format 7 6 5 4 3…" at bounding box center [597, 284] width 1195 height 568
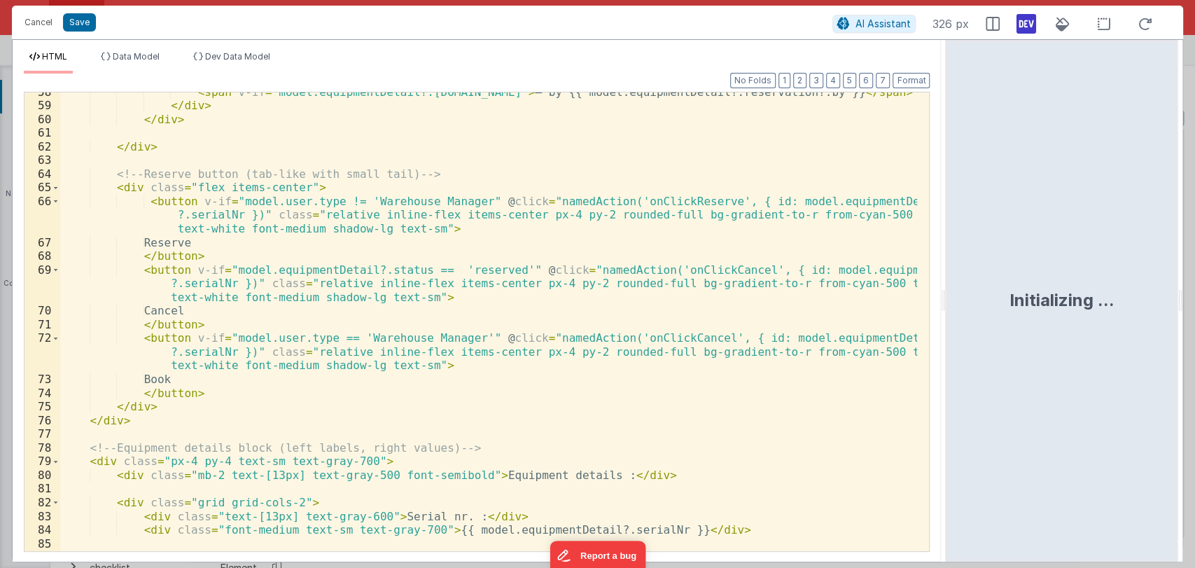
scroll to position [865, 0]
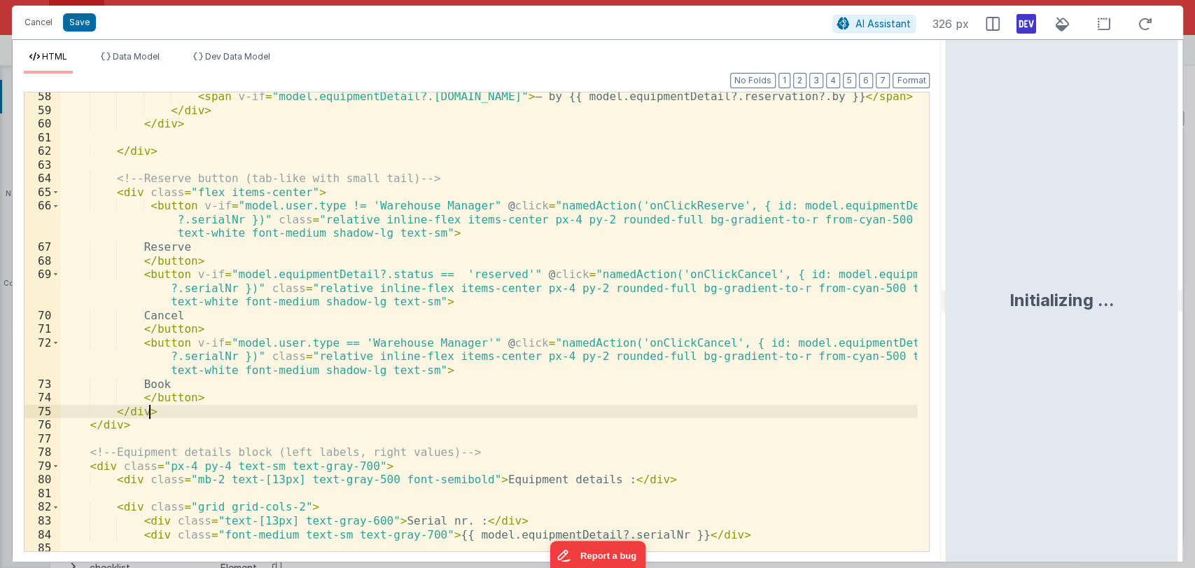
click at [218, 405] on div "< span v-if = "model.equipmentDetail?.[DOMAIN_NAME]" > — by {{ model.equipmentD…" at bounding box center [488, 333] width 857 height 486
click at [212, 395] on div "< span v-if = "model.equipmentDetail?.[DOMAIN_NAME]" > — by {{ model.equipmentD…" at bounding box center [488, 333] width 857 height 486
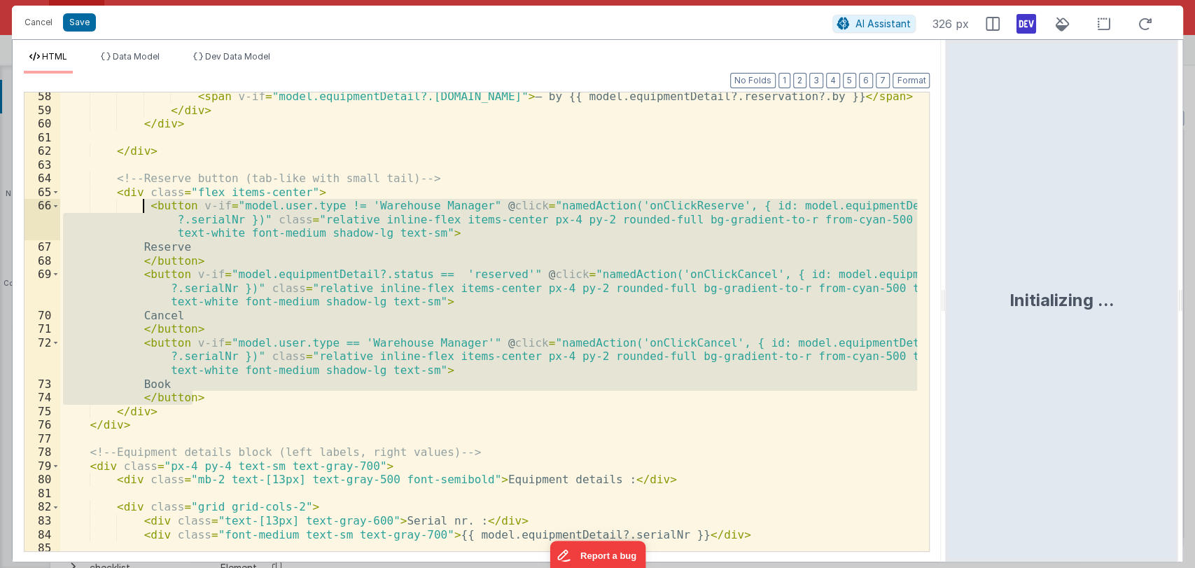
drag, startPoint x: 212, startPoint y: 396, endPoint x: 144, endPoint y: 208, distance: 200.2
click at [144, 208] on div "< span v-if = "model.equipmentDetail?.[DOMAIN_NAME]" > — by {{ model.equipmentD…" at bounding box center [488, 333] width 857 height 486
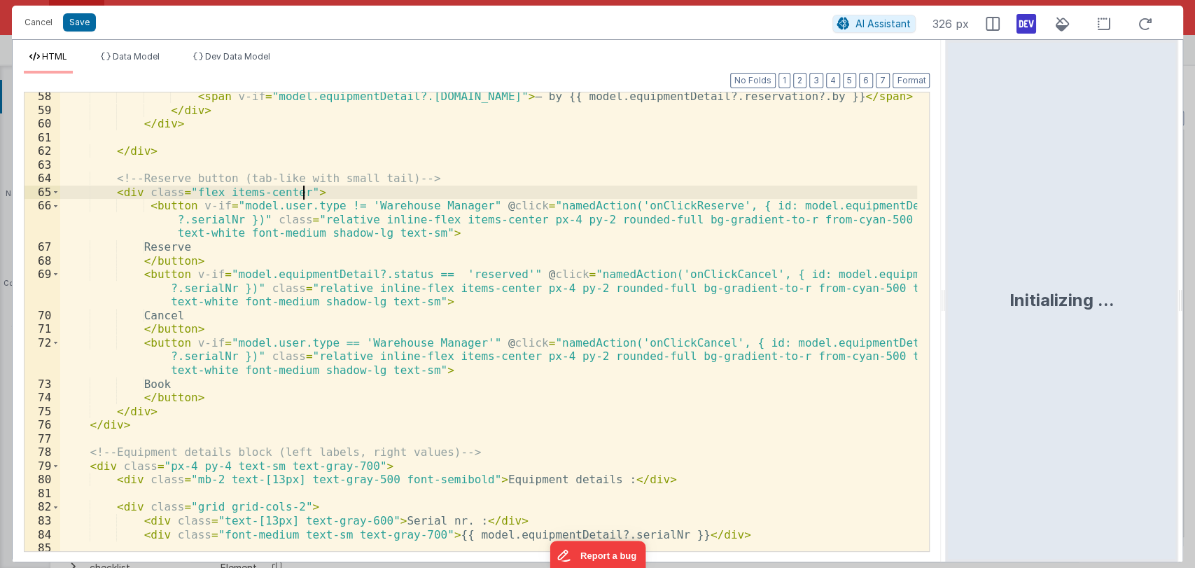
click at [456, 195] on div "< span v-if = "model.equipmentDetail?.[DOMAIN_NAME]" > — by {{ model.equipmentD…" at bounding box center [488, 333] width 857 height 486
click at [459, 209] on div "< span v-if = "model.equipmentDetail?.[DOMAIN_NAME]" > — by {{ model.equipmentD…" at bounding box center [488, 333] width 857 height 486
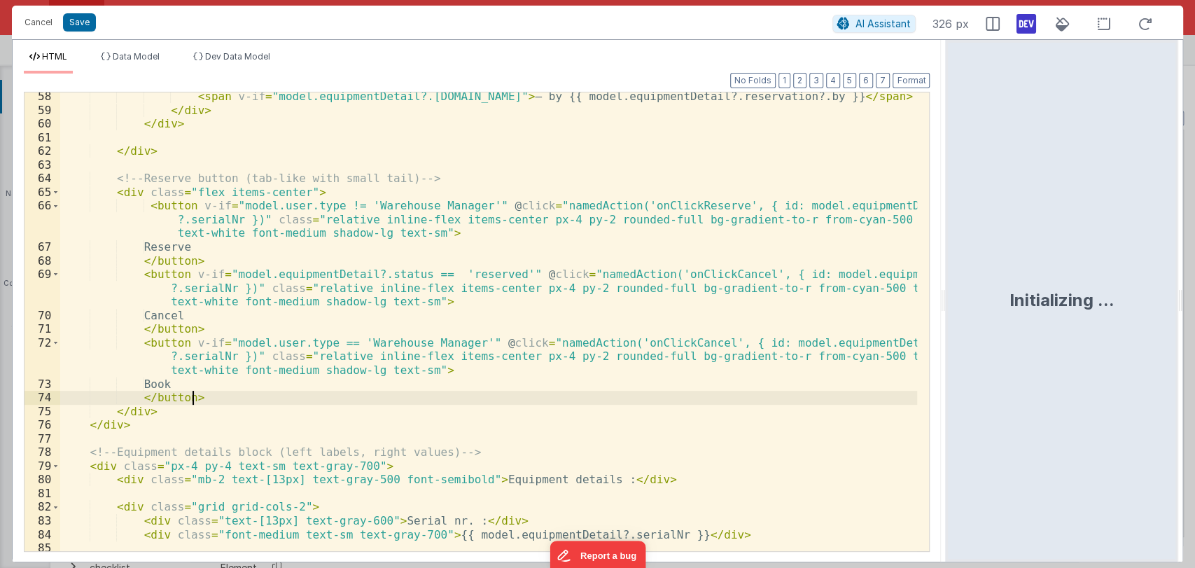
click at [201, 396] on div "< span v-if = "model.equipmentDetail?.[DOMAIN_NAME]" > — by {{ model.equipmentD…" at bounding box center [488, 333] width 857 height 486
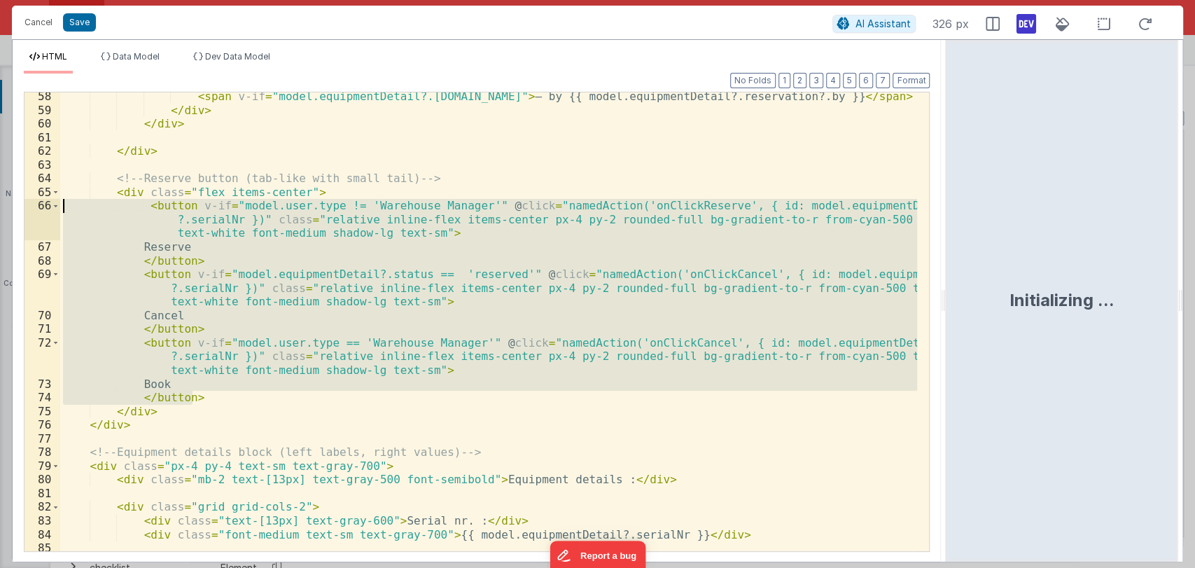
drag, startPoint x: 201, startPoint y: 396, endPoint x: 144, endPoint y: 209, distance: 196.0
click at [144, 209] on div "< span v-if = "model.equipmentDetail?.[DOMAIN_NAME]" > — by {{ model.equipmentD…" at bounding box center [488, 333] width 857 height 486
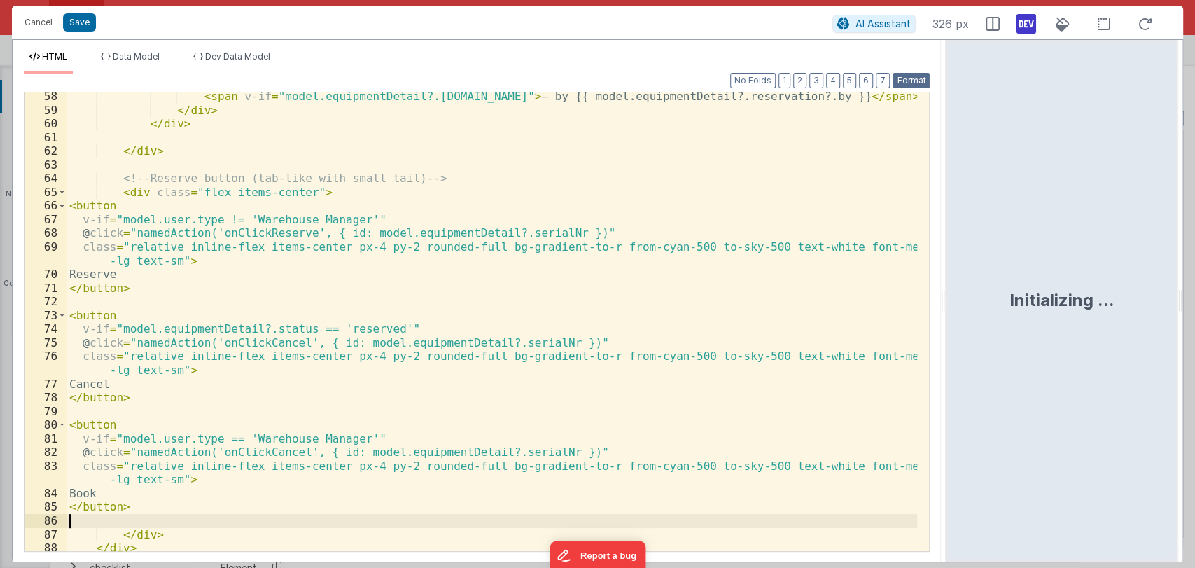
click at [904, 81] on button "Format" at bounding box center [910, 80] width 37 height 15
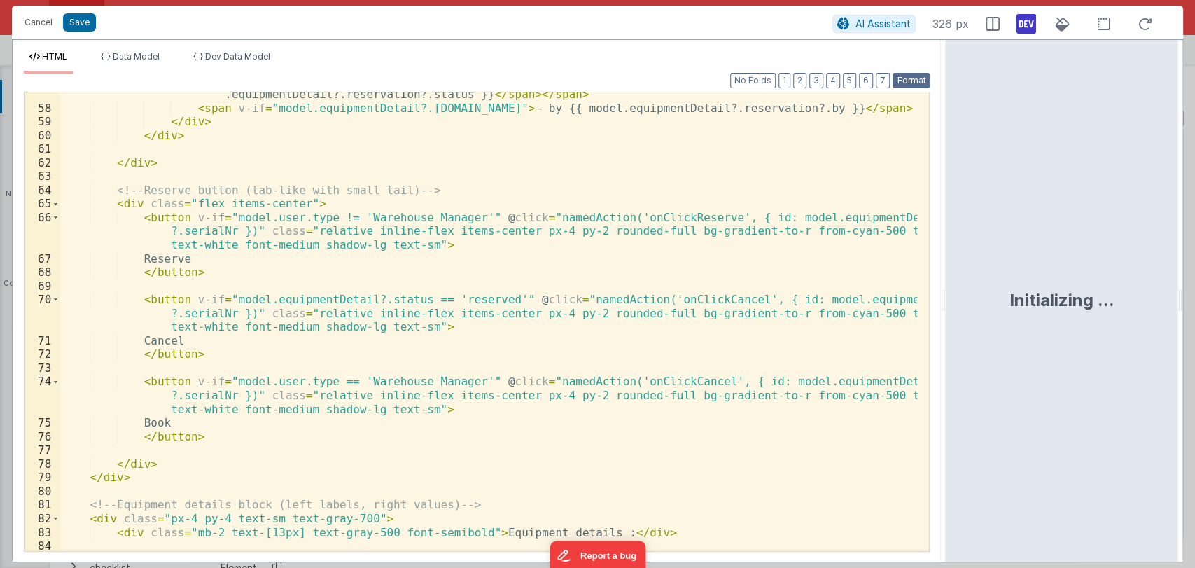
scroll to position [853, 0]
click at [76, 23] on button "Save" at bounding box center [79, 22] width 33 height 18
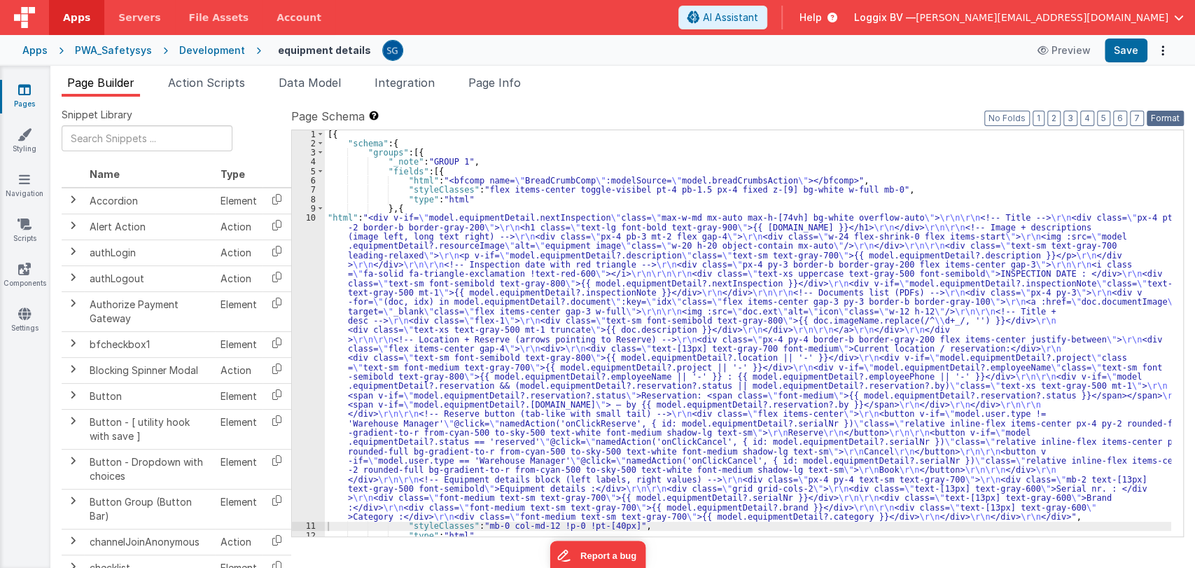
click at [1170, 116] on button "Format" at bounding box center [1165, 118] width 37 height 15
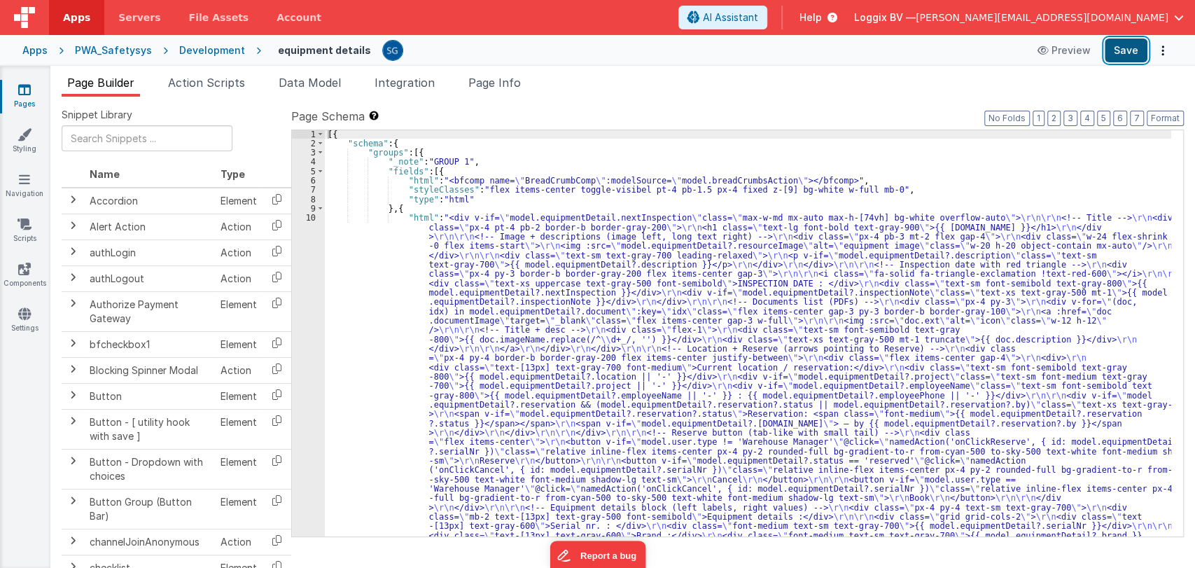
click at [1131, 51] on button "Save" at bounding box center [1126, 50] width 43 height 24
click at [17, 92] on link "Pages" at bounding box center [24, 97] width 50 height 28
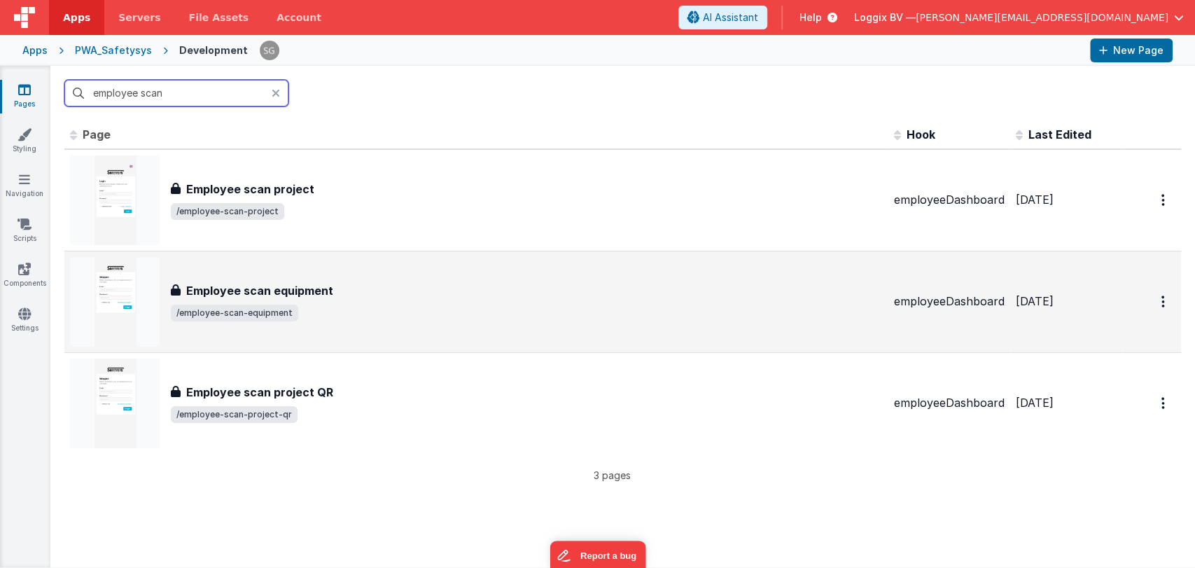
type input "employee scan"
click at [384, 306] on span "/employee-scan-equipment" at bounding box center [527, 312] width 712 height 17
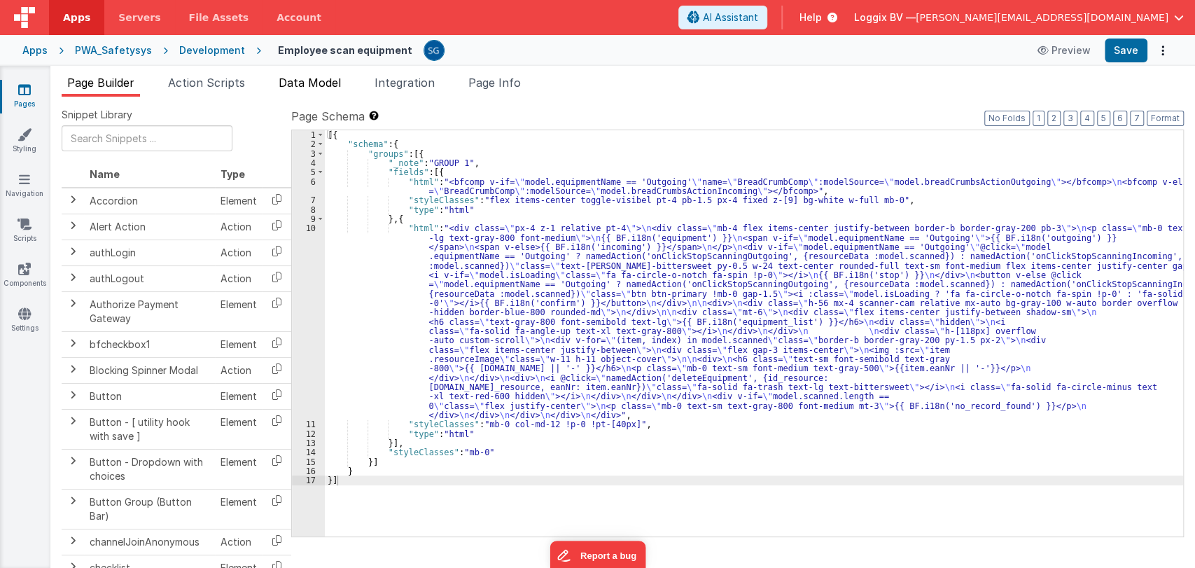
click at [304, 83] on span "Data Model" at bounding box center [310, 83] width 62 height 14
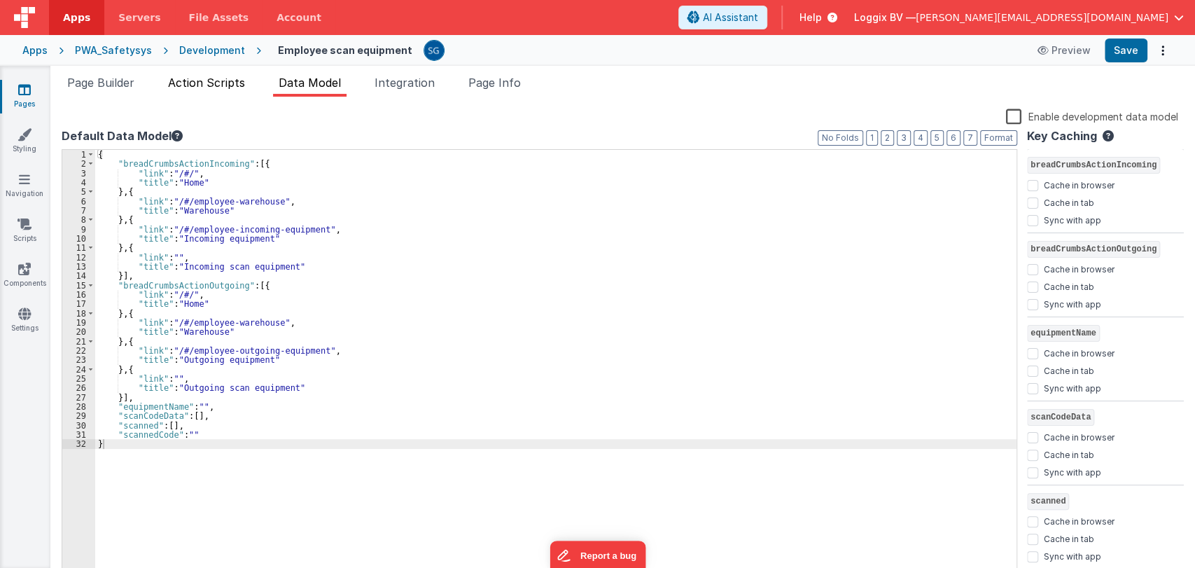
click at [224, 87] on span "Action Scripts" at bounding box center [206, 83] width 77 height 14
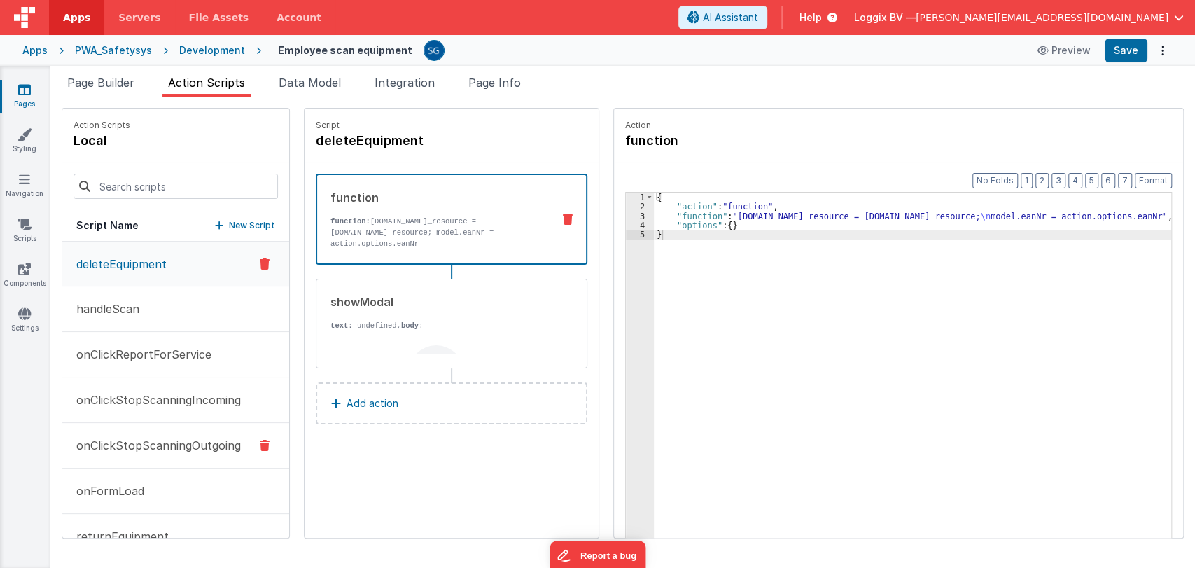
scroll to position [78, 0]
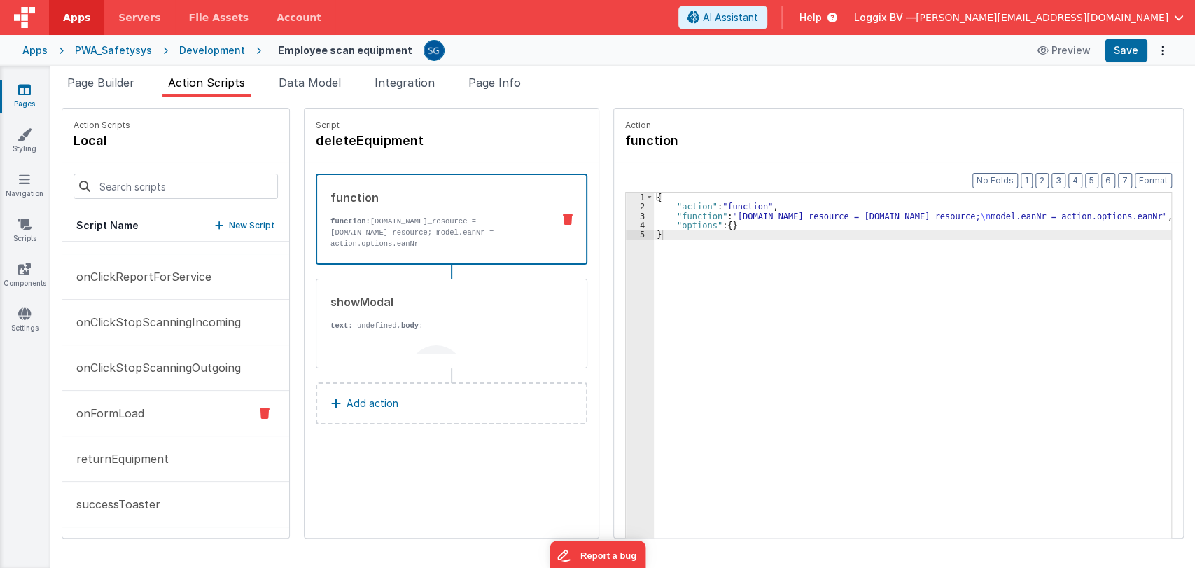
click at [117, 414] on p "onFormLoad" at bounding box center [106, 413] width 76 height 17
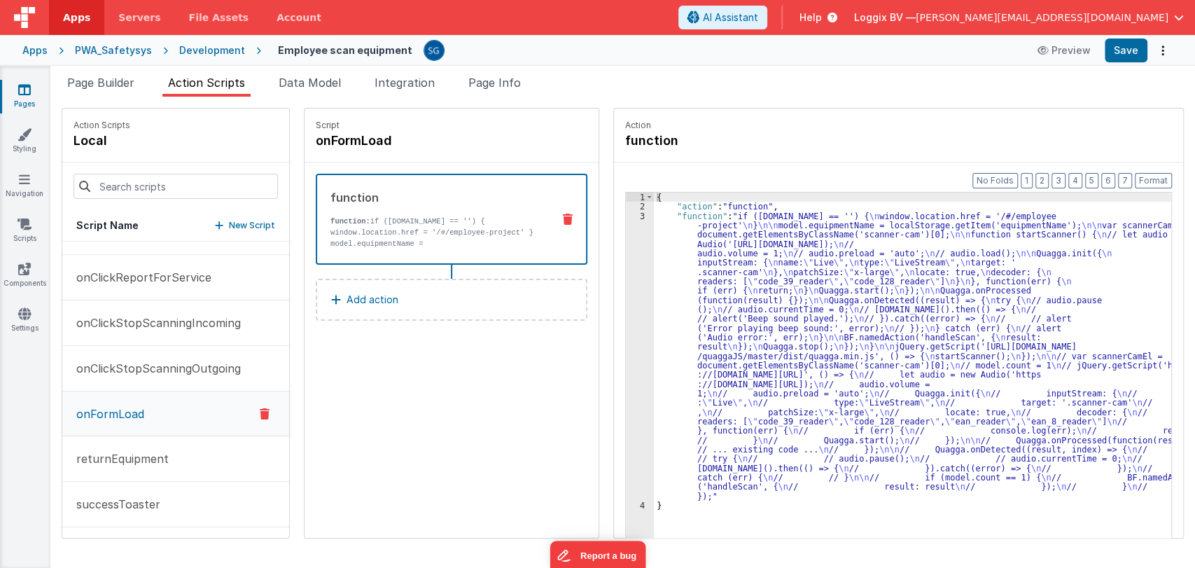
click at [670, 249] on div "{ "action" : "function" , "function" : "if ([DOMAIN_NAME] == '') { \n window.lo…" at bounding box center [916, 395] width 525 height 407
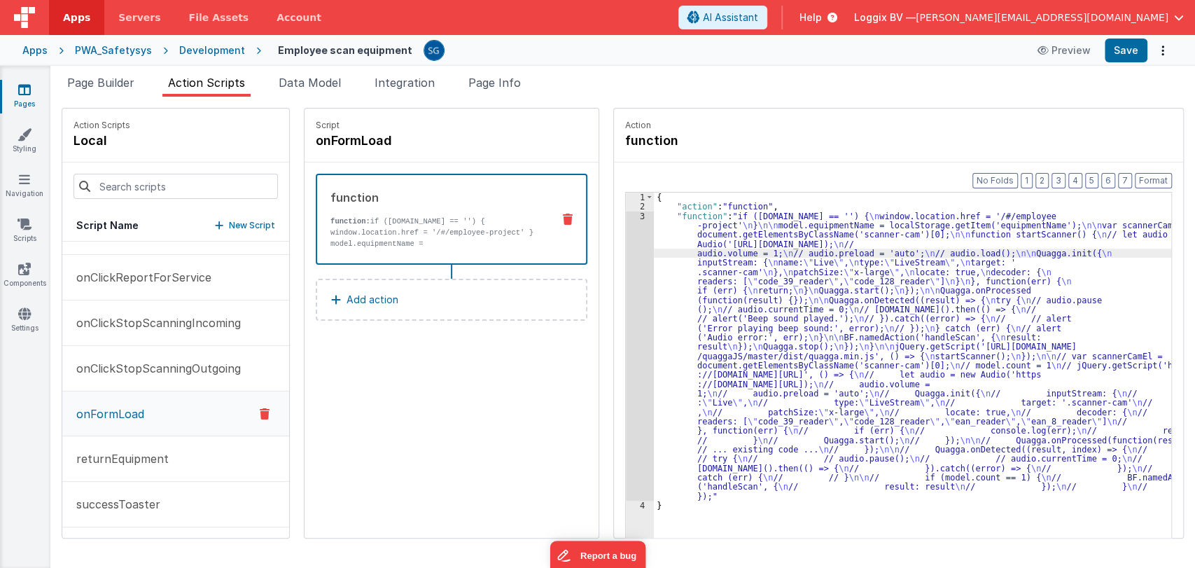
click at [631, 213] on div "3" at bounding box center [640, 355] width 28 height 289
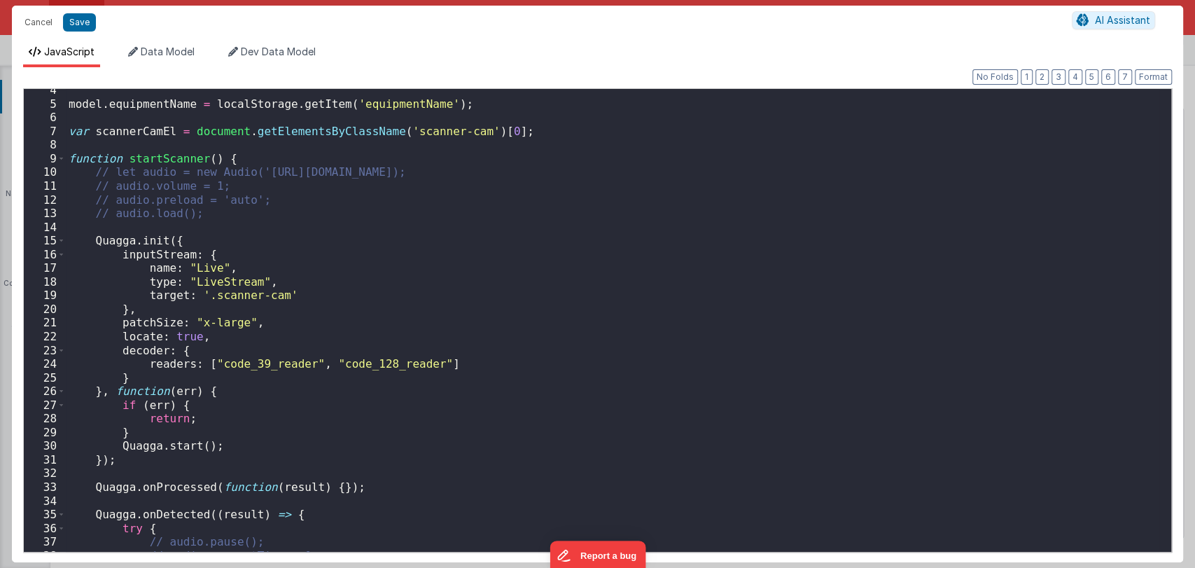
scroll to position [0, 0]
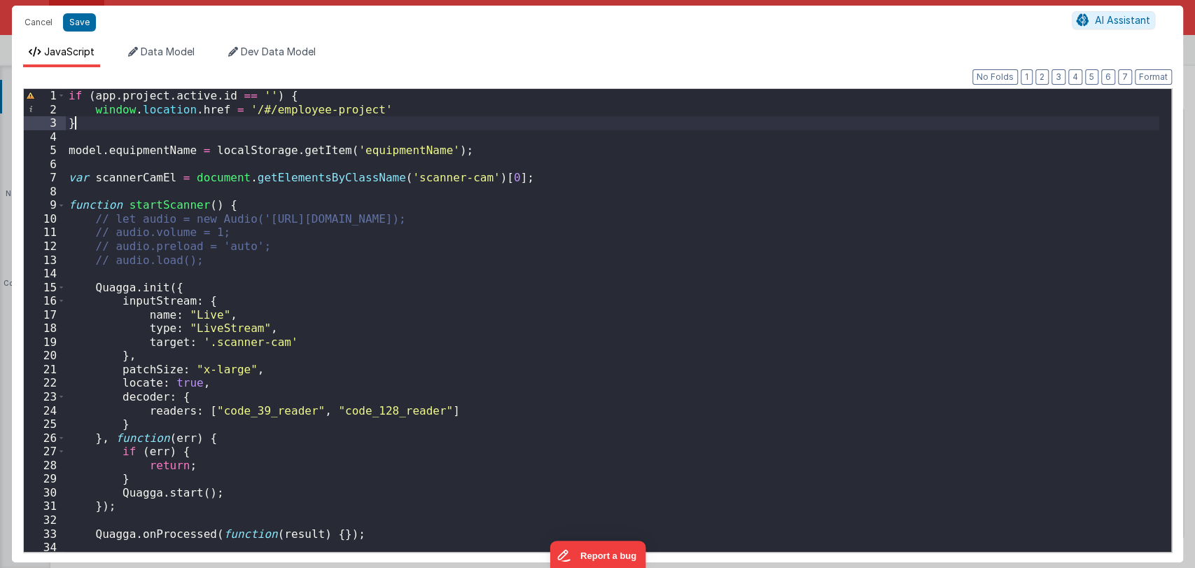
click at [106, 120] on div "if ( app . project . active . id == '' ) { window . location . href = '/#/emplo…" at bounding box center [612, 334] width 1093 height 490
click at [224, 91] on div "if ( app . project . active . id == '' ) { window . location . href = '/#/emplo…" at bounding box center [612, 334] width 1093 height 490
click at [197, 92] on div "if ( model . user . type == '' ) { window . location . href = '/#/employee-proj…" at bounding box center [612, 334] width 1093 height 490
click at [218, 91] on div "if ( model . user . type != '' ) { window . location . href = '/#/employee-proj…" at bounding box center [612, 334] width 1093 height 490
click at [80, 23] on button "Save" at bounding box center [79, 22] width 33 height 18
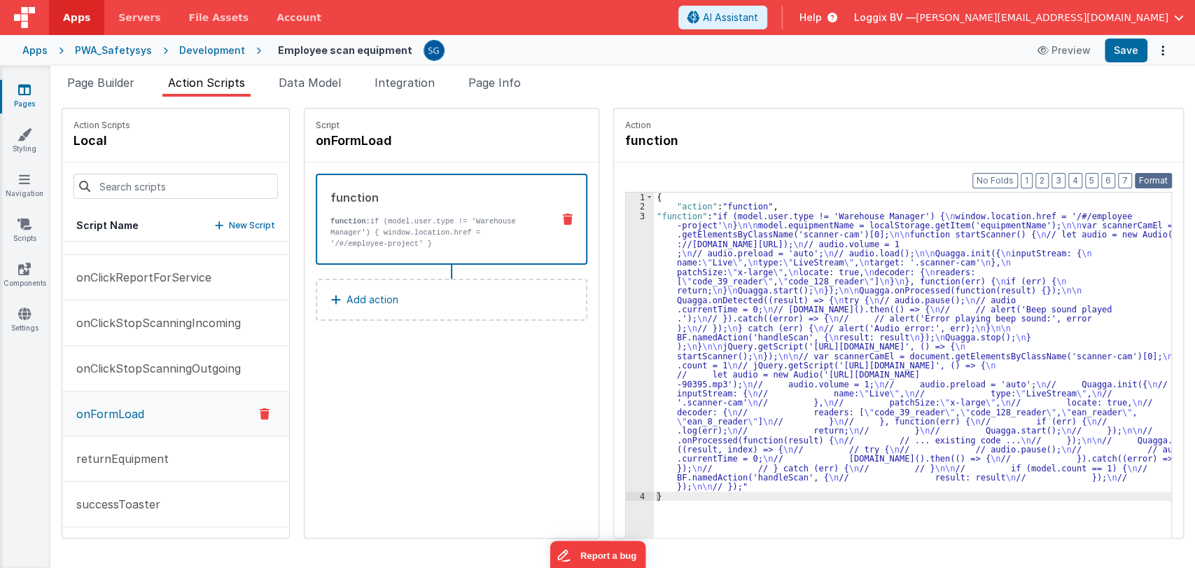
click at [1151, 173] on button "Format" at bounding box center [1153, 180] width 37 height 15
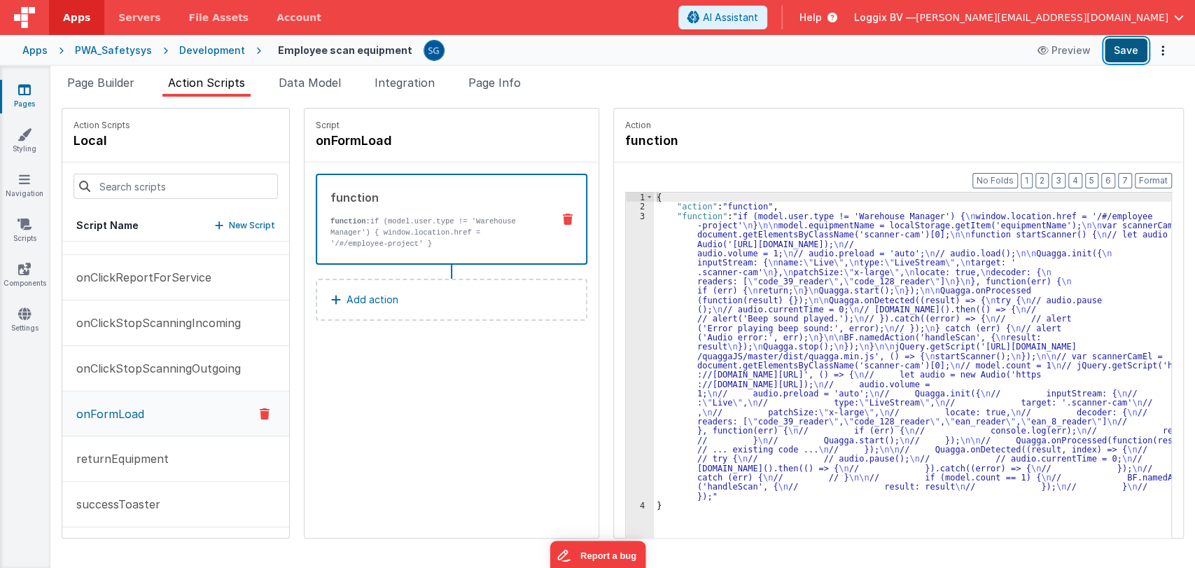
click at [1114, 46] on button "Save" at bounding box center [1126, 50] width 43 height 24
click at [29, 87] on icon at bounding box center [24, 90] width 13 height 14
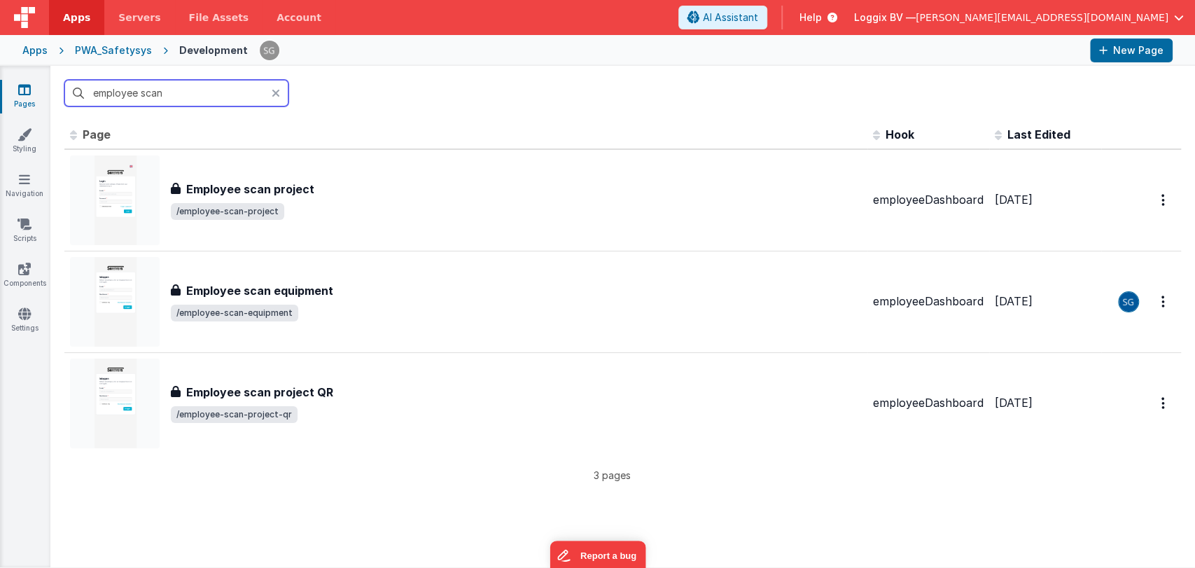
click at [153, 94] on input "employee scan" at bounding box center [176, 93] width 224 height 27
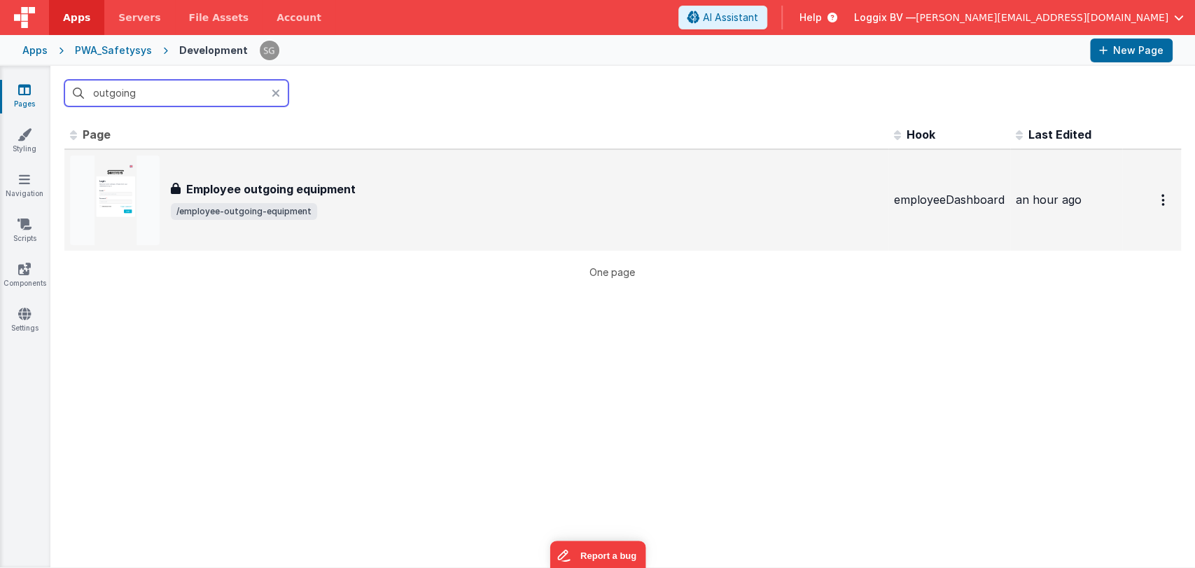
type input "outgoing"
click at [236, 189] on h3 "Employee outgoing equipment" at bounding box center [270, 189] width 169 height 17
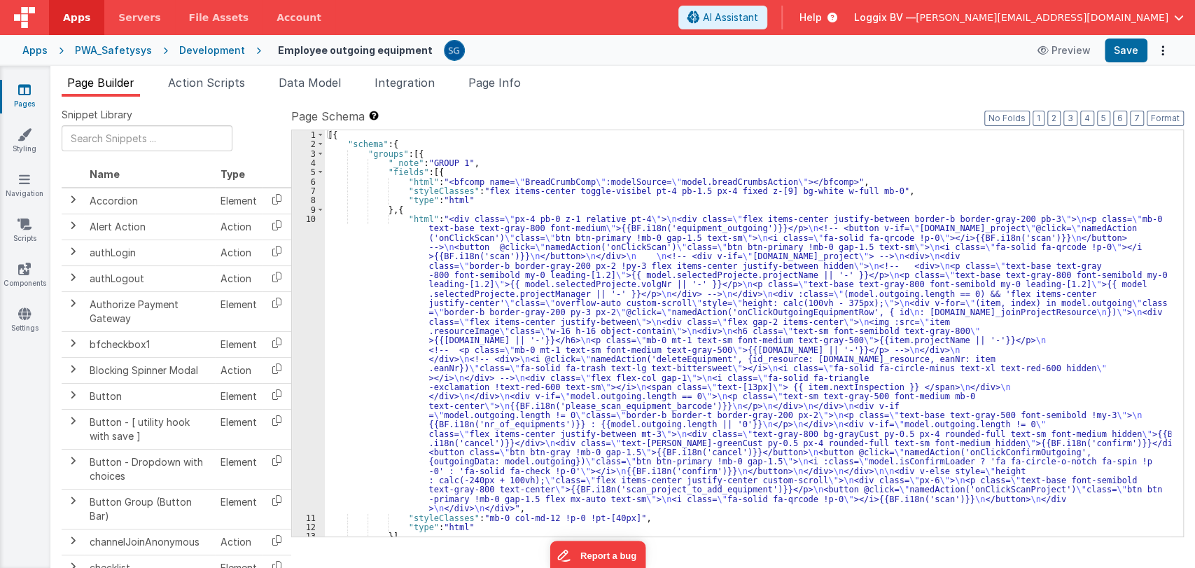
click at [381, 243] on div "[{ "schema" : { "groups" : [{ "_note" : "GROUP 1" , "fields" : [{ "html" : "<bf…" at bounding box center [748, 342] width 846 height 425
click at [27, 85] on icon at bounding box center [24, 90] width 13 height 14
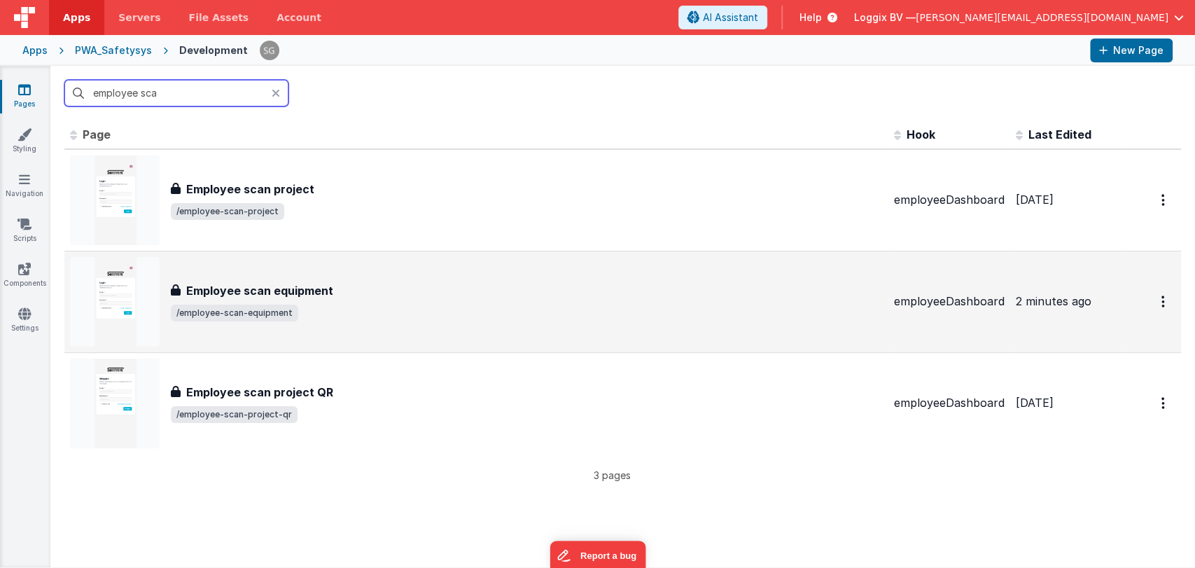
type input "employee sca"
click at [343, 296] on div "Employee scan equipment" at bounding box center [527, 290] width 712 height 17
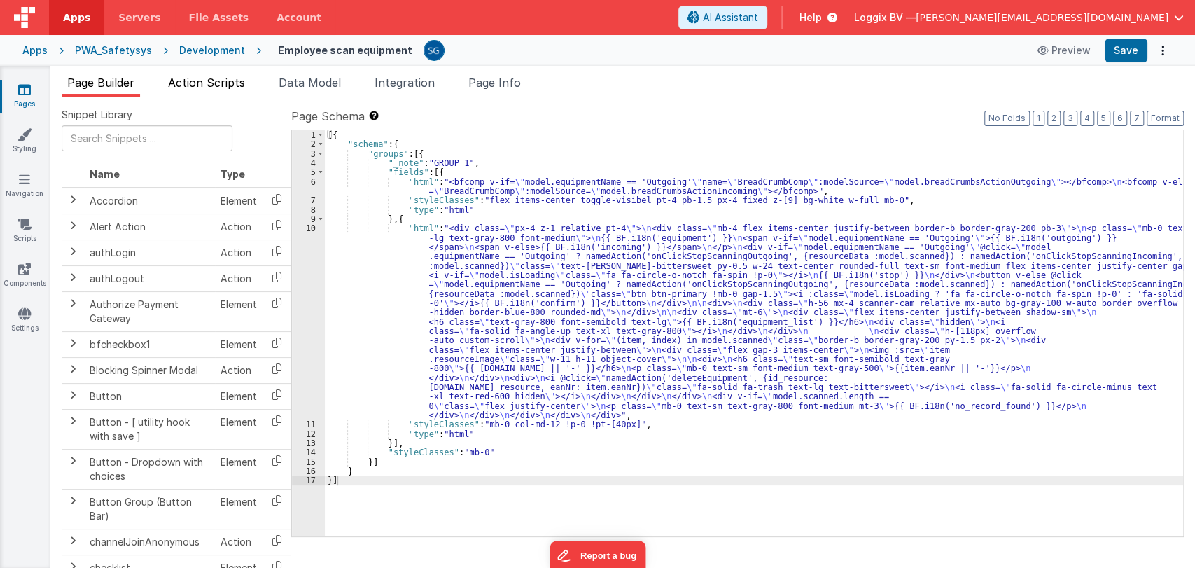
click at [204, 85] on span "Action Scripts" at bounding box center [206, 83] width 77 height 14
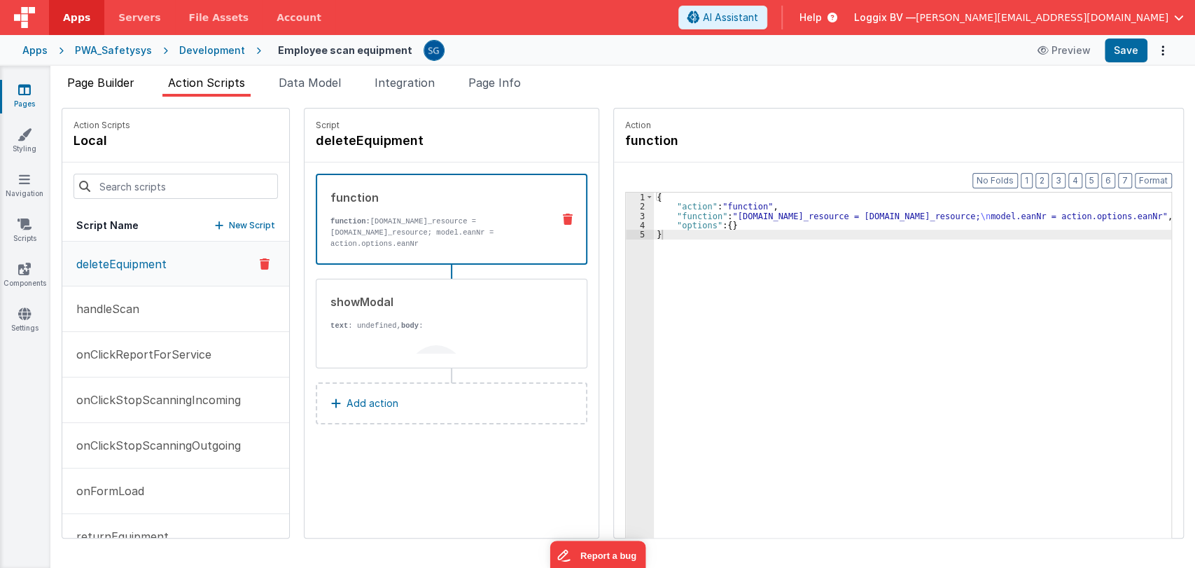
click at [106, 77] on span "Page Builder" at bounding box center [100, 83] width 67 height 14
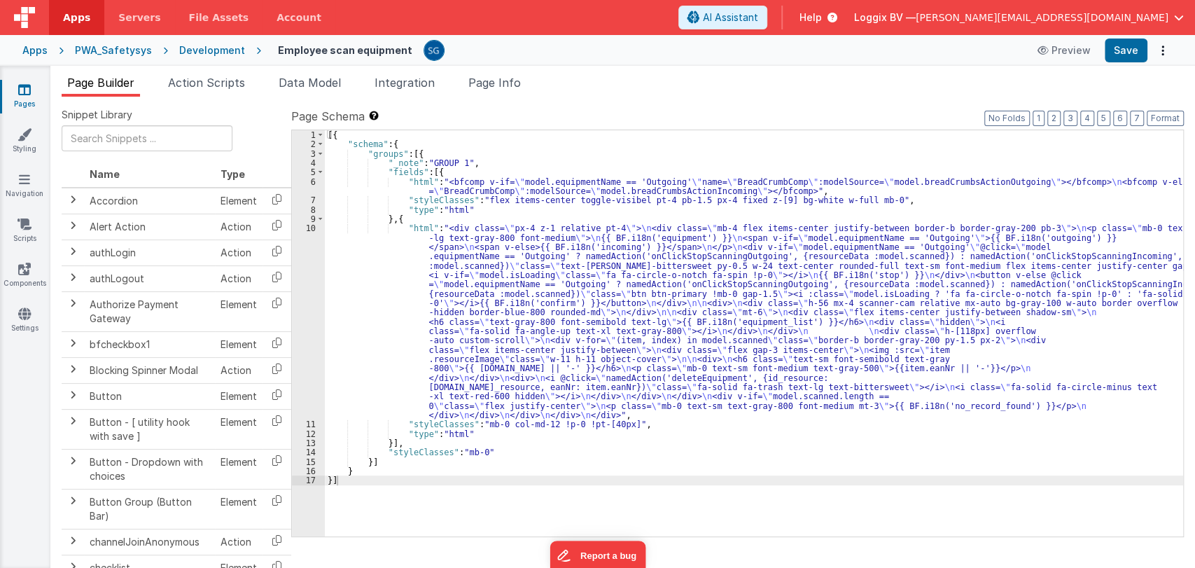
click at [404, 255] on div "[{ "schema" : { "groups" : [{ "_note" : "GROUP 1" , "fields" : [{ "html" : "<bf…" at bounding box center [754, 342] width 858 height 425
click at [308, 227] on div "10" at bounding box center [308, 321] width 33 height 196
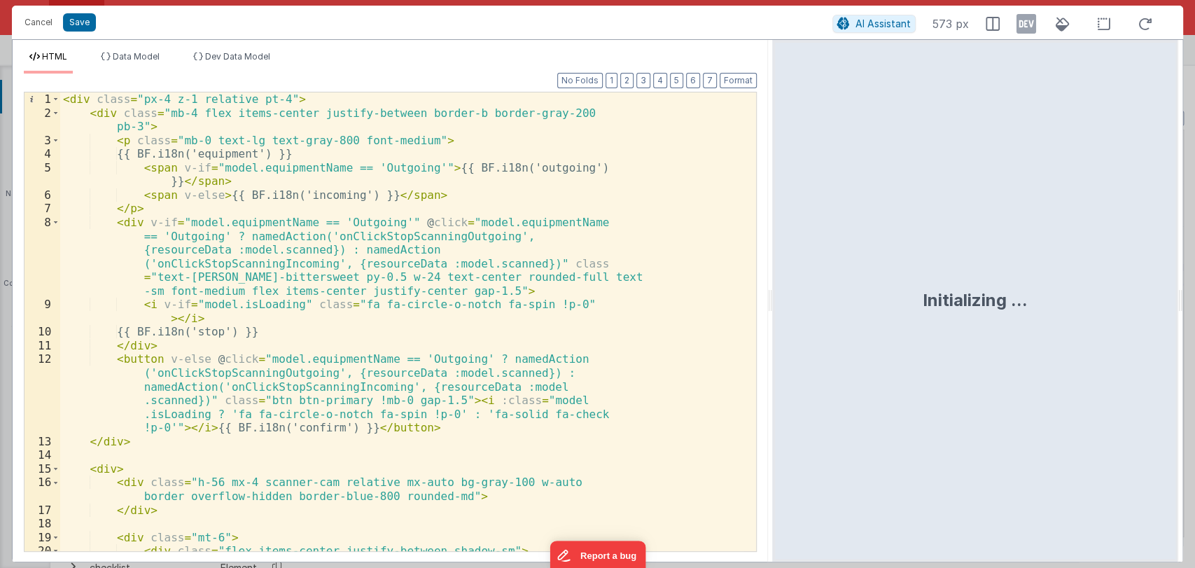
drag, startPoint x: 592, startPoint y: 298, endPoint x: 1051, endPoint y: 277, distance: 459.0
click at [1051, 277] on html "Cancel Save AI Assistant 573 px HTML Data Model Dev Data Model Format 7 6 5 4 3…" at bounding box center [597, 284] width 1195 height 568
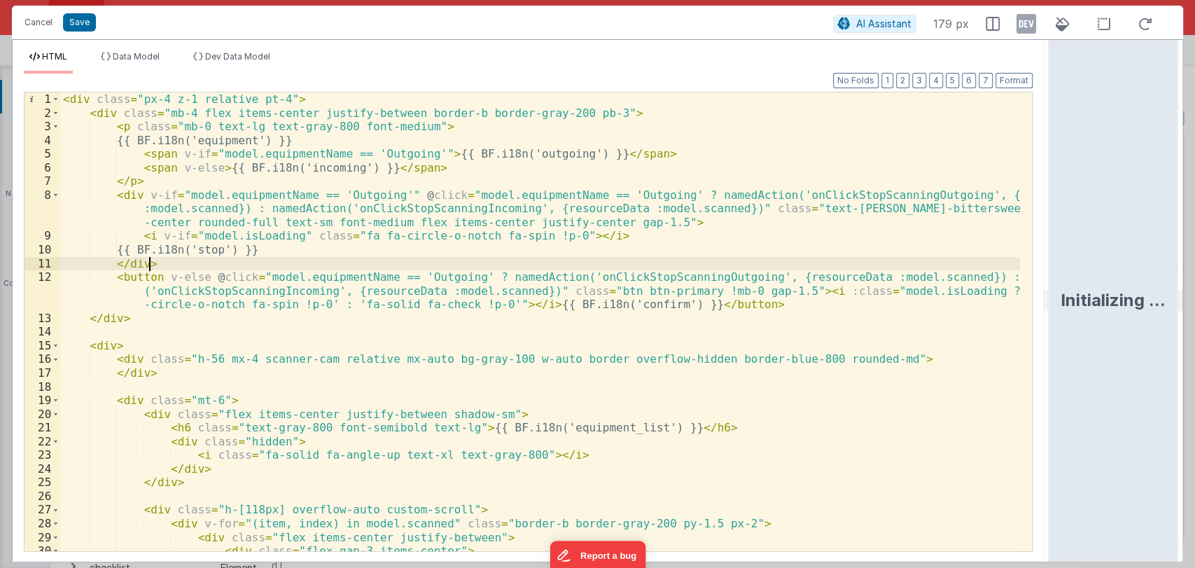
click at [527, 258] on div "< div class = "px-4 z-1 relative pt-4" > < div class = "mb-4 flex items-center …" at bounding box center [540, 335] width 960 height 486
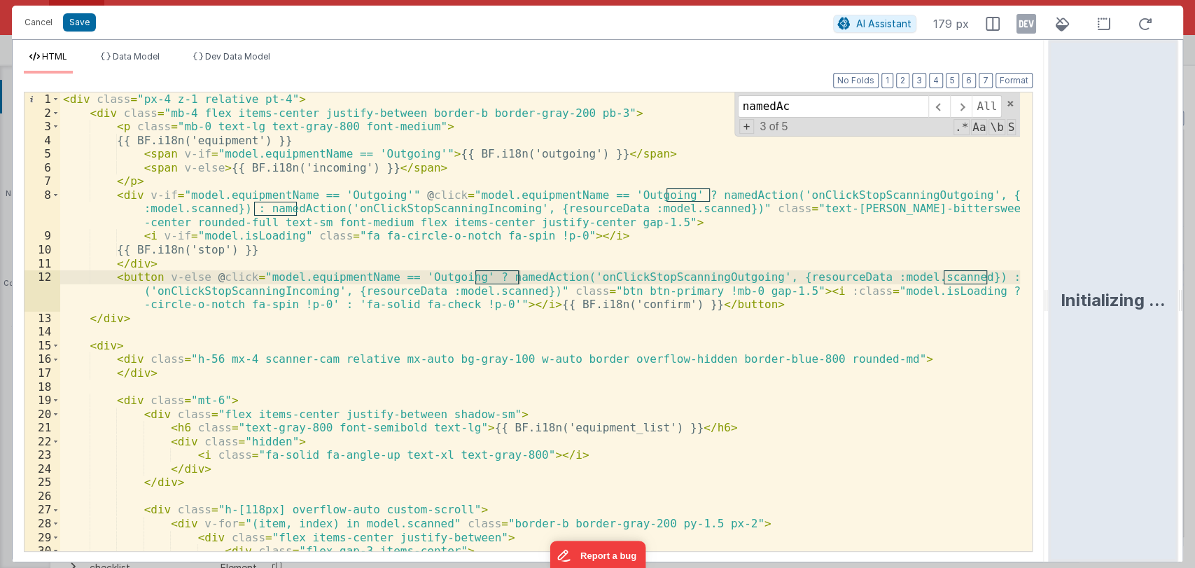
type input "namedAc"
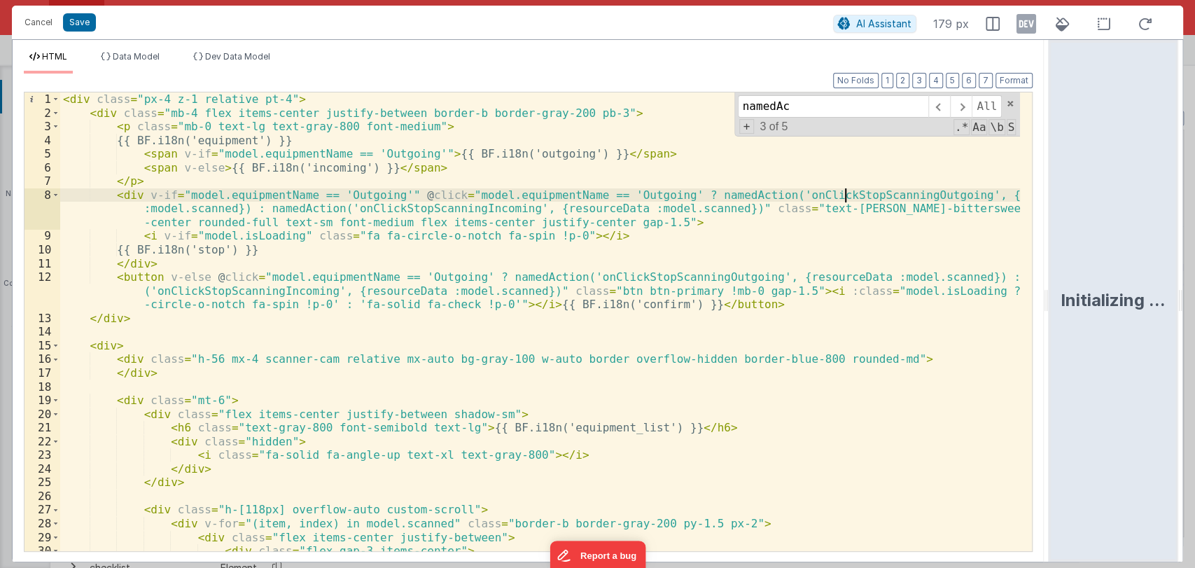
click at [843, 193] on div "< div class = "px-4 z-1 relative pt-4" > < div class = "mb-4 flex items-center …" at bounding box center [540, 335] width 960 height 486
click at [945, 106] on span at bounding box center [939, 106] width 22 height 22
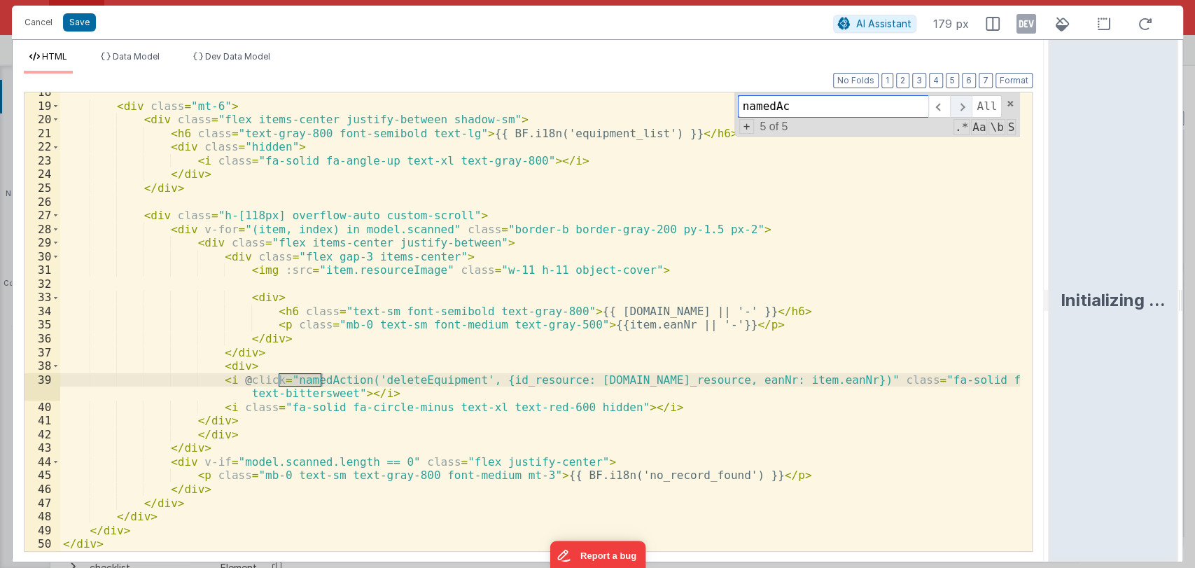
click at [958, 106] on span at bounding box center [961, 106] width 22 height 22
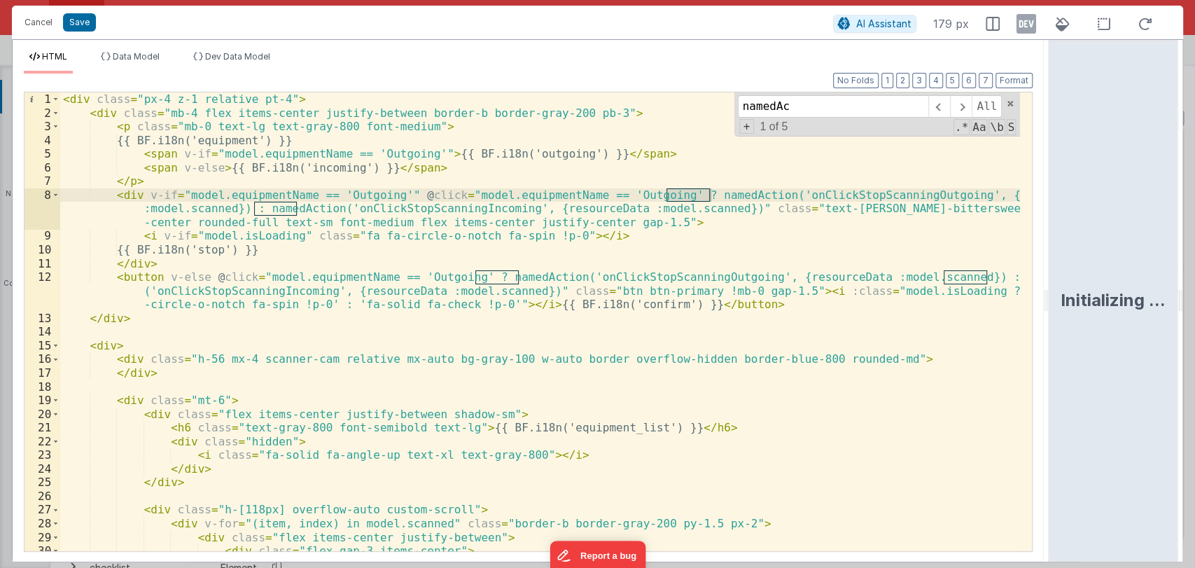
click at [839, 199] on div "< div class = "px-4 z-1 relative pt-4" > < div class = "mb-4 flex items-center …" at bounding box center [540, 335] width 960 height 486
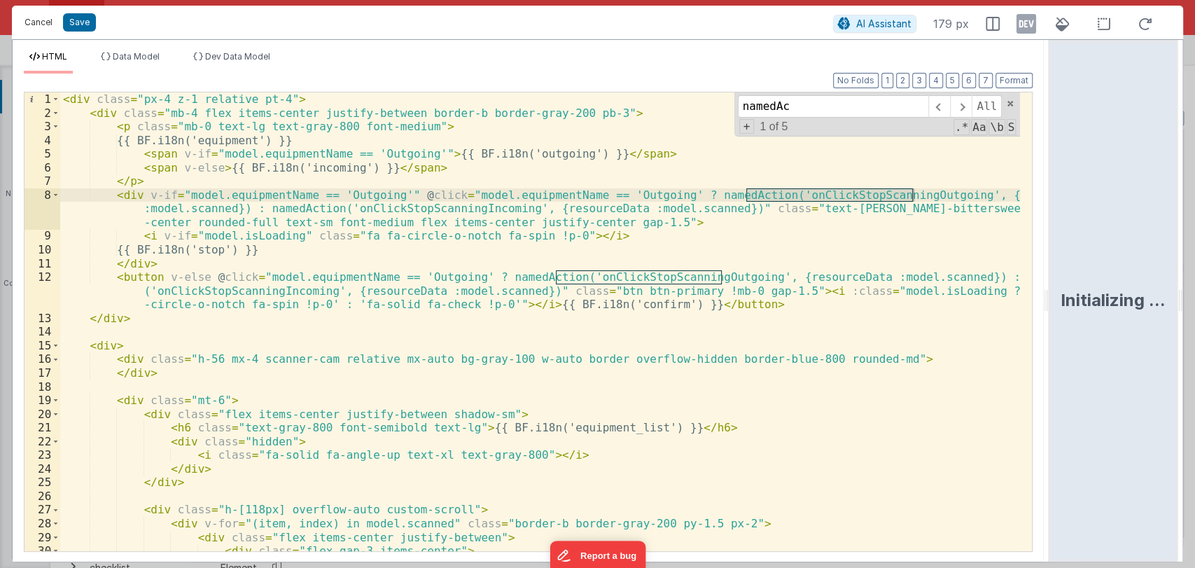
click at [34, 20] on button "Cancel" at bounding box center [38, 23] width 42 height 20
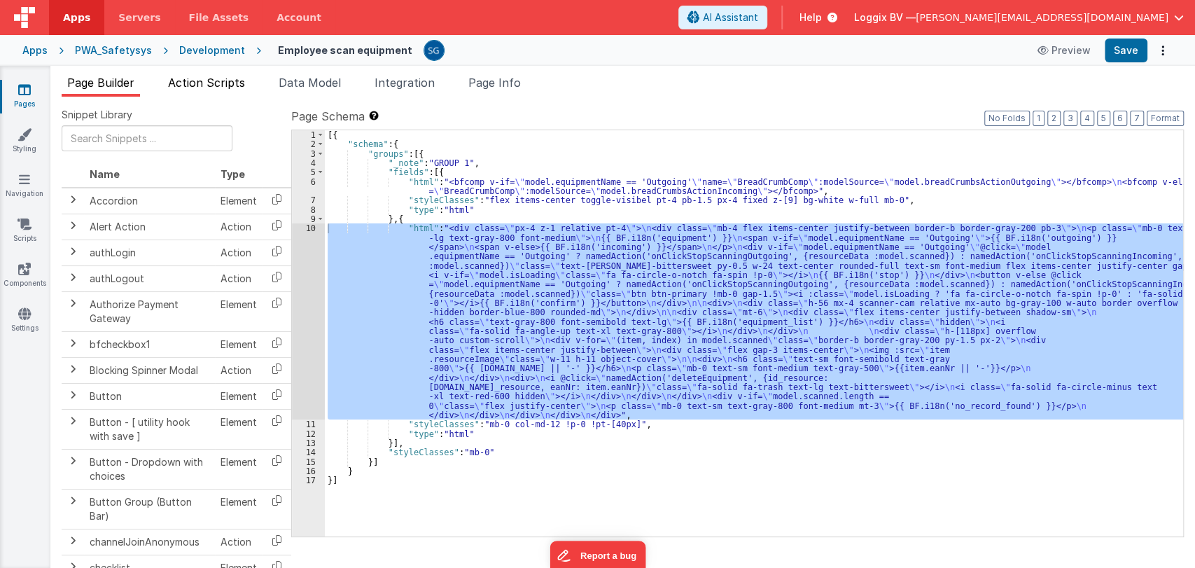
click at [206, 87] on span "Action Scripts" at bounding box center [206, 83] width 77 height 14
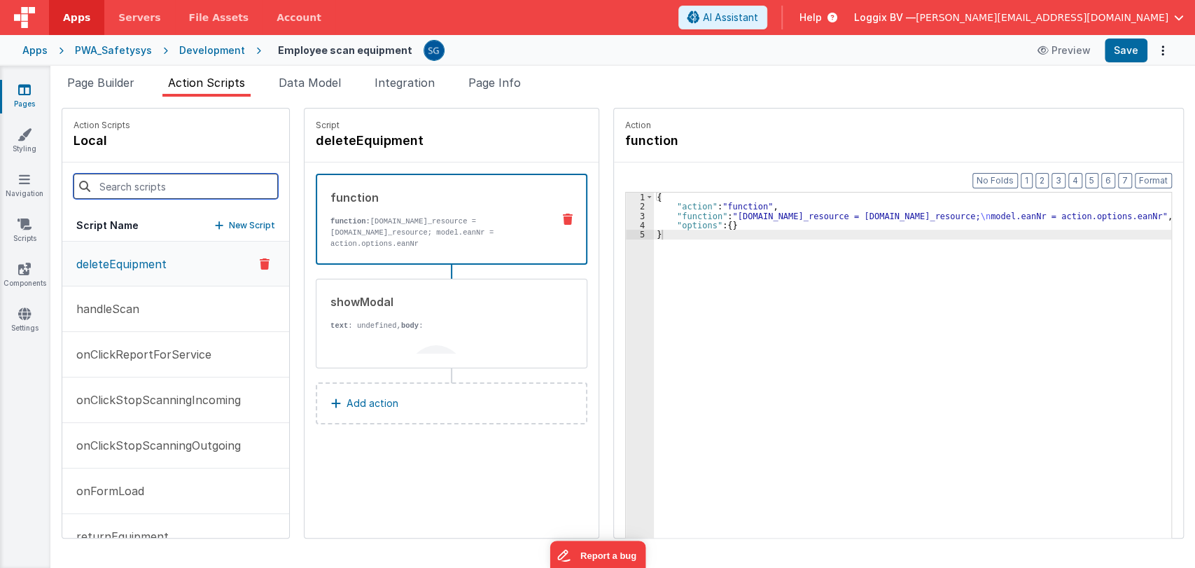
click at [207, 181] on input at bounding box center [175, 186] width 204 height 25
paste input "onClickStopScanningOutgoing"
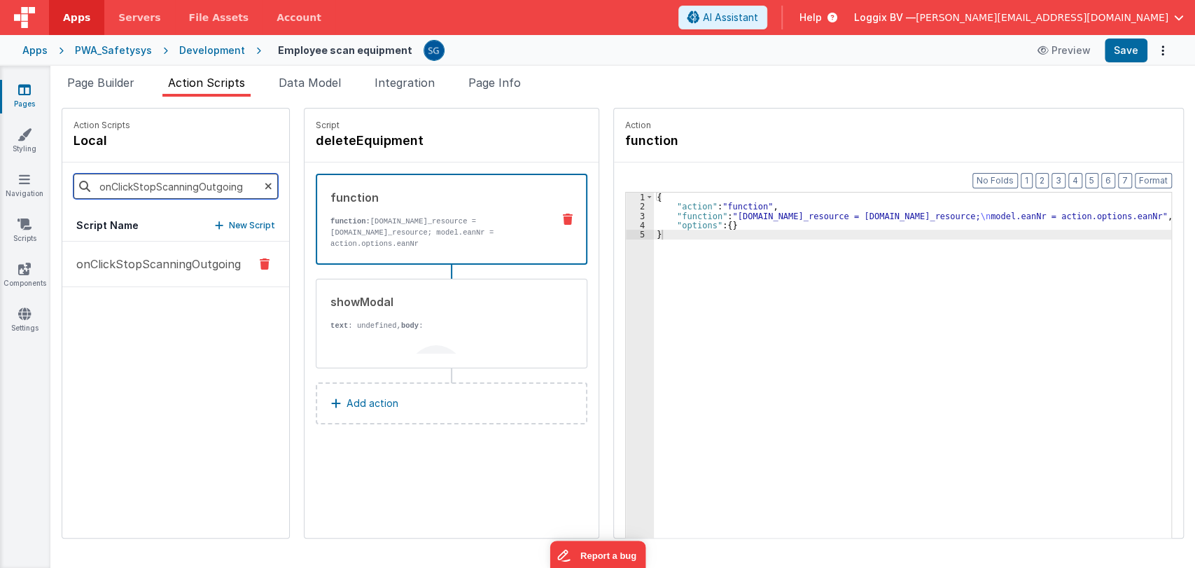
type input "onClickStopScanningOutgoing"
click at [139, 242] on button "onClickStopScanningOutgoing" at bounding box center [175, 263] width 227 height 45
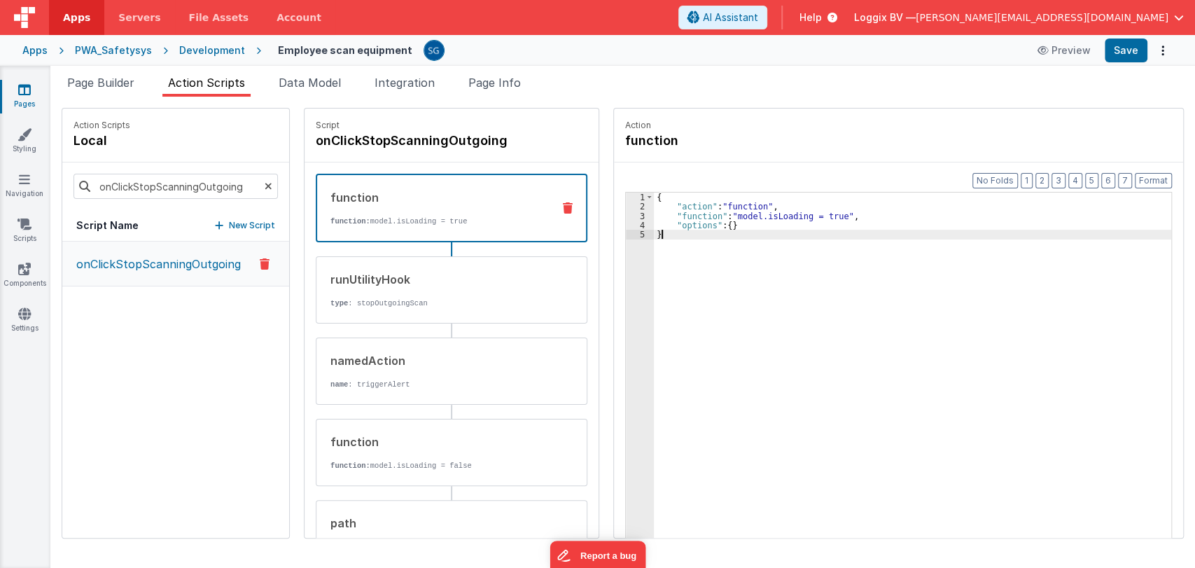
click at [690, 332] on div "{ "action" : "function" , "function" : "model.isLoading = true" , "options" : {…" at bounding box center [916, 395] width 525 height 407
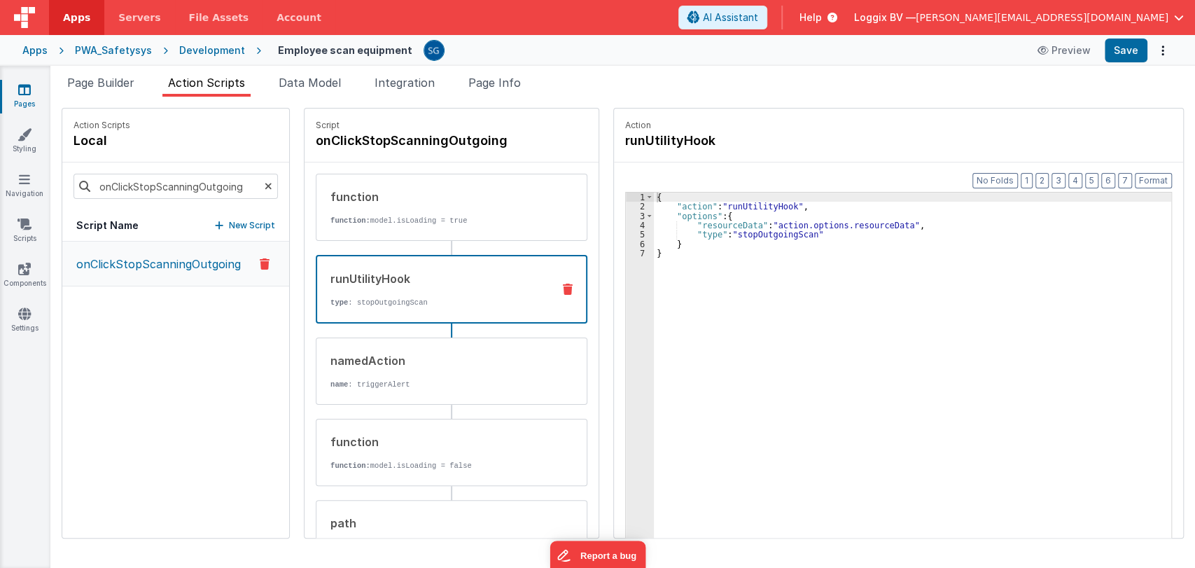
click at [386, 276] on div "runUtilityHook" at bounding box center [435, 278] width 211 height 17
click at [857, 224] on div "{ "action" : "runUtilityHook" , "options" : { "resourceData" : "action.options.…" at bounding box center [916, 395] width 525 height 407
click at [834, 237] on div "{ "action" : "runUtilityHook" , "options" : { "resourceData" : "action.options.…" at bounding box center [916, 395] width 525 height 407
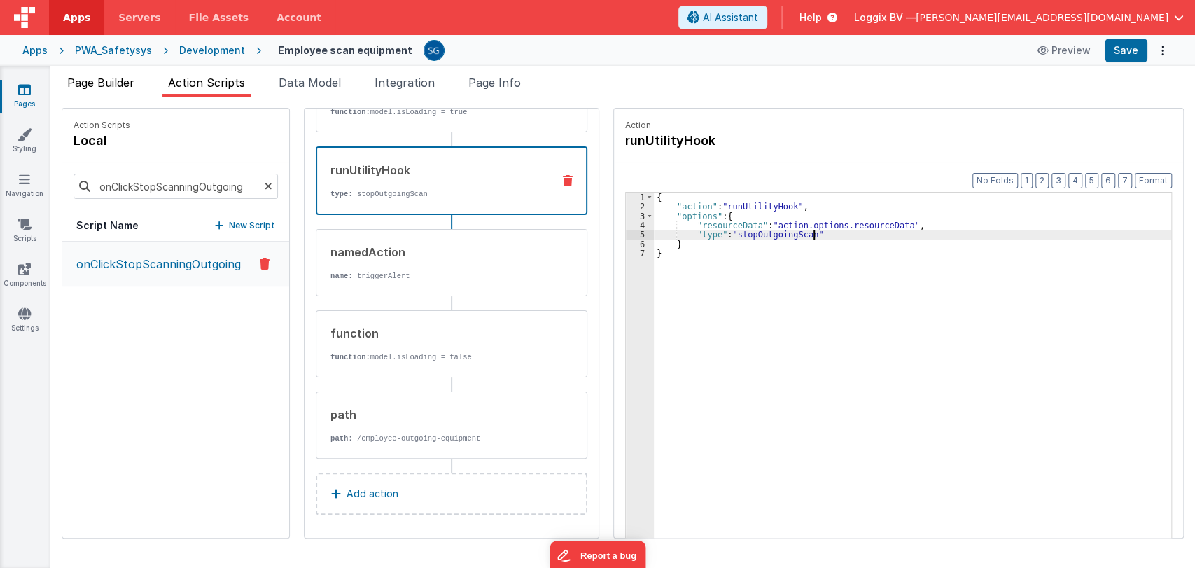
click at [101, 84] on span "Page Builder" at bounding box center [100, 83] width 67 height 14
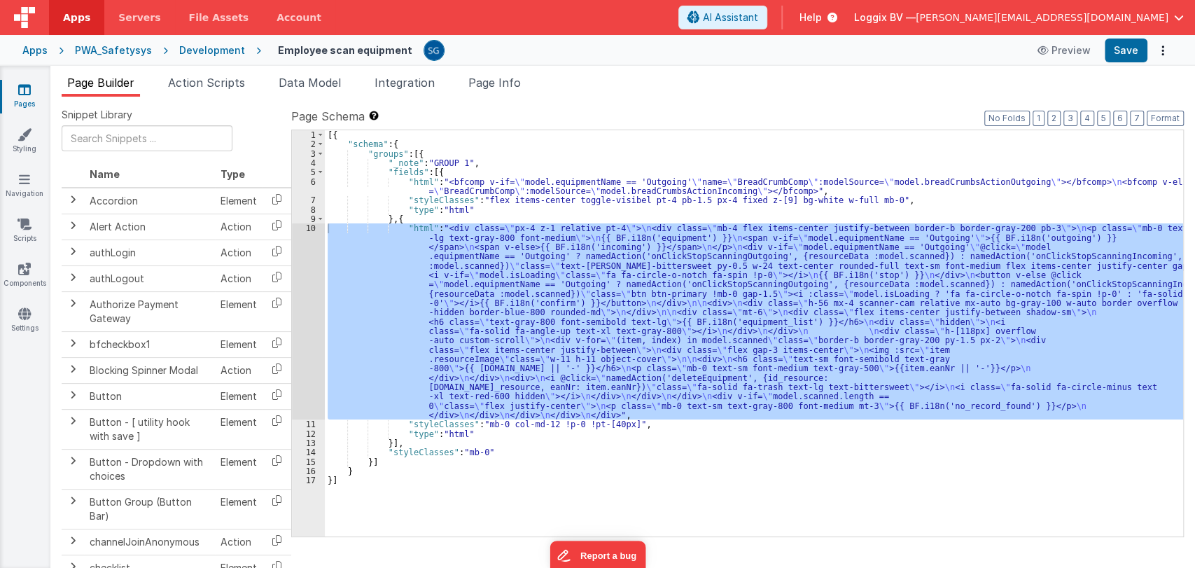
click at [370, 288] on div "[{ "schema" : { "groups" : [{ "_note" : "GROUP 1" , "fields" : [{ "html" : "<bf…" at bounding box center [754, 333] width 858 height 406
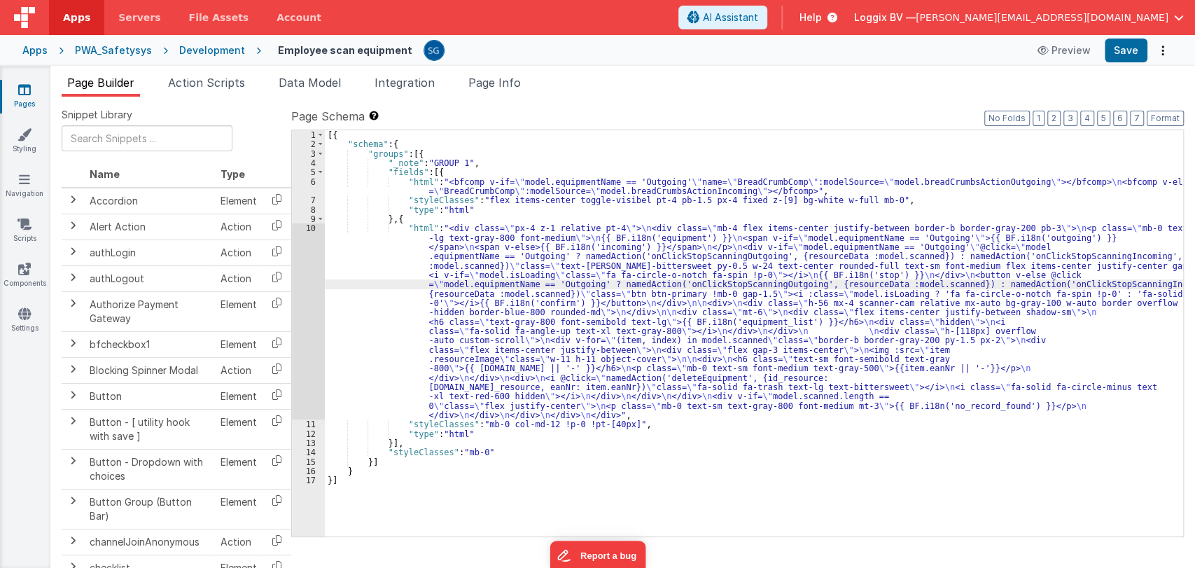
click at [311, 229] on div "10" at bounding box center [308, 321] width 33 height 196
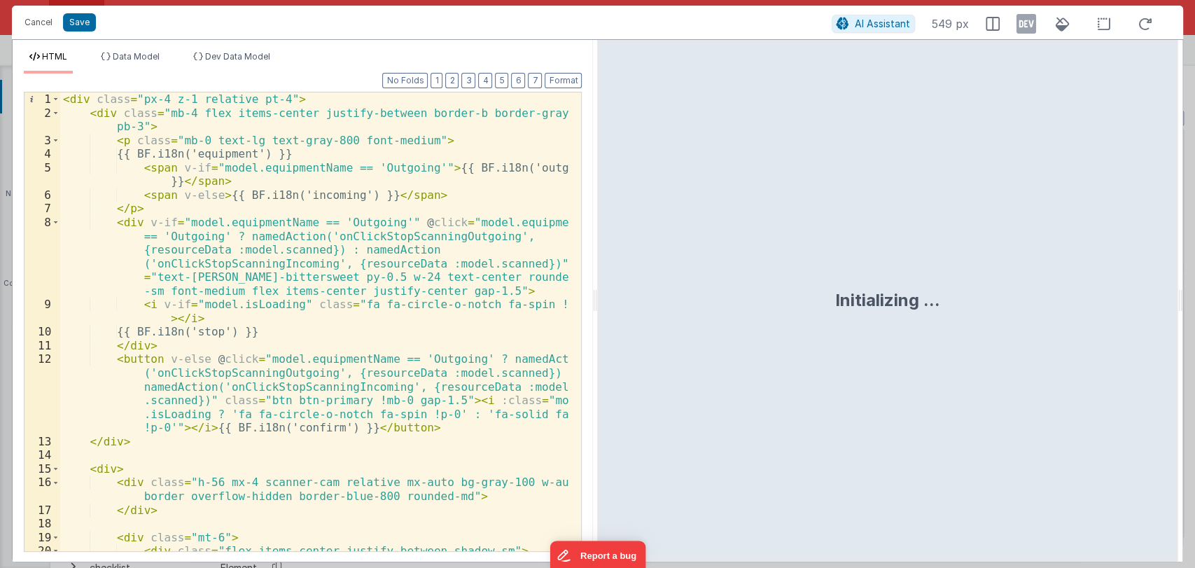
drag, startPoint x: 594, startPoint y: 300, endPoint x: 1054, endPoint y: 293, distance: 460.6
click at [1054, 293] on html "Cancel Save AI Assistant 549 px HTML Data Model Dev Data Model Format 7 6 5 4 3…" at bounding box center [597, 284] width 1195 height 568
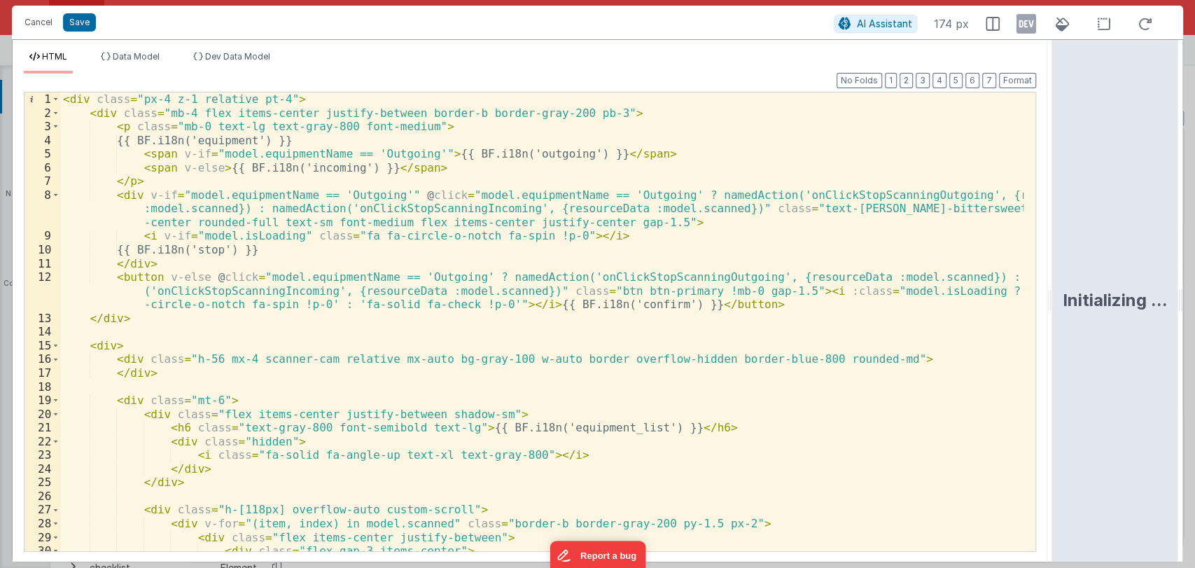
drag, startPoint x: 1046, startPoint y: 298, endPoint x: 1147, endPoint y: 273, distance: 103.9
click at [1147, 273] on html "Cancel Save AI Assistant 174 px HTML Data Model Dev Data Model Format 7 6 5 4 3…" at bounding box center [597, 284] width 1195 height 568
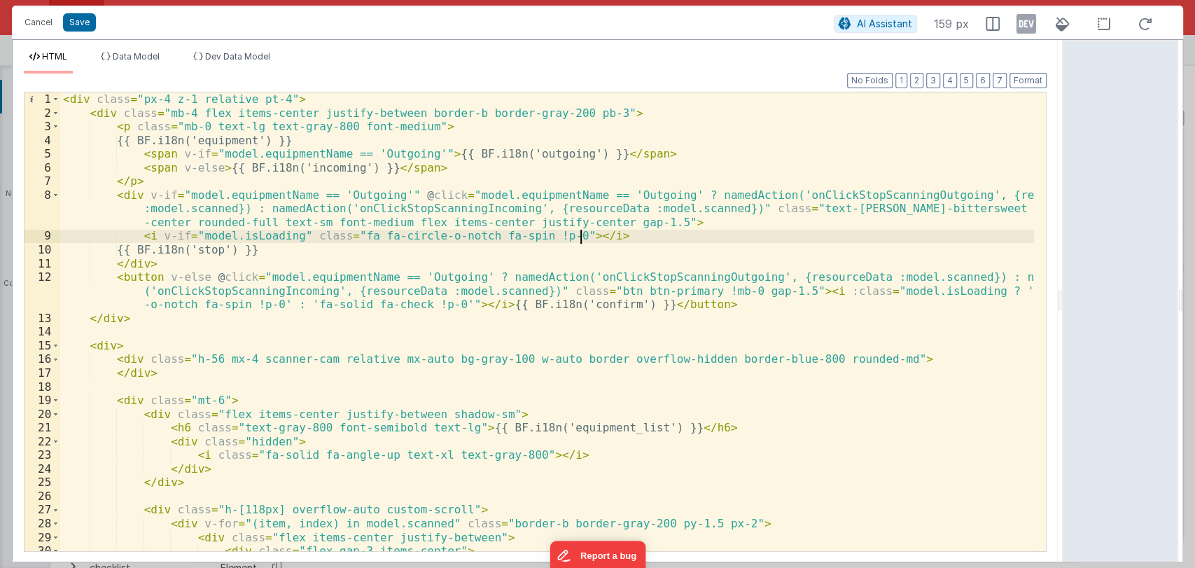
click at [596, 239] on div "< div class = "px-4 z-1 relative pt-4" > < div class = "mb-4 flex items-center …" at bounding box center [547, 335] width 974 height 486
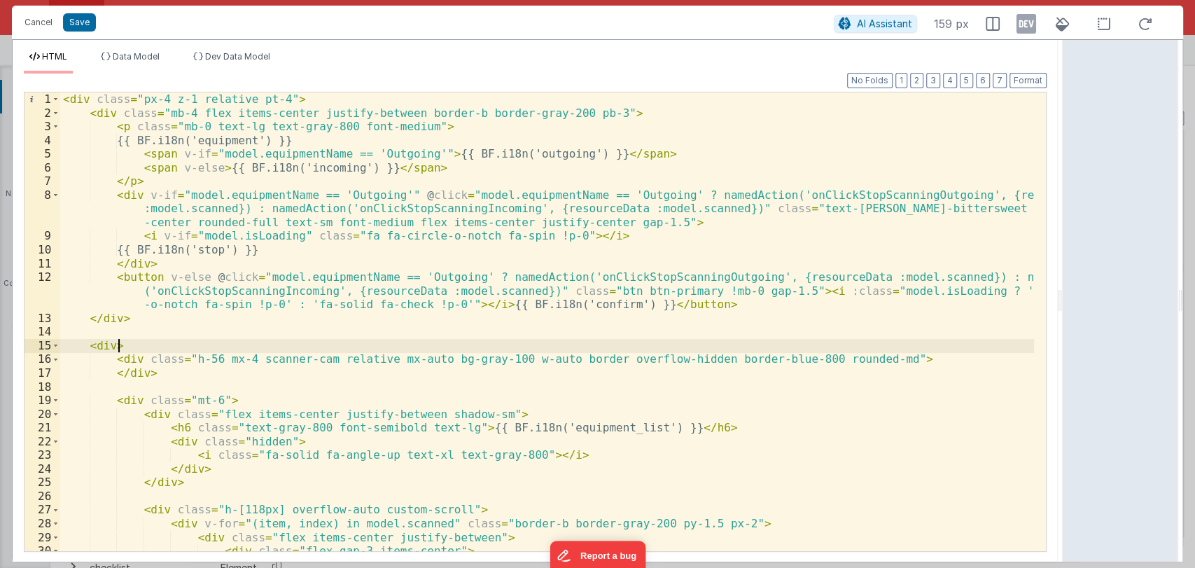
click at [508, 346] on div "< div class = "px-4 z-1 relative pt-4" > < div class = "mb-4 flex items-center …" at bounding box center [547, 335] width 974 height 486
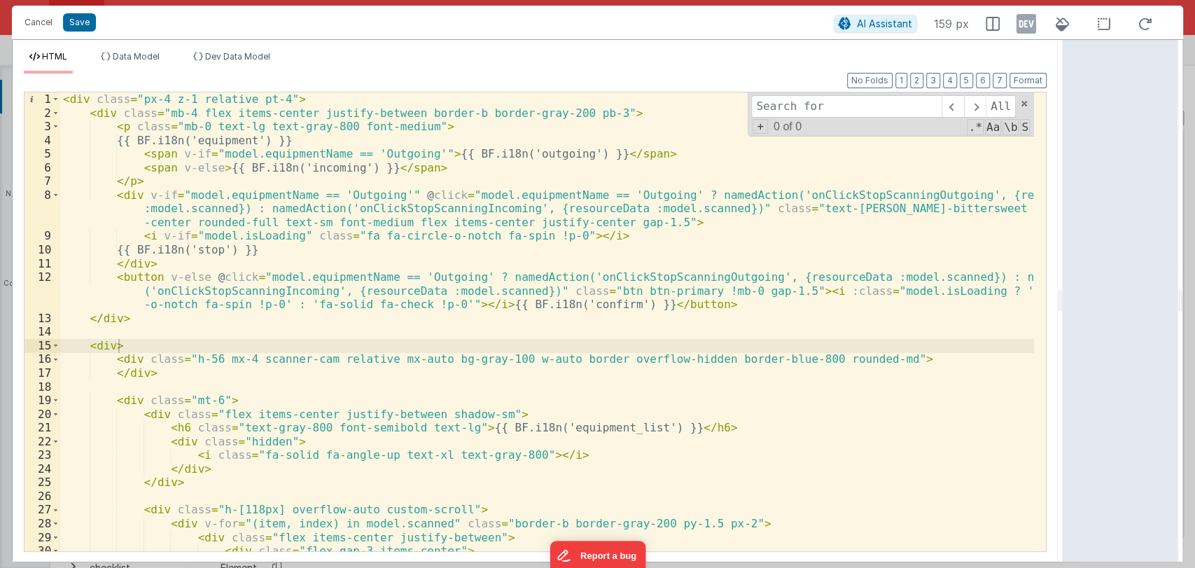
type input "h"
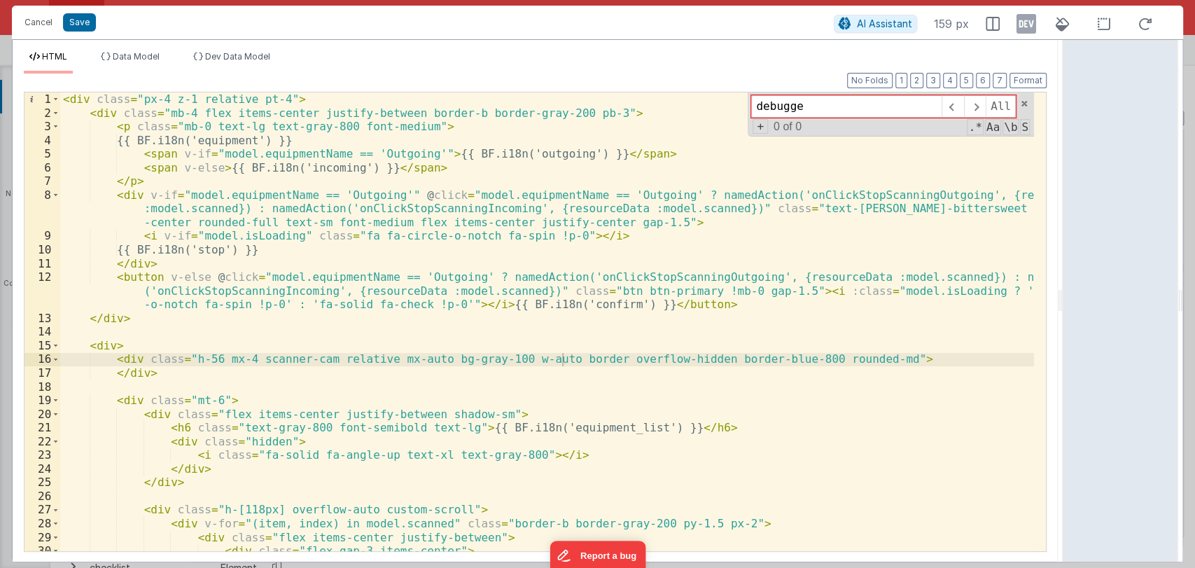
type input "debugger"
click at [29, 15] on button "Cancel" at bounding box center [38, 23] width 42 height 20
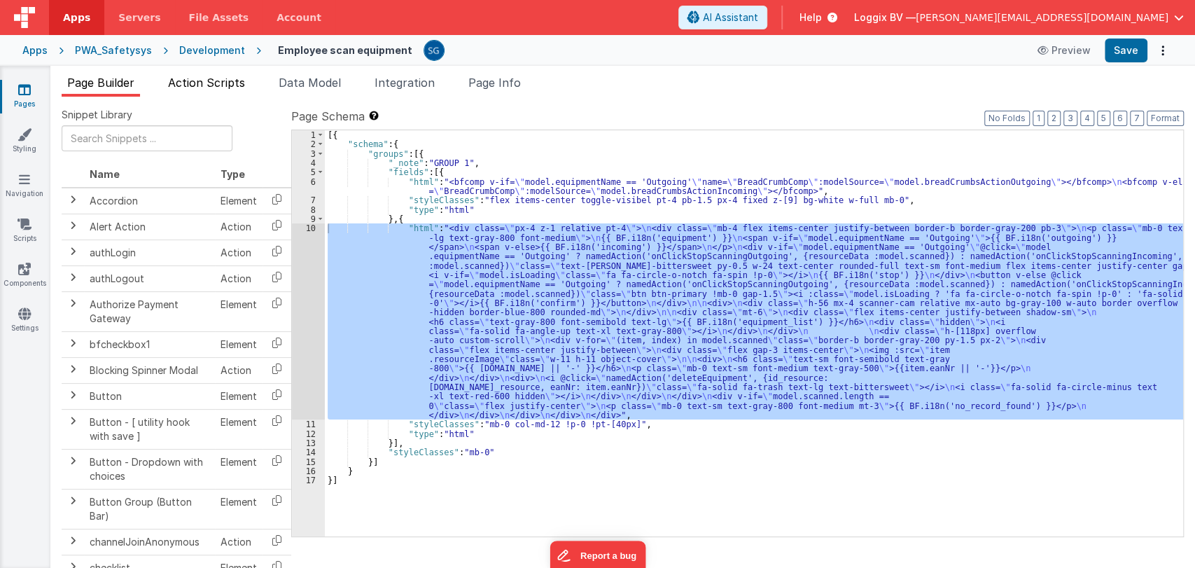
click at [236, 83] on span "Action Scripts" at bounding box center [206, 83] width 77 height 14
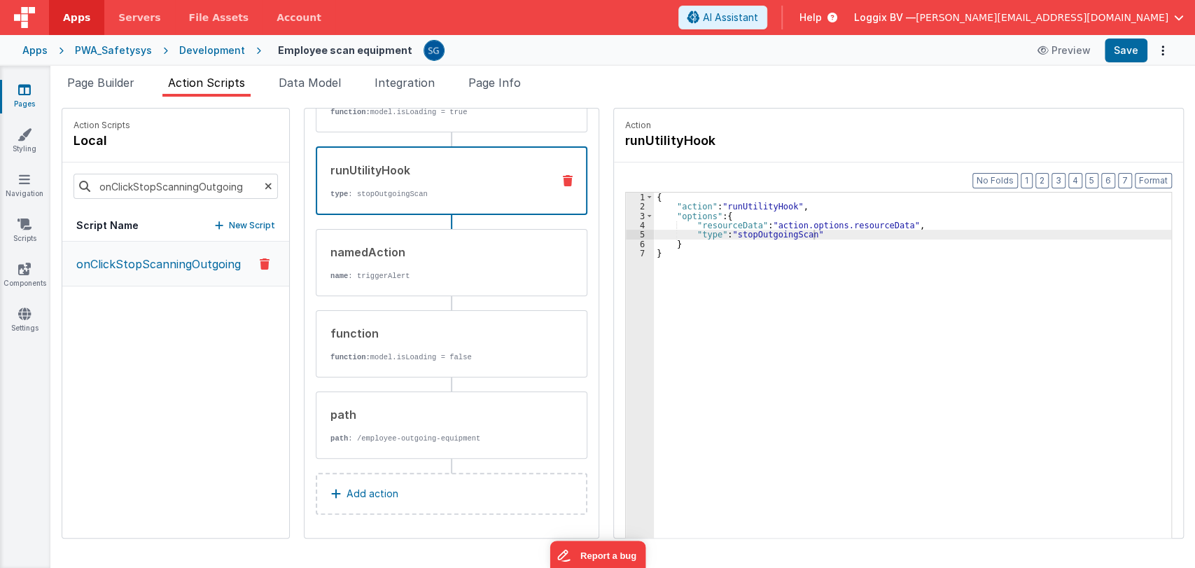
click at [265, 187] on icon at bounding box center [269, 186] width 8 height 48
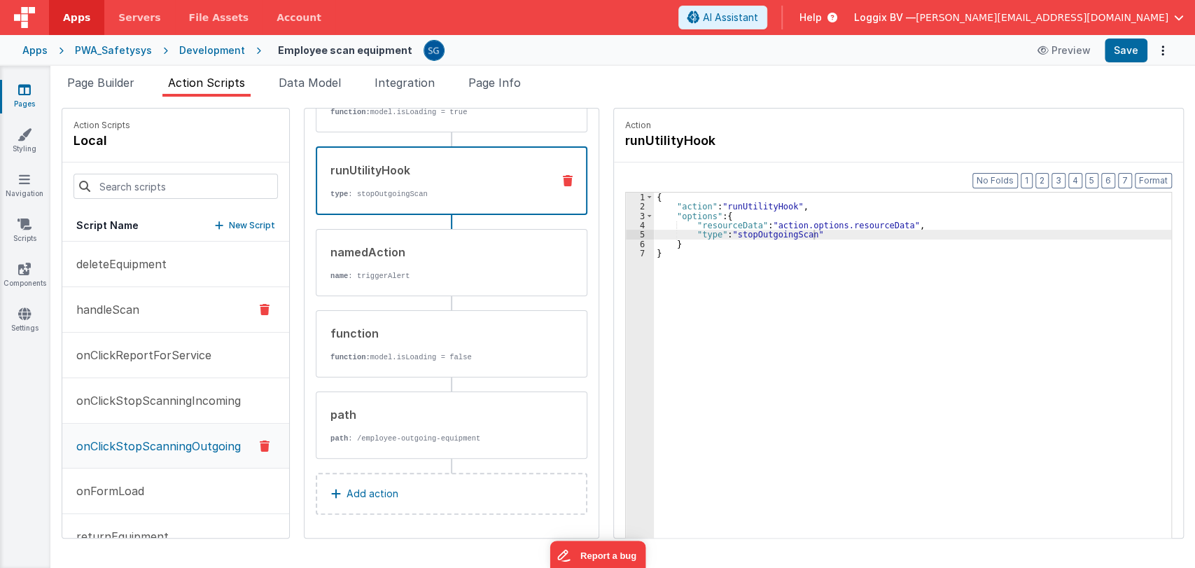
click at [128, 313] on p "handleScan" at bounding box center [103, 309] width 71 height 17
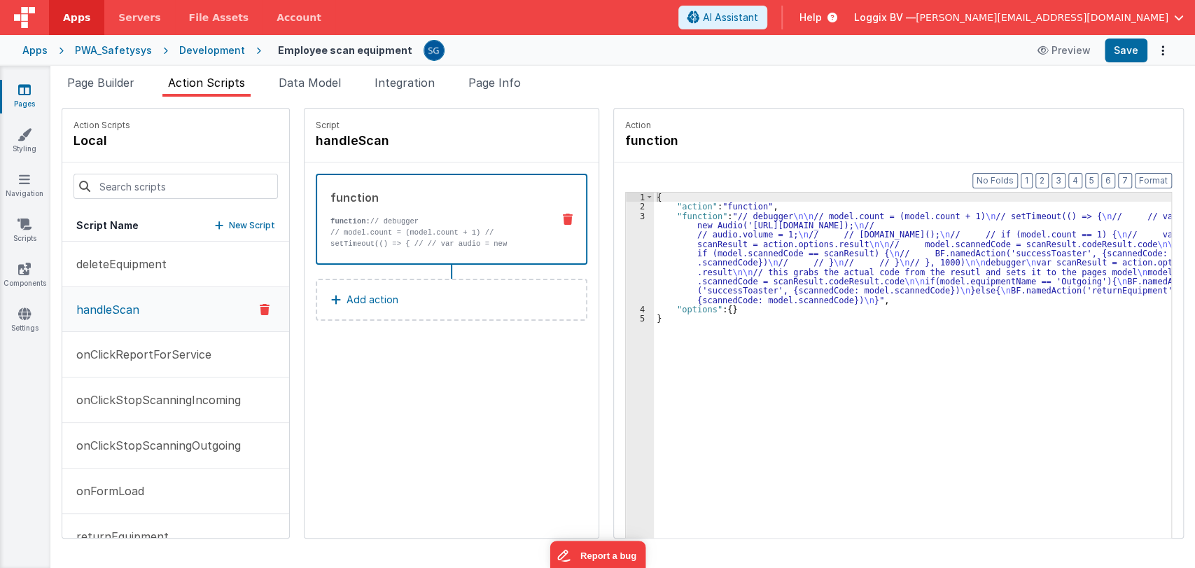
click at [668, 242] on div "{ "action" : "function" , "function" : "// debugger \n\n // model.count = (mode…" at bounding box center [916, 395] width 525 height 407
click at [631, 213] on div "3" at bounding box center [640, 257] width 28 height 93
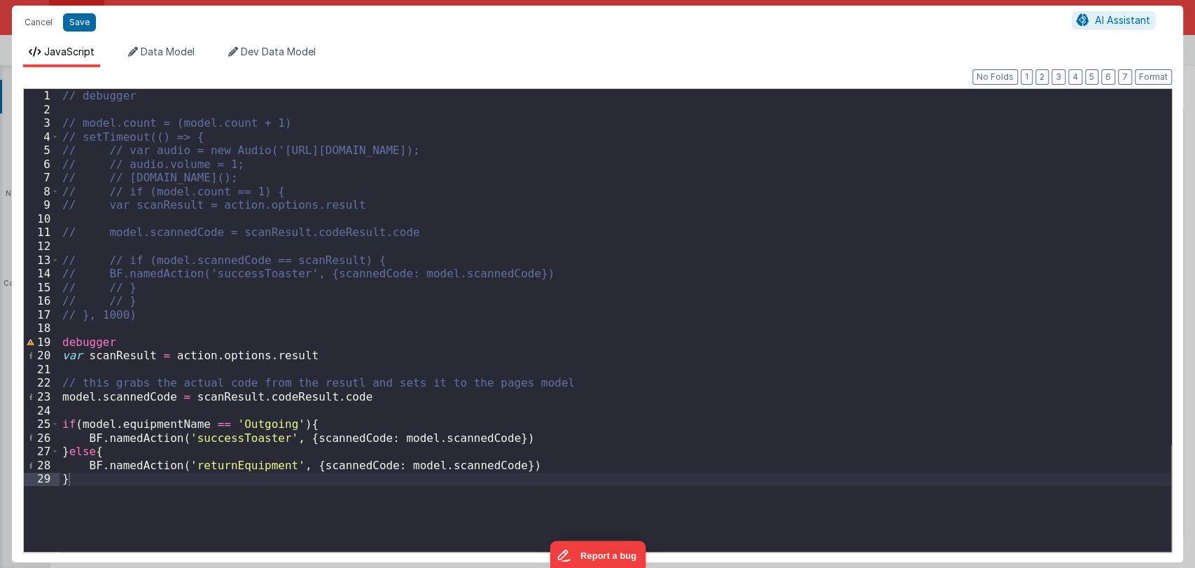
click at [337, 292] on div "// debugger // model.count = (model.count + 1) // setTimeout(() => { // // var …" at bounding box center [615, 334] width 1112 height 490
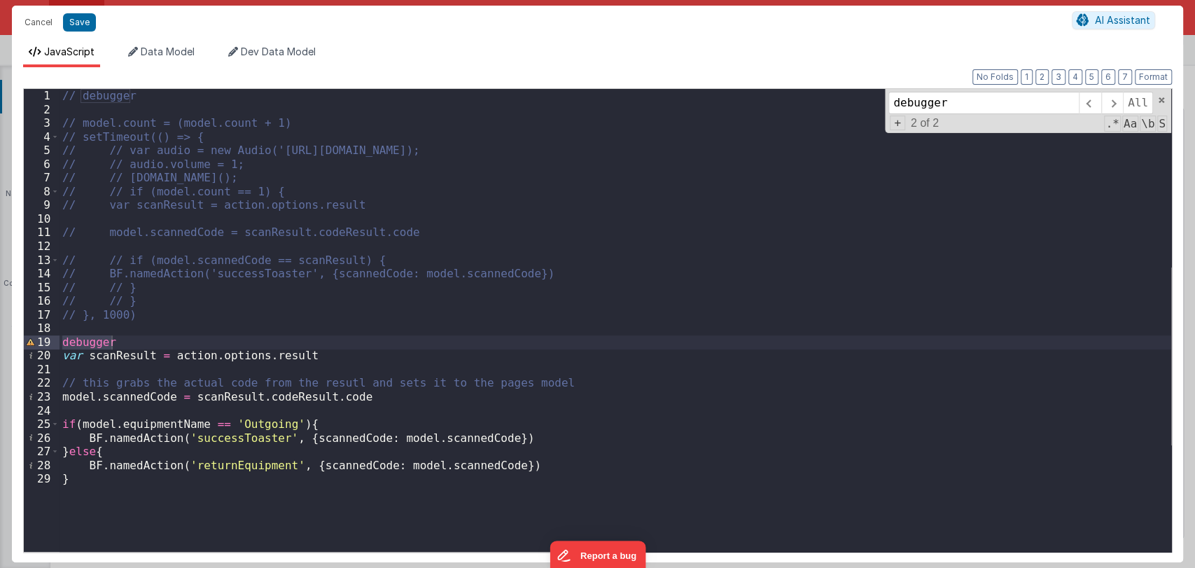
type input "debugger"
click at [129, 348] on div "// debugger // model.count = (model.count + 1) // setTimeout(() => { // // var …" at bounding box center [615, 320] width 1112 height 463
click at [519, 463] on div "// debugger // model.count = (model.count + 1) // setTimeout(() => { // // var …" at bounding box center [615, 334] width 1112 height 490
click at [242, 464] on div "// debugger // model.count = (model.count + 1) // setTimeout(() => { // // var …" at bounding box center [615, 334] width 1112 height 490
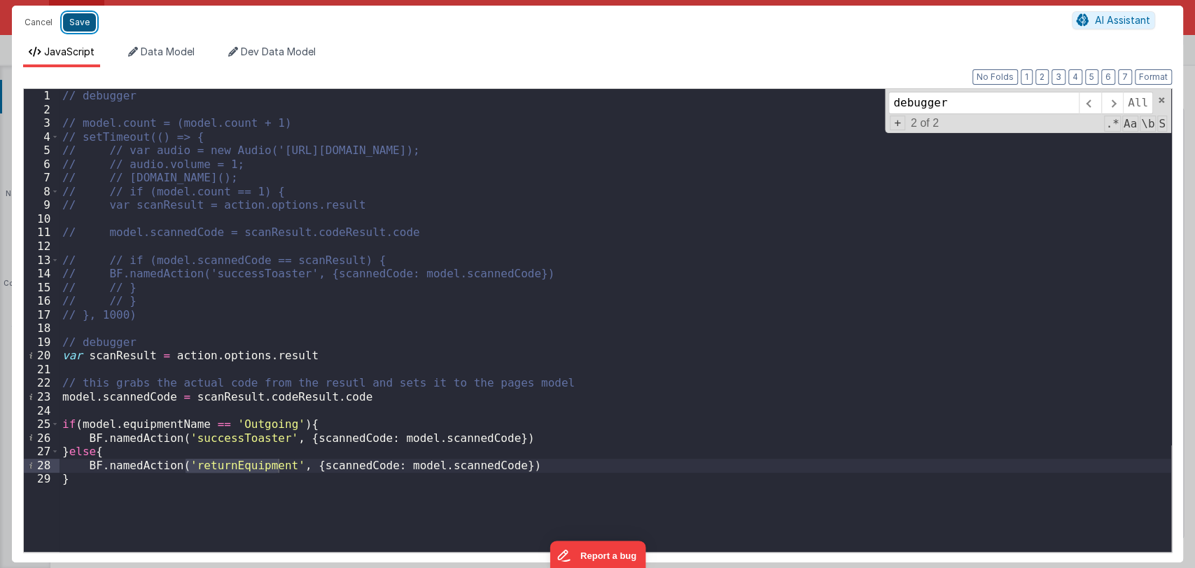
click at [84, 21] on button "Save" at bounding box center [79, 22] width 33 height 18
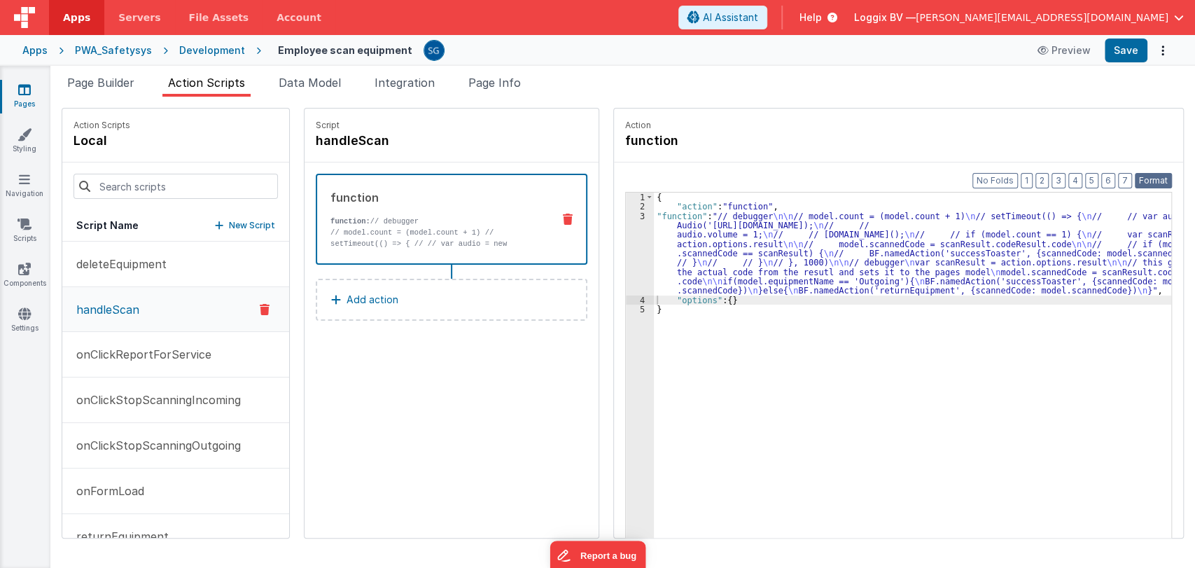
click at [1149, 175] on button "Format" at bounding box center [1153, 180] width 37 height 15
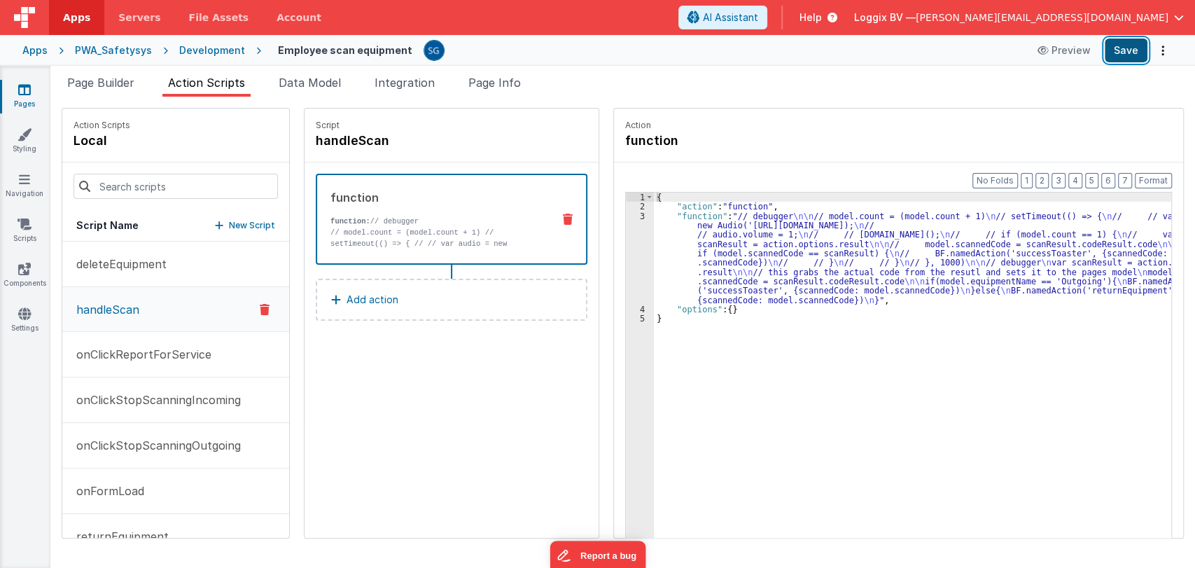
click at [1120, 56] on button "Save" at bounding box center [1126, 50] width 43 height 24
click at [659, 247] on div "{ "action" : "function" , "function" : "// debugger \n\n // model.count = (mode…" at bounding box center [916, 395] width 525 height 407
click at [633, 216] on div "3" at bounding box center [640, 257] width 28 height 93
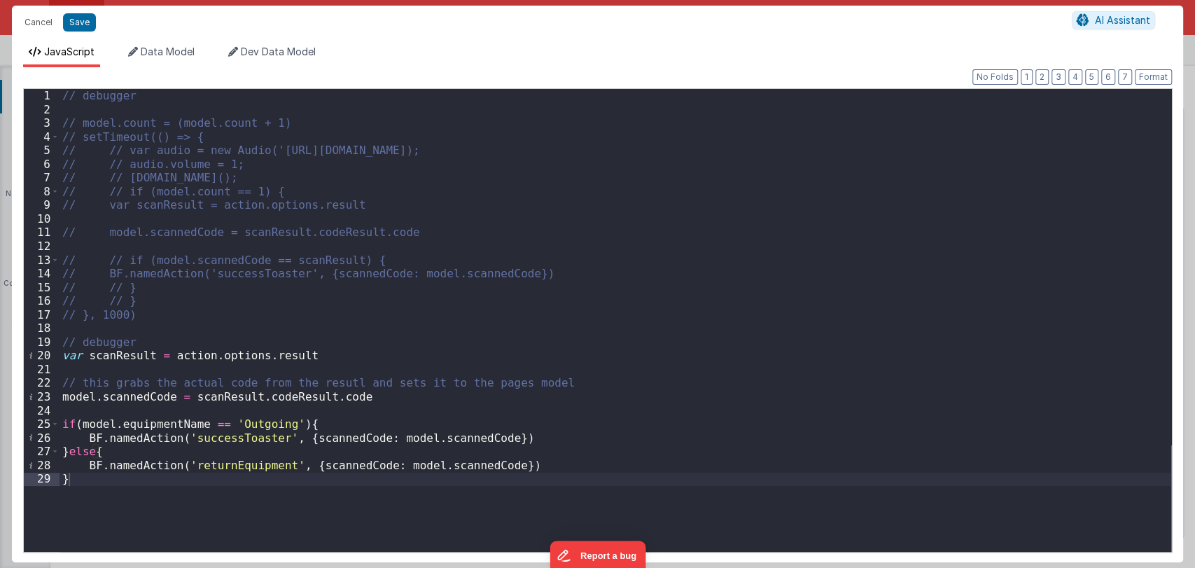
click at [325, 361] on div "// debugger // model.count = (model.count + 1) // setTimeout(() => { // // var …" at bounding box center [615, 334] width 1112 height 490
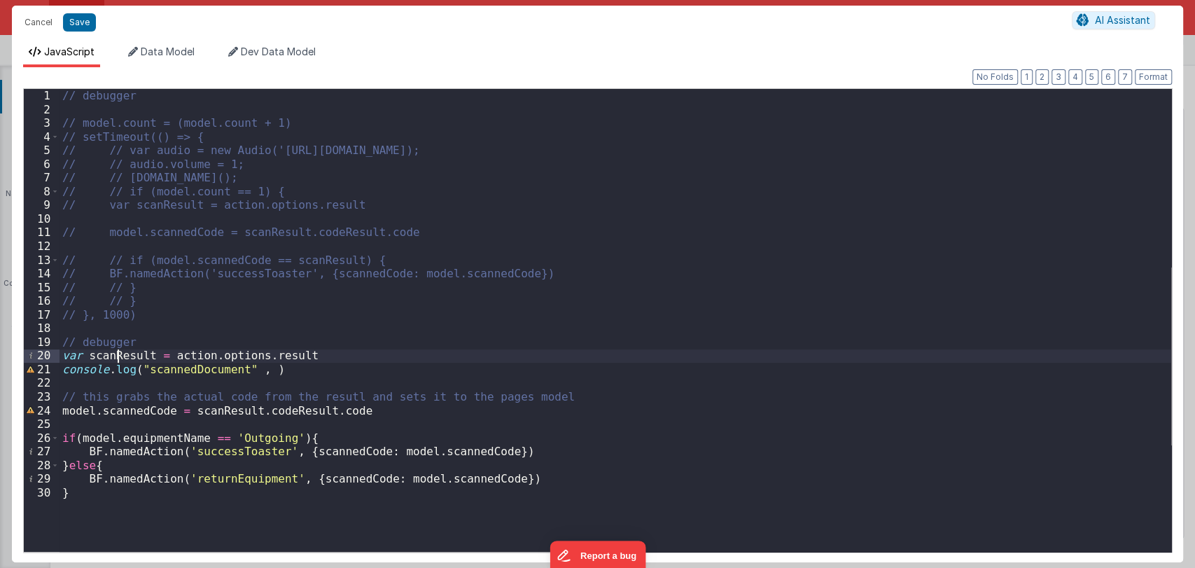
click at [118, 356] on div "// debugger // model.count = (model.count + 1) // setTimeout(() => { // // var …" at bounding box center [615, 334] width 1112 height 490
click at [257, 370] on div "// debugger // model.count = (model.count + 1) // setTimeout(() => { // // var …" at bounding box center [615, 334] width 1112 height 490
click at [73, 27] on button "Save" at bounding box center [79, 22] width 33 height 18
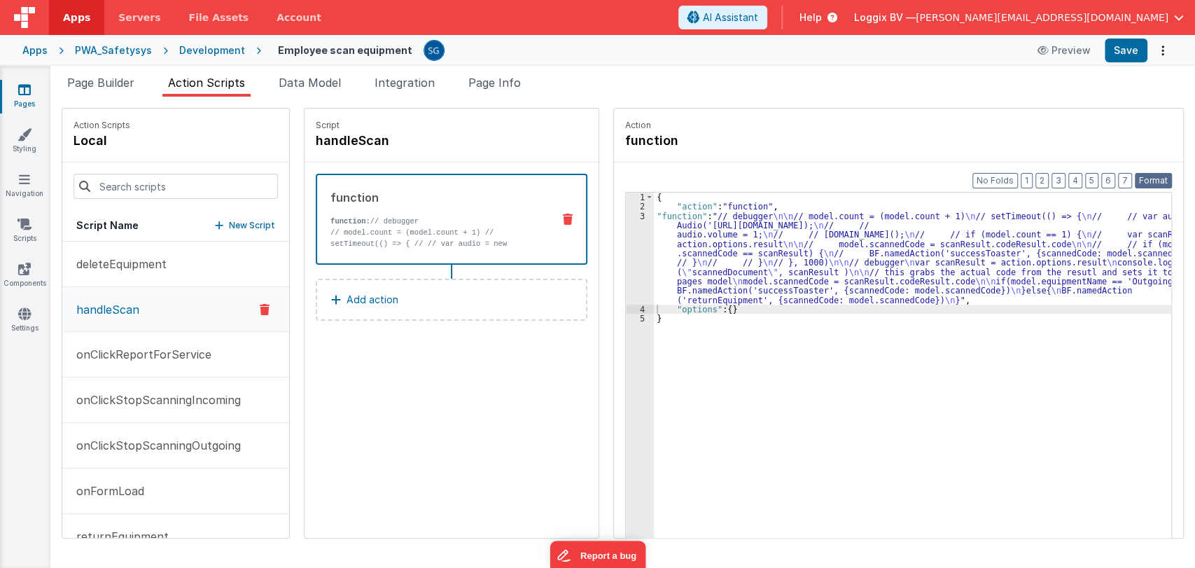
click at [1162, 174] on button "Format" at bounding box center [1153, 180] width 37 height 15
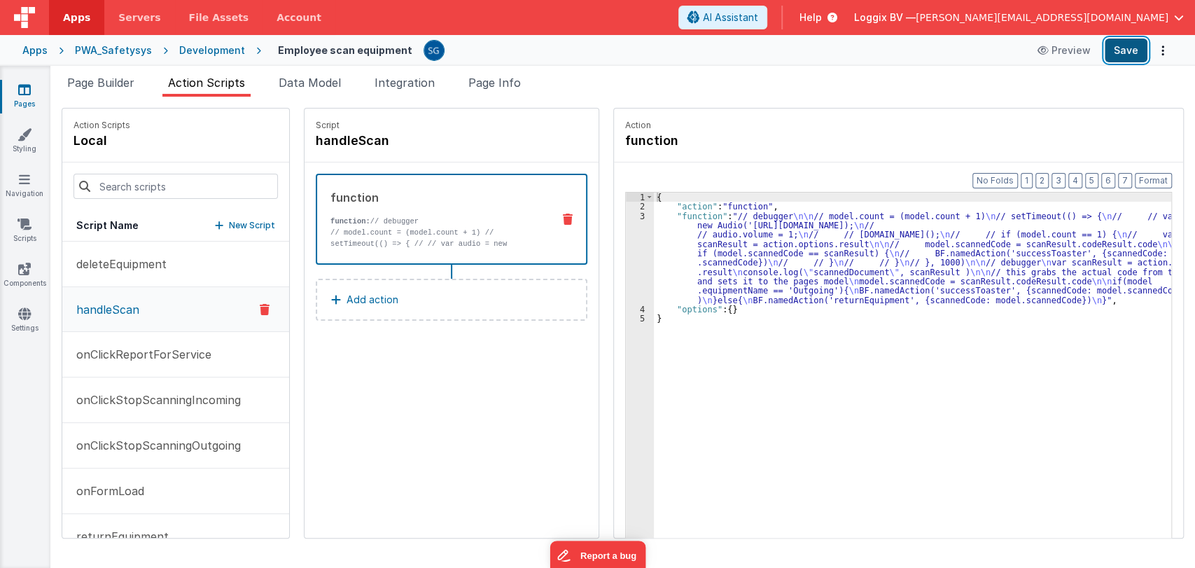
click at [1128, 49] on button "Save" at bounding box center [1126, 50] width 43 height 24
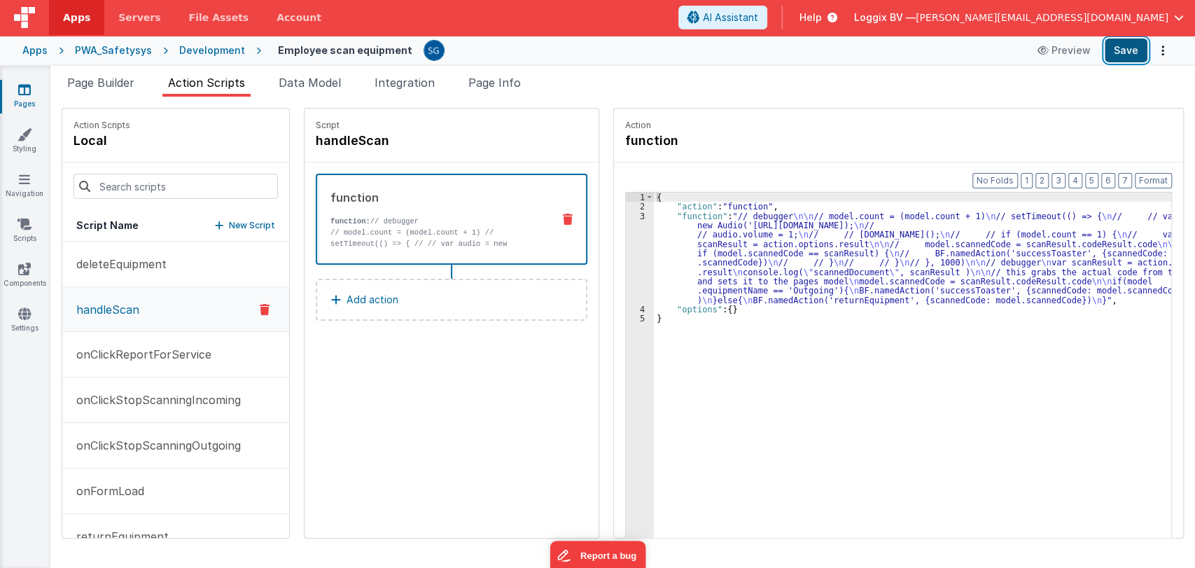
click at [1119, 44] on button "Save" at bounding box center [1126, 50] width 43 height 24
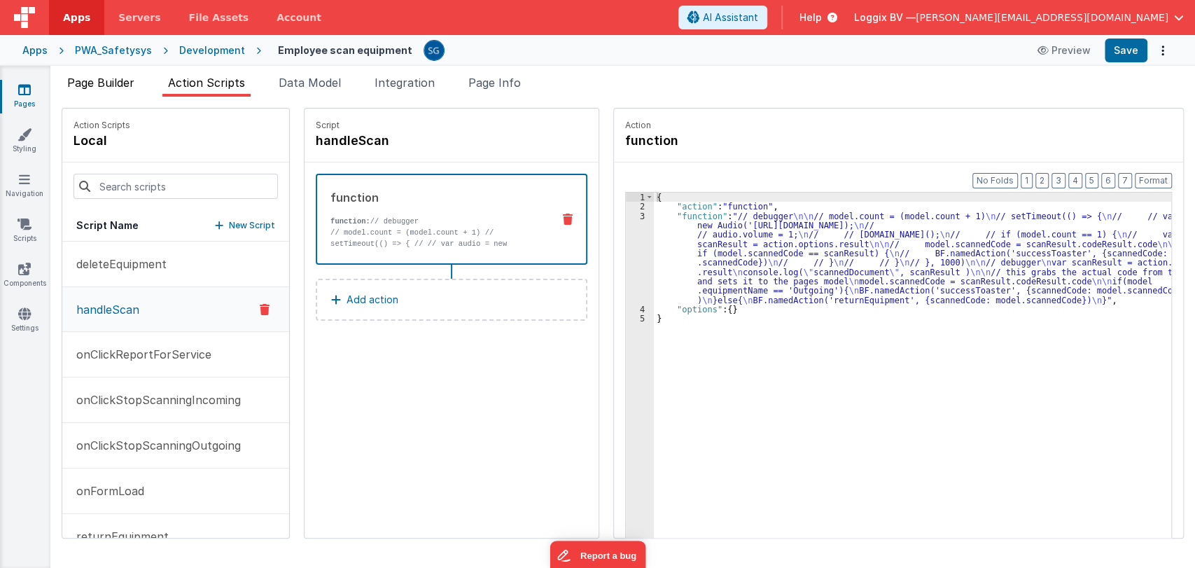
click at [105, 83] on span "Page Builder" at bounding box center [100, 83] width 67 height 14
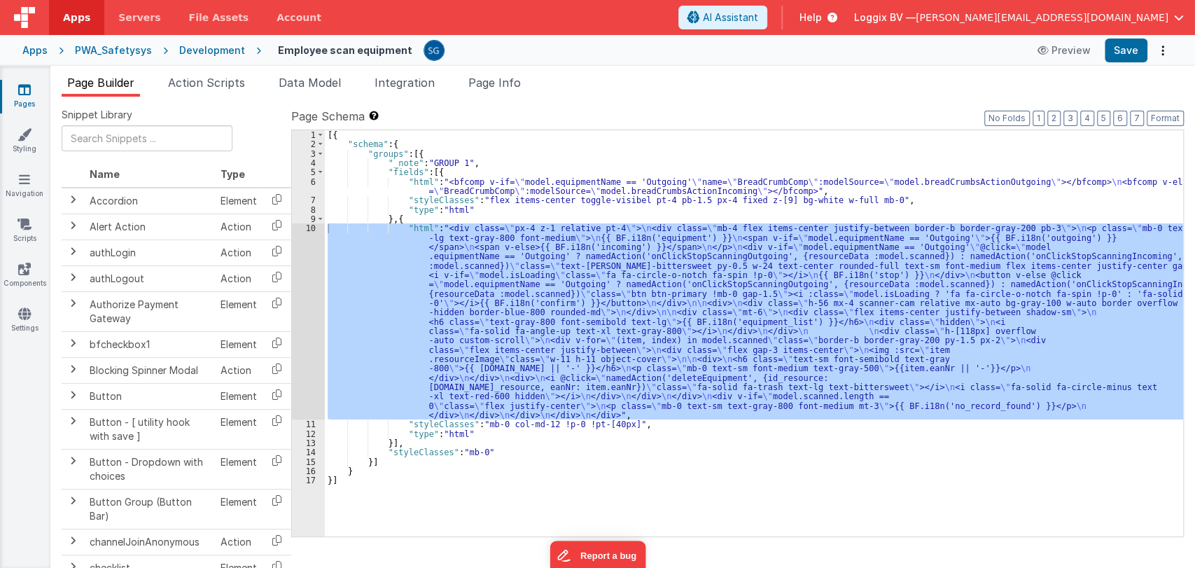
click at [24, 91] on icon at bounding box center [24, 90] width 13 height 14
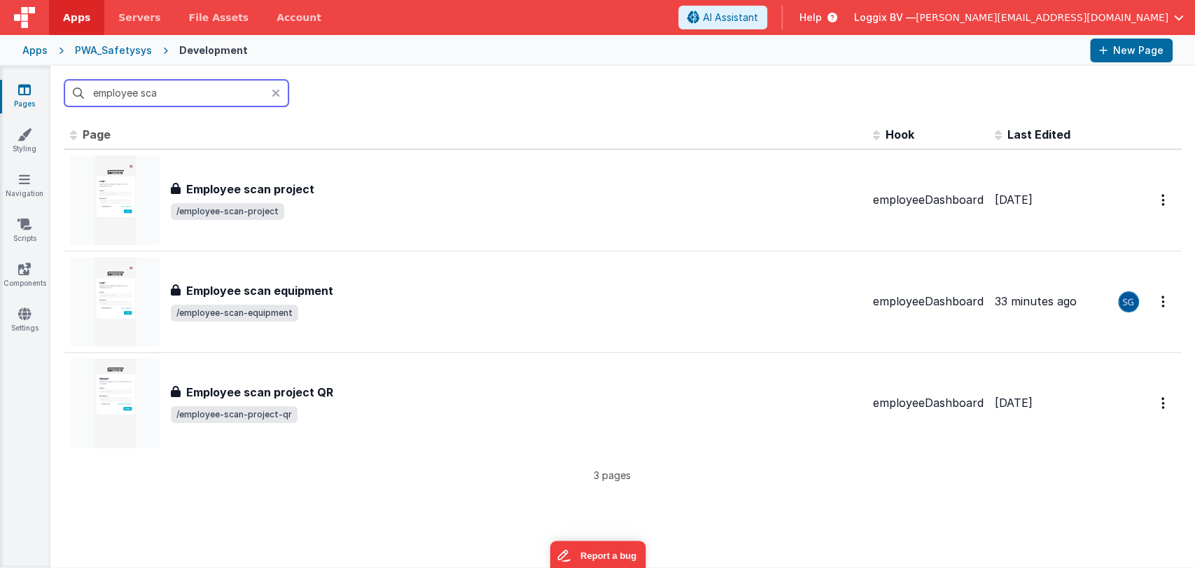
click at [169, 92] on input "employee sca" at bounding box center [176, 93] width 224 height 27
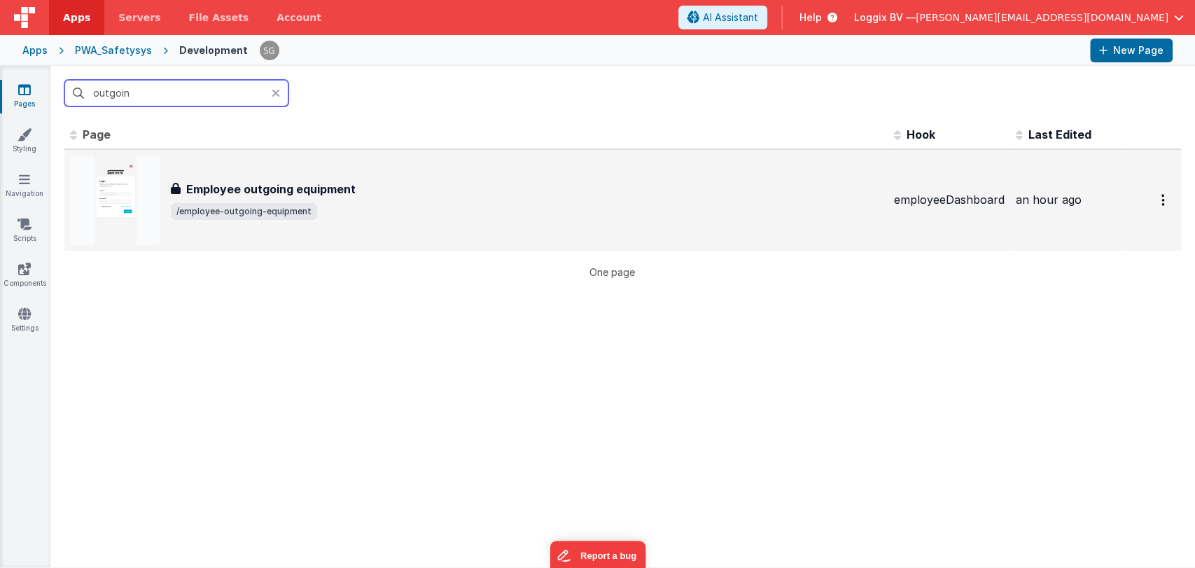
type input "outgoin"
click at [311, 192] on h3 "Employee outgoing equipment" at bounding box center [270, 189] width 169 height 17
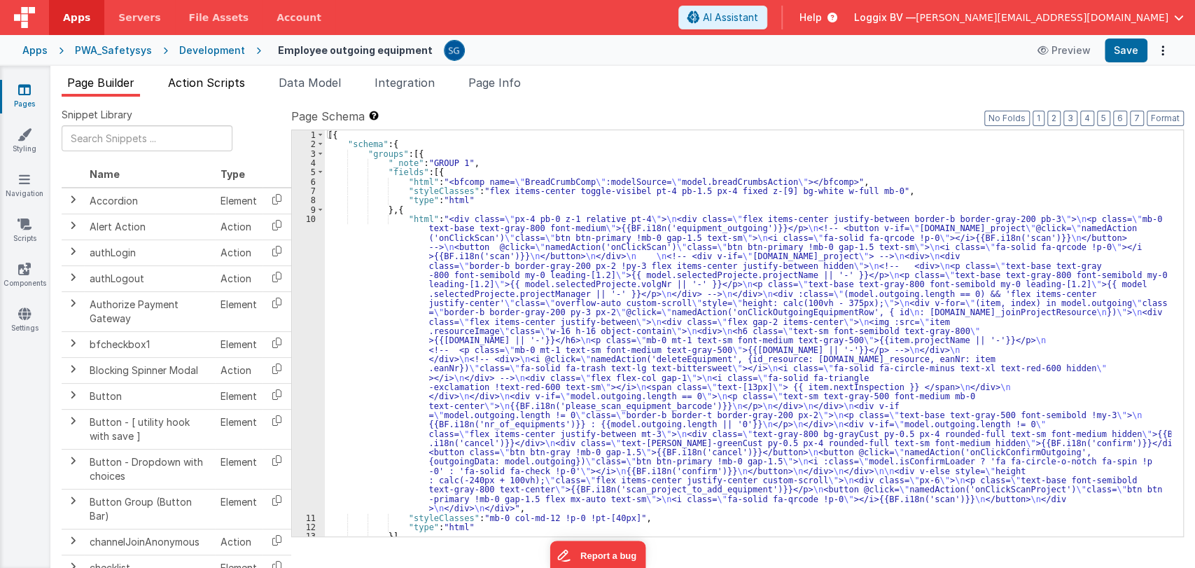
click at [205, 85] on span "Action Scripts" at bounding box center [206, 83] width 77 height 14
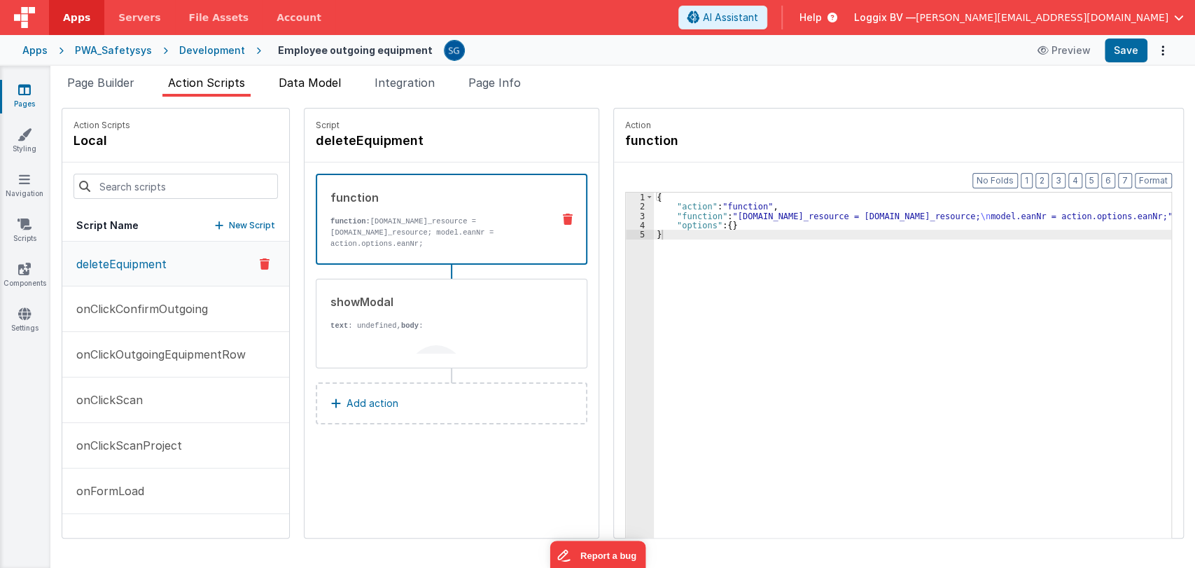
click at [301, 91] on li "Data Model" at bounding box center [309, 85] width 73 height 22
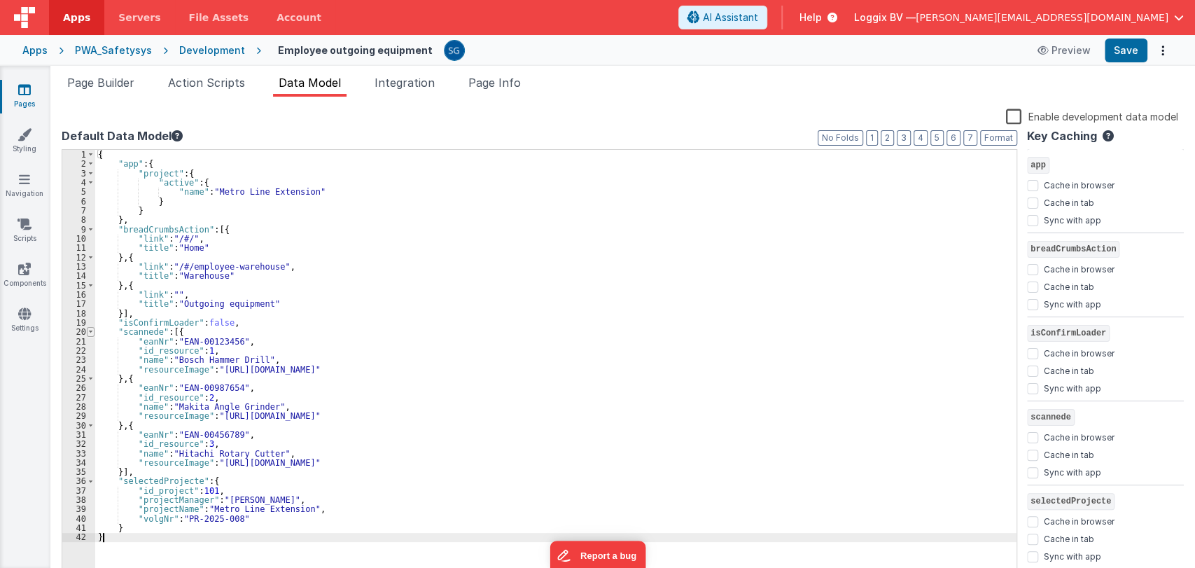
click at [90, 332] on span at bounding box center [91, 331] width 8 height 9
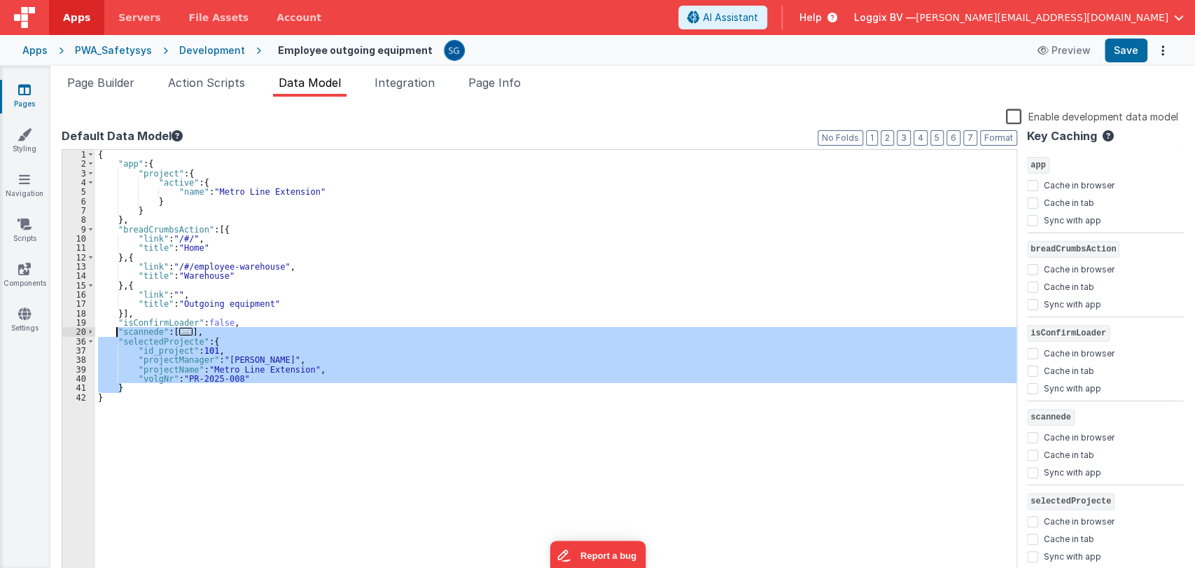
drag, startPoint x: 127, startPoint y: 385, endPoint x: 115, endPoint y: 333, distance: 53.1
click at [115, 333] on div "{ "app" : { "project" : { "active" : { "name" : "Metro Line Extension" } } } , …" at bounding box center [555, 372] width 921 height 444
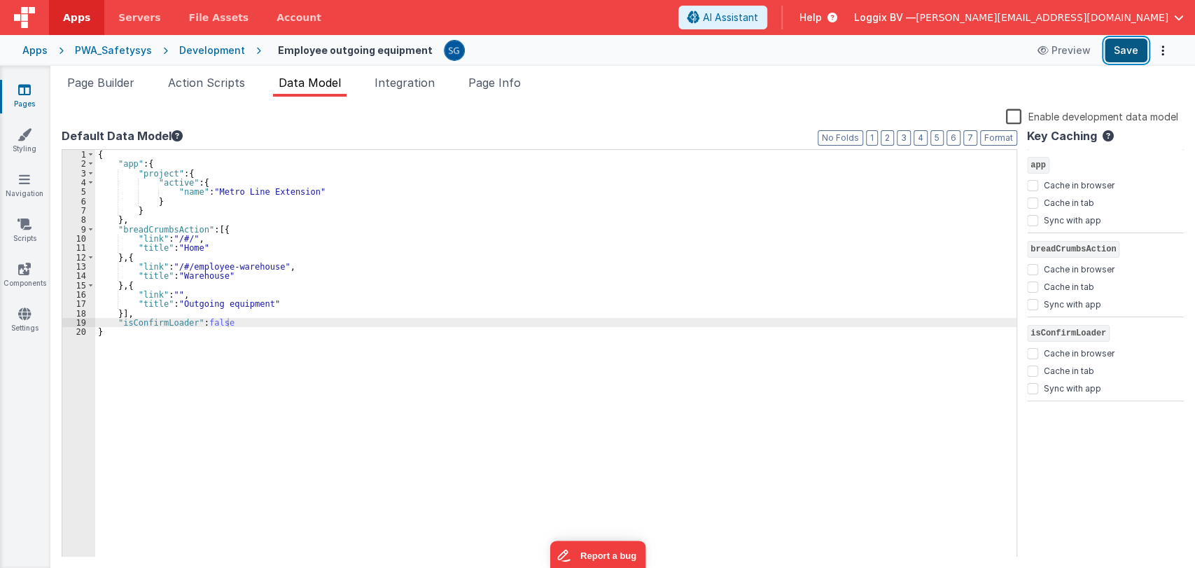
click at [1125, 52] on button "Save" at bounding box center [1126, 50] width 43 height 24
